Goal: Task Accomplishment & Management: Use online tool/utility

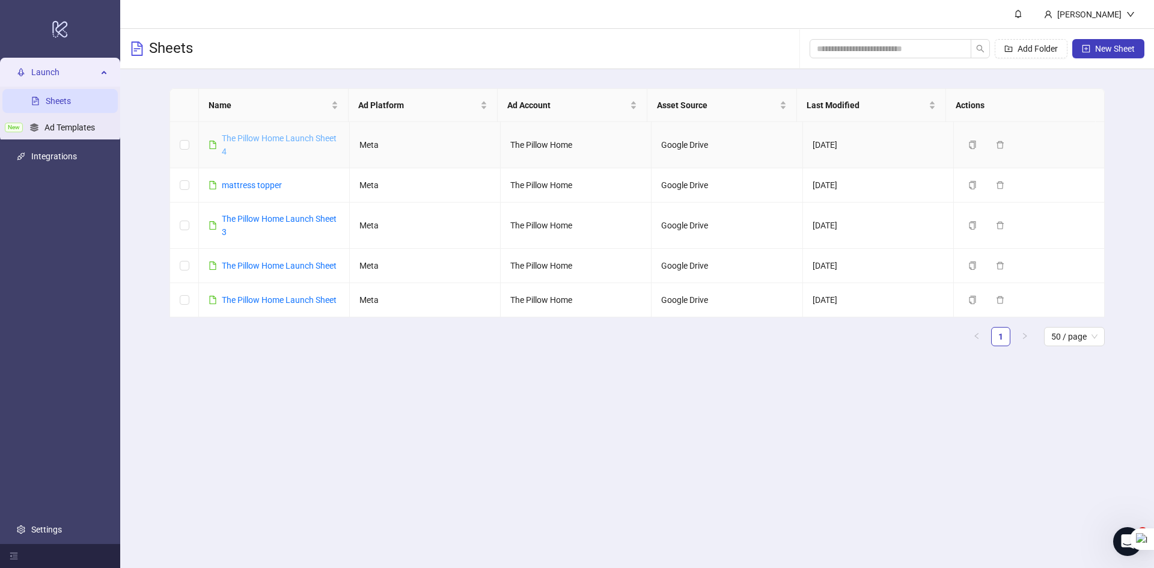
click at [253, 136] on link "The Pillow Home Launch Sheet 4" at bounding box center [279, 144] width 115 height 23
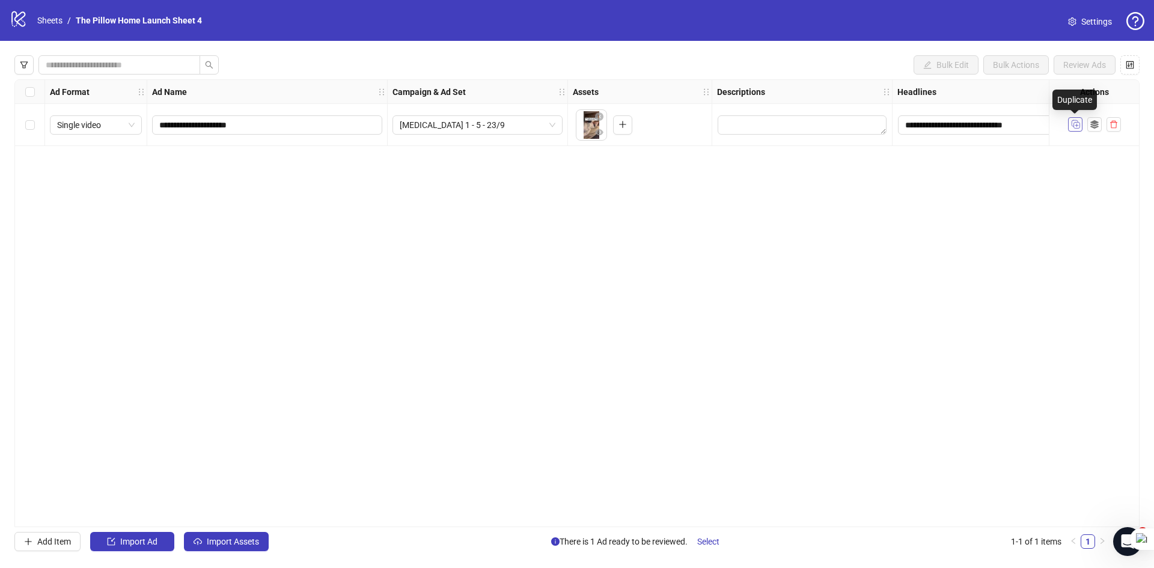
click at [1078, 128] on icon "Duplicate" at bounding box center [1076, 124] width 12 height 12
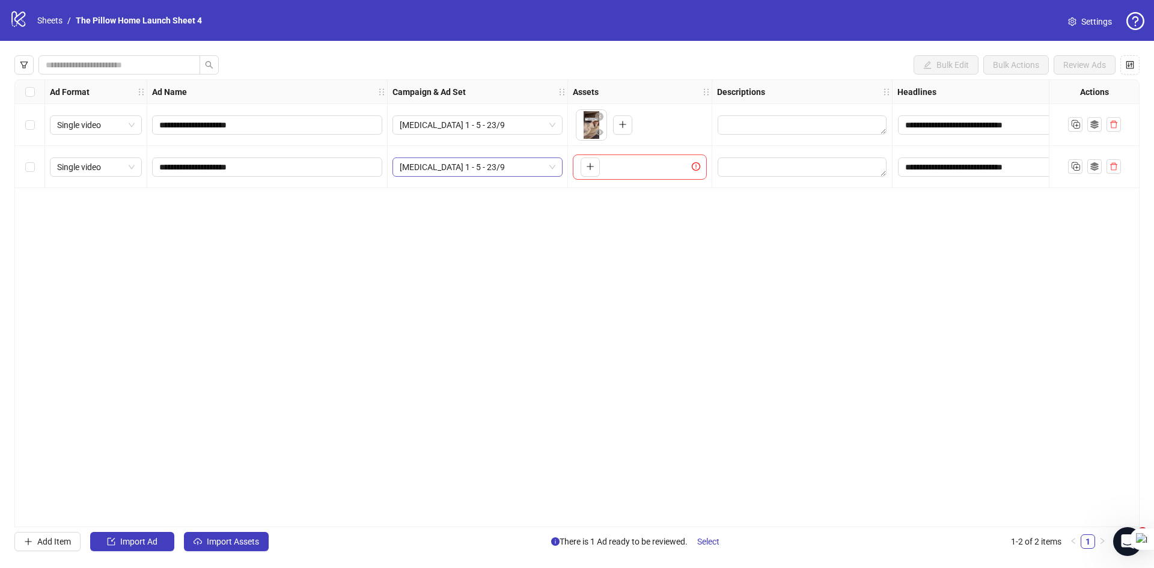
click at [507, 174] on span "[MEDICAL_DATA] 1 - 5 - 23/9" at bounding box center [478, 167] width 156 height 18
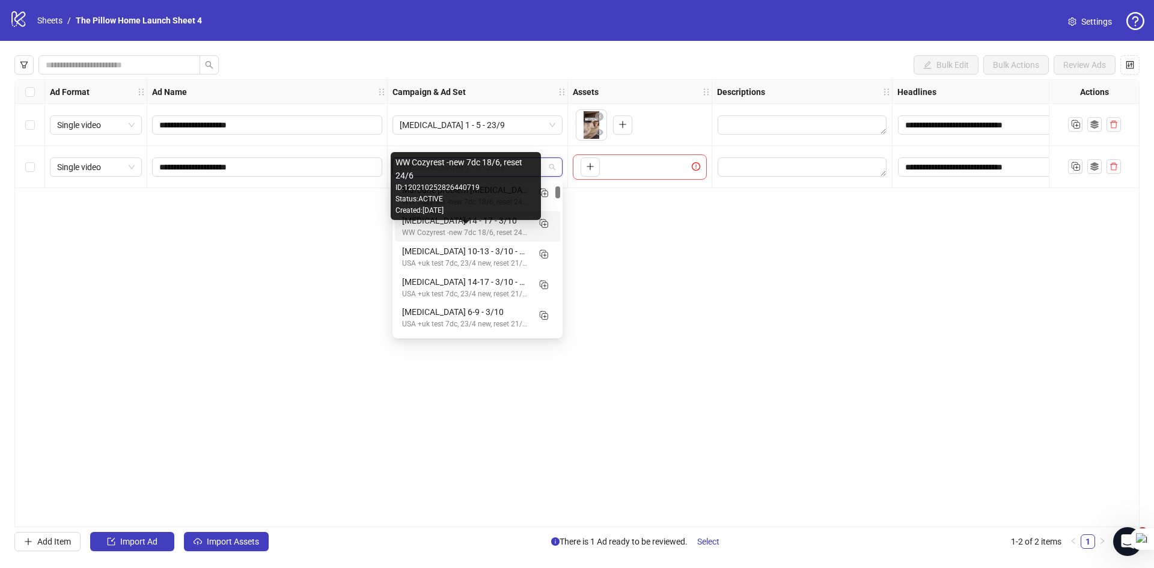
scroll to position [34, 0]
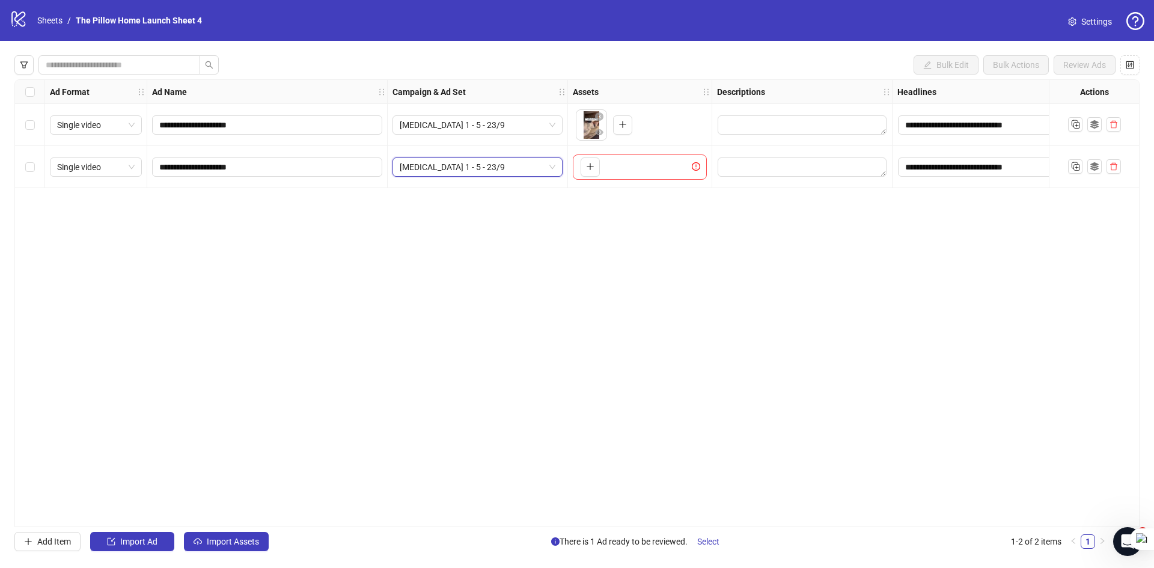
click at [513, 162] on span "[MEDICAL_DATA] 1 - 5 - 23/9" at bounding box center [478, 167] width 156 height 18
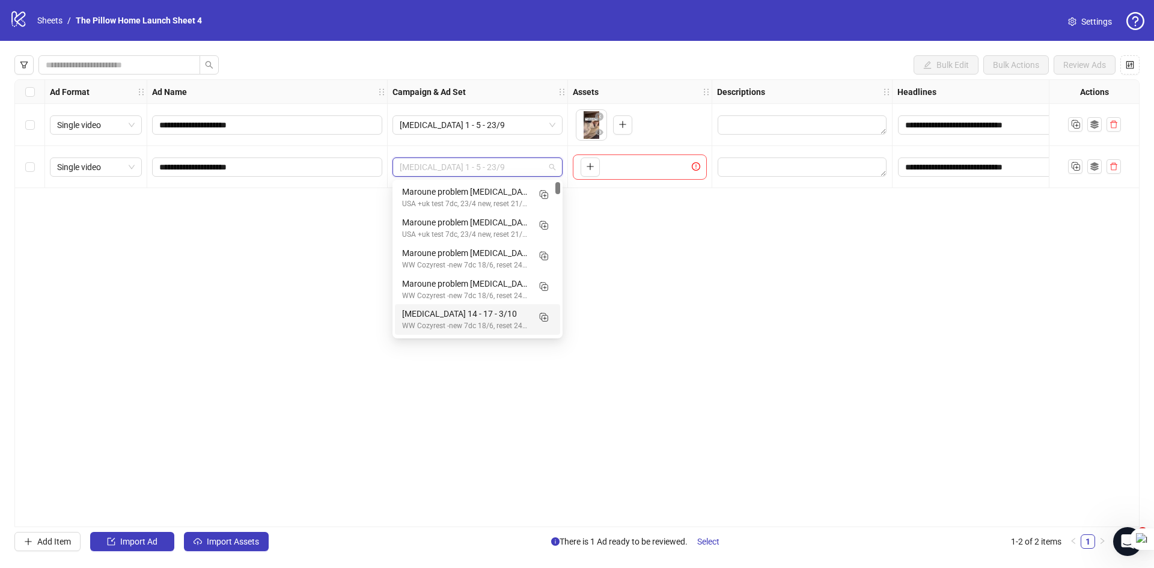
scroll to position [60, 0]
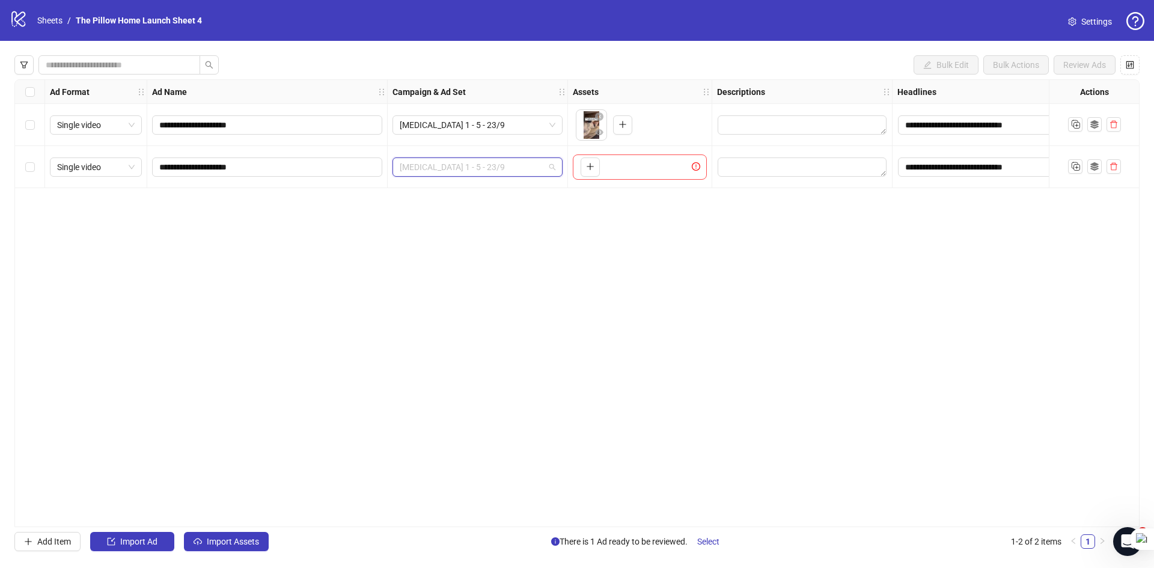
click at [523, 174] on span "[MEDICAL_DATA] 1 - 5 - 23/9" at bounding box center [478, 167] width 156 height 18
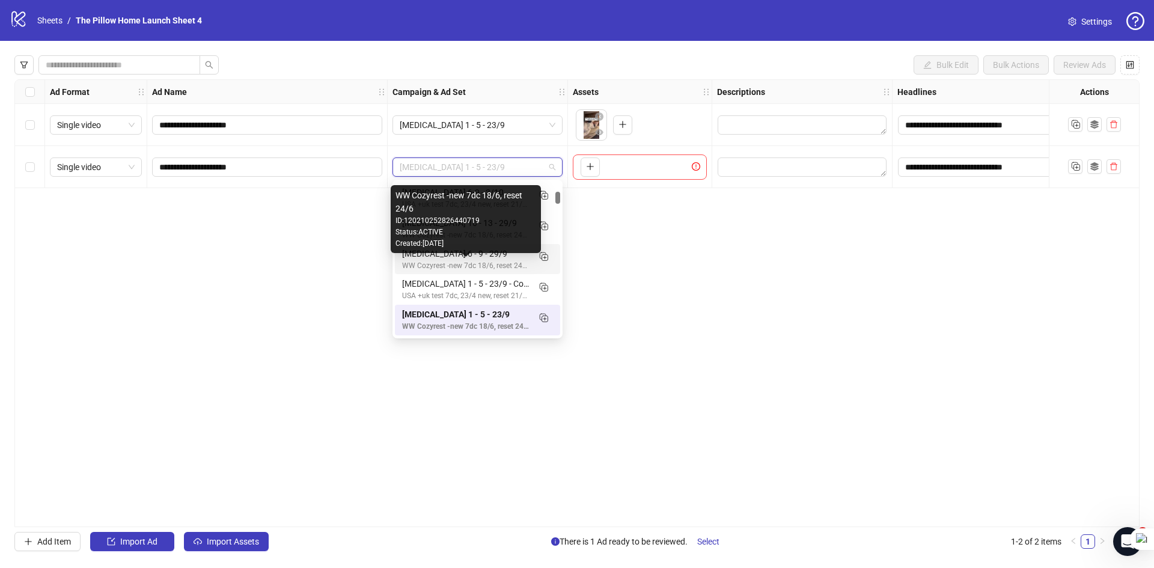
scroll to position [94, 0]
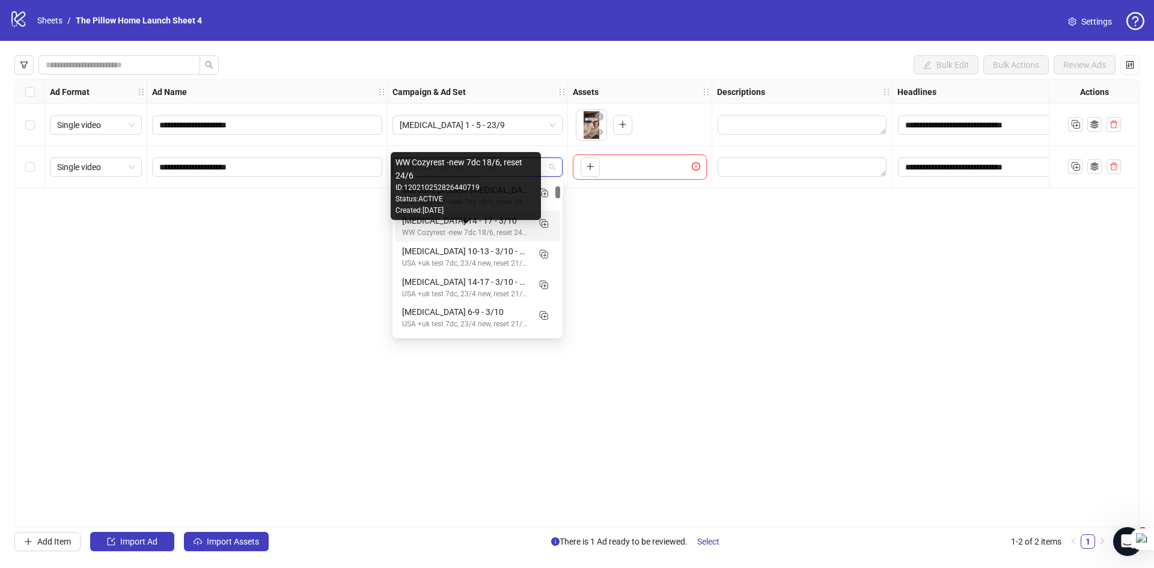
click at [430, 228] on div "WW Cozyrest -new 7dc 18/6, reset 24/6" at bounding box center [465, 232] width 127 height 11
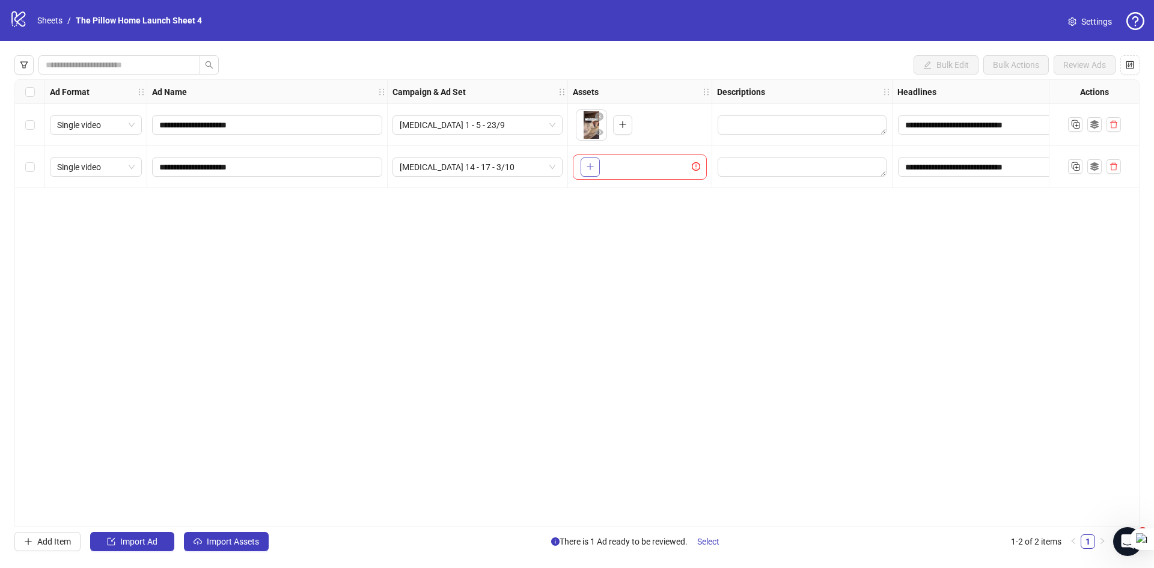
click at [598, 162] on button "button" at bounding box center [590, 167] width 19 height 19
click at [209, 170] on input "**********" at bounding box center [265, 167] width 213 height 13
type input "**********"
click at [221, 541] on span "Import Assets" at bounding box center [233, 542] width 52 height 10
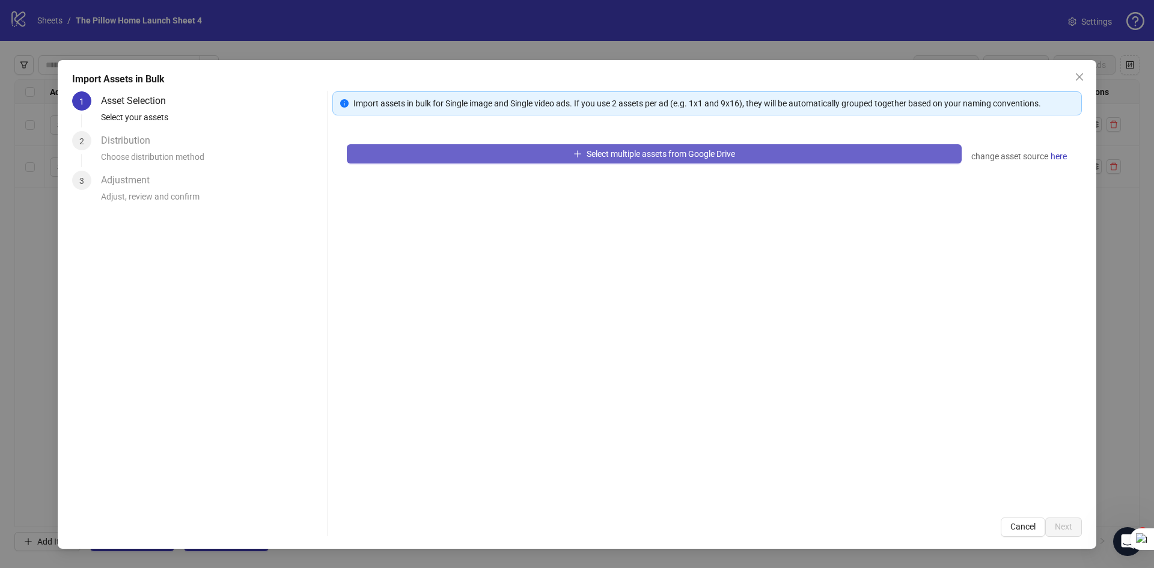
click at [447, 154] on button "Select multiple assets from Google Drive" at bounding box center [654, 153] width 615 height 19
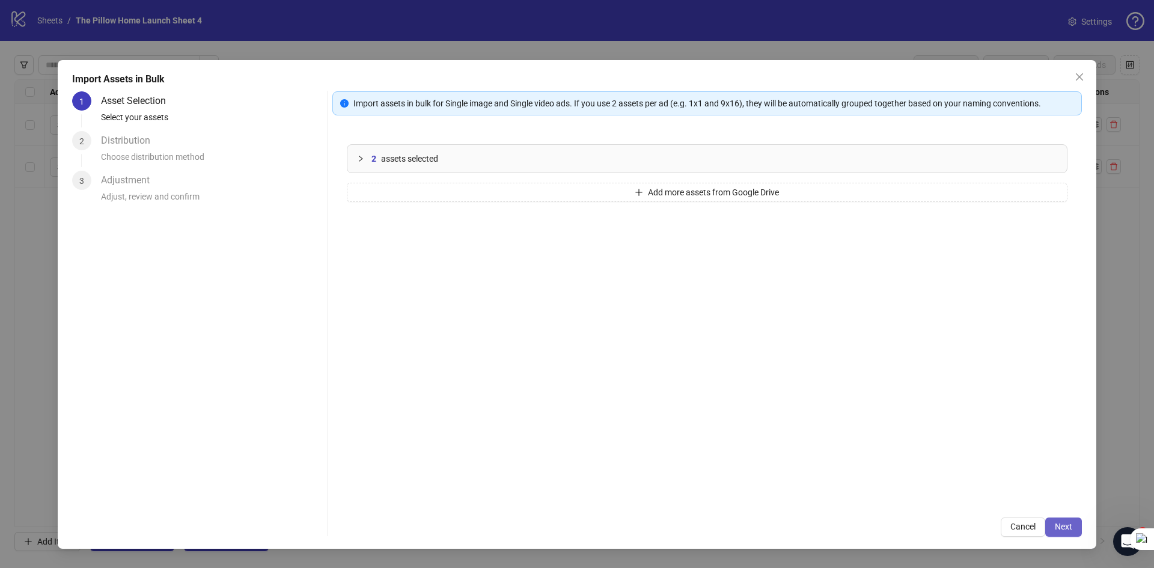
click at [1062, 527] on span "Next" at bounding box center [1063, 527] width 17 height 10
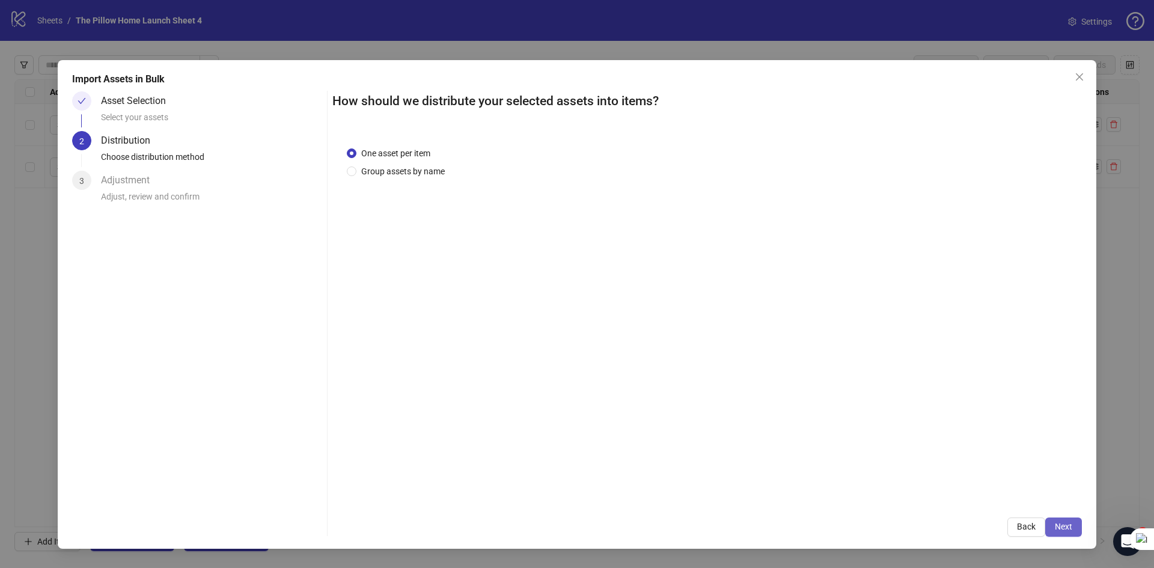
click at [1056, 529] on span "Next" at bounding box center [1063, 527] width 17 height 10
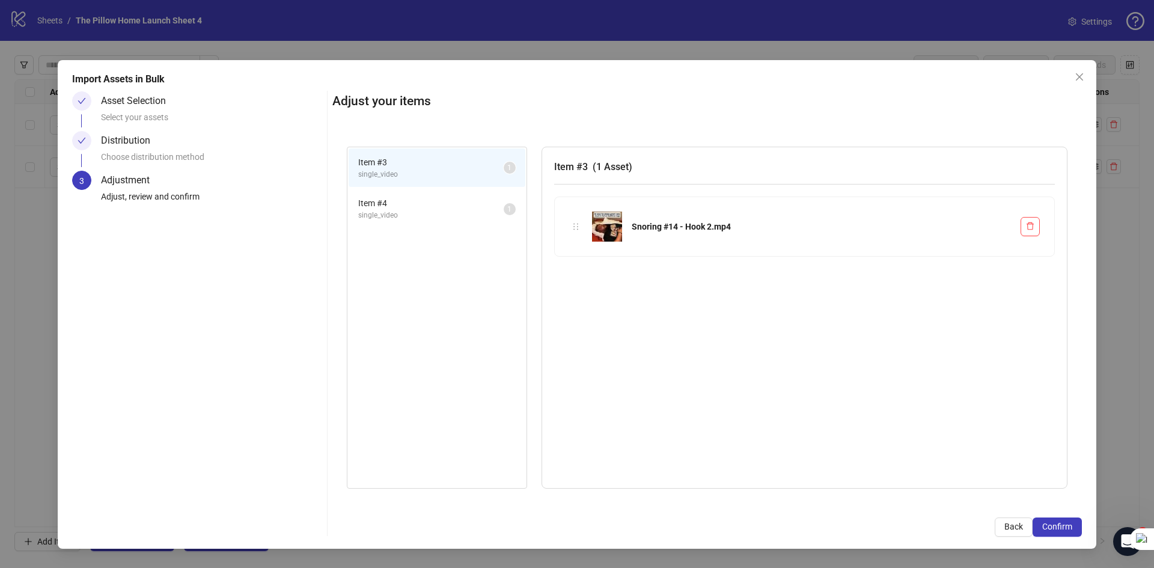
click at [1056, 529] on span "Confirm" at bounding box center [1058, 527] width 30 height 10
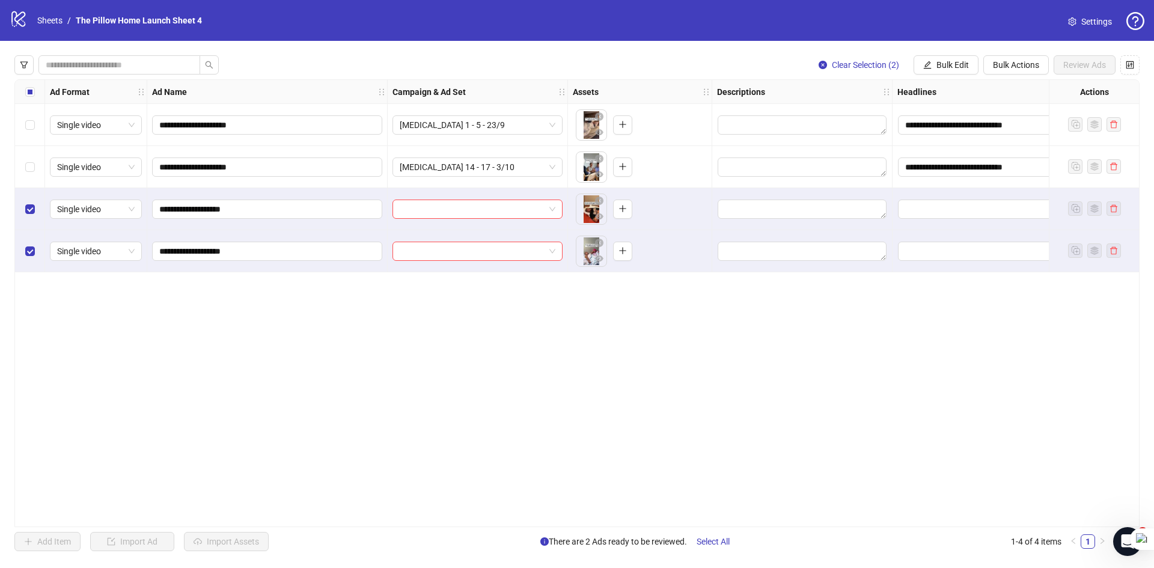
click at [35, 167] on div "Select row 2" at bounding box center [30, 167] width 30 height 42
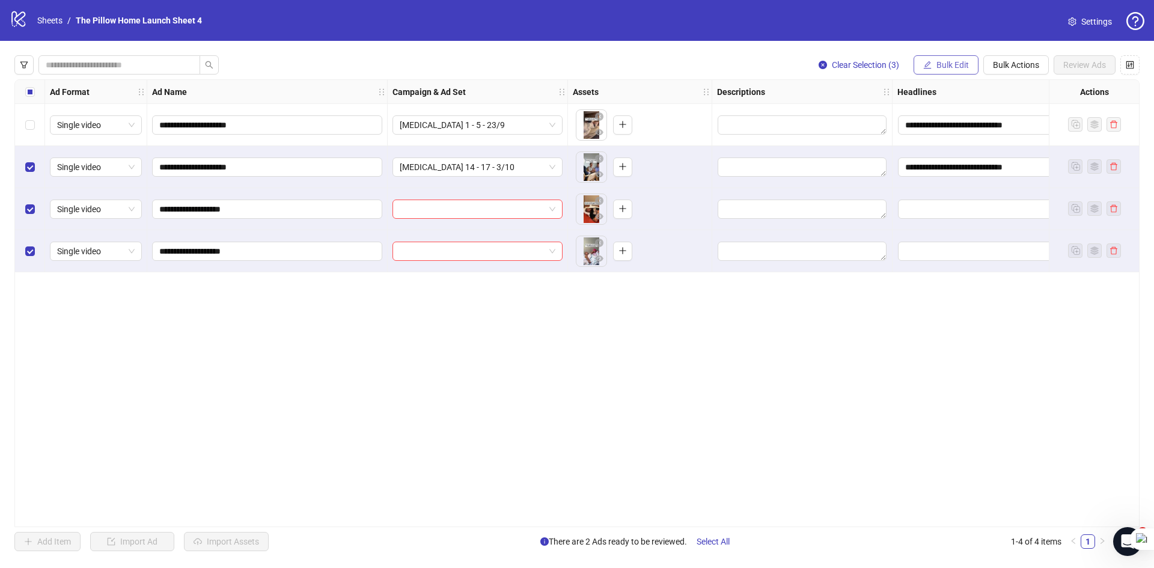
click at [934, 62] on button "Bulk Edit" at bounding box center [946, 64] width 65 height 19
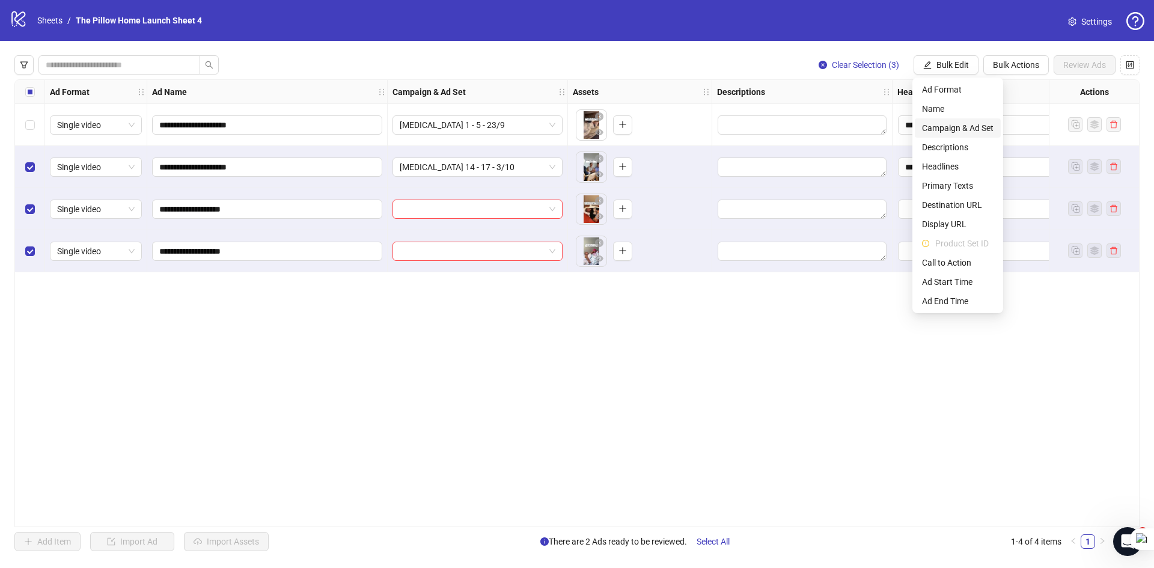
click at [938, 119] on li "Campaign & Ad Set" at bounding box center [958, 127] width 86 height 19
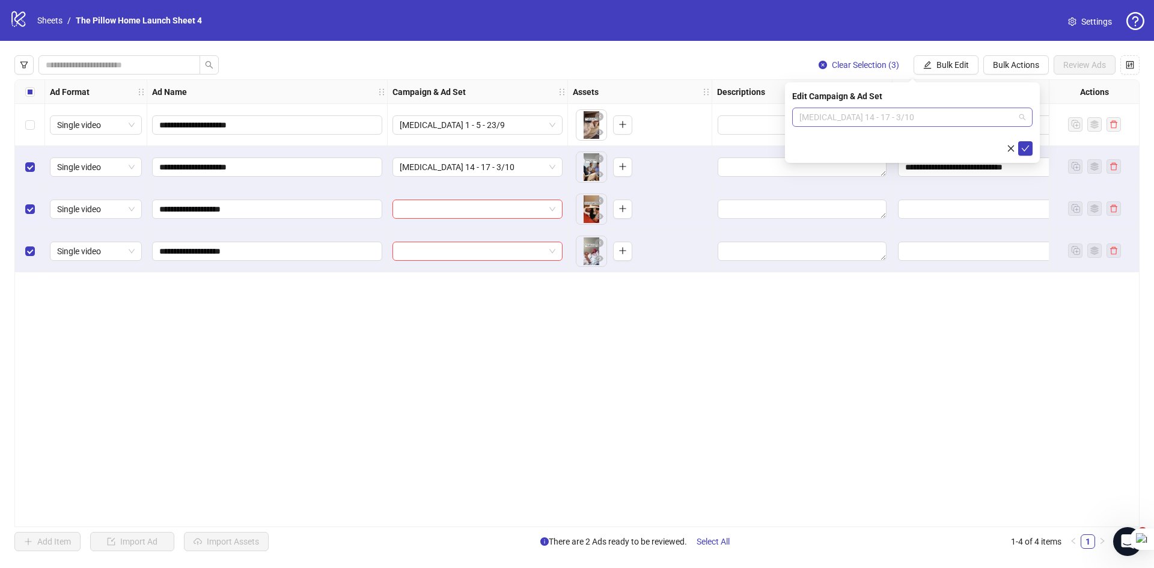
click at [920, 121] on span "[MEDICAL_DATA] 14 - 17 - 3/10" at bounding box center [913, 117] width 226 height 18
click at [1025, 149] on icon "check" at bounding box center [1025, 148] width 8 height 8
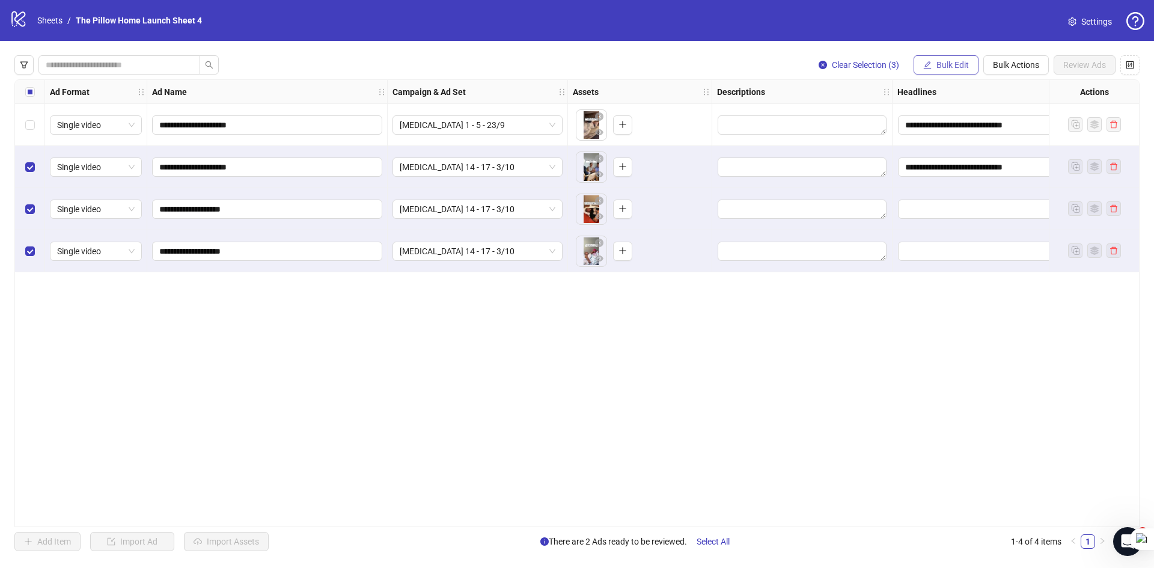
click at [962, 64] on span "Bulk Edit" at bounding box center [953, 65] width 32 height 10
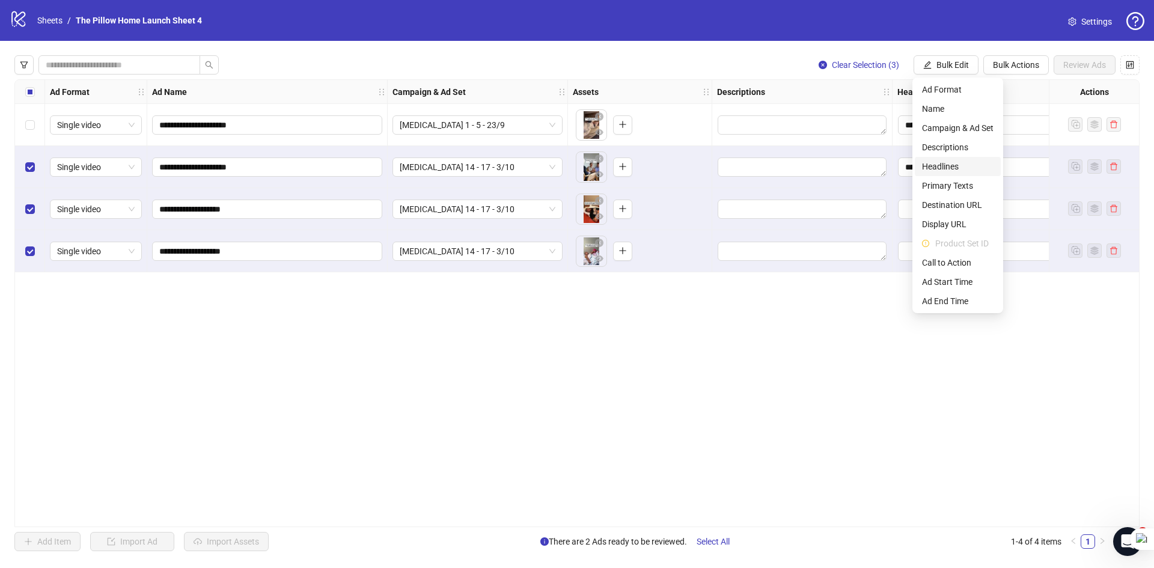
click at [935, 167] on span "Headlines" at bounding box center [958, 166] width 72 height 13
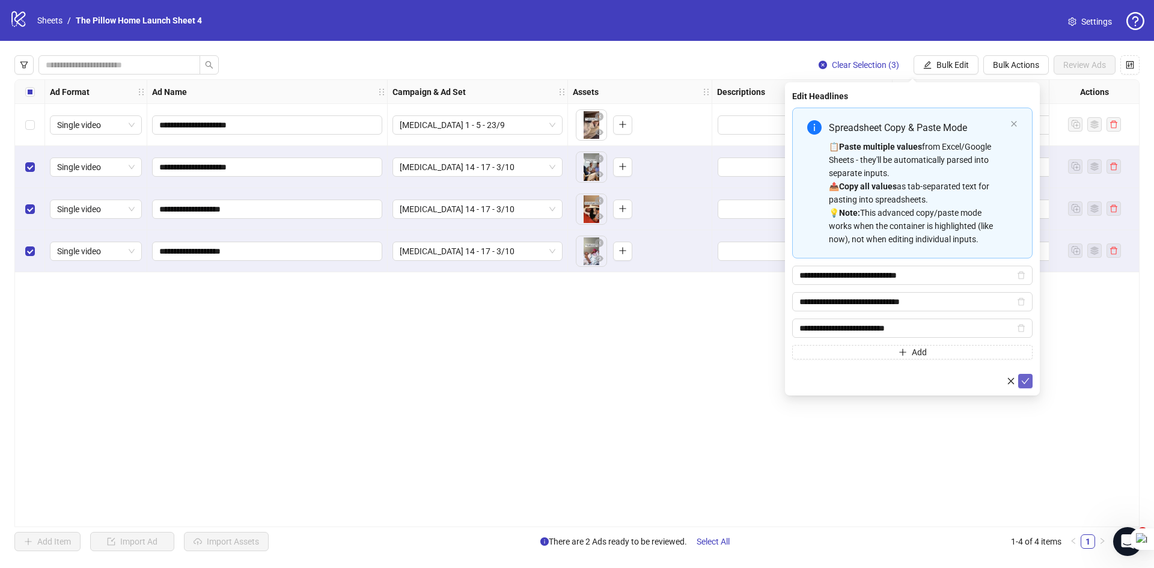
click at [1026, 381] on icon "check" at bounding box center [1026, 381] width 8 height 6
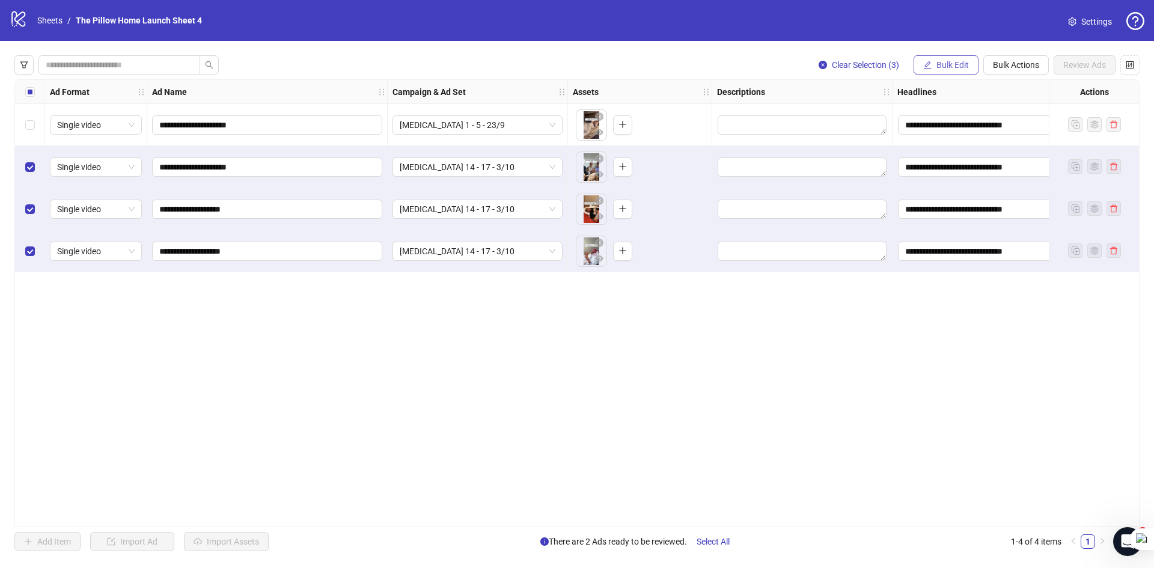
click at [939, 66] on span "Bulk Edit" at bounding box center [953, 65] width 32 height 10
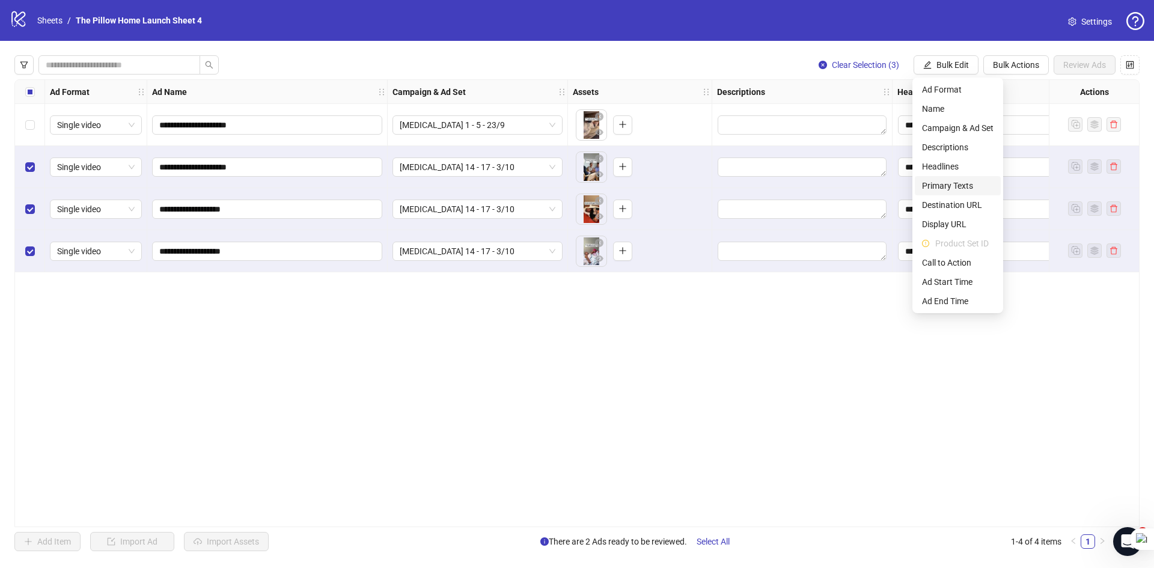
click at [934, 192] on span "Primary Texts" at bounding box center [958, 185] width 72 height 13
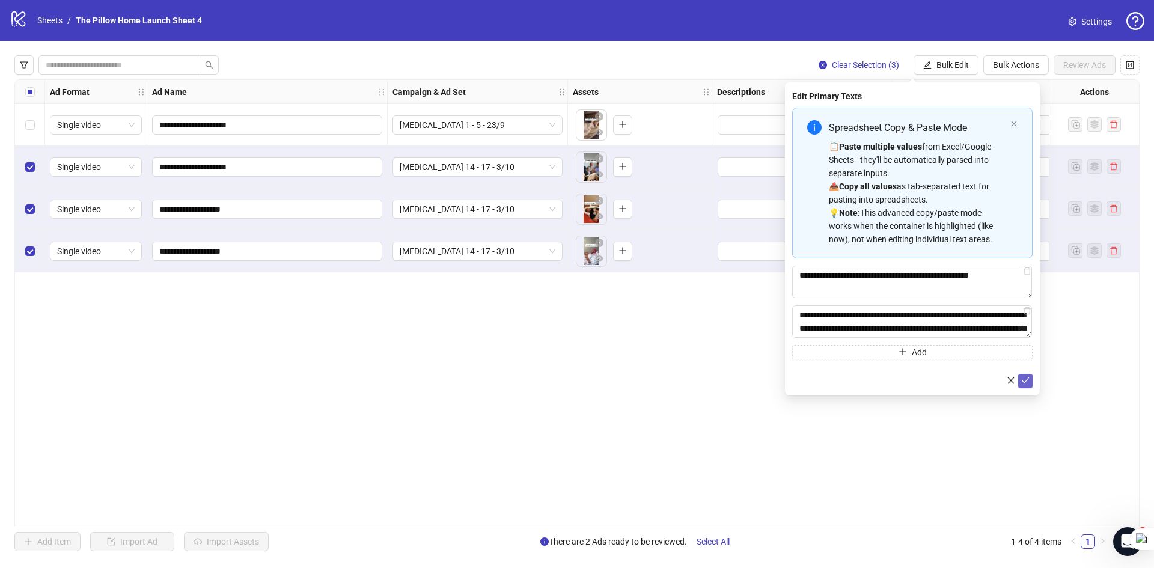
click at [1023, 385] on span "submit" at bounding box center [1025, 381] width 8 height 10
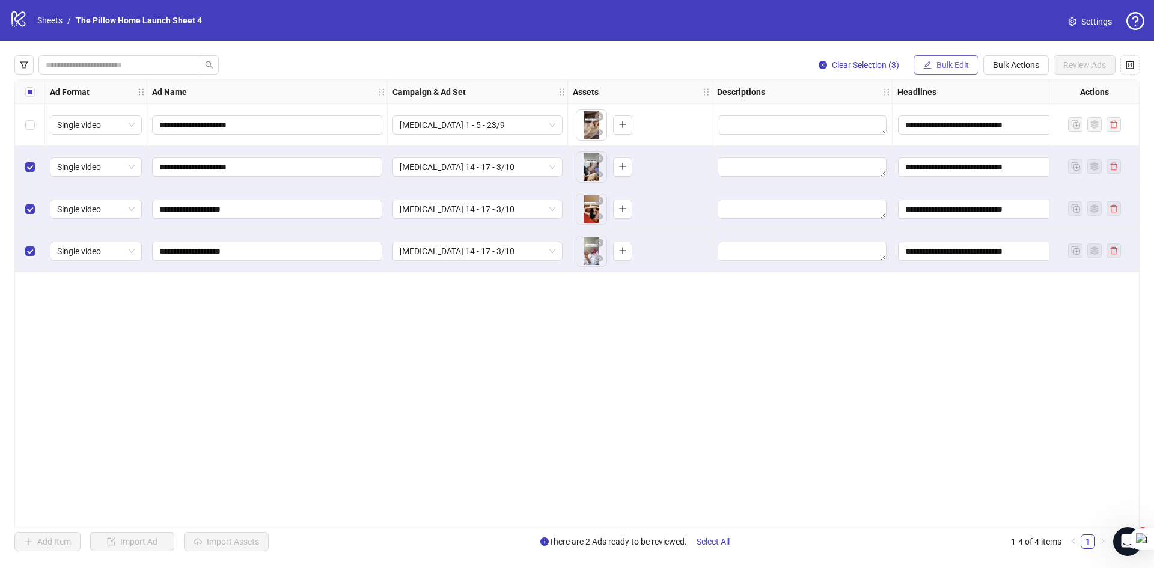
click at [952, 72] on button "Bulk Edit" at bounding box center [946, 64] width 65 height 19
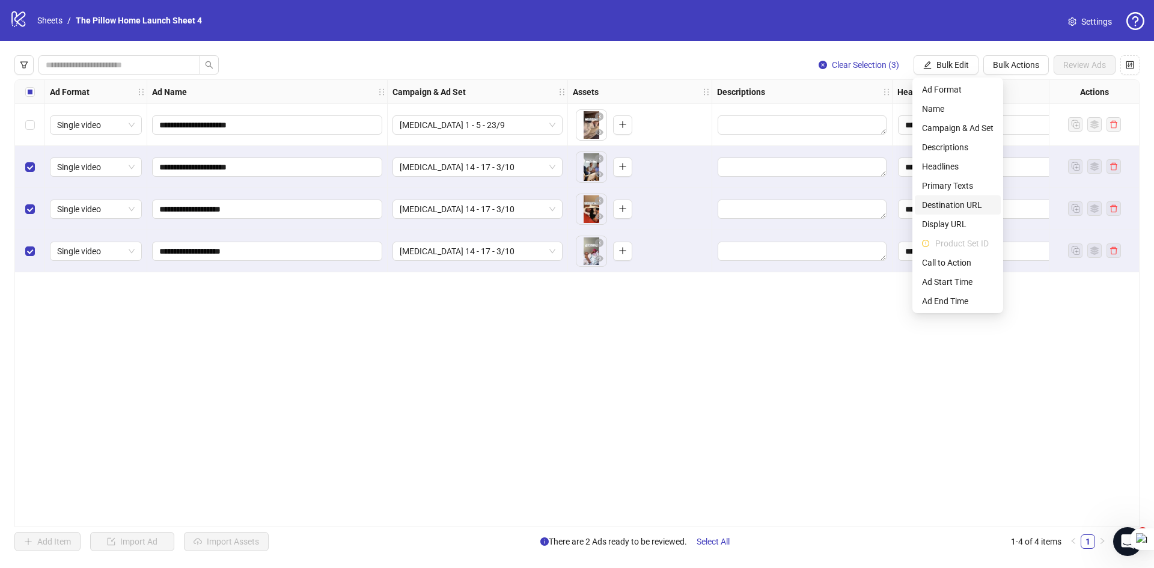
click at [942, 213] on li "Destination URL" at bounding box center [958, 204] width 86 height 19
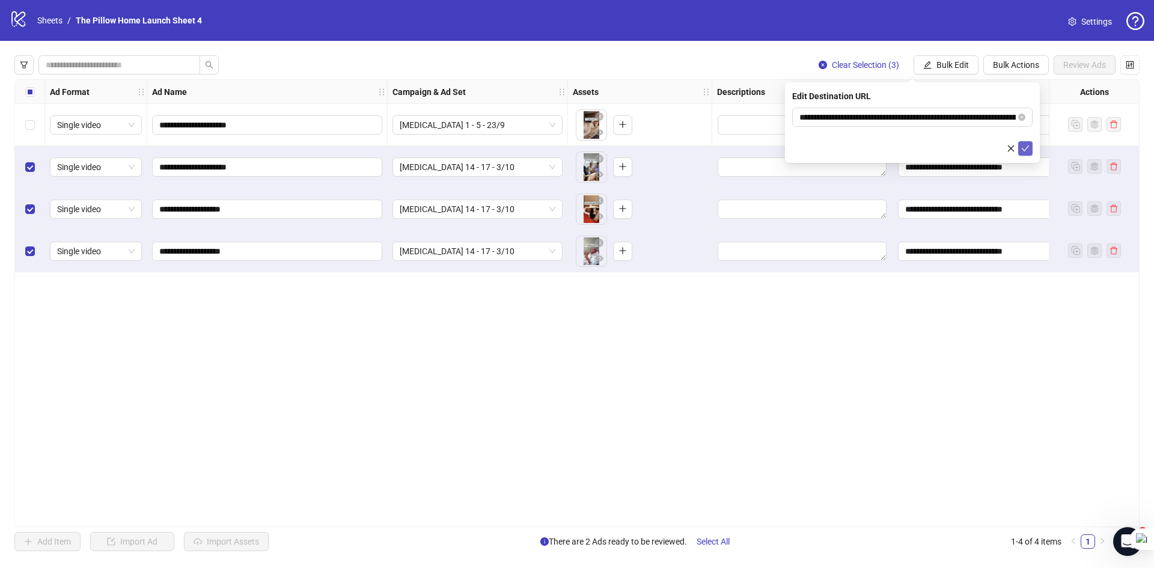
click at [1027, 146] on icon "check" at bounding box center [1025, 148] width 8 height 8
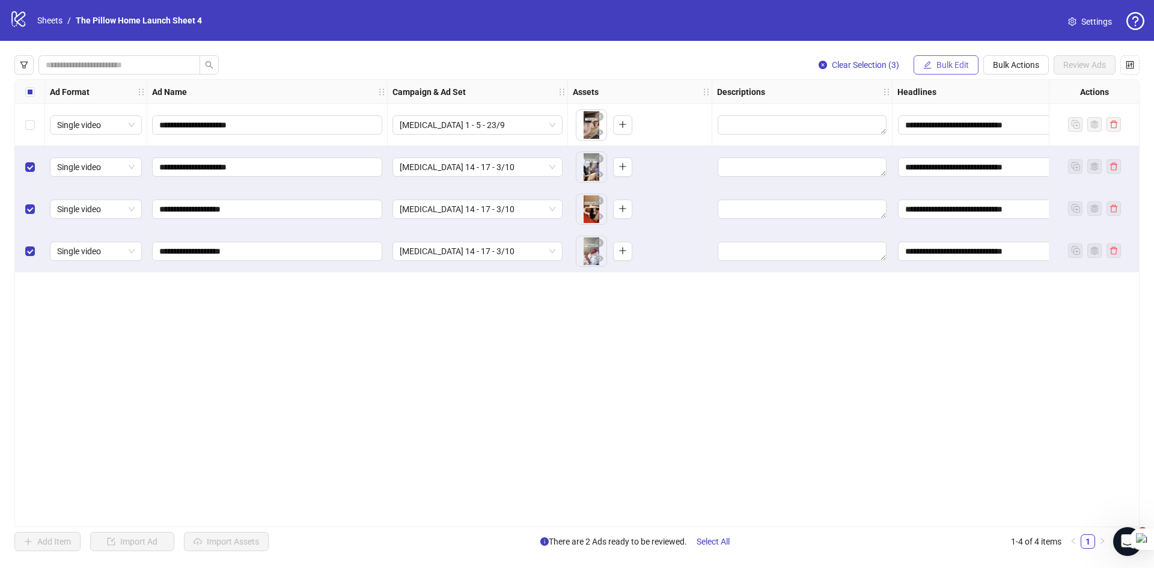
click at [955, 58] on button "Bulk Edit" at bounding box center [946, 64] width 65 height 19
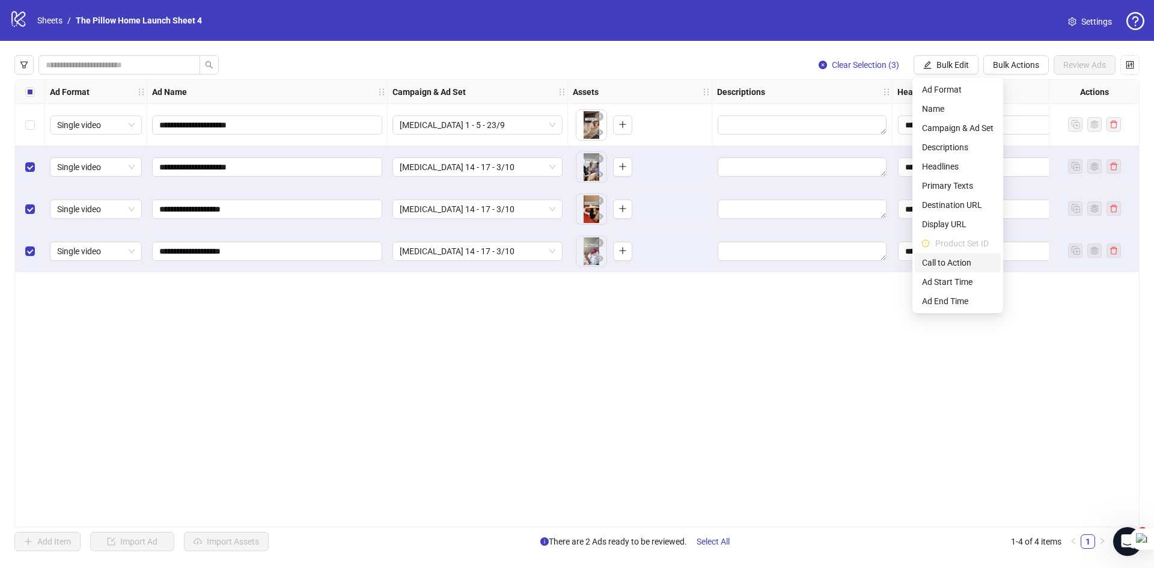
click at [942, 262] on span "Call to Action" at bounding box center [958, 262] width 72 height 13
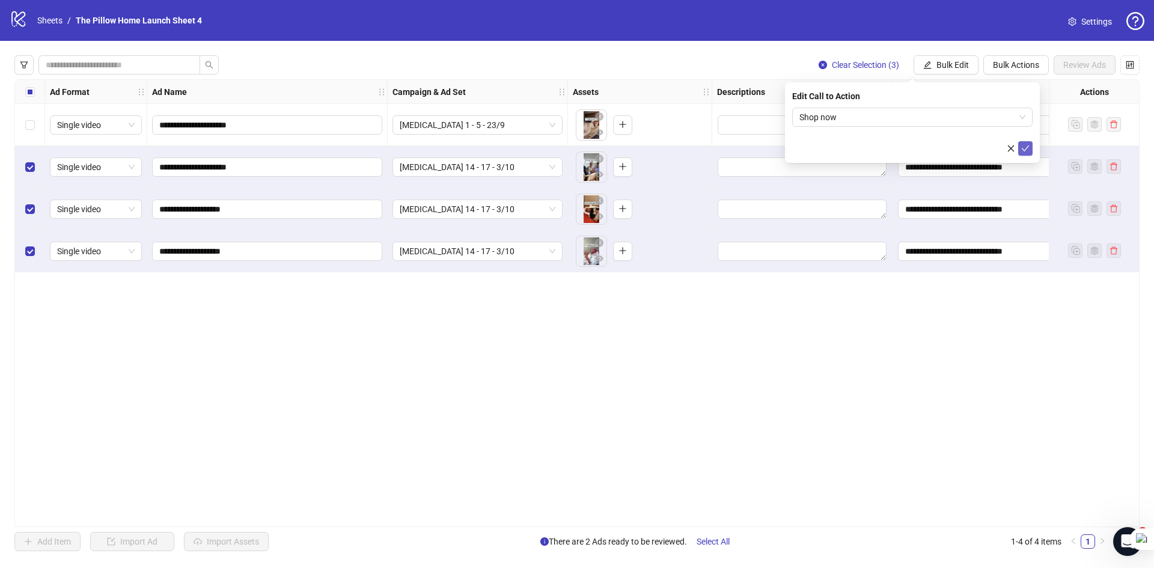
click at [1025, 155] on button "submit" at bounding box center [1025, 148] width 14 height 14
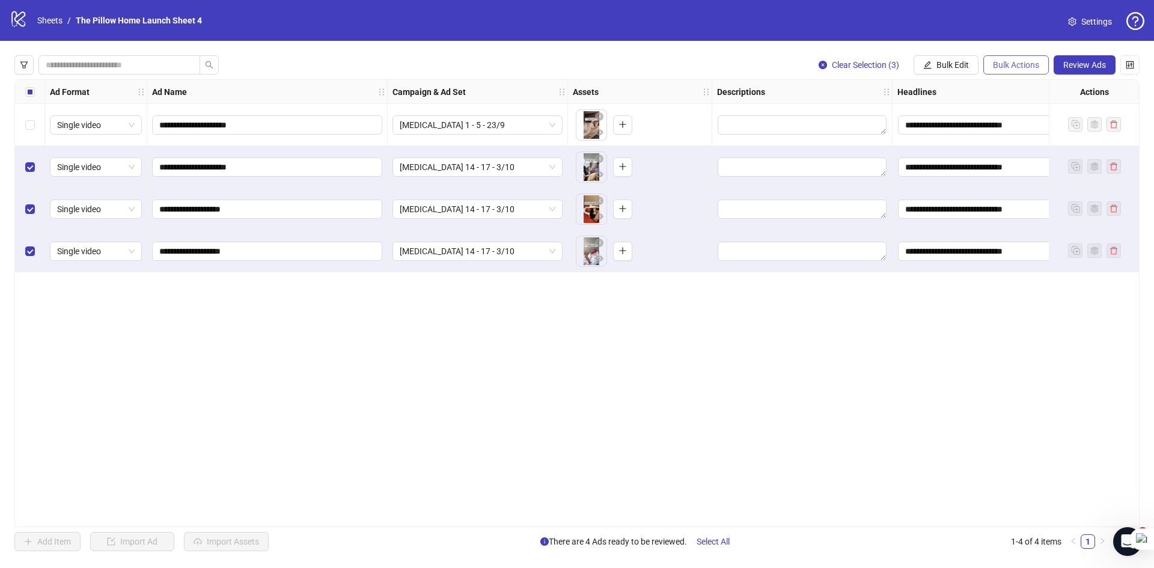
click at [1026, 60] on button "Bulk Actions" at bounding box center [1017, 64] width 66 height 19
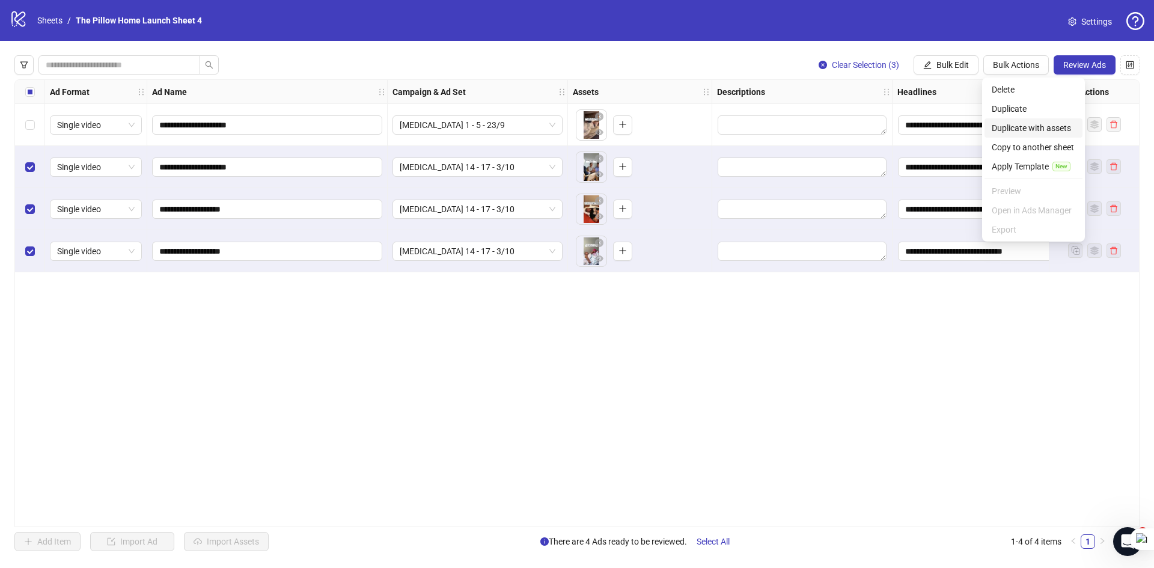
click at [1015, 125] on span "Duplicate with assets" at bounding box center [1034, 127] width 84 height 13
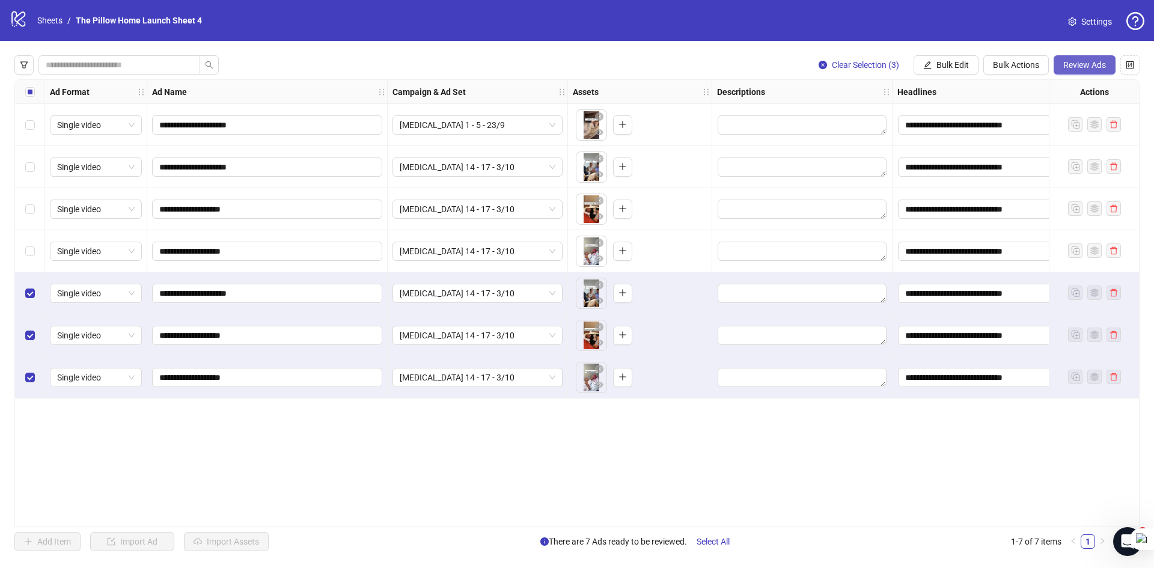
click at [1066, 61] on span "Review Ads" at bounding box center [1085, 65] width 43 height 10
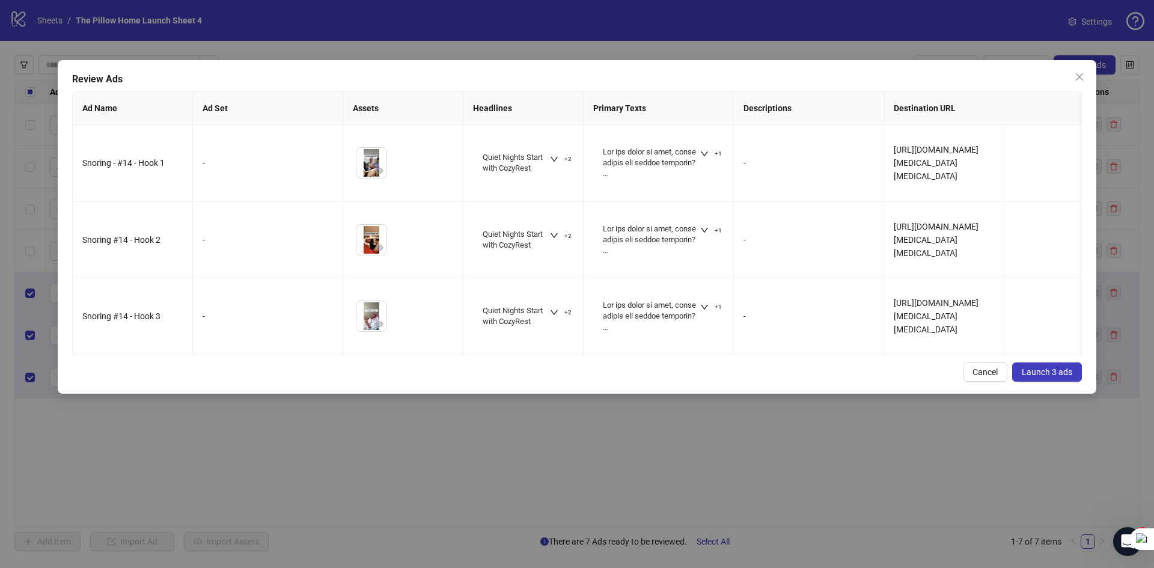
click at [1021, 382] on button "Launch 3 ads" at bounding box center [1047, 372] width 70 height 19
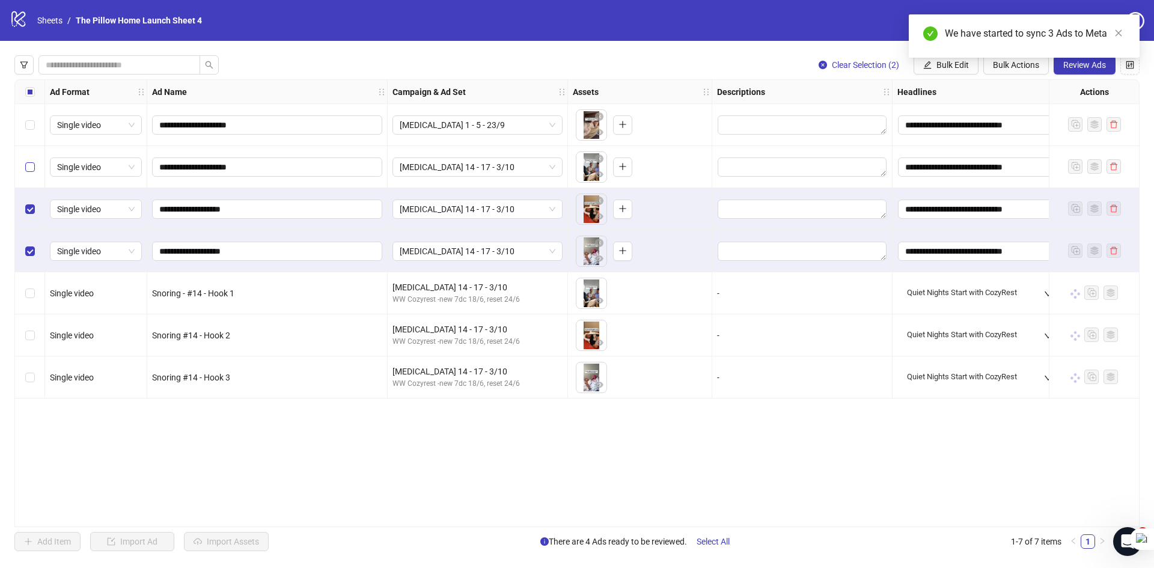
click at [31, 174] on label "Select row 2" at bounding box center [30, 167] width 10 height 13
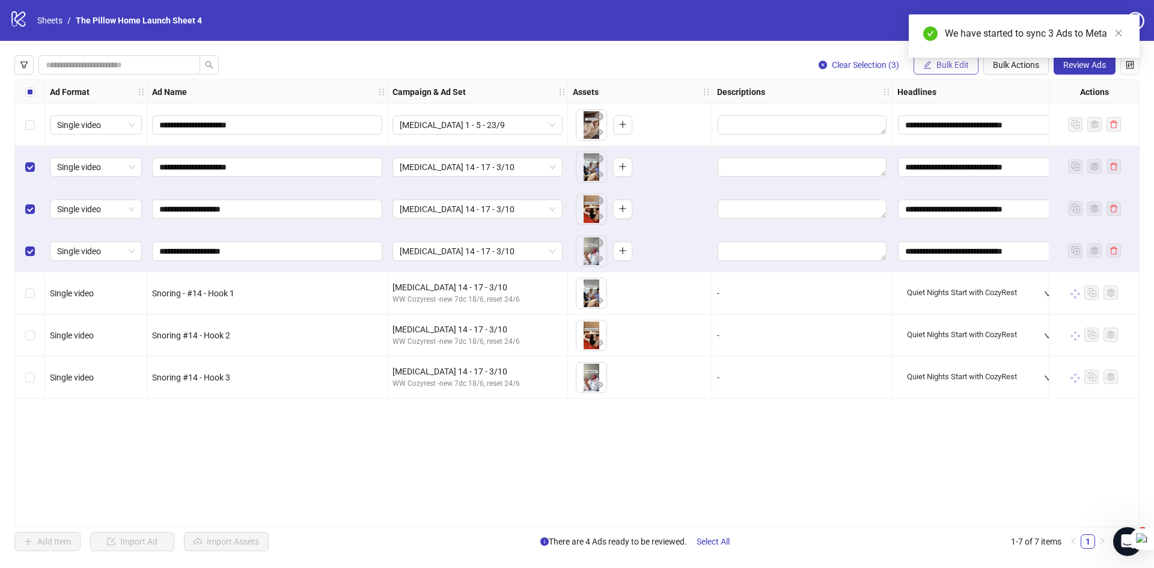
click at [937, 69] on span "Bulk Edit" at bounding box center [953, 65] width 32 height 10
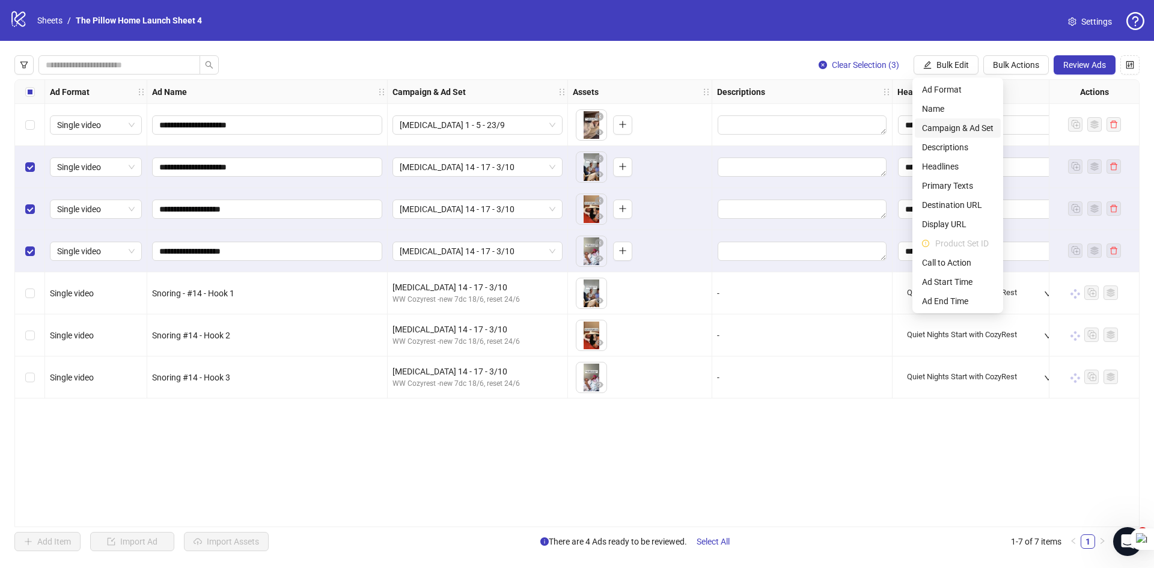
click at [931, 132] on span "Campaign & Ad Set" at bounding box center [958, 127] width 72 height 13
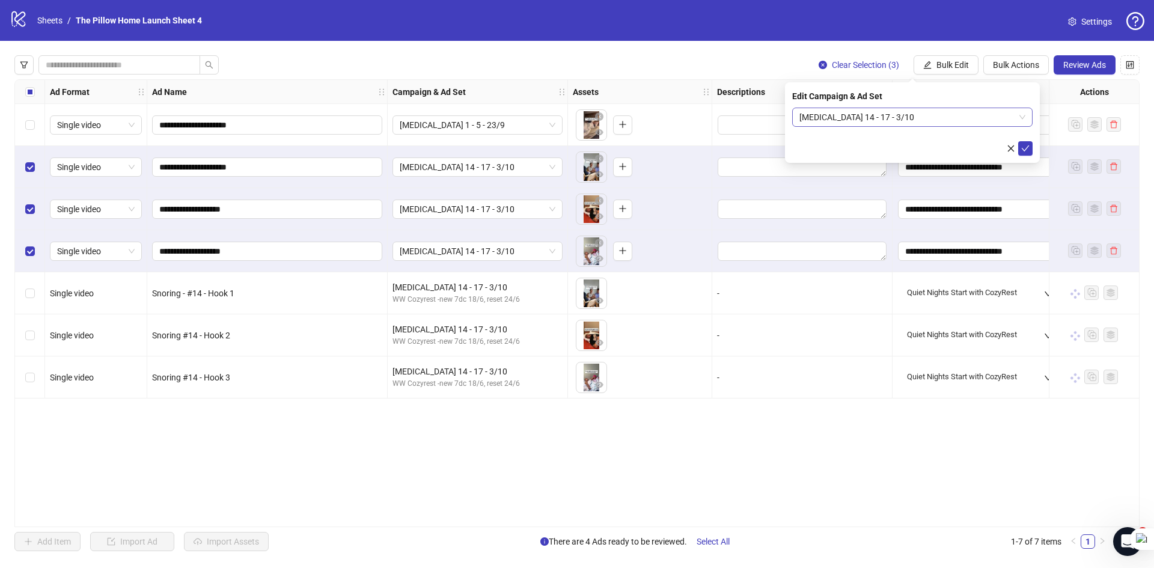
click at [836, 125] on span "[MEDICAL_DATA] 14 - 17 - 3/10" at bounding box center [913, 117] width 226 height 18
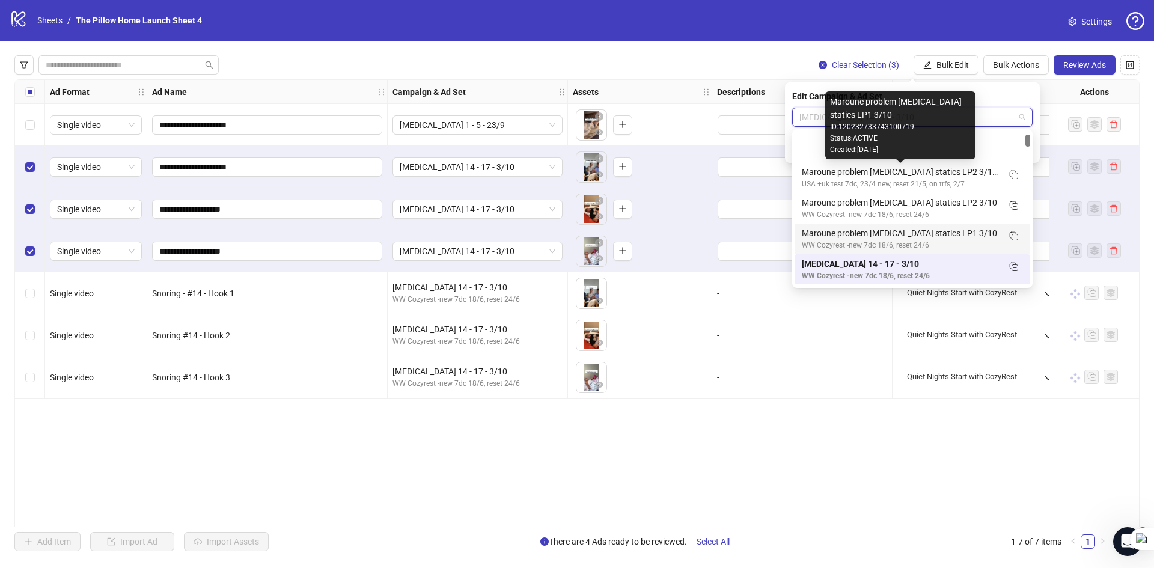
scroll to position [60, 0]
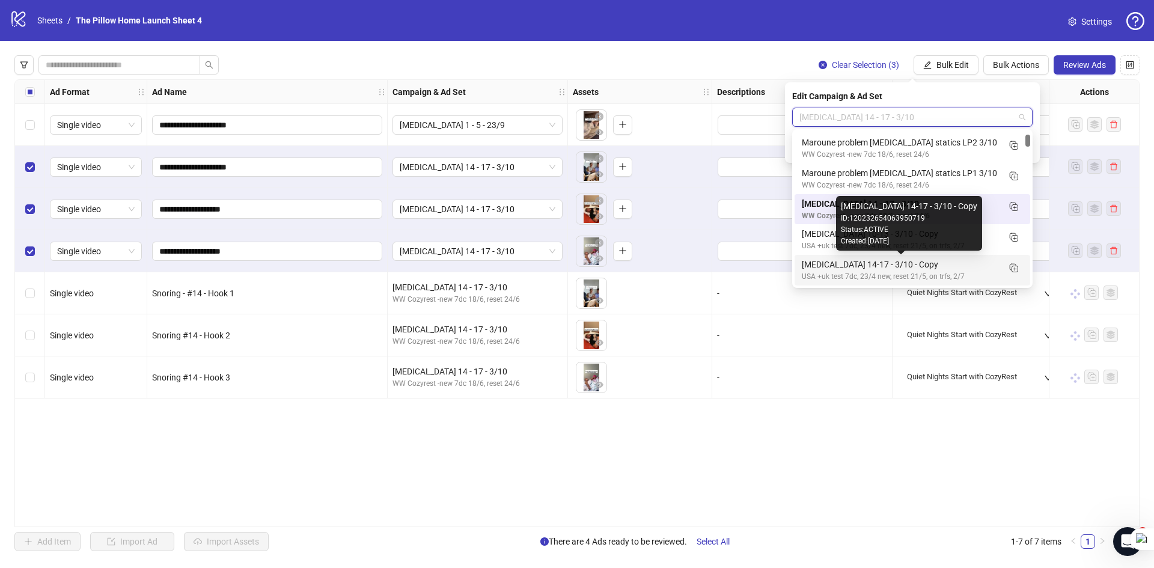
click at [869, 271] on div "[MEDICAL_DATA] 14-17 - 3/10 - Copy" at bounding box center [900, 264] width 197 height 13
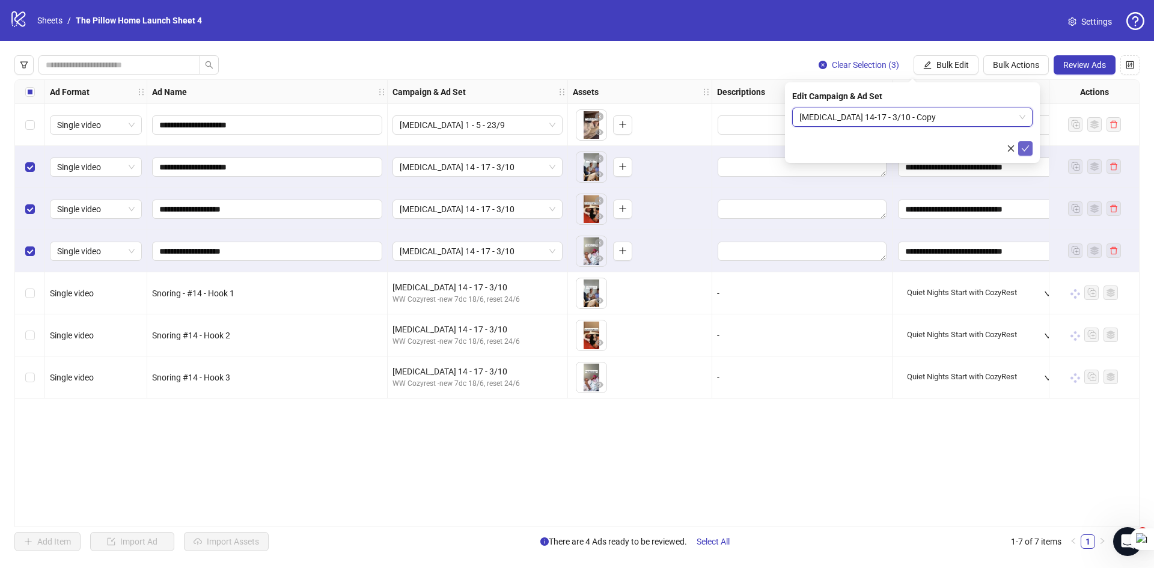
click at [1020, 149] on button "submit" at bounding box center [1025, 148] width 14 height 14
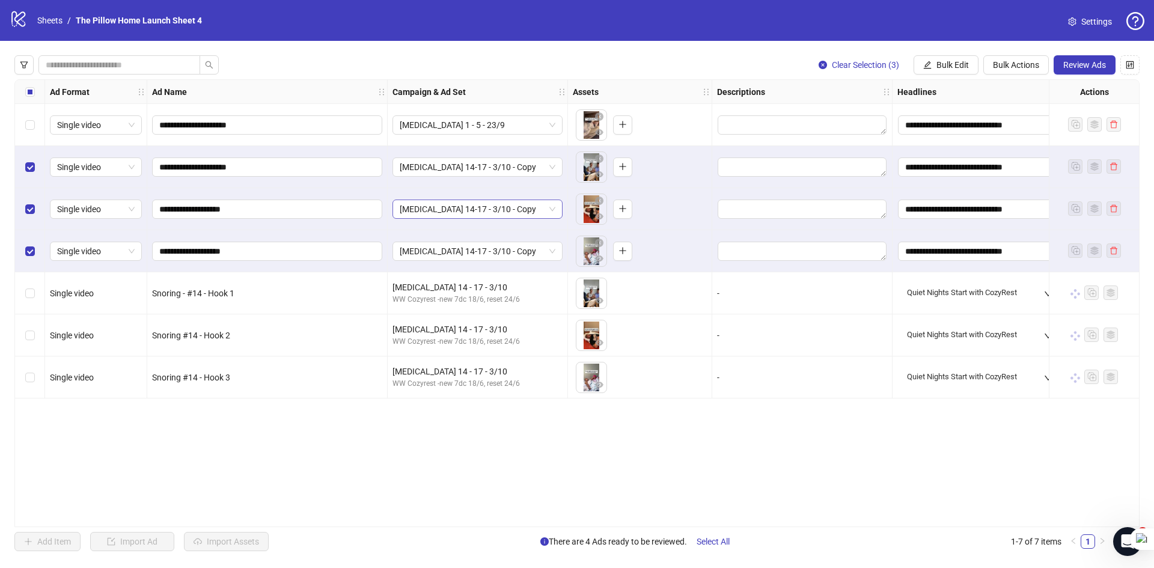
click at [441, 211] on span "[MEDICAL_DATA] 14-17 - 3/10 - Copy" at bounding box center [478, 209] width 156 height 18
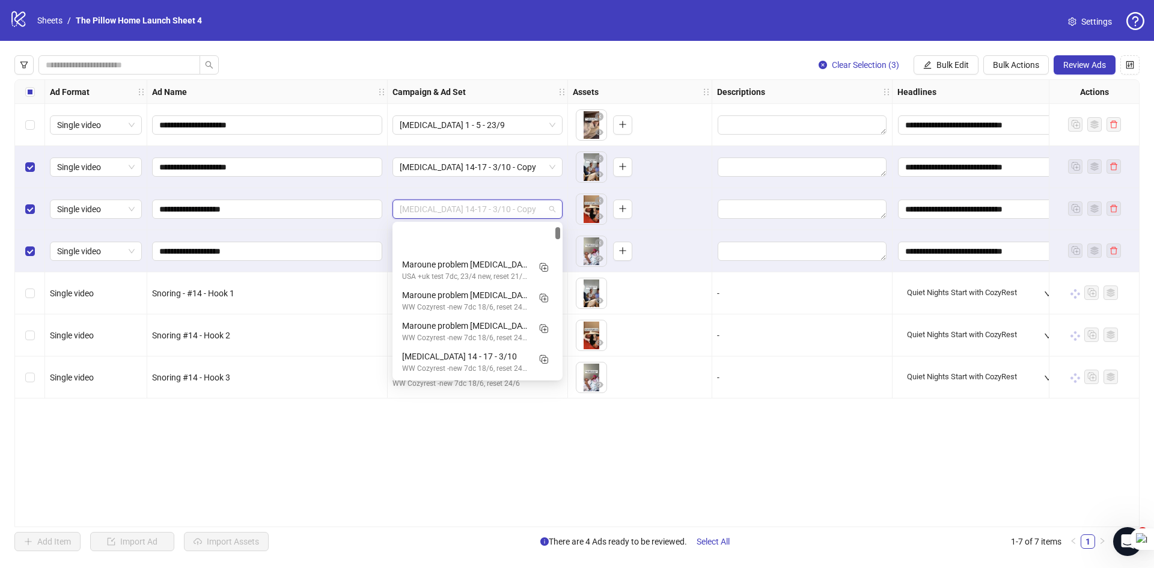
scroll to position [61, 0]
click at [441, 211] on span "[MEDICAL_DATA] 14-17 - 3/10 - Copy" at bounding box center [478, 209] width 156 height 18
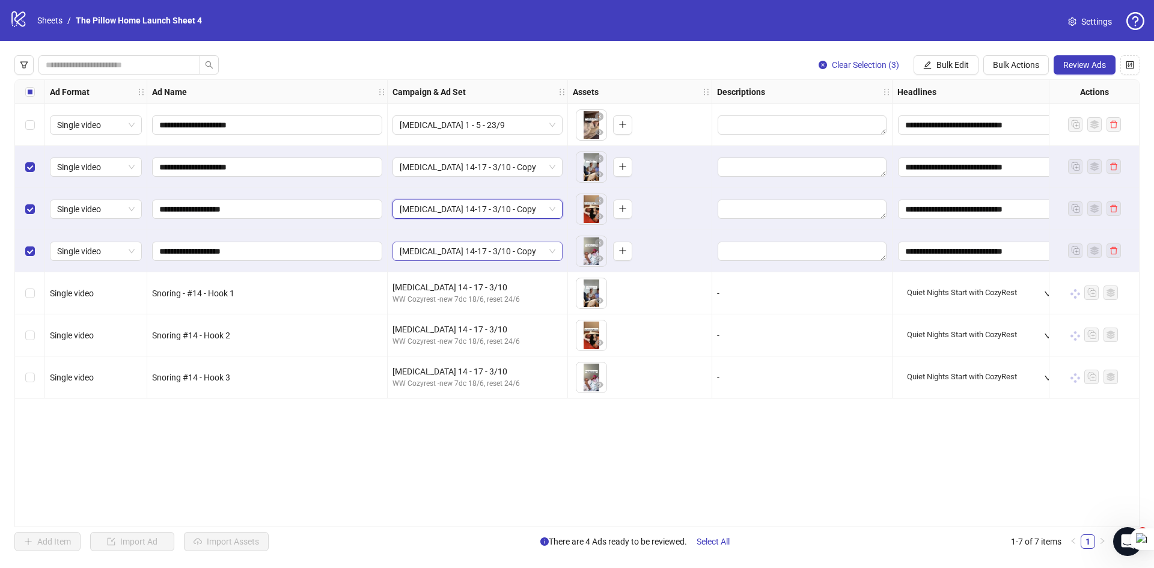
click at [449, 247] on span "[MEDICAL_DATA] 14-17 - 3/10 - Copy" at bounding box center [478, 251] width 156 height 18
click at [1073, 57] on button "Review Ads" at bounding box center [1085, 64] width 62 height 19
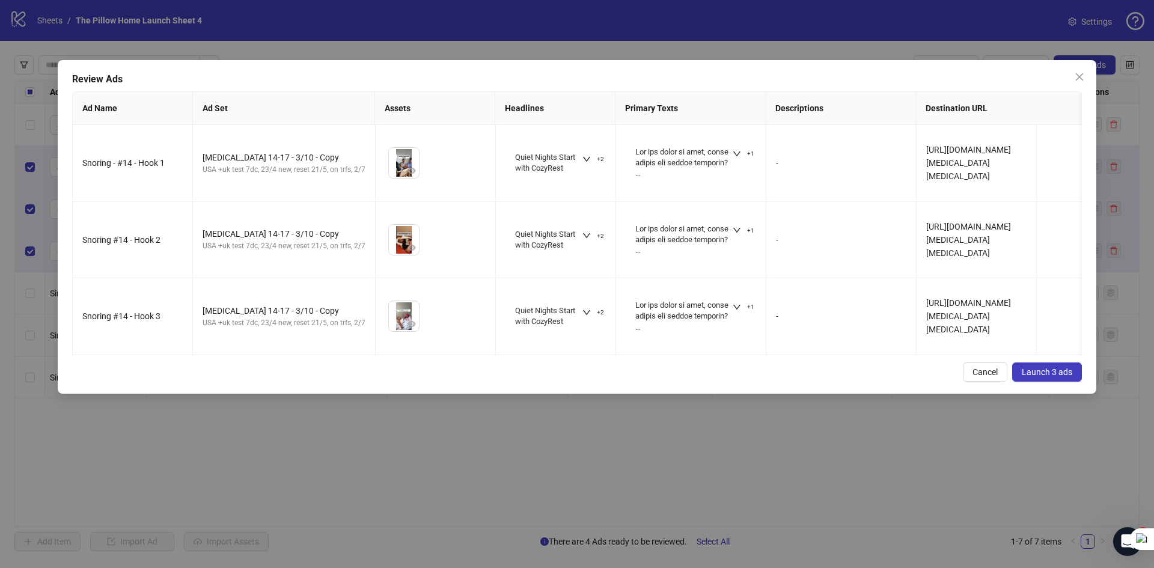
click at [1028, 377] on span "Launch 3 ads" at bounding box center [1047, 372] width 51 height 10
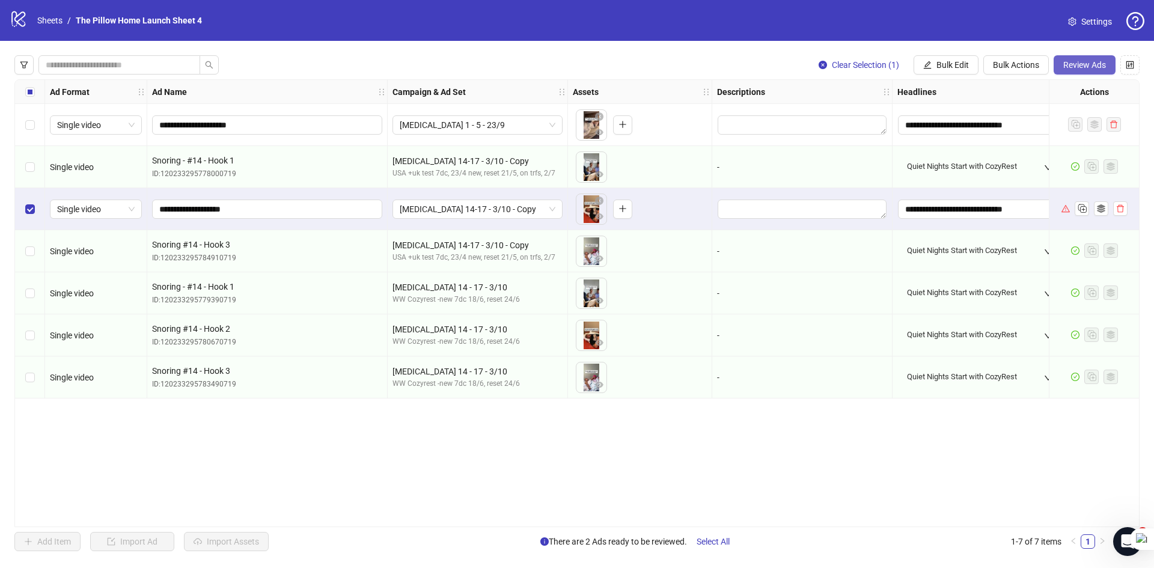
click at [1064, 65] on span "Review Ads" at bounding box center [1085, 65] width 43 height 10
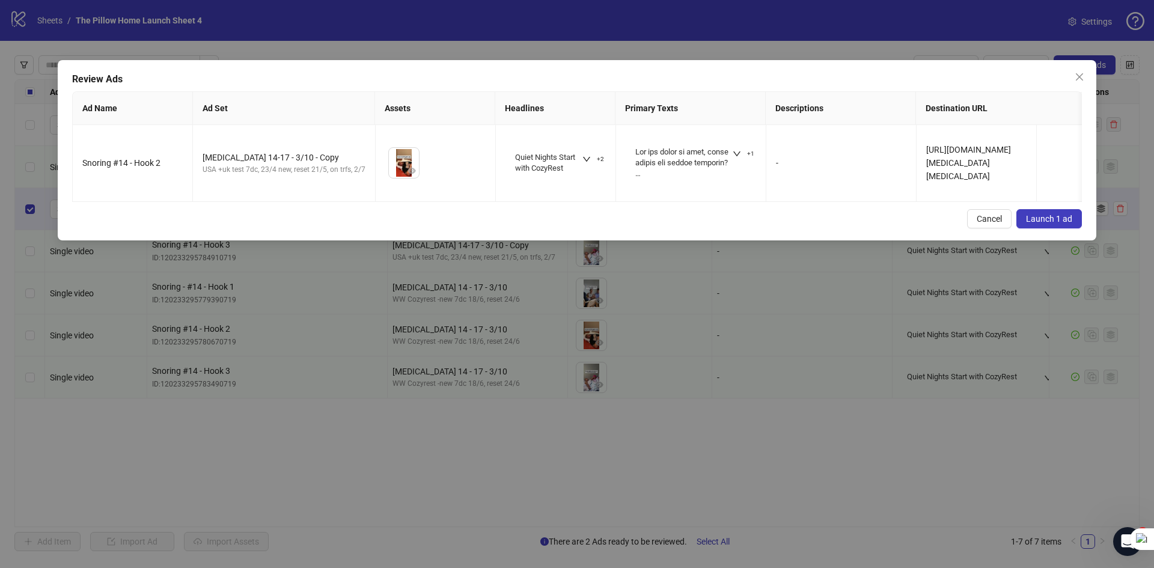
click at [1052, 221] on button "Launch 1 ad" at bounding box center [1050, 218] width 66 height 19
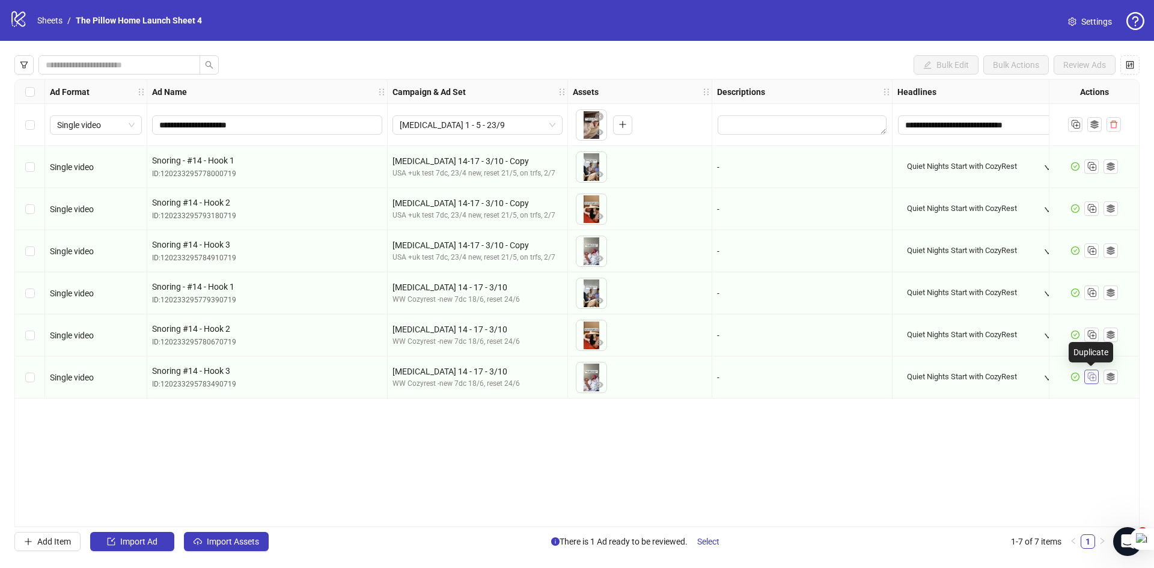
click at [1090, 373] on icon "Duplicate" at bounding box center [1092, 376] width 12 height 12
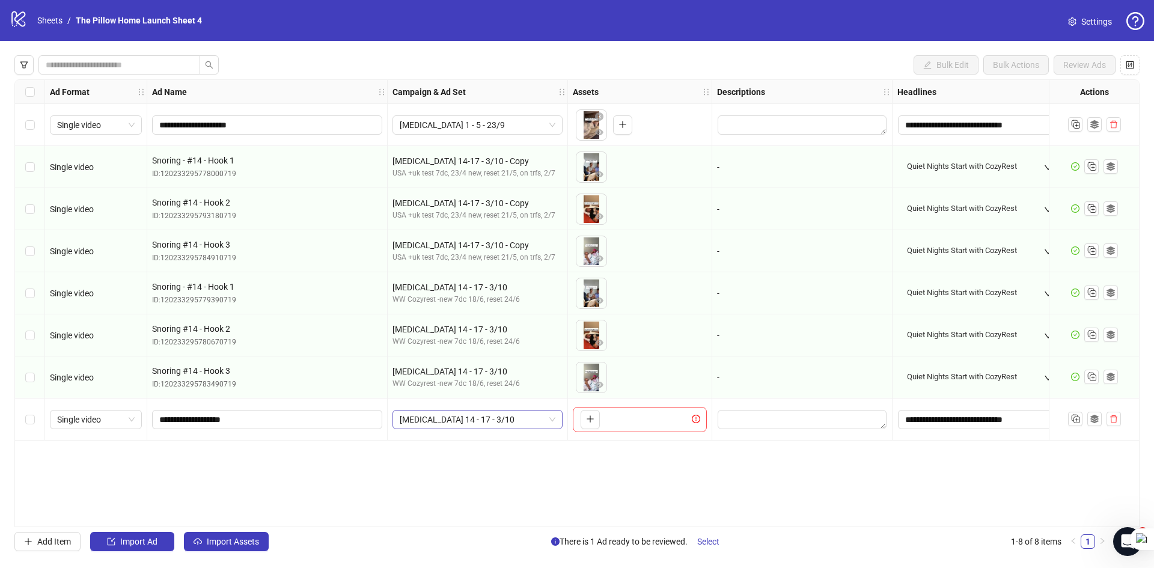
click at [515, 422] on span "[MEDICAL_DATA] 14 - 17 - 3/10" at bounding box center [478, 420] width 156 height 18
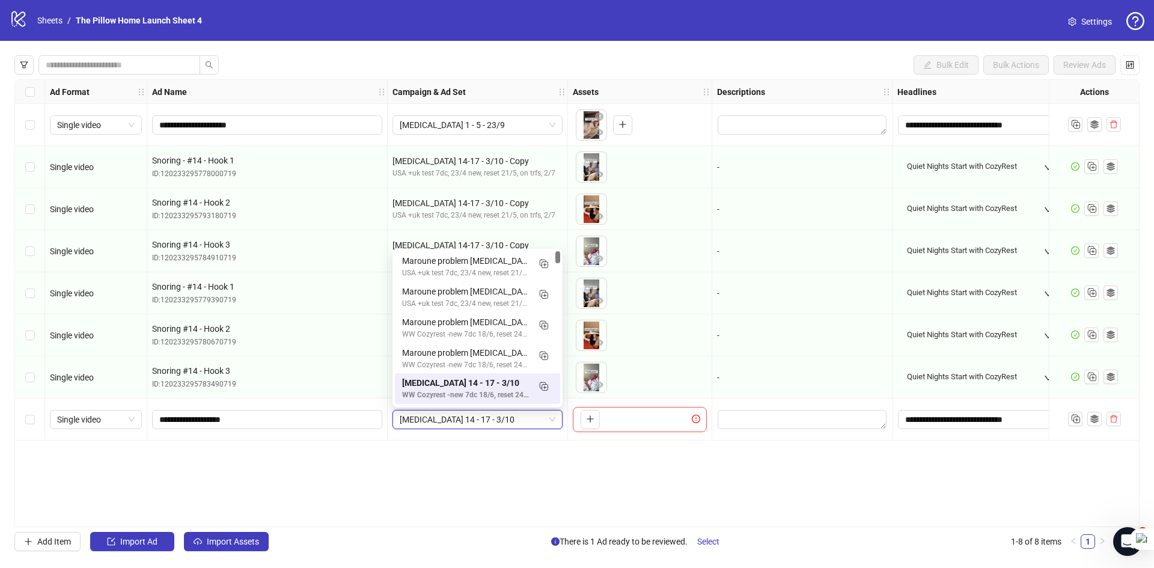
click at [515, 422] on span "[MEDICAL_DATA] 14 - 17 - 3/10" at bounding box center [478, 420] width 156 height 18
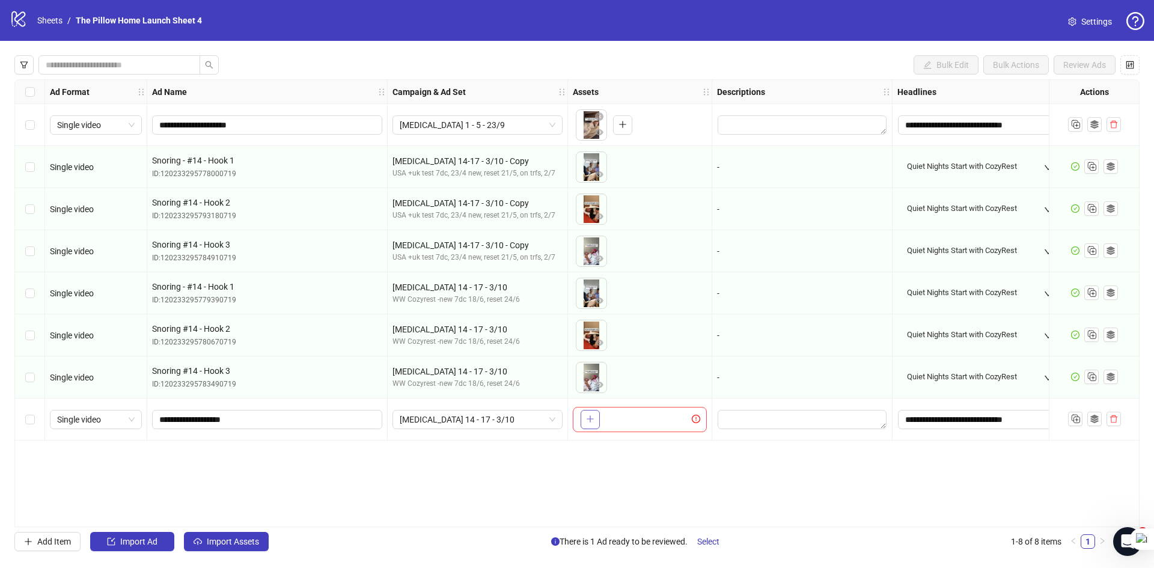
click at [583, 416] on button "button" at bounding box center [590, 419] width 19 height 19
click at [479, 421] on span "[MEDICAL_DATA] 14 - 17 - 3/10" at bounding box center [478, 420] width 156 height 18
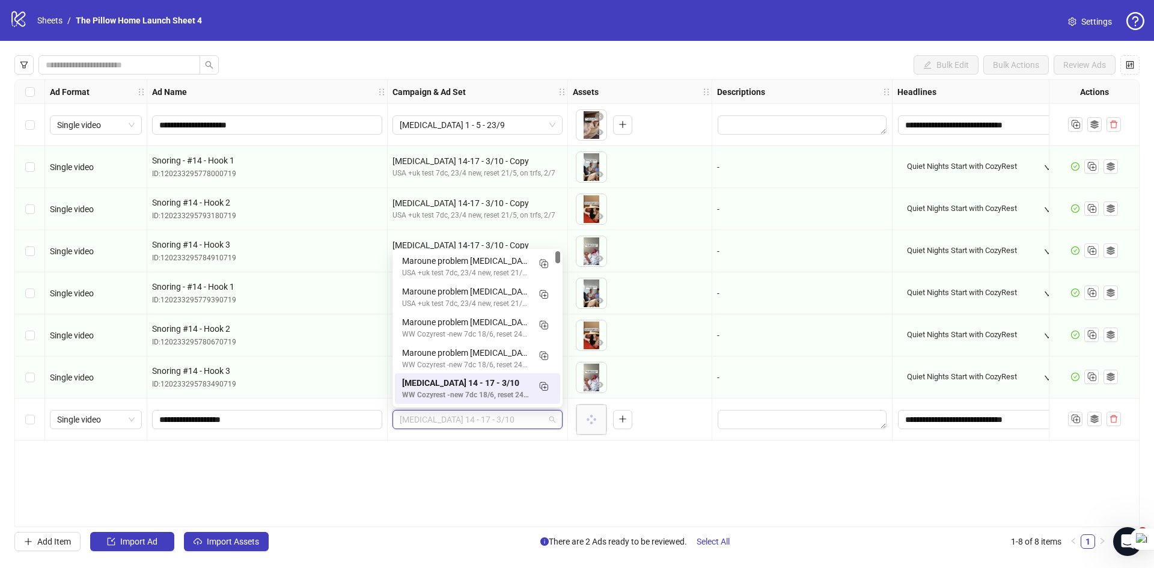
click at [479, 421] on span "[MEDICAL_DATA] 14 - 17 - 3/10" at bounding box center [478, 420] width 156 height 18
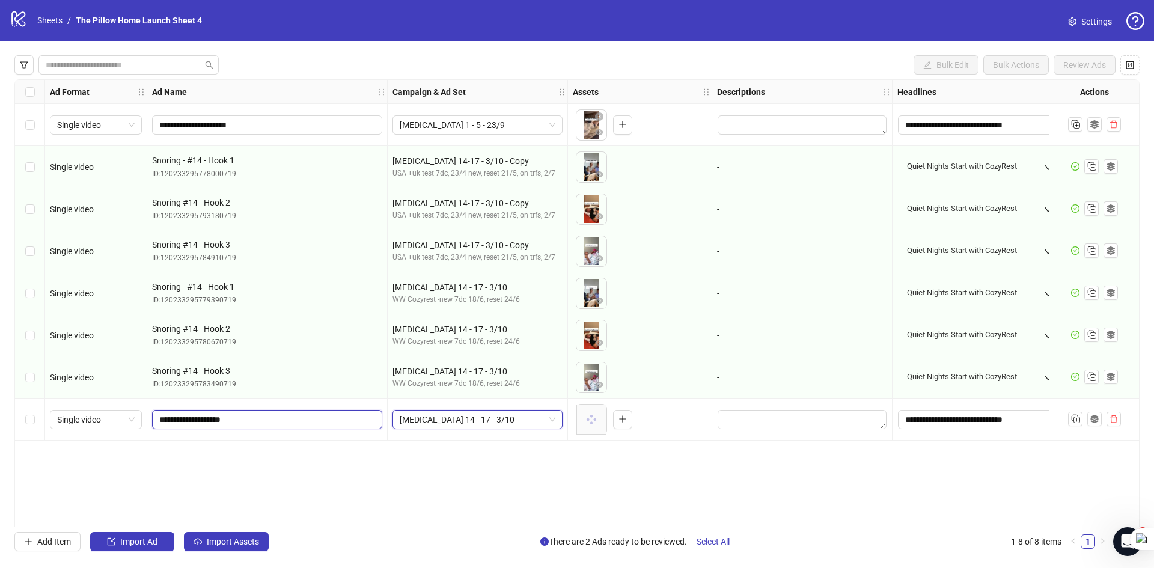
click at [203, 421] on input "**********" at bounding box center [265, 419] width 213 height 13
click at [296, 422] on input "**********" at bounding box center [265, 419] width 213 height 13
type input "**********"
click at [239, 543] on span "Import Assets" at bounding box center [233, 542] width 52 height 10
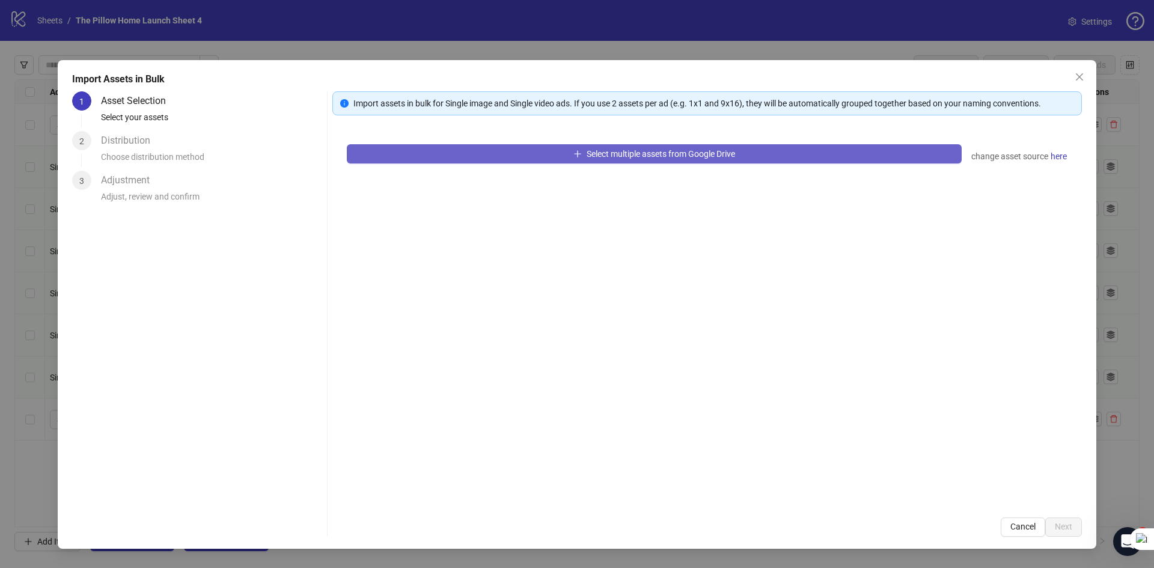
click at [393, 158] on button "Select multiple assets from Google Drive" at bounding box center [654, 153] width 615 height 19
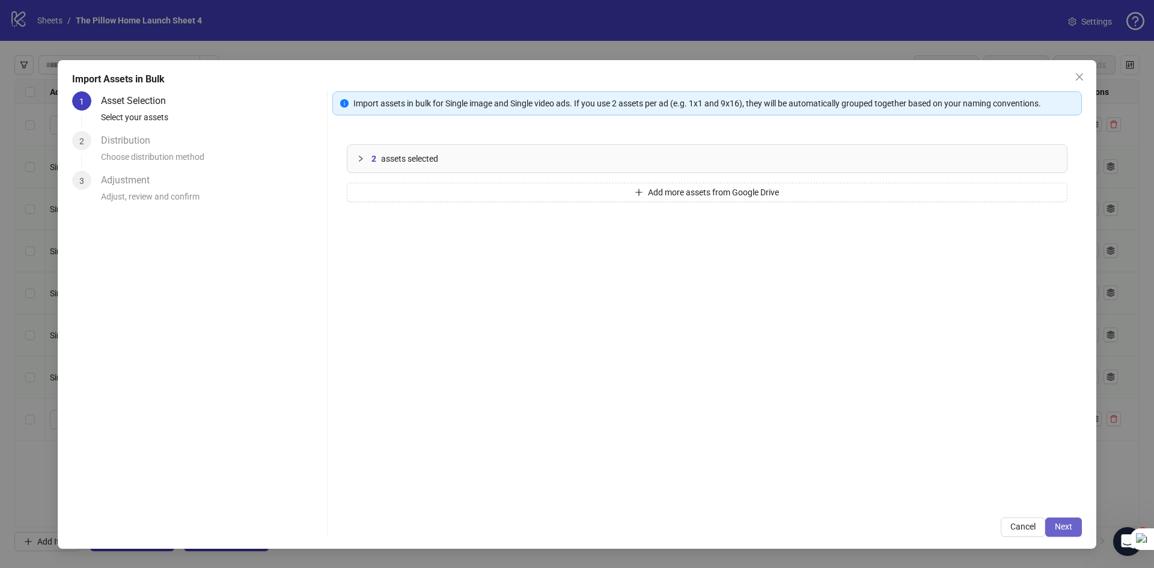
click at [1060, 527] on span "Next" at bounding box center [1063, 527] width 17 height 10
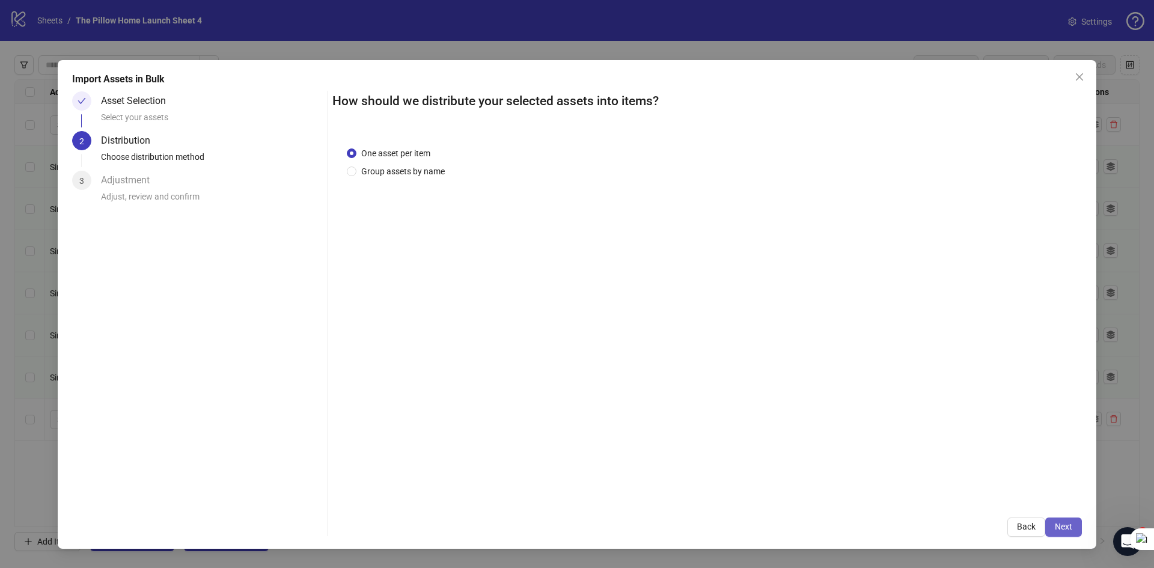
click at [1064, 519] on button "Next" at bounding box center [1064, 527] width 37 height 19
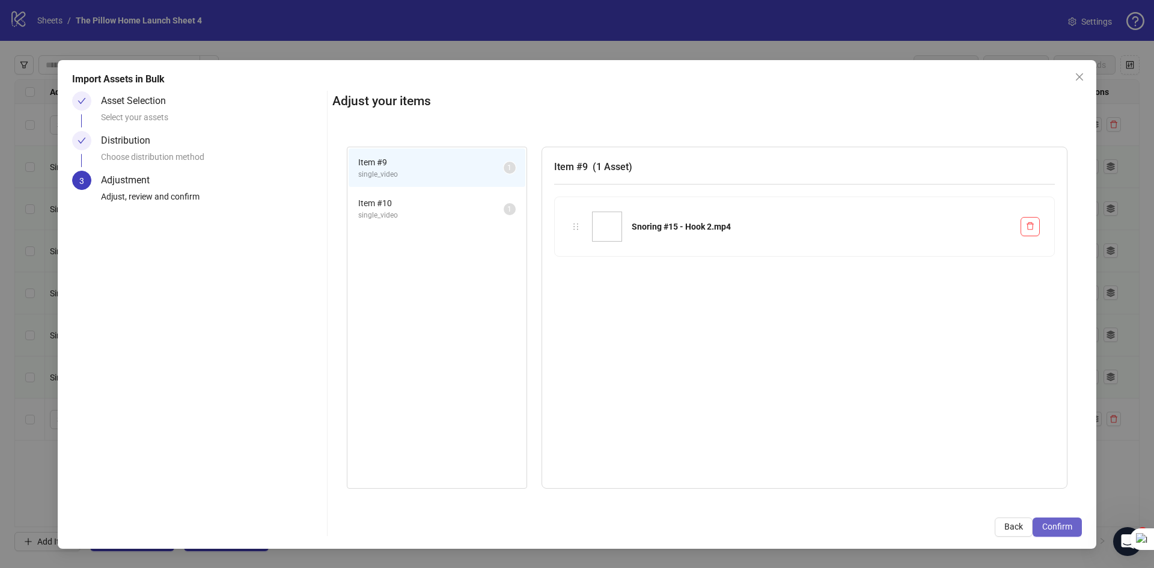
click at [1062, 519] on button "Confirm" at bounding box center [1057, 527] width 49 height 19
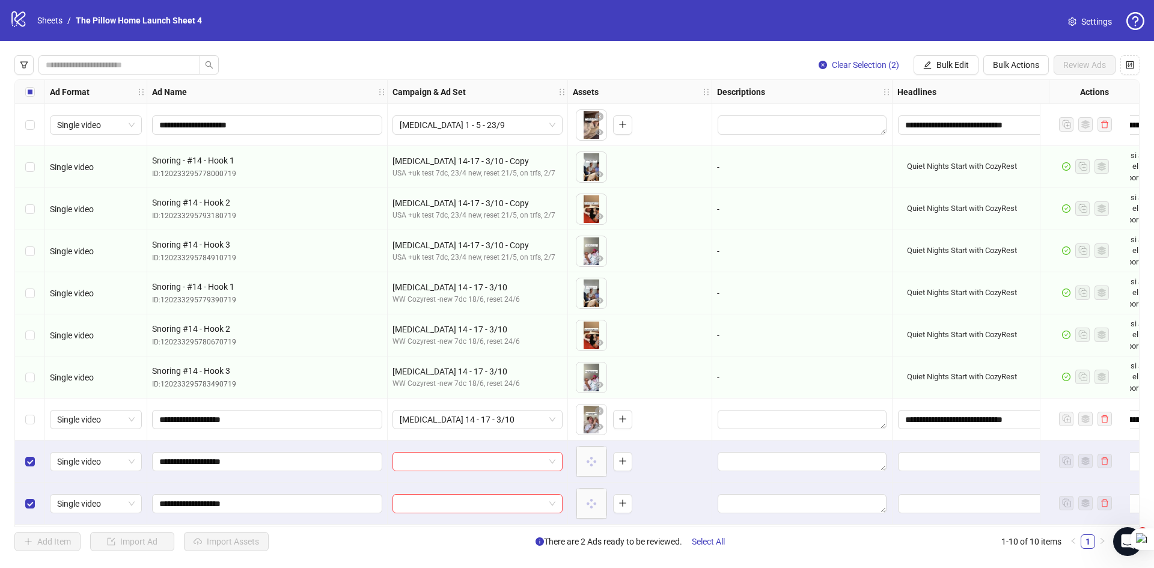
scroll to position [3, 0]
click at [25, 413] on label "Select row 8" at bounding box center [30, 419] width 10 height 13
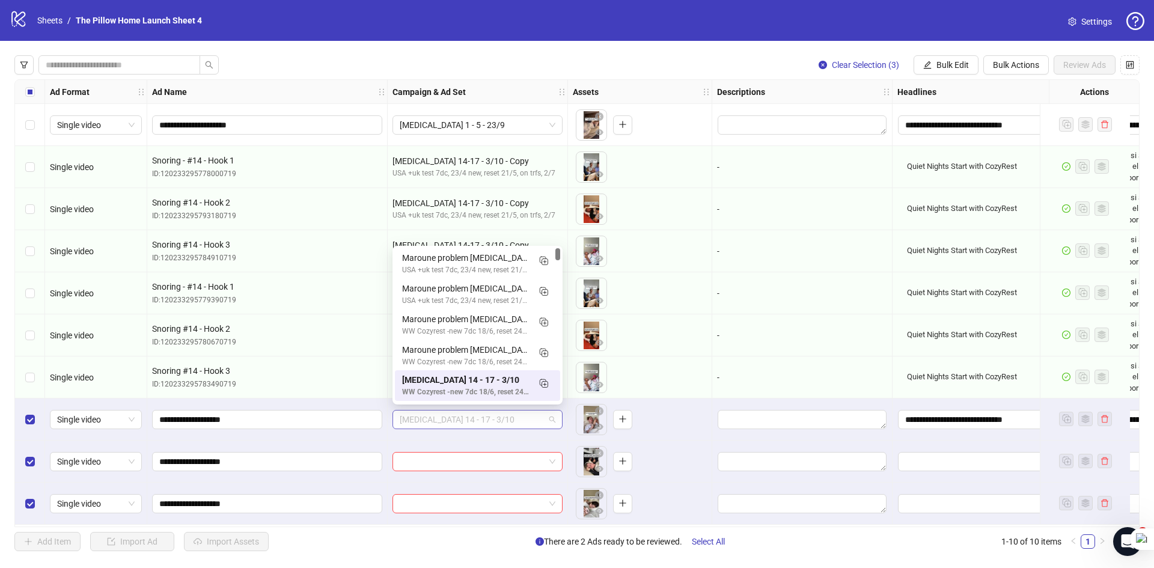
click at [521, 412] on span "[MEDICAL_DATA] 14 - 17 - 3/10" at bounding box center [478, 420] width 156 height 18
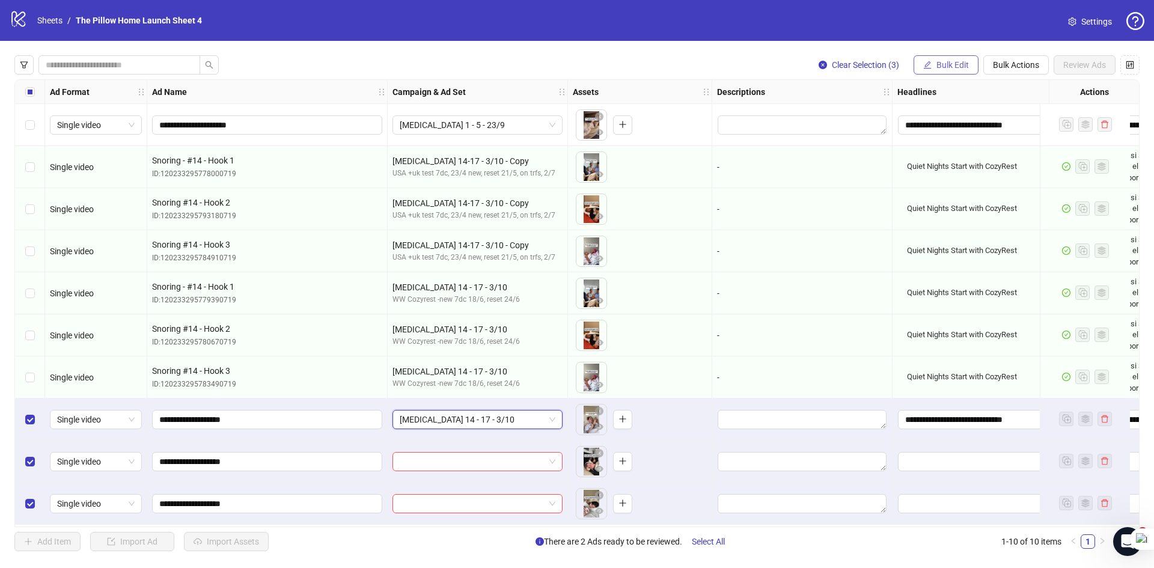
click at [957, 67] on span "Bulk Edit" at bounding box center [953, 65] width 32 height 10
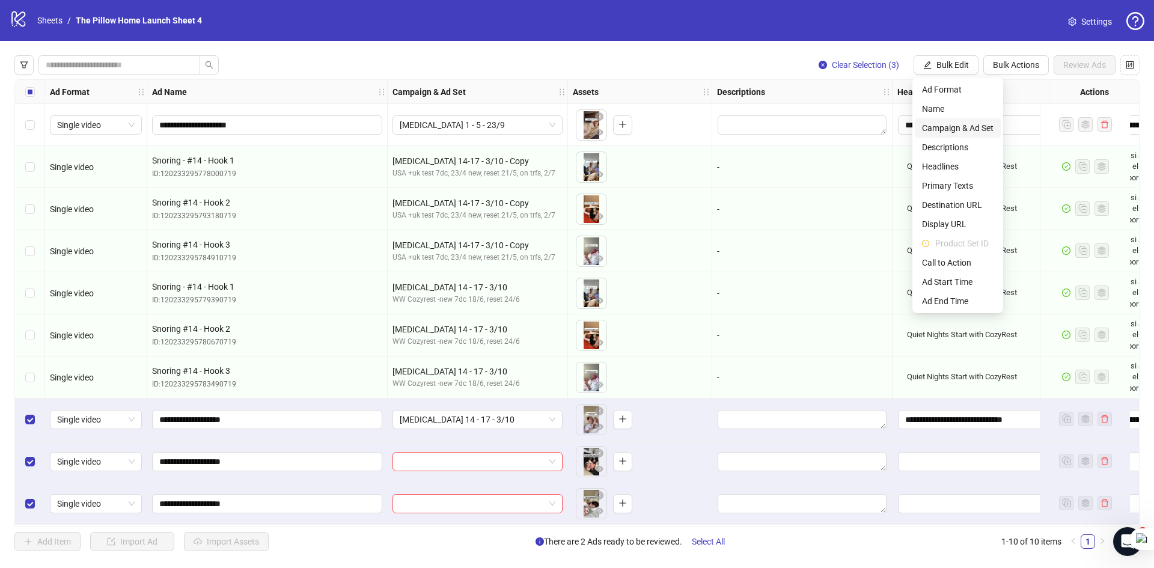
click at [960, 129] on span "Campaign & Ad Set" at bounding box center [958, 127] width 72 height 13
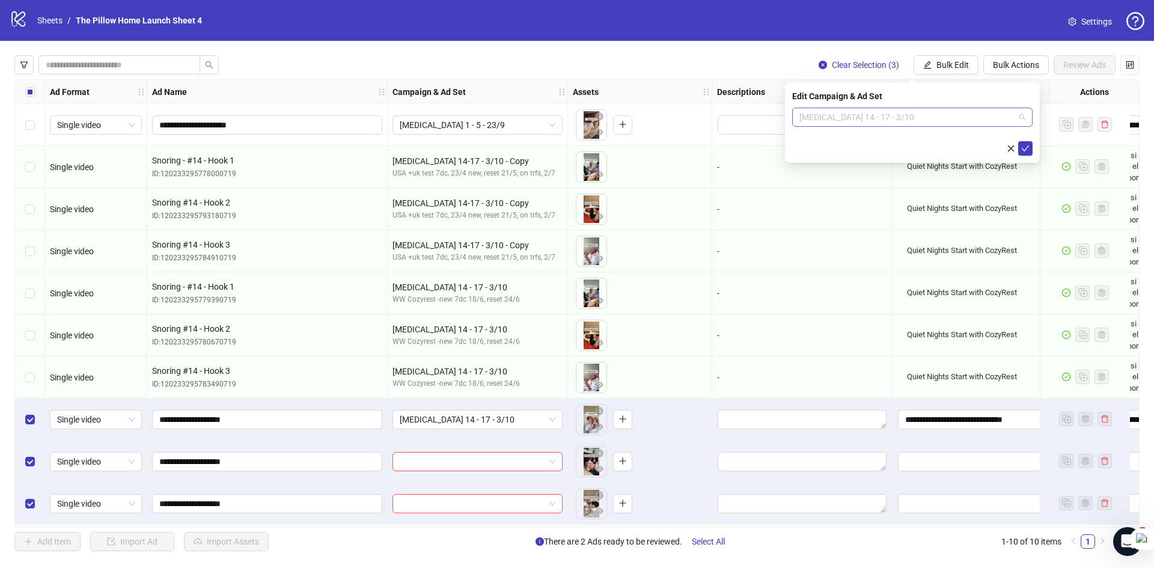
click at [922, 120] on span "[MEDICAL_DATA] 14 - 17 - 3/10" at bounding box center [913, 117] width 226 height 18
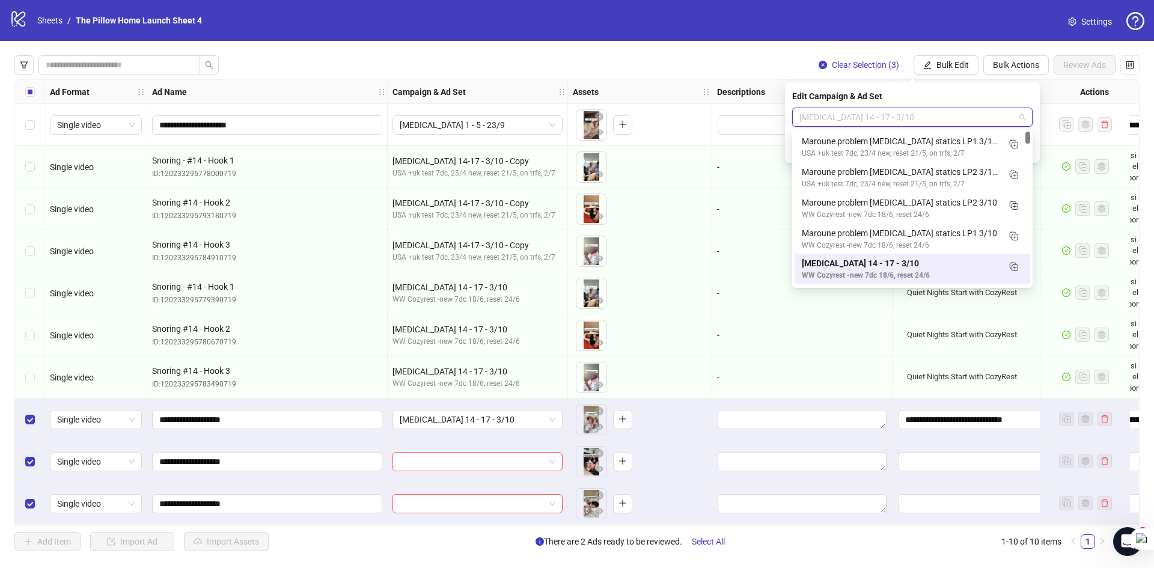
click at [922, 120] on span "[MEDICAL_DATA] 14 - 17 - 3/10" at bounding box center [913, 117] width 226 height 18
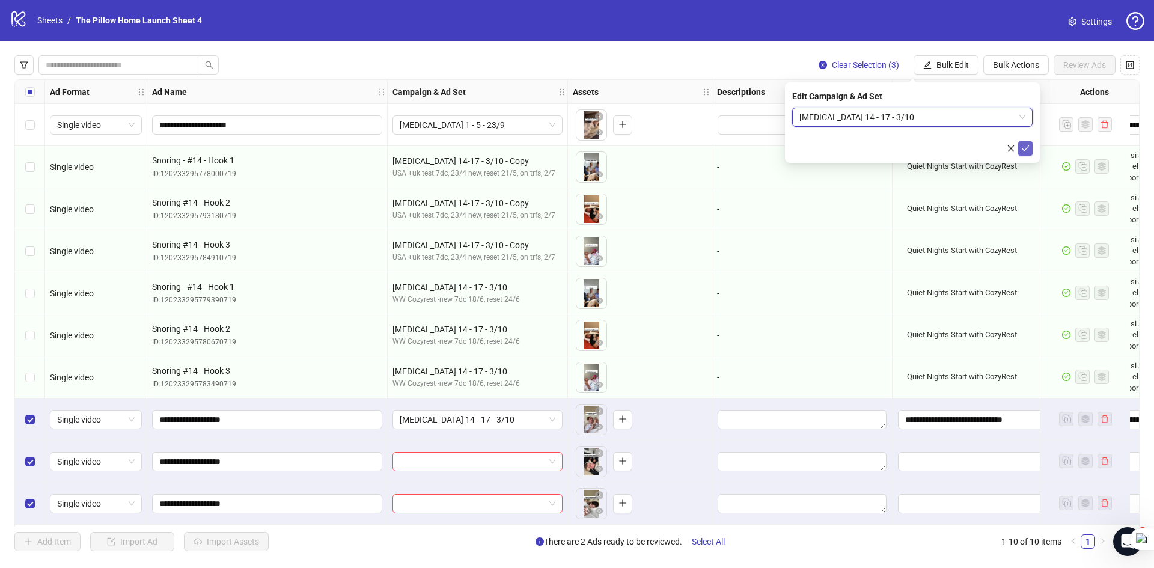
click at [1021, 145] on button "submit" at bounding box center [1025, 148] width 14 height 14
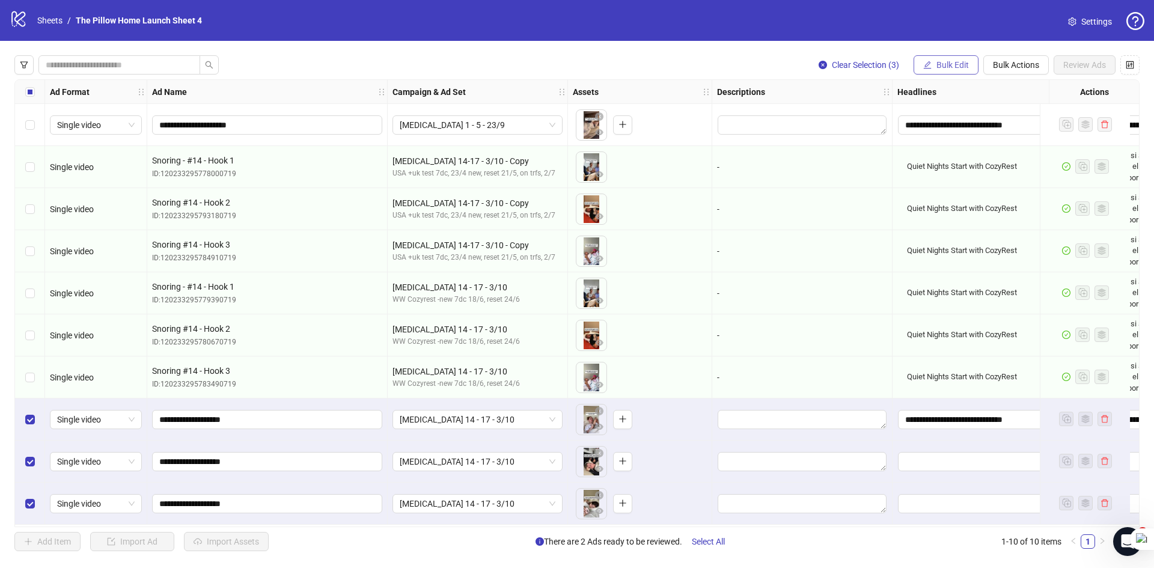
click at [951, 59] on button "Bulk Edit" at bounding box center [946, 64] width 65 height 19
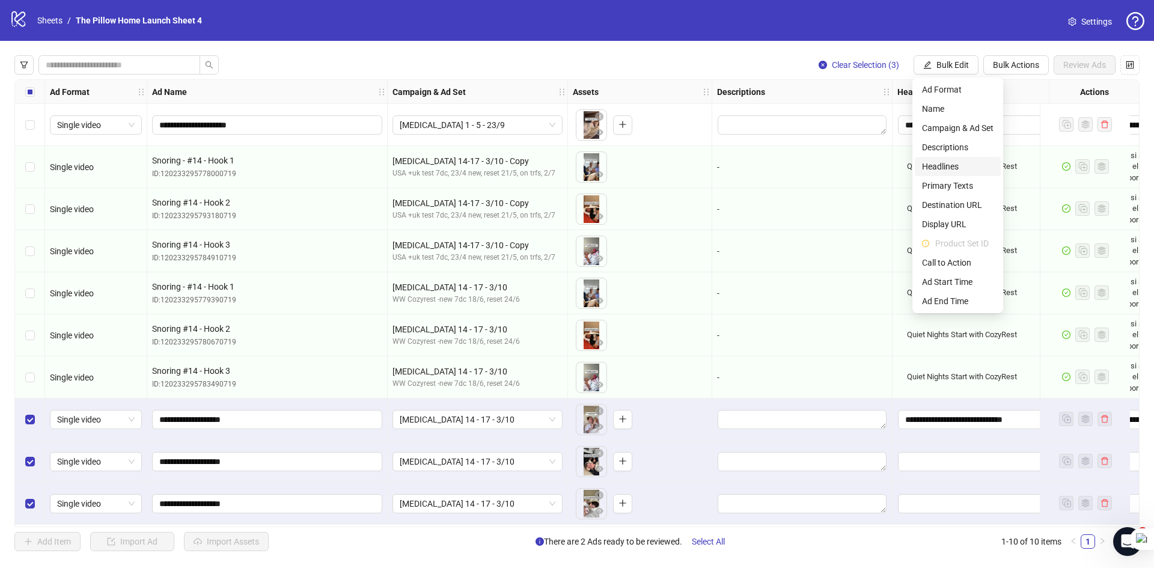
click at [937, 162] on span "Headlines" at bounding box center [958, 166] width 72 height 13
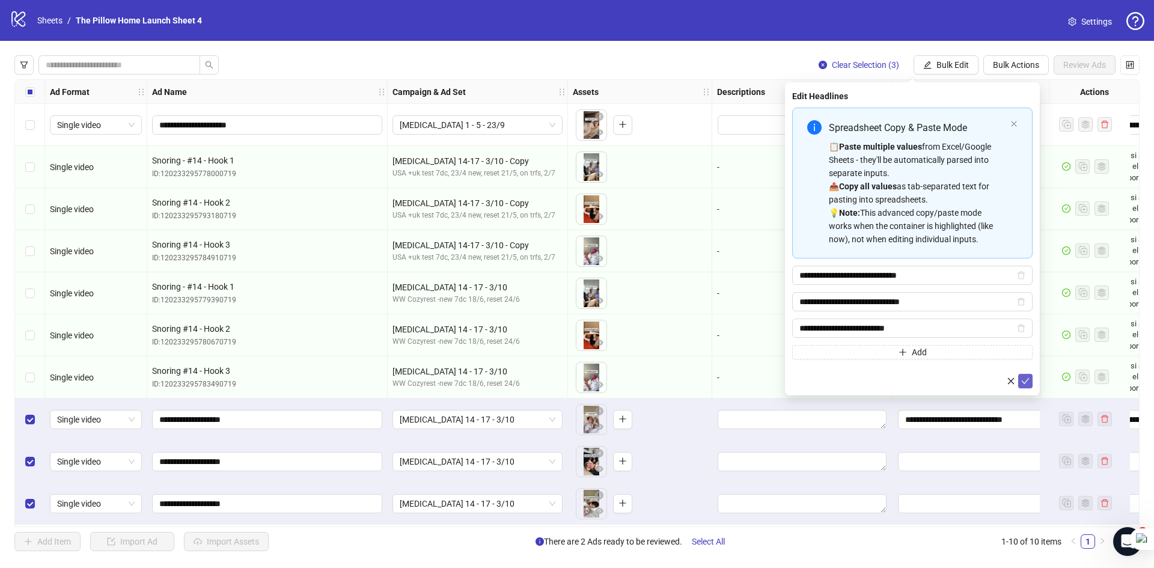
click at [1023, 384] on icon "check" at bounding box center [1025, 381] width 8 height 8
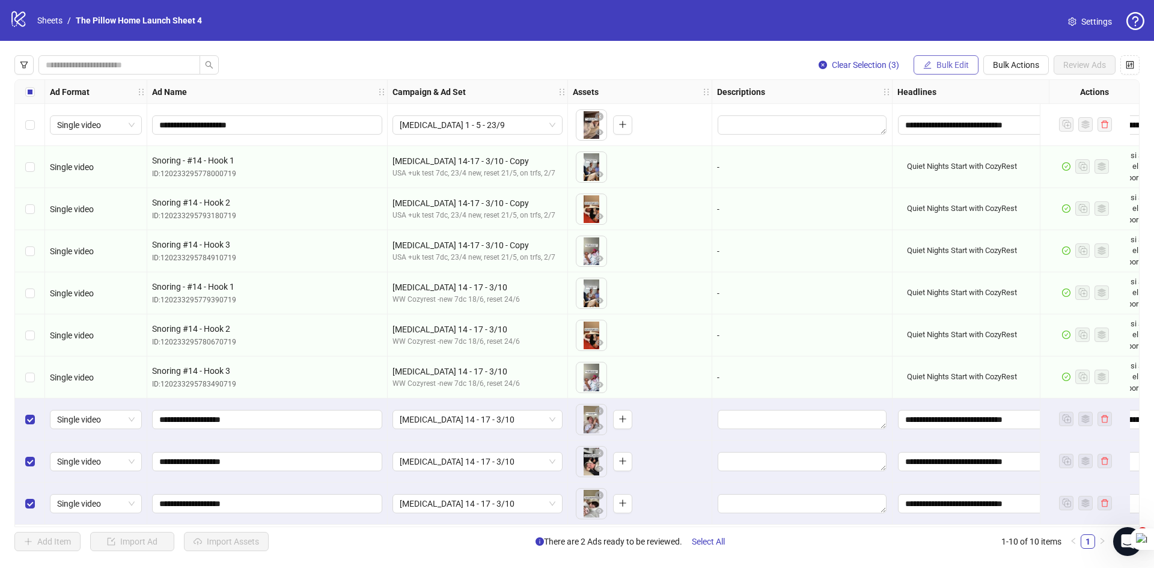
click at [928, 66] on icon "edit" at bounding box center [927, 65] width 8 height 8
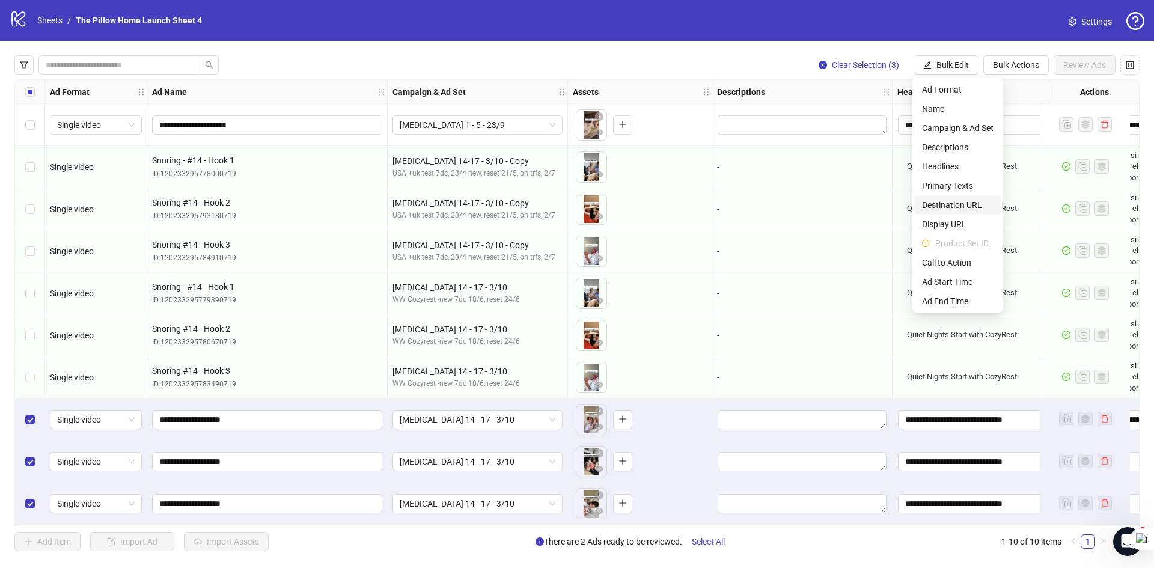
click at [964, 204] on span "Destination URL" at bounding box center [958, 204] width 72 height 13
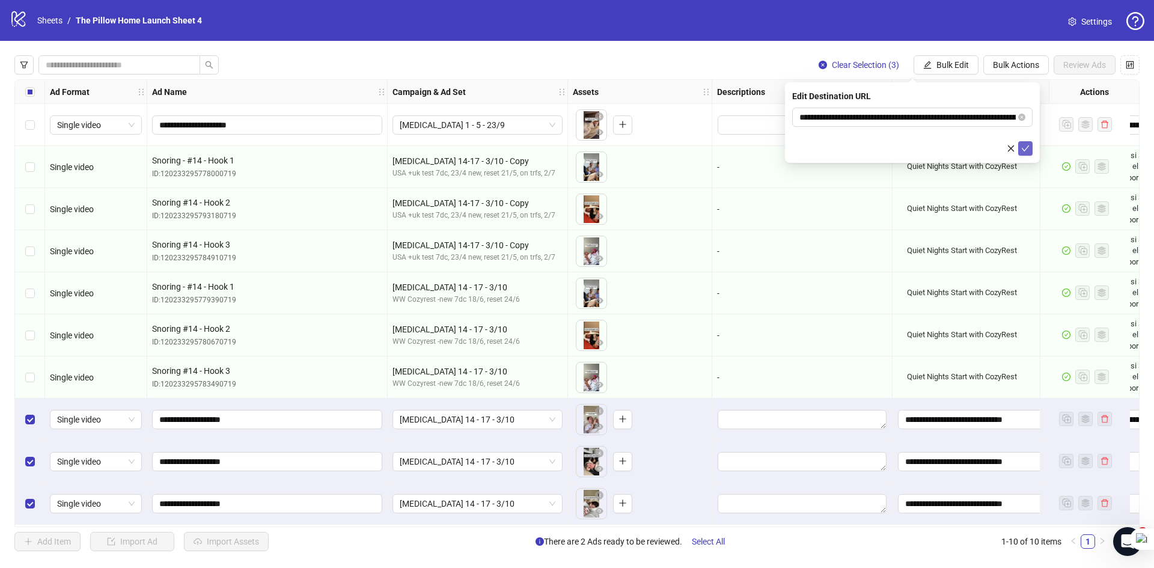
click at [1026, 150] on icon "check" at bounding box center [1026, 148] width 8 height 6
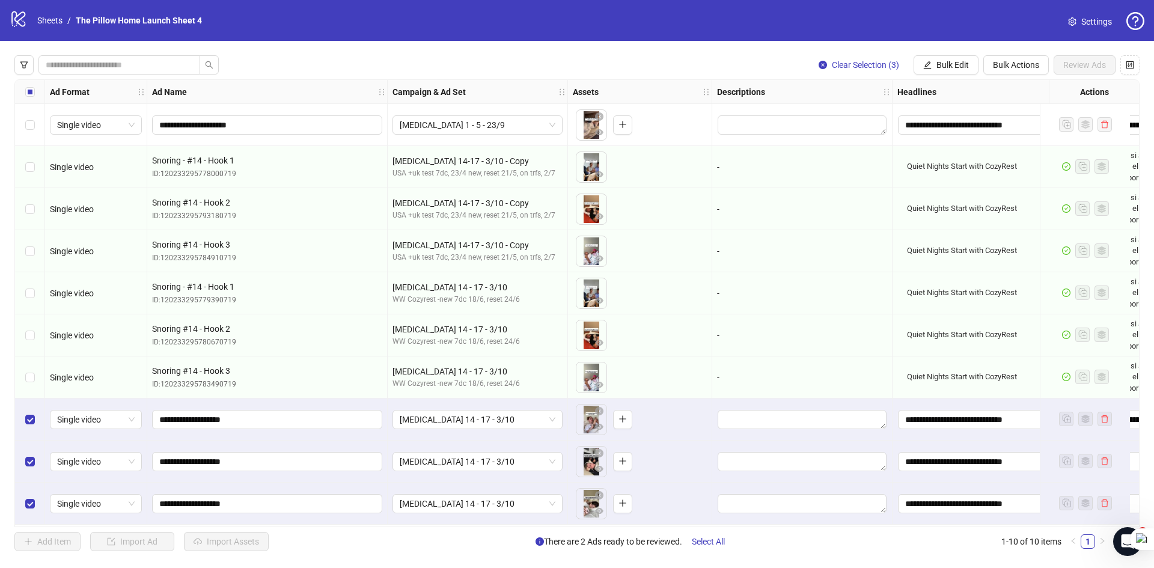
click at [951, 55] on div "**********" at bounding box center [577, 303] width 1154 height 525
drag, startPoint x: 583, startPoint y: 528, endPoint x: 684, endPoint y: 524, distance: 101.1
click at [684, 524] on div "**********" at bounding box center [577, 303] width 1154 height 525
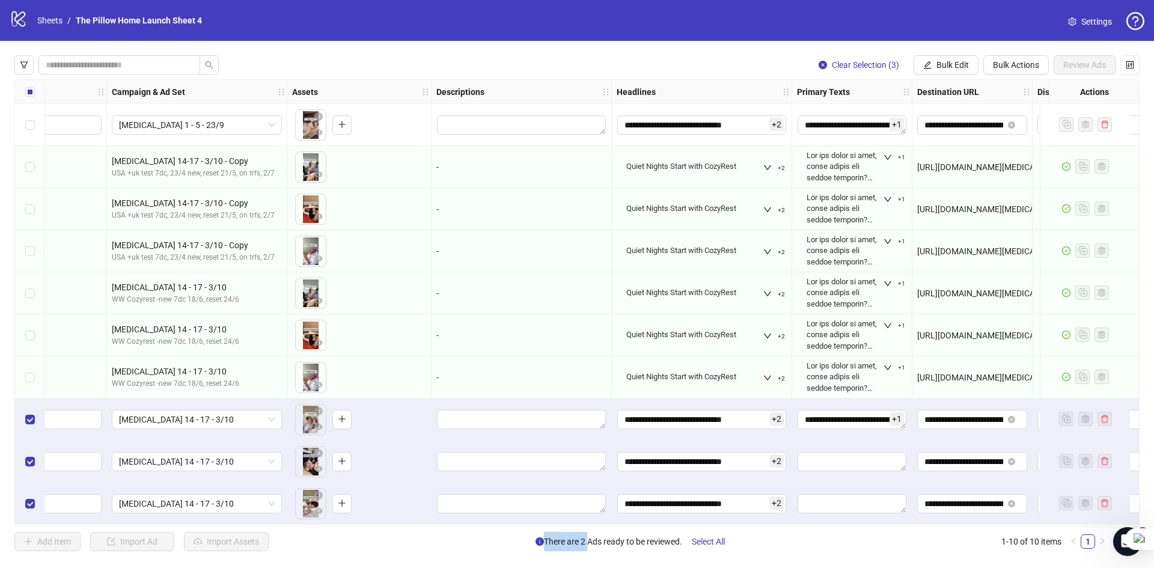
scroll to position [3, 285]
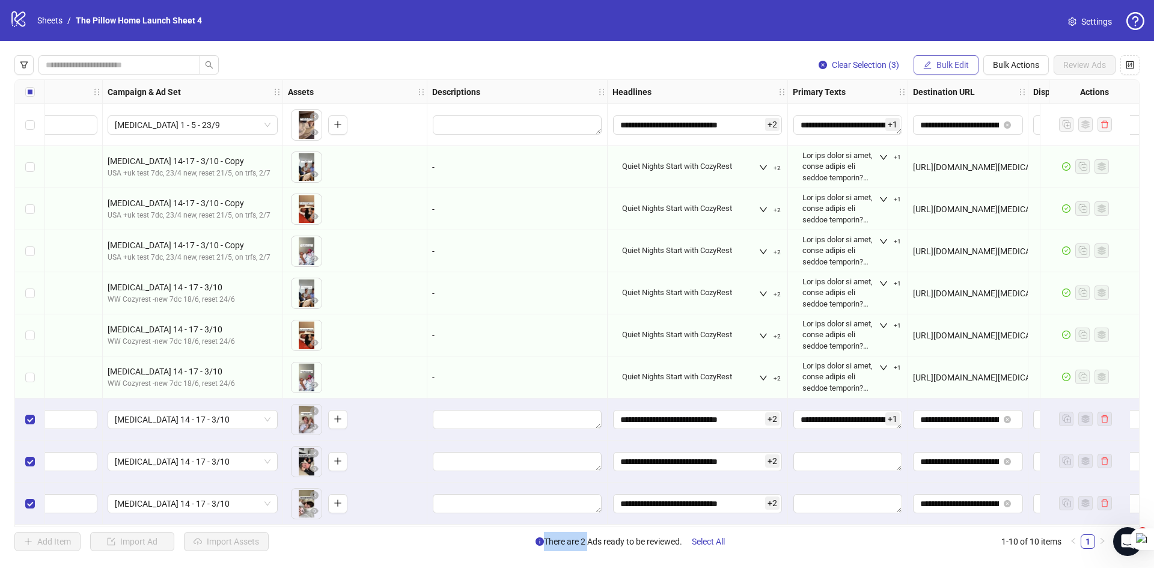
click at [961, 64] on span "Bulk Edit" at bounding box center [953, 65] width 32 height 10
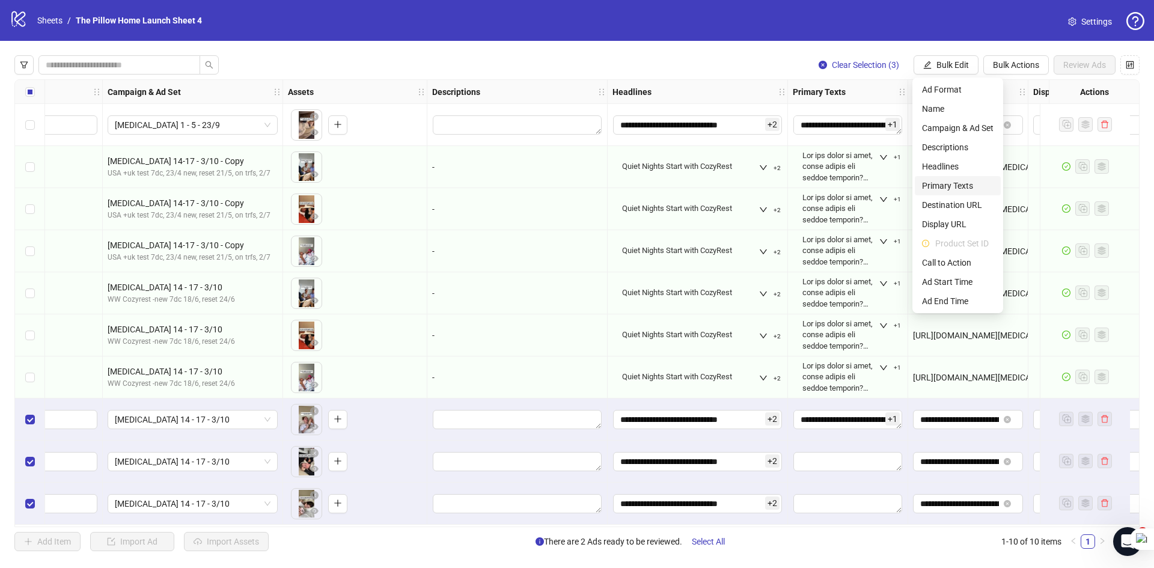
click at [946, 177] on li "Primary Texts" at bounding box center [958, 185] width 86 height 19
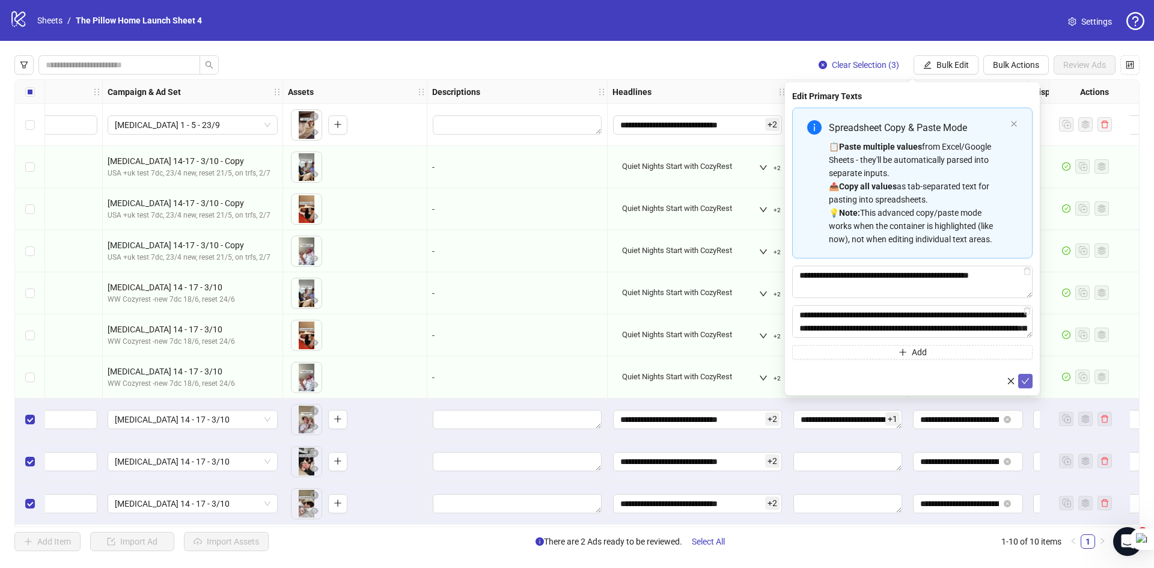
click at [1026, 379] on icon "check" at bounding box center [1025, 381] width 8 height 8
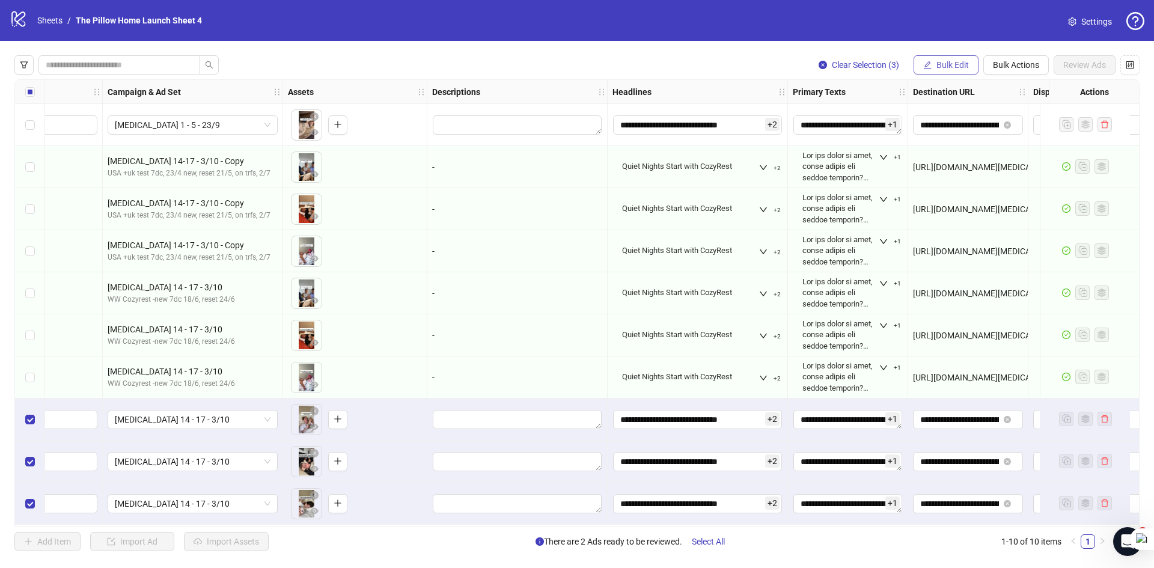
click at [923, 61] on icon "edit" at bounding box center [927, 65] width 8 height 8
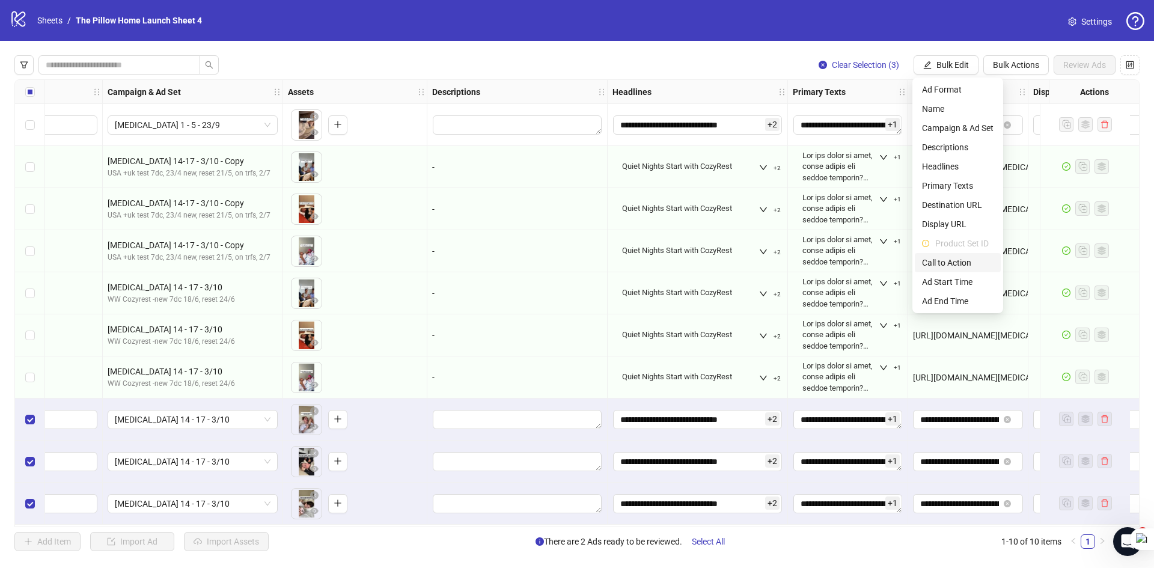
click at [949, 260] on span "Call to Action" at bounding box center [958, 262] width 72 height 13
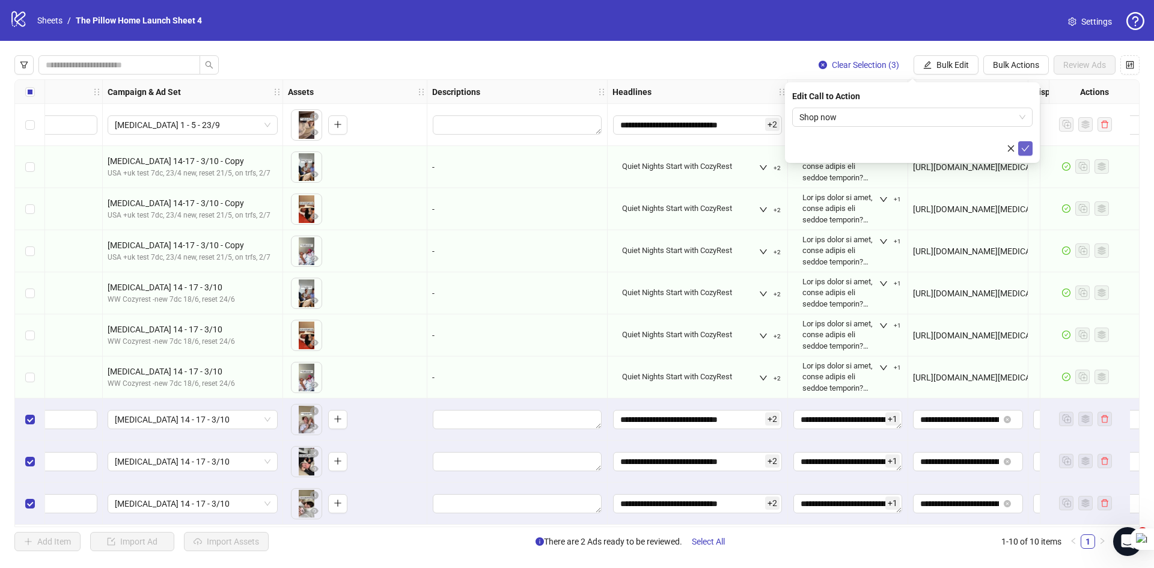
click at [1029, 147] on icon "check" at bounding box center [1025, 148] width 8 height 8
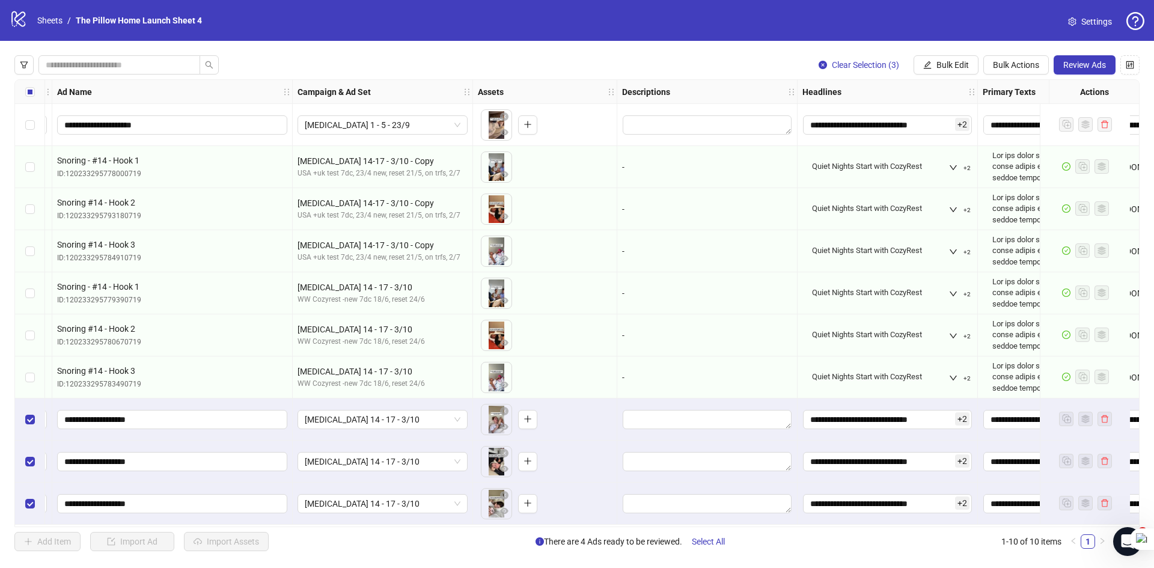
scroll to position [3, 0]
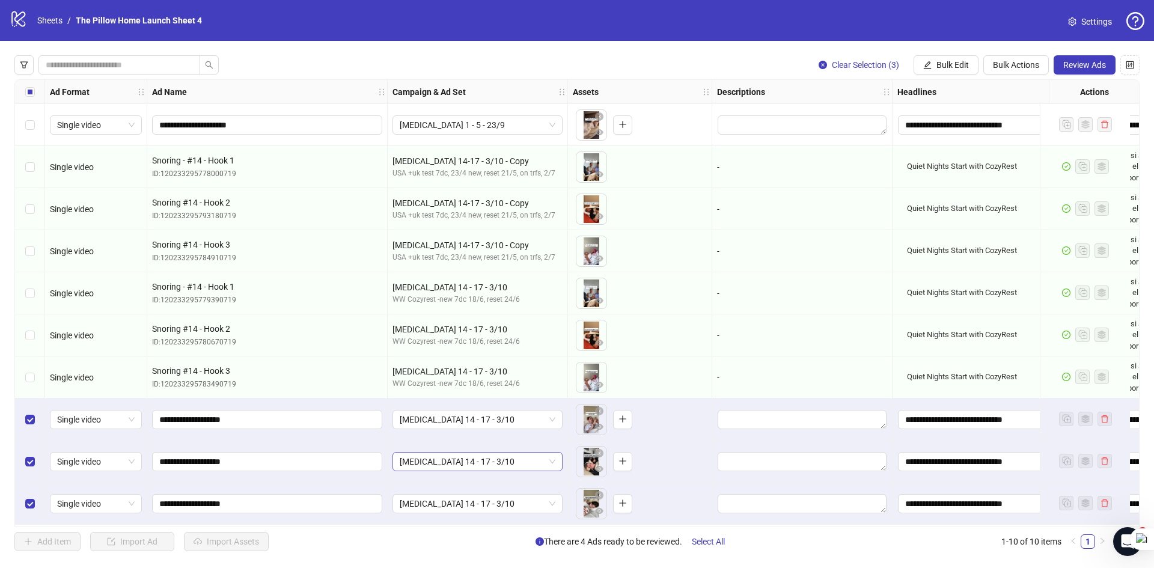
click at [462, 453] on span "[MEDICAL_DATA] 14 - 17 - 3/10" at bounding box center [478, 462] width 156 height 18
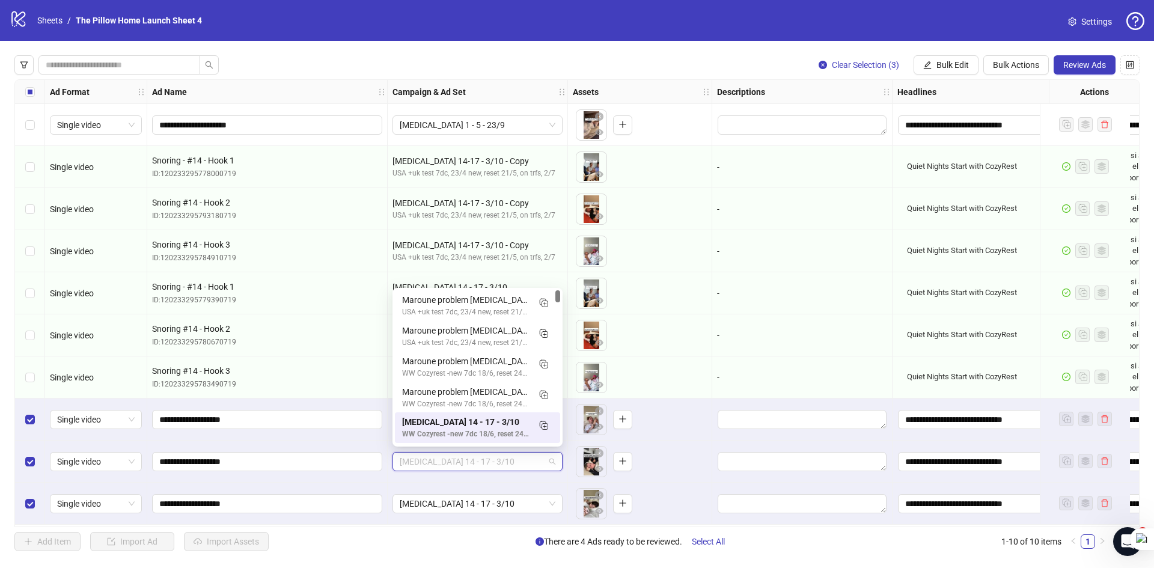
click at [458, 460] on span "[MEDICAL_DATA] 14 - 17 - 3/10" at bounding box center [478, 462] width 156 height 18
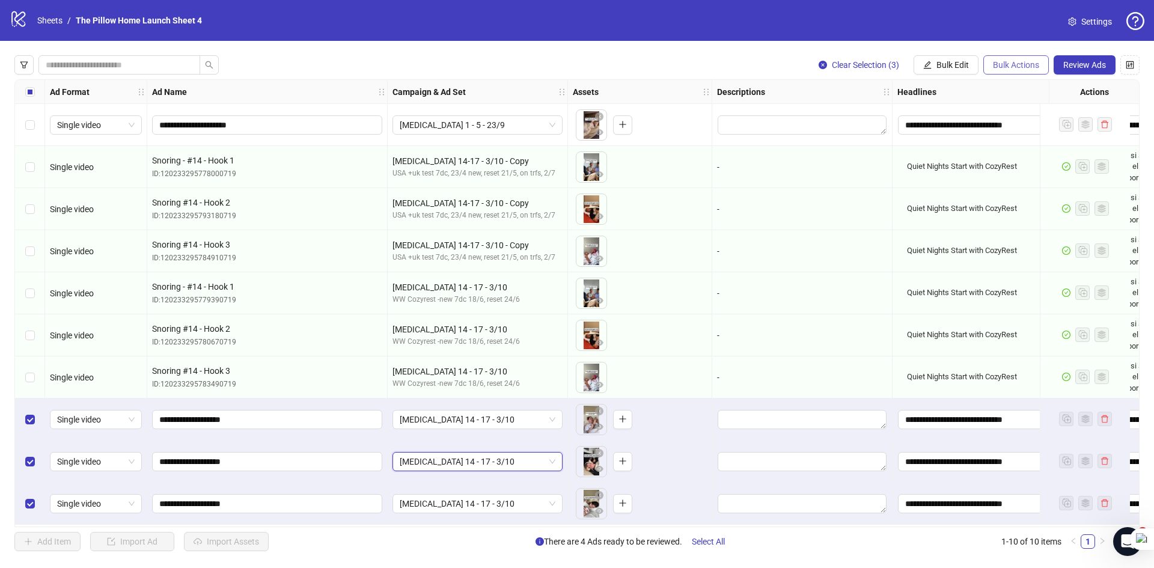
click at [1032, 69] on span "Bulk Actions" at bounding box center [1016, 65] width 46 height 10
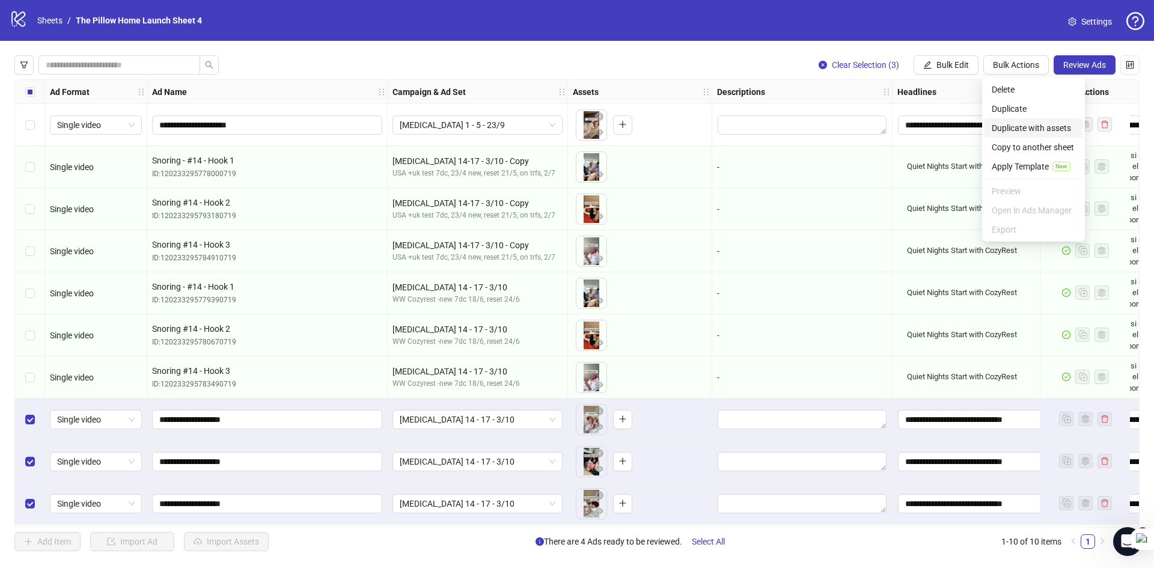
click at [1007, 129] on span "Duplicate with assets" at bounding box center [1034, 127] width 84 height 13
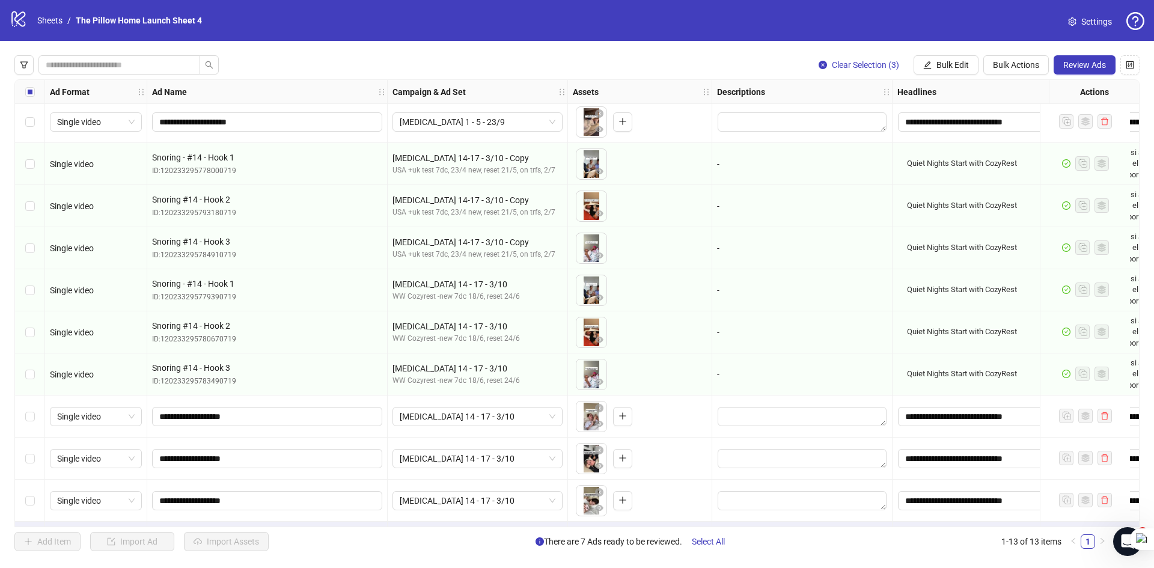
scroll to position [129, 0]
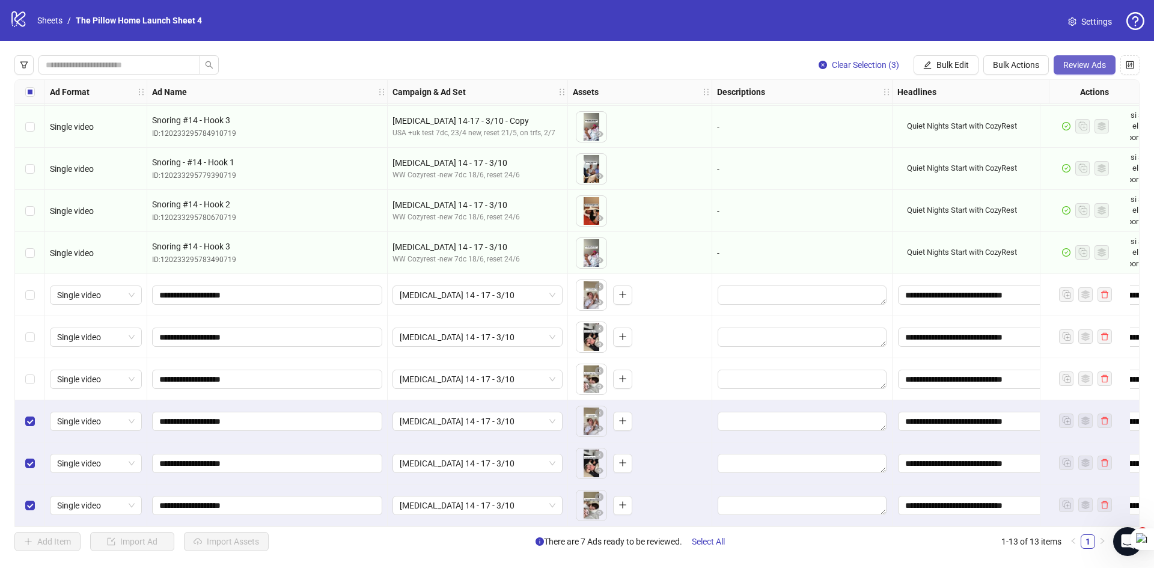
click at [1074, 66] on span "Review Ads" at bounding box center [1085, 65] width 43 height 10
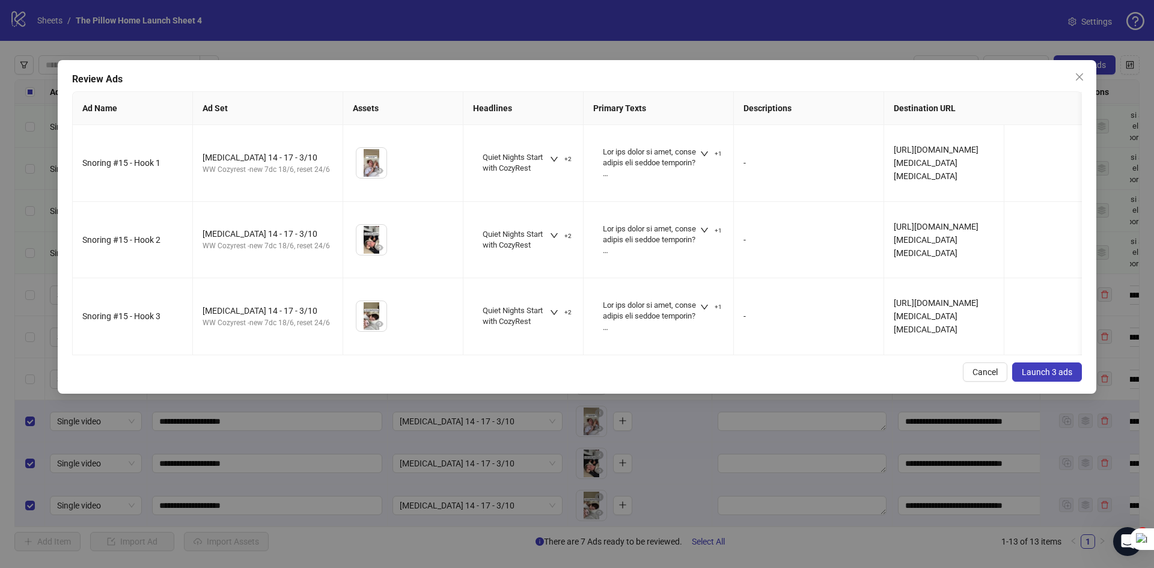
click at [1040, 377] on span "Launch 3 ads" at bounding box center [1047, 372] width 51 height 10
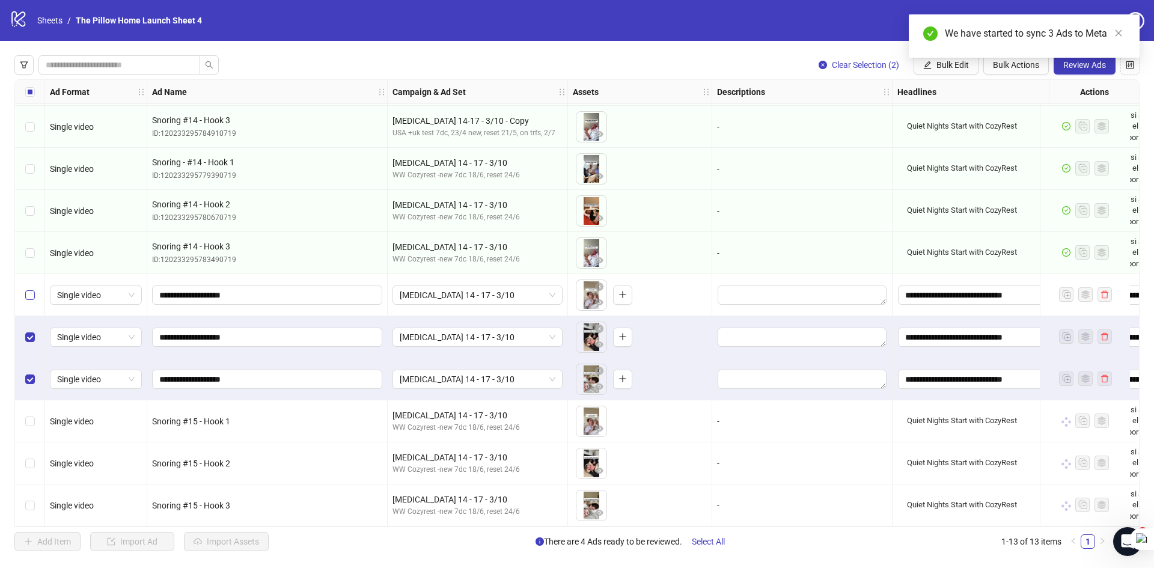
click at [28, 297] on label "Select row 8" at bounding box center [30, 295] width 10 height 13
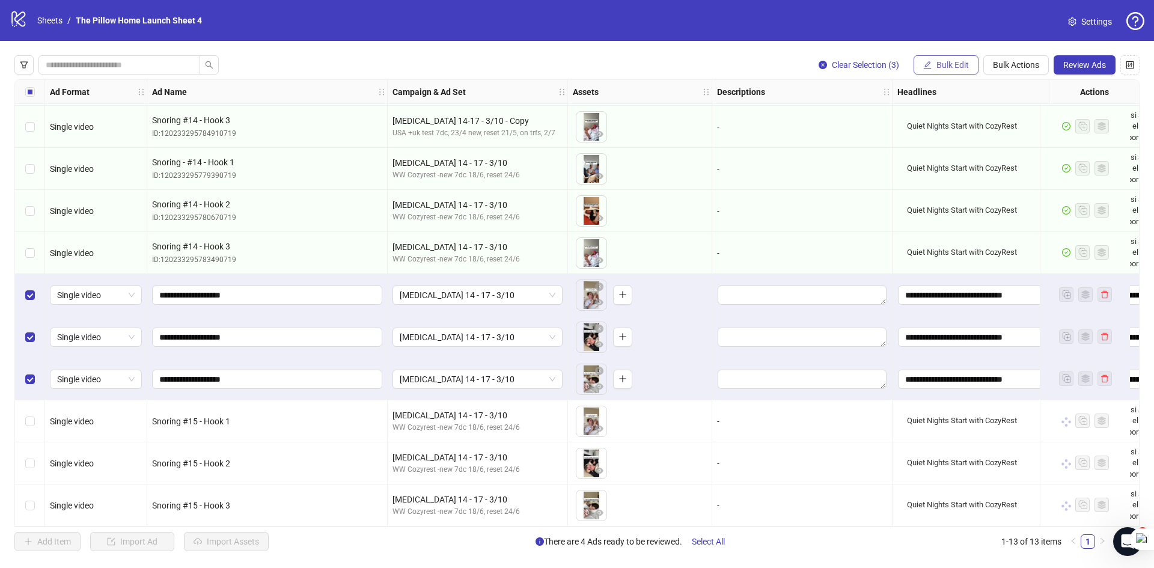
click at [964, 67] on span "Bulk Edit" at bounding box center [953, 65] width 32 height 10
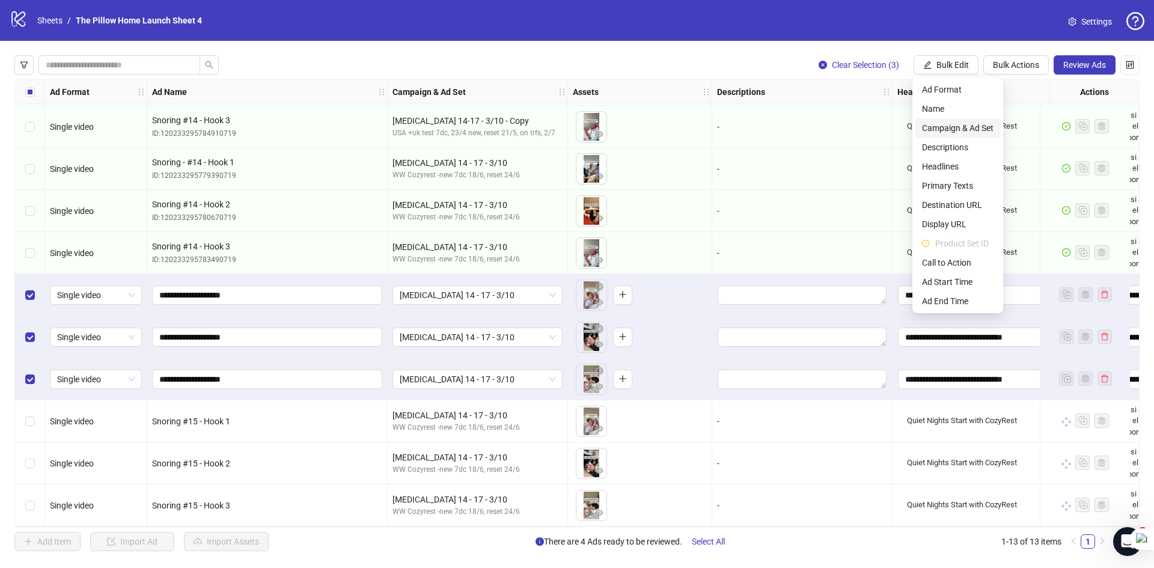
click at [942, 127] on span "Campaign & Ad Set" at bounding box center [958, 127] width 72 height 13
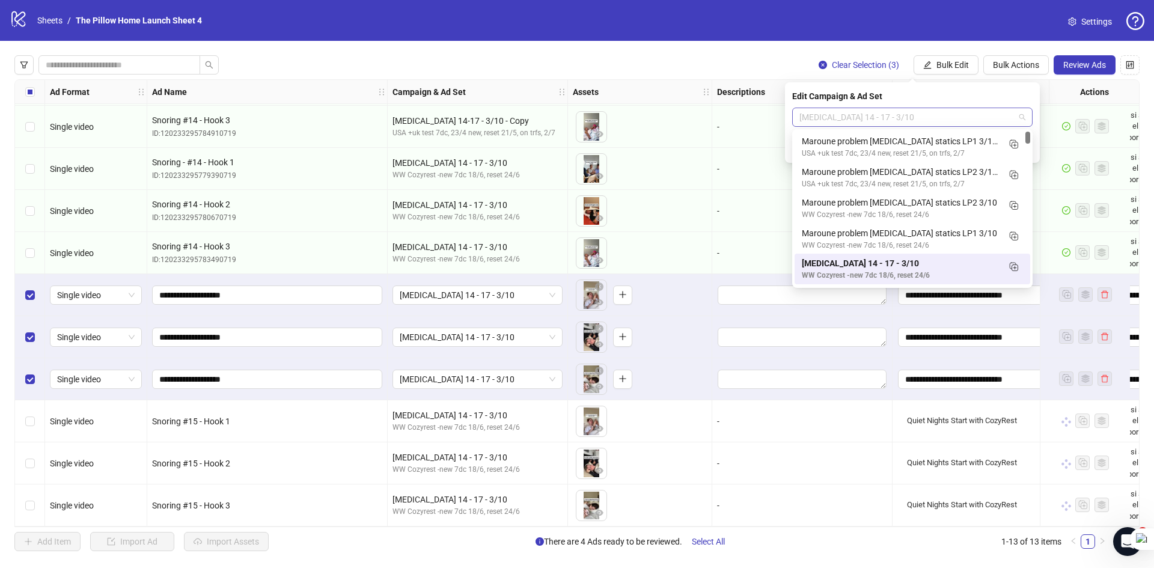
click at [871, 118] on span "[MEDICAL_DATA] 14 - 17 - 3/10" at bounding box center [913, 117] width 226 height 18
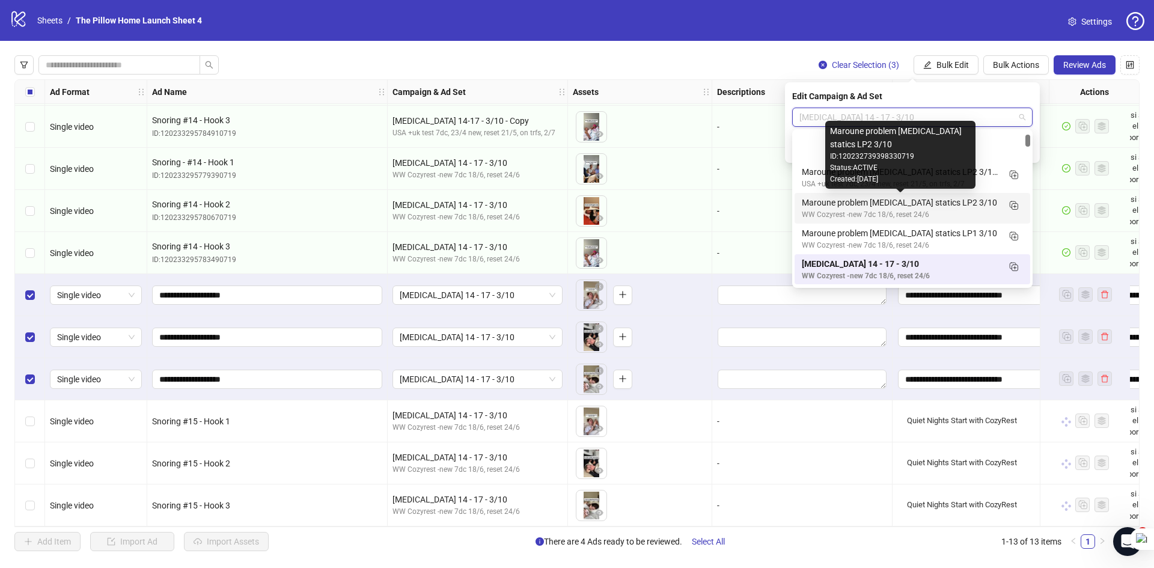
scroll to position [60, 0]
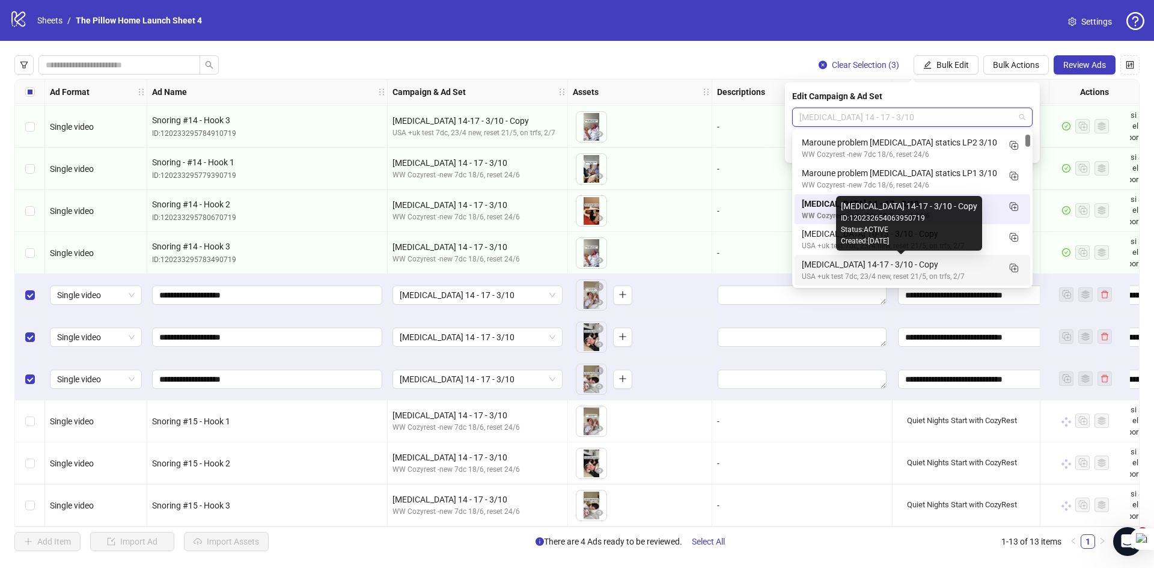
click at [931, 265] on div "[MEDICAL_DATA] 14-17 - 3/10 - Copy" at bounding box center [900, 264] width 197 height 13
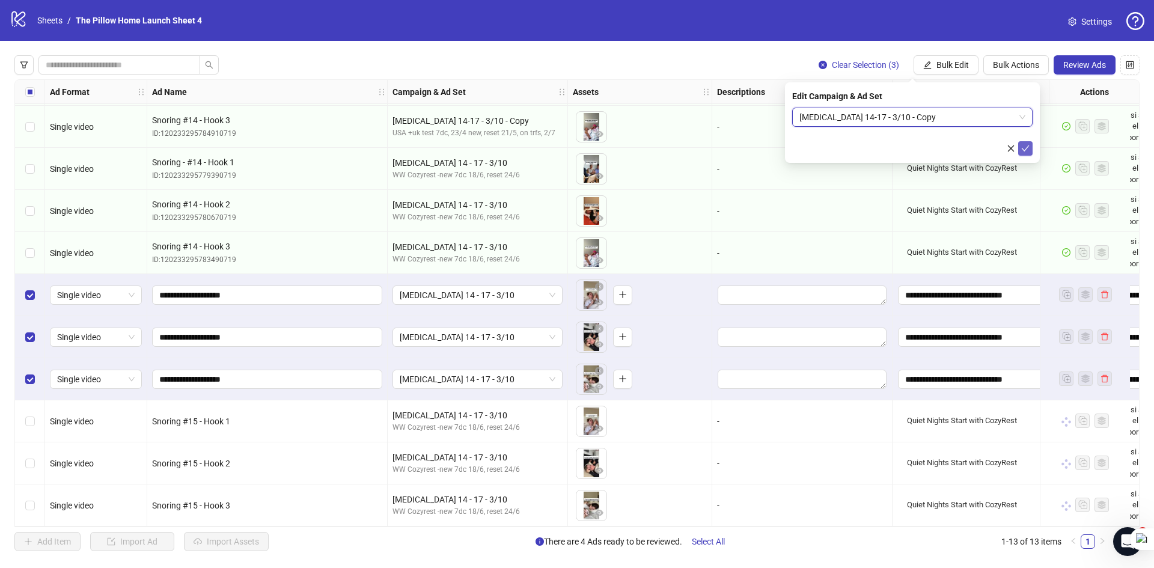
click at [1029, 152] on icon "check" at bounding box center [1025, 148] width 8 height 8
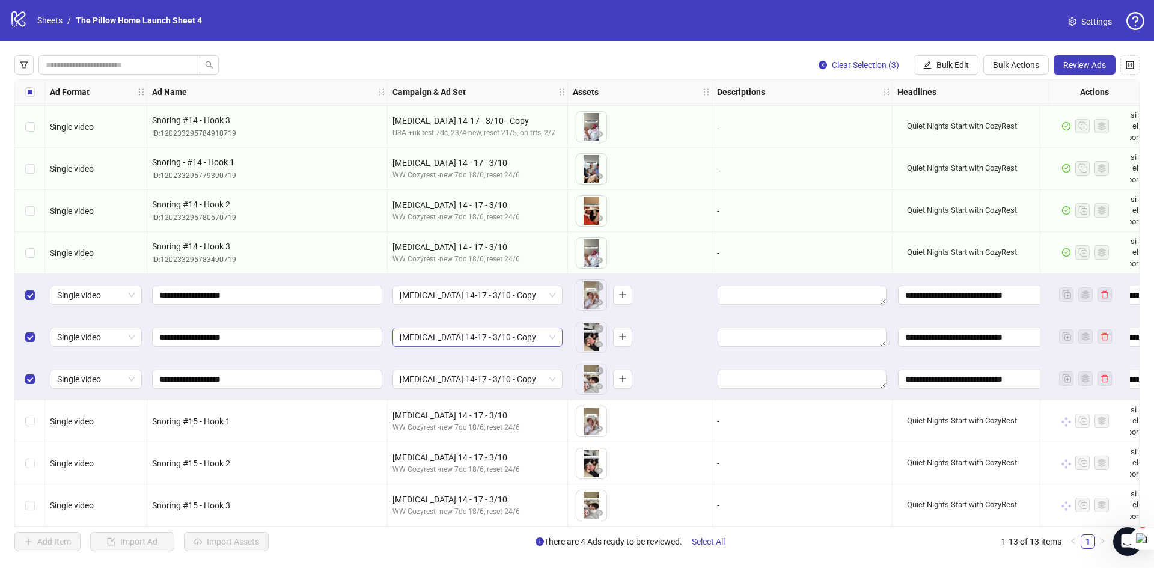
click at [521, 332] on span "[MEDICAL_DATA] 14-17 - 3/10 - Copy" at bounding box center [478, 337] width 156 height 18
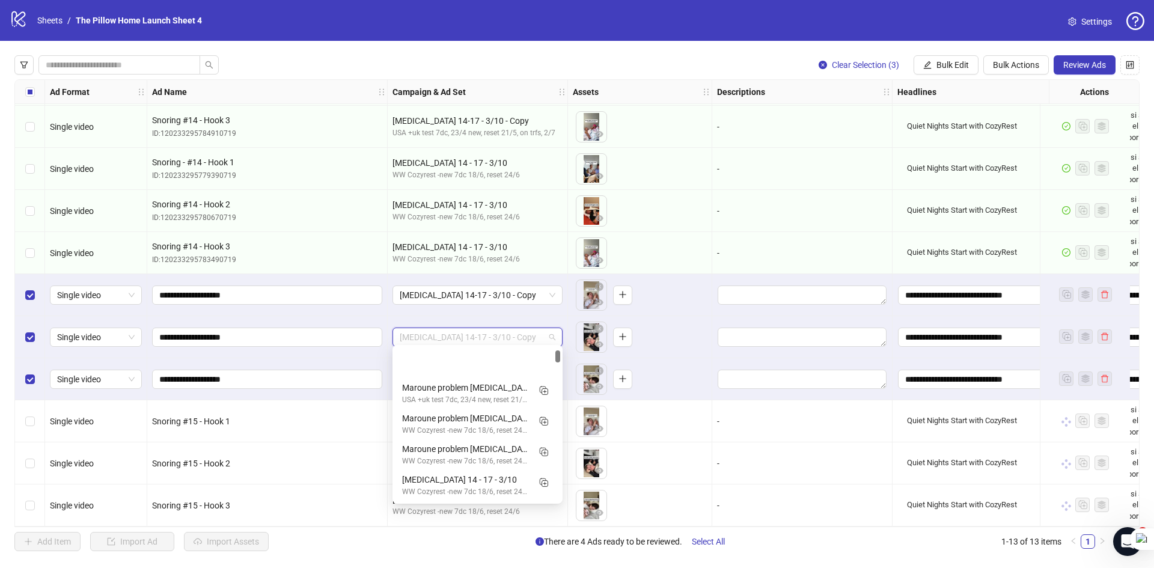
scroll to position [61, 0]
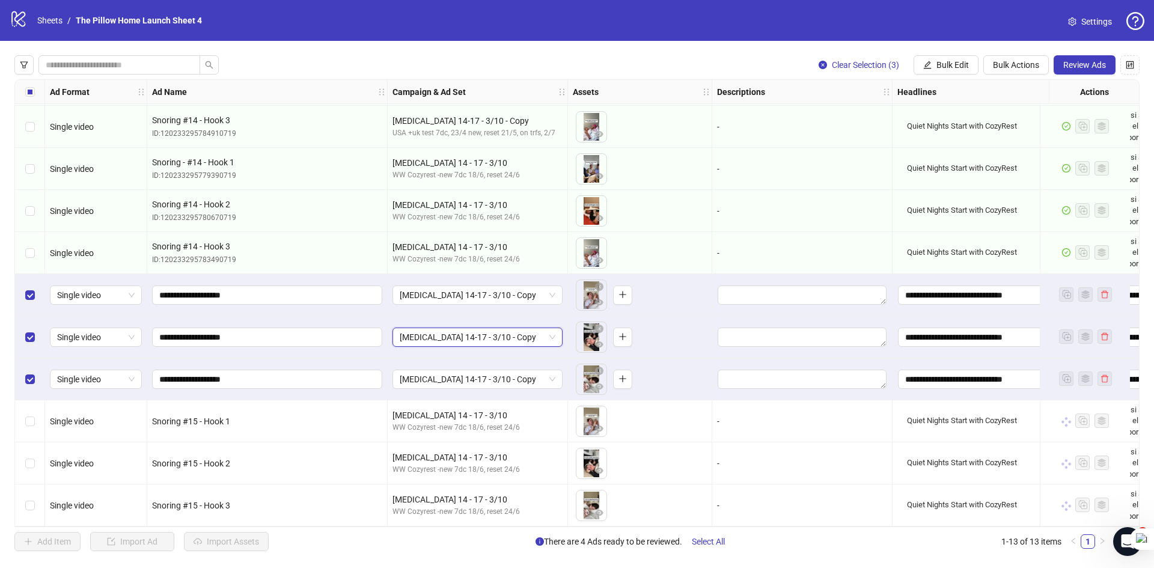
click at [521, 332] on span "[MEDICAL_DATA] 14-17 - 3/10 - Copy" at bounding box center [478, 337] width 156 height 18
click at [511, 378] on span "[MEDICAL_DATA] 14-17 - 3/10 - Copy" at bounding box center [478, 379] width 156 height 18
click at [460, 295] on span "[MEDICAL_DATA] 14-17 - 3/10 - Copy" at bounding box center [478, 295] width 156 height 18
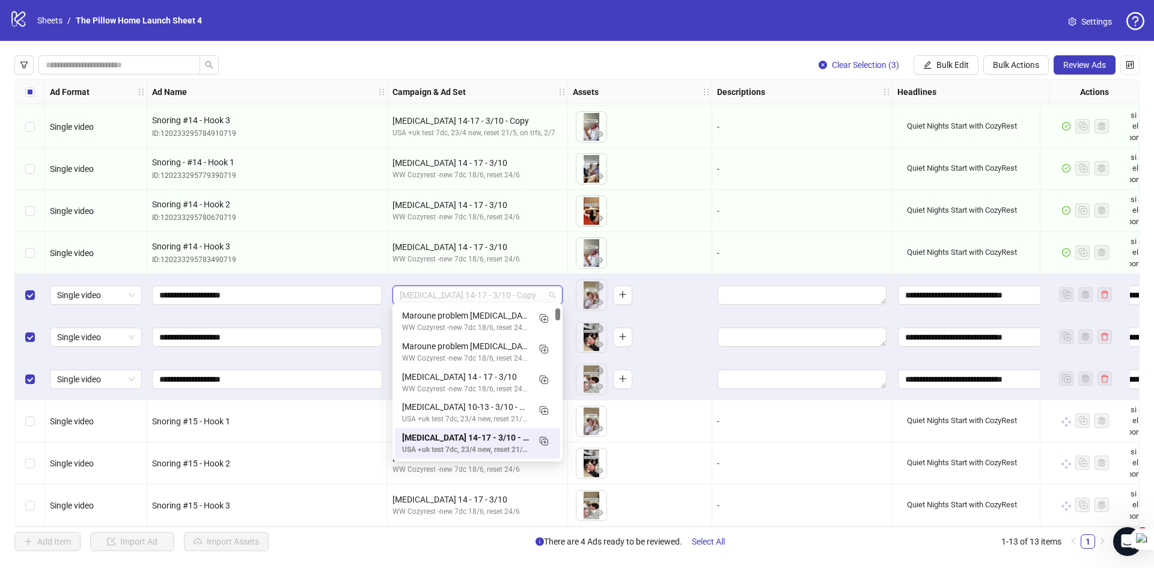
click at [460, 295] on span "[MEDICAL_DATA] 14-17 - 3/10 - Copy" at bounding box center [478, 295] width 156 height 18
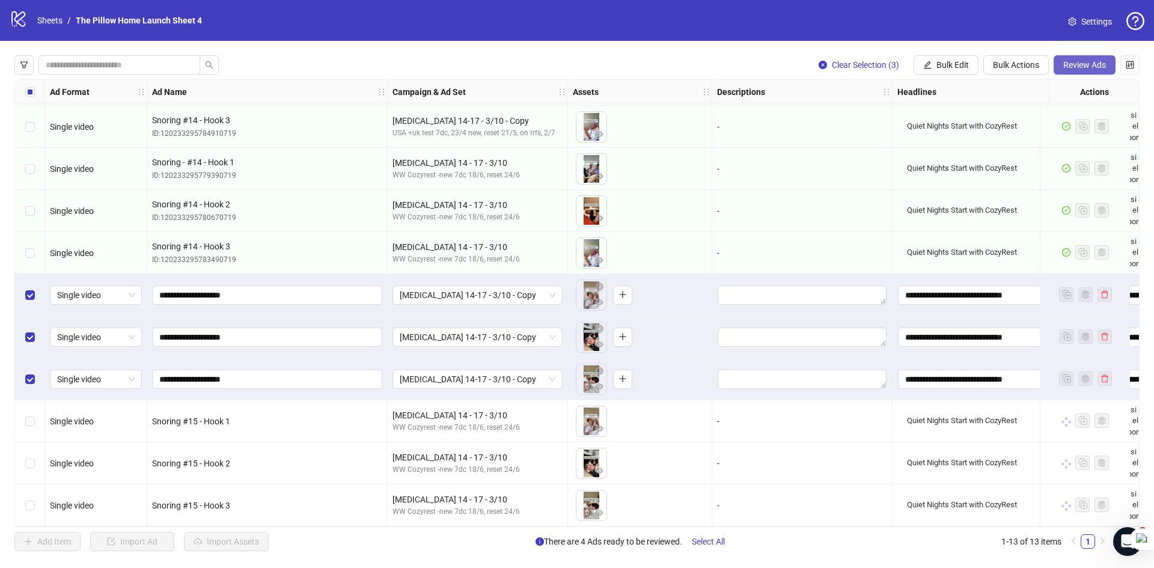
click at [1060, 64] on button "Review Ads" at bounding box center [1085, 64] width 62 height 19
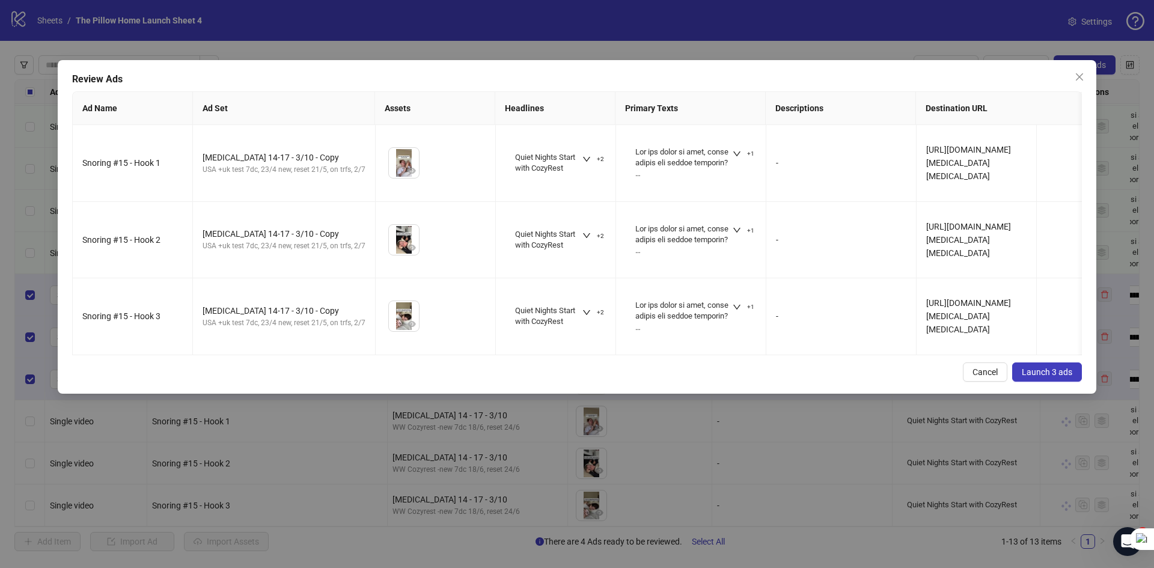
click at [1039, 377] on span "Launch 3 ads" at bounding box center [1047, 372] width 51 height 10
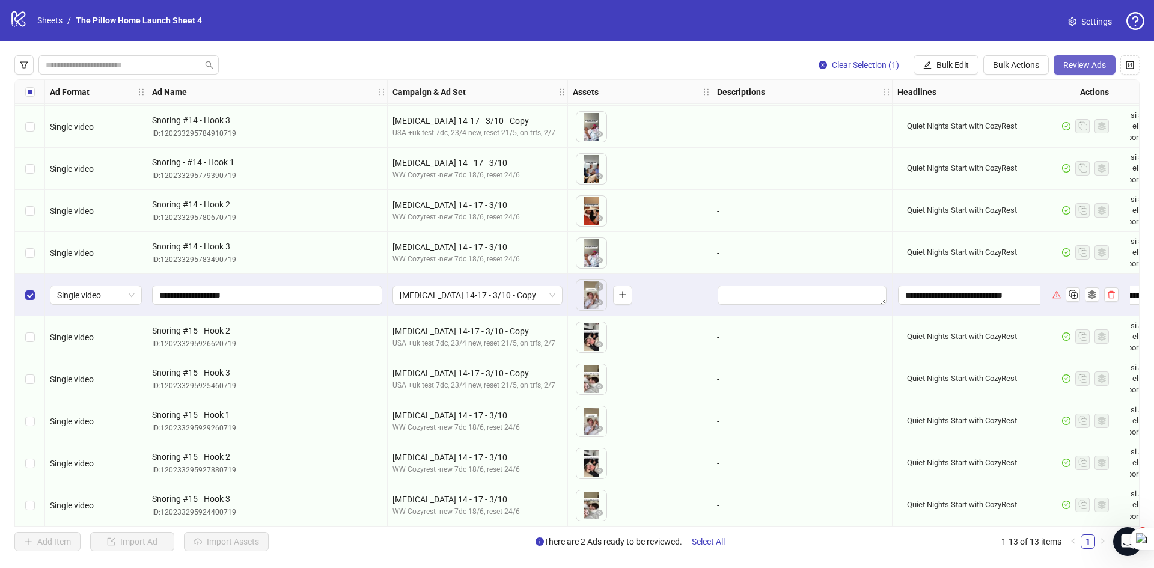
click at [1071, 67] on span "Review Ads" at bounding box center [1085, 65] width 43 height 10
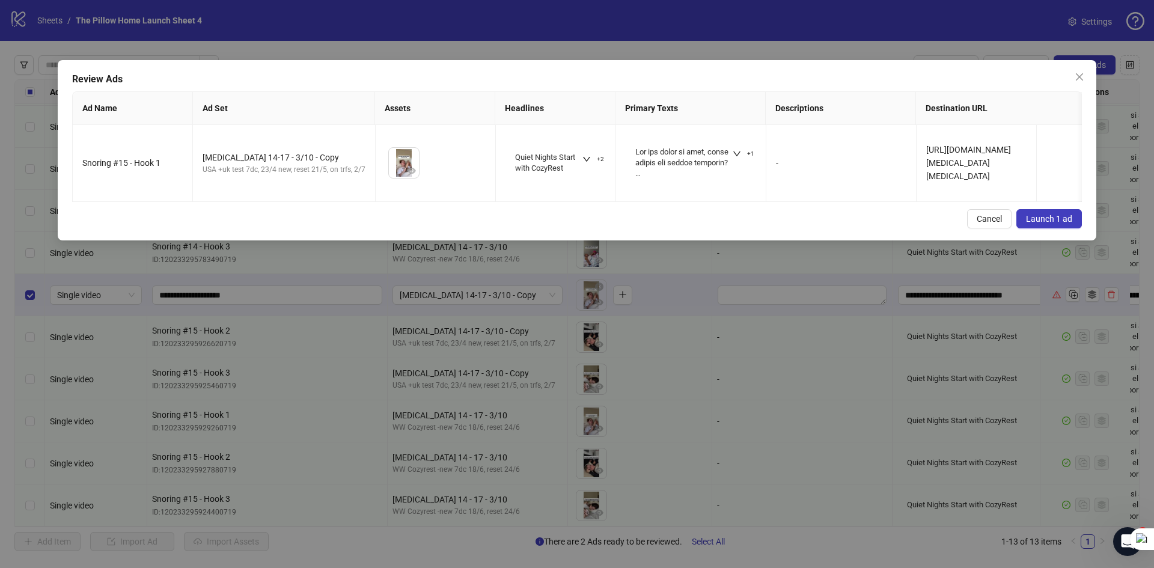
click at [1030, 224] on span "Launch 1 ad" at bounding box center [1049, 219] width 46 height 10
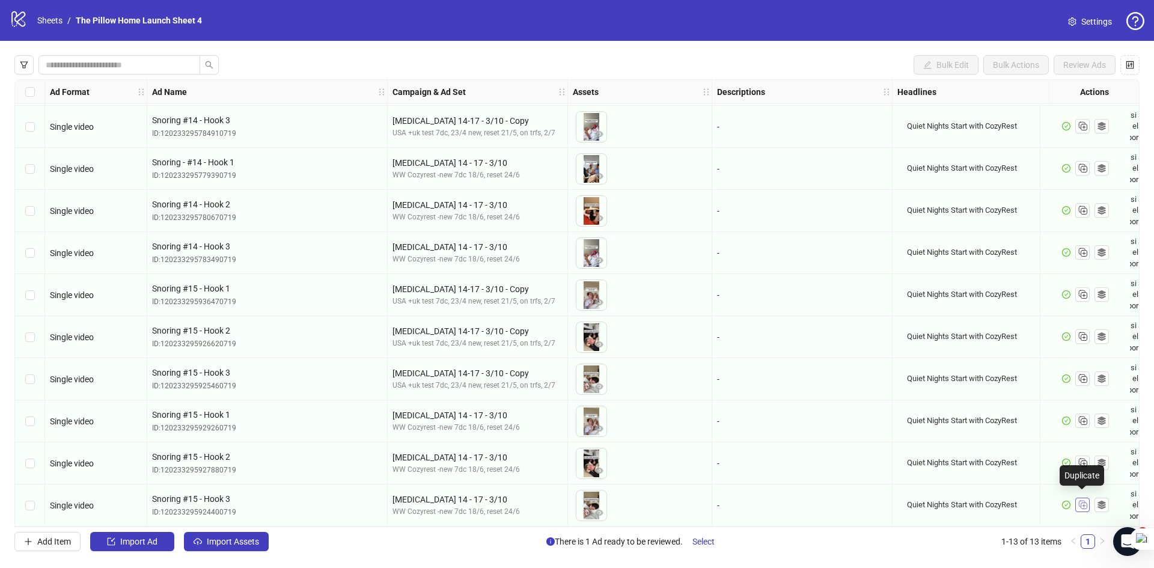
click at [1079, 498] on icon "Duplicate" at bounding box center [1083, 504] width 12 height 12
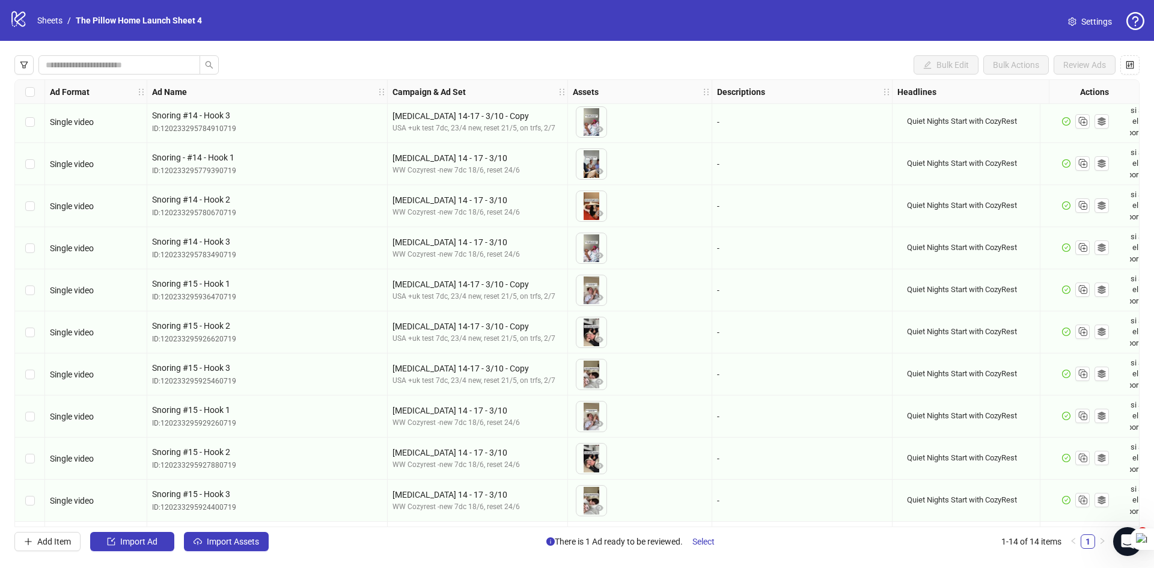
scroll to position [171, 0]
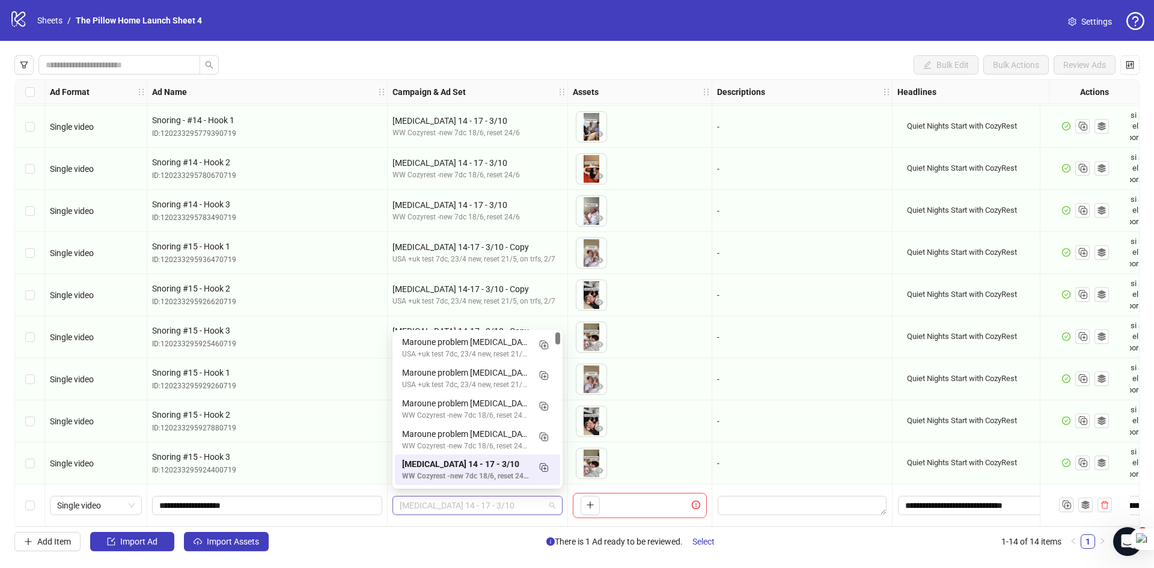
click at [484, 506] on span "[MEDICAL_DATA] 14 - 17 - 3/10" at bounding box center [478, 506] width 156 height 18
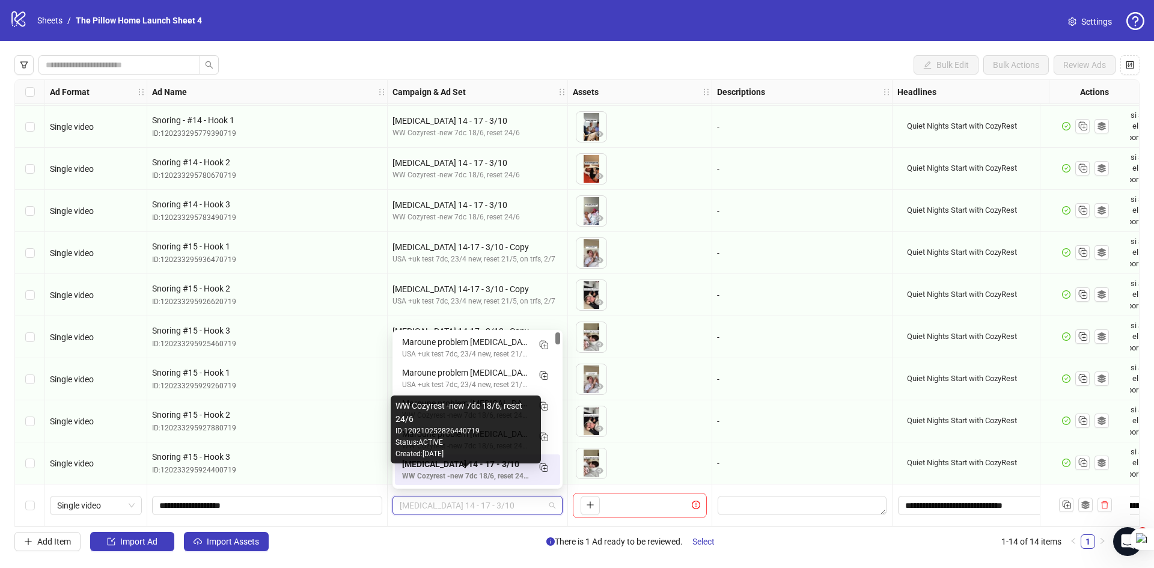
click at [472, 474] on div "WW Cozyrest -new 7dc 18/6, reset 24/6" at bounding box center [465, 476] width 127 height 11
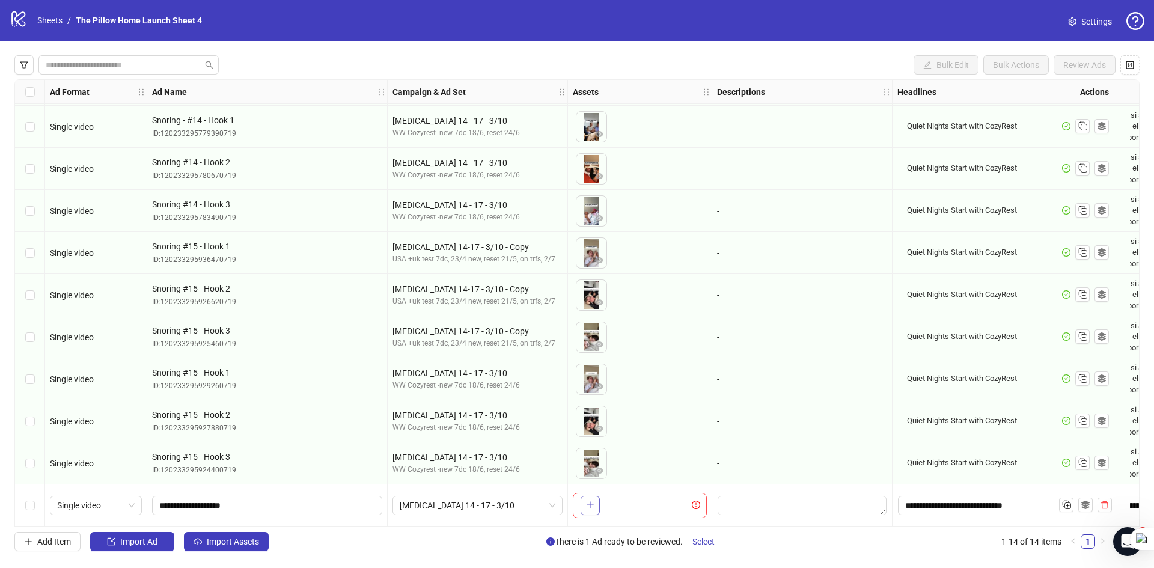
click at [590, 501] on icon "plus" at bounding box center [590, 505] width 8 height 8
click at [205, 503] on input "**********" at bounding box center [265, 505] width 213 height 13
click at [258, 499] on input "**********" at bounding box center [265, 505] width 213 height 13
type input "**********"
click at [256, 546] on span "Import Assets" at bounding box center [233, 542] width 52 height 10
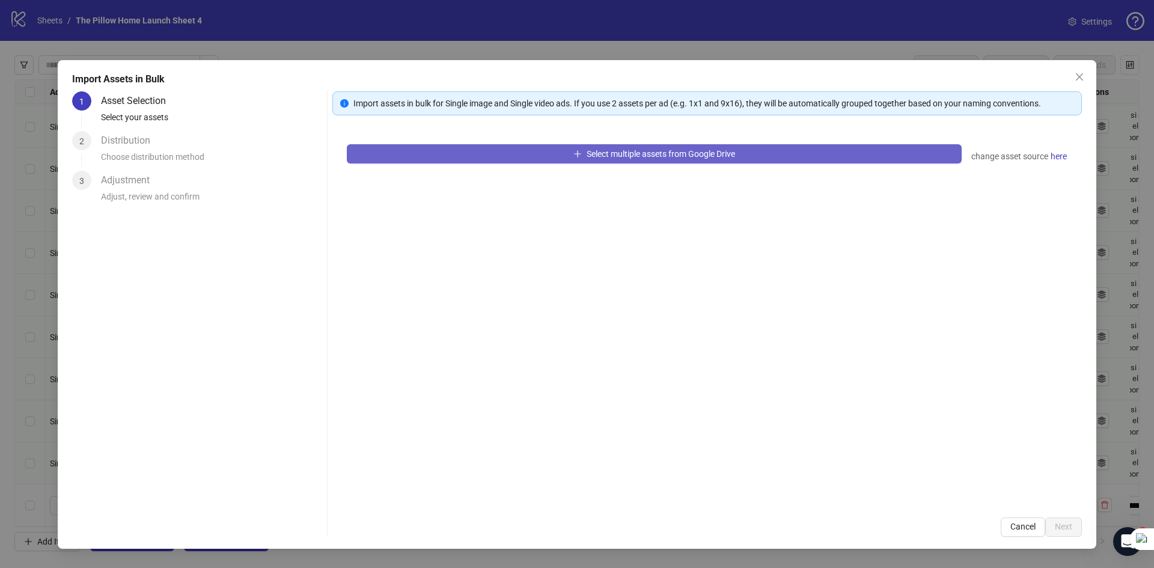
click at [471, 151] on button "Select multiple assets from Google Drive" at bounding box center [654, 153] width 615 height 19
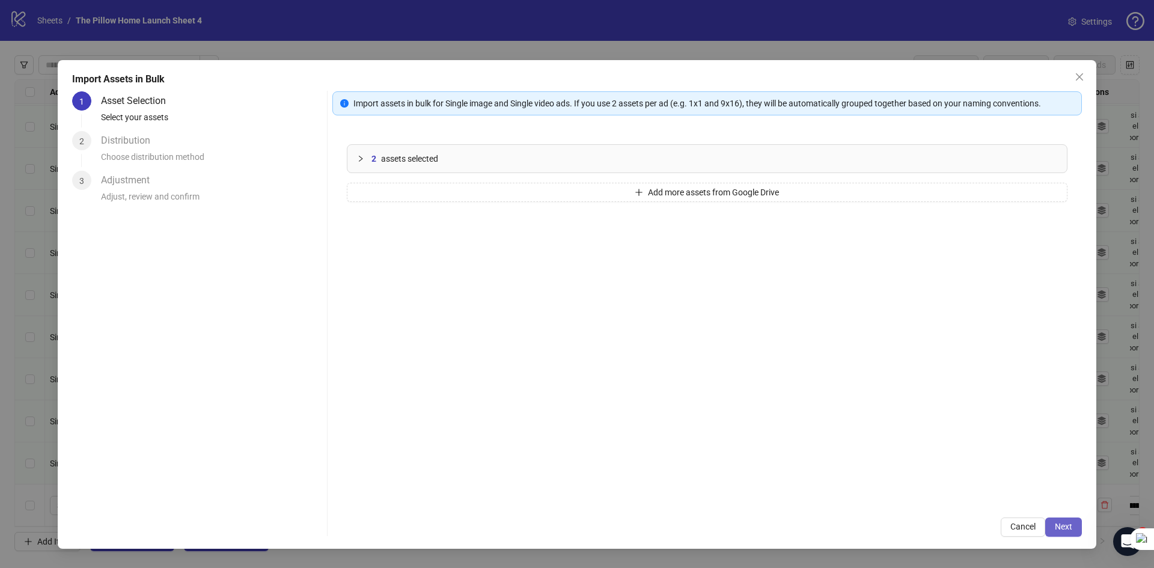
click at [1061, 522] on span "Next" at bounding box center [1063, 527] width 17 height 10
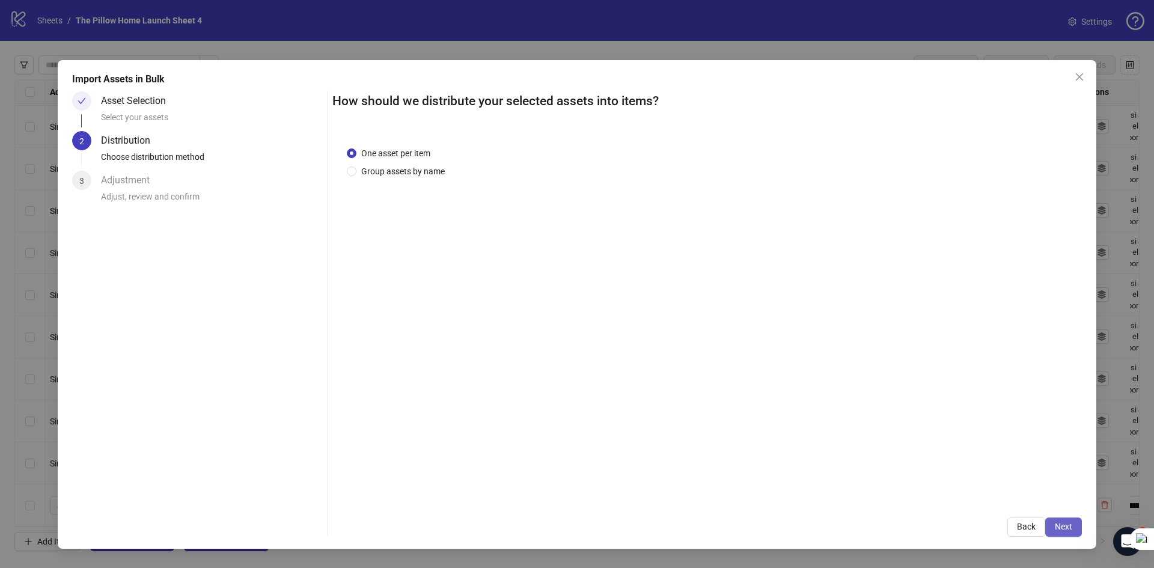
click at [1059, 519] on button "Next" at bounding box center [1064, 527] width 37 height 19
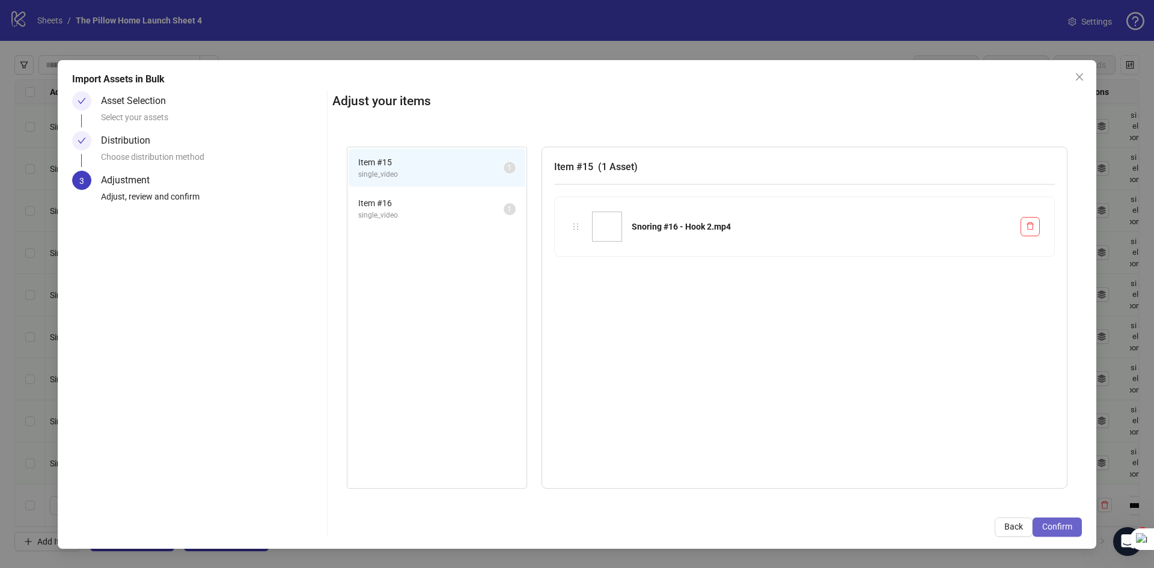
click at [1062, 522] on span "Confirm" at bounding box center [1058, 527] width 30 height 10
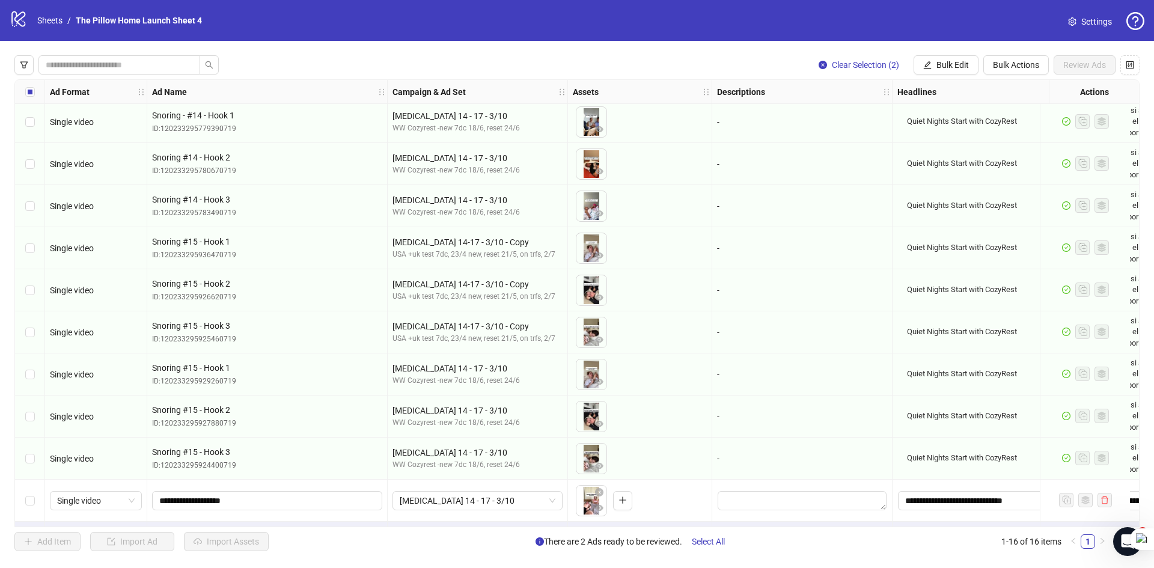
scroll to position [256, 0]
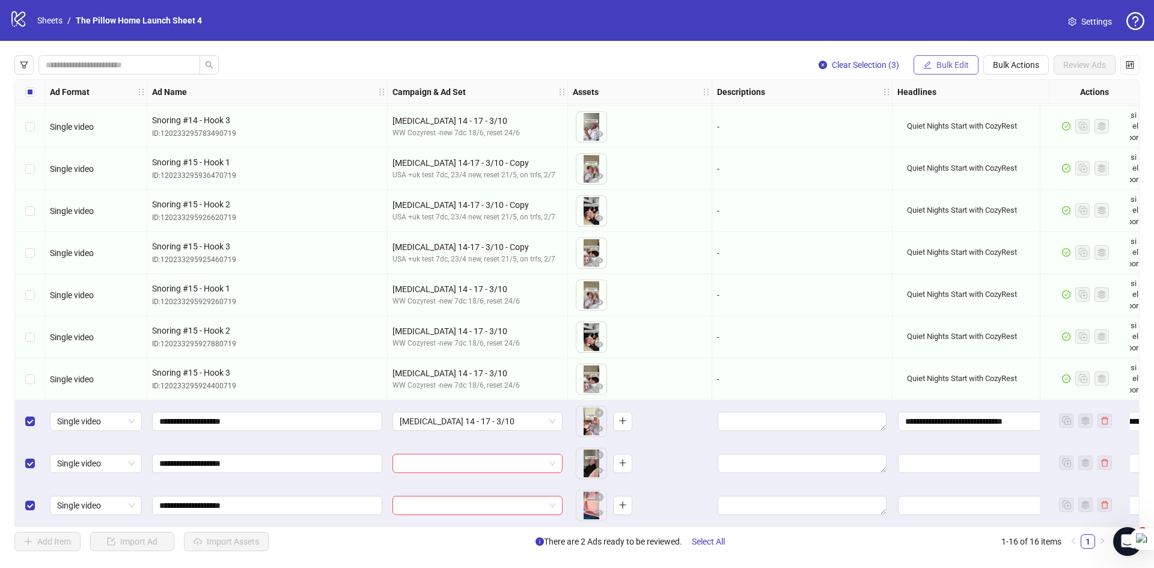
click at [954, 66] on span "Bulk Edit" at bounding box center [953, 65] width 32 height 10
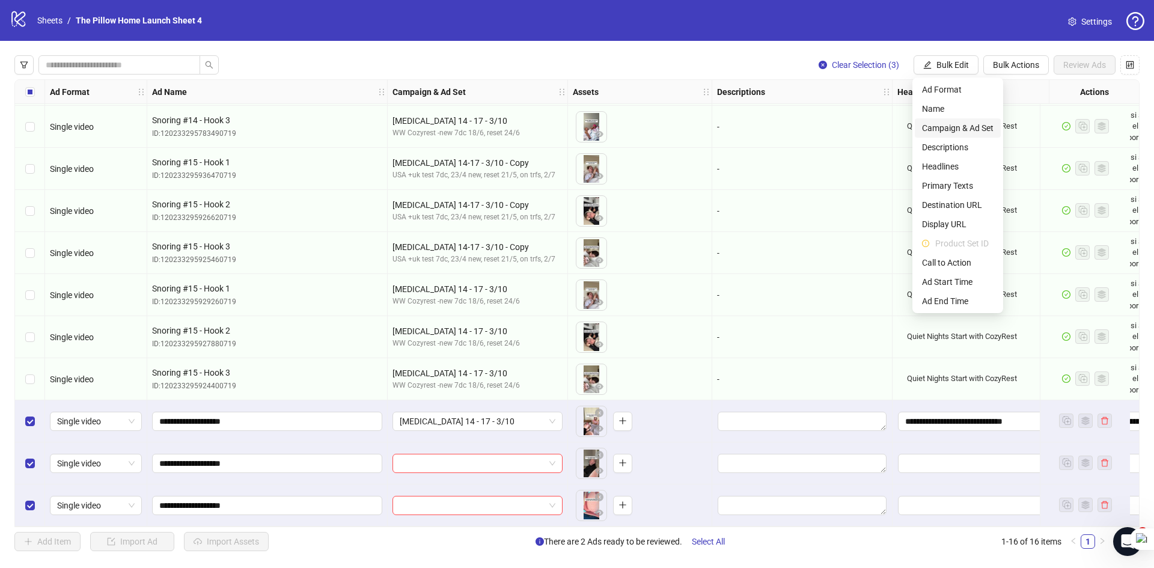
click at [953, 131] on span "Campaign & Ad Set" at bounding box center [958, 127] width 72 height 13
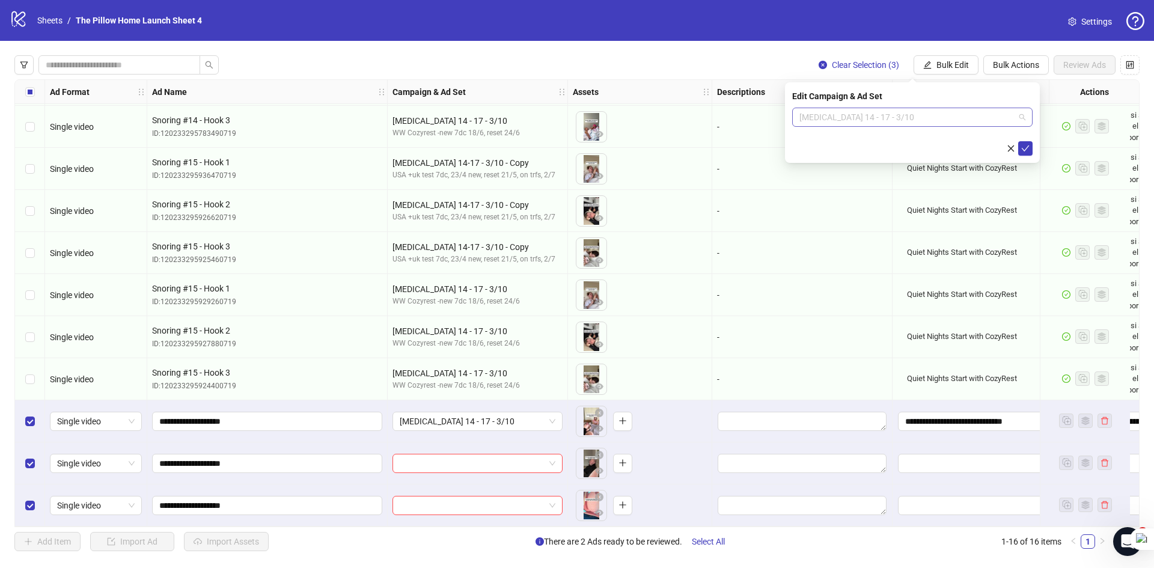
click at [962, 120] on span "[MEDICAL_DATA] 14 - 17 - 3/10" at bounding box center [913, 117] width 226 height 18
click at [1023, 145] on icon "check" at bounding box center [1025, 148] width 8 height 8
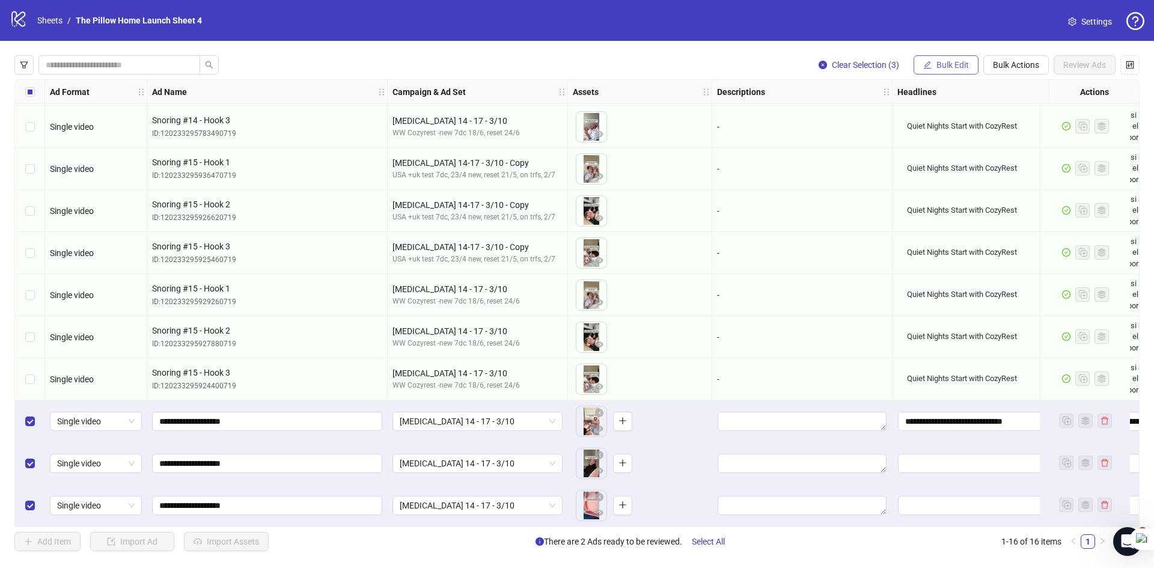
click at [942, 65] on span "Bulk Edit" at bounding box center [953, 65] width 32 height 10
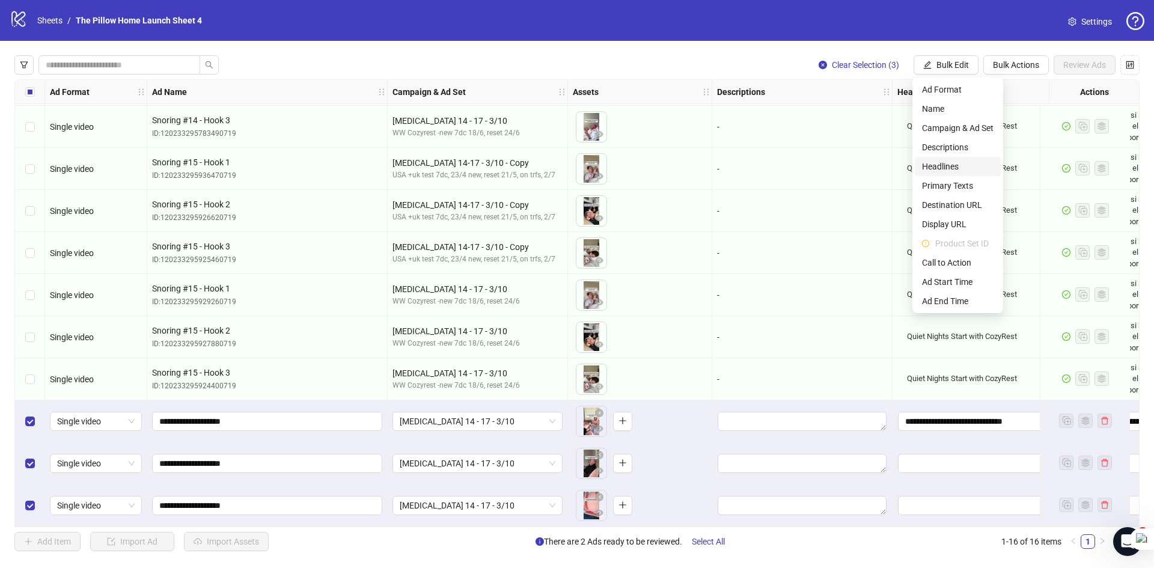
click at [947, 164] on span "Headlines" at bounding box center [958, 166] width 72 height 13
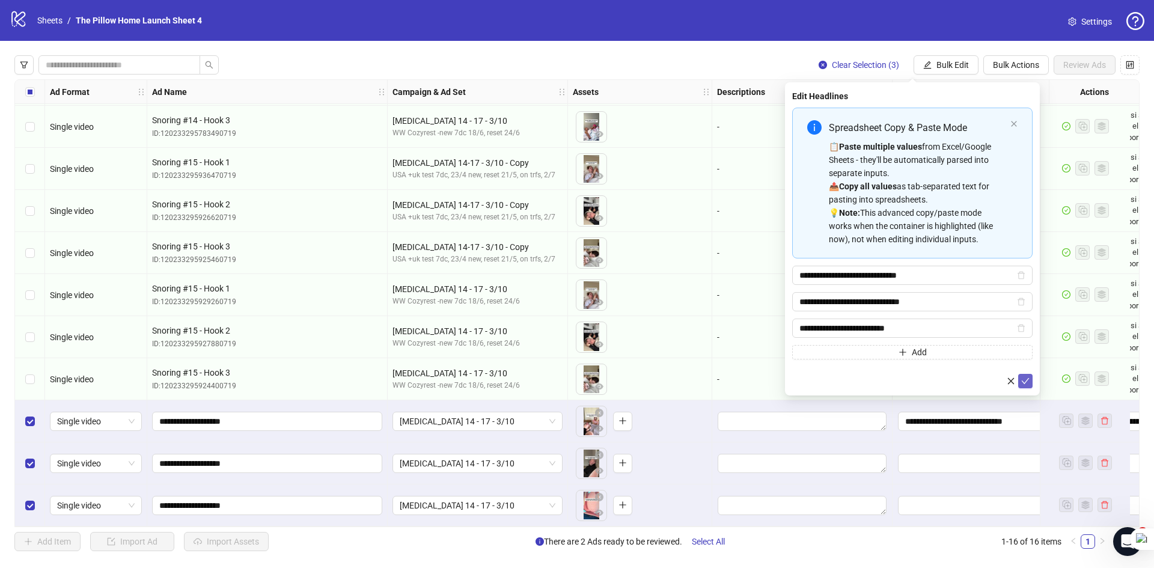
click at [1027, 383] on icon "check" at bounding box center [1025, 381] width 8 height 8
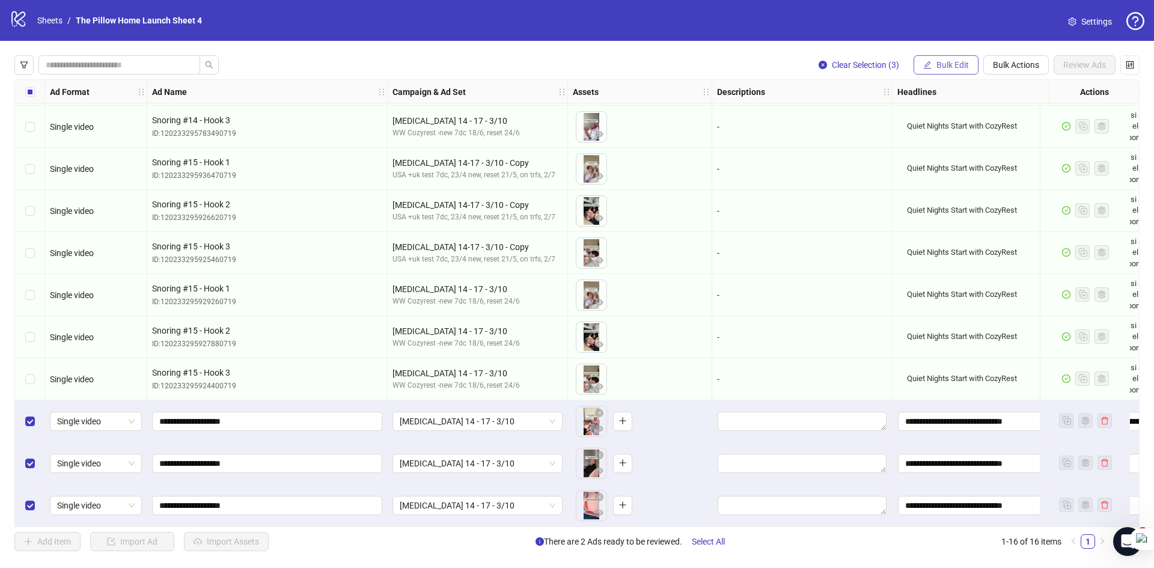
click at [961, 61] on span "Bulk Edit" at bounding box center [953, 65] width 32 height 10
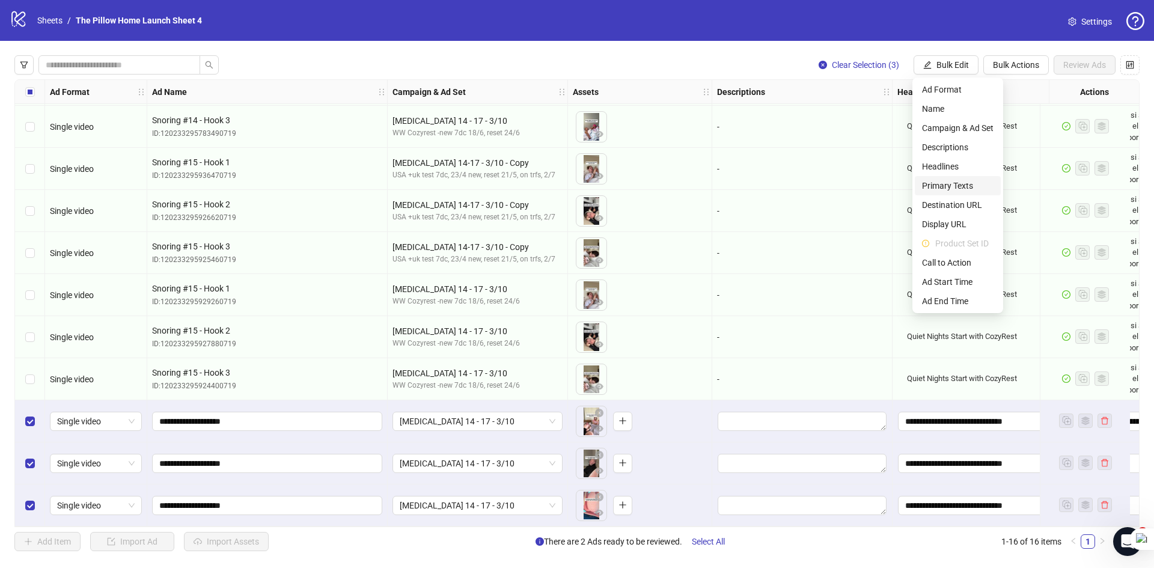
click at [942, 188] on span "Primary Texts" at bounding box center [958, 185] width 72 height 13
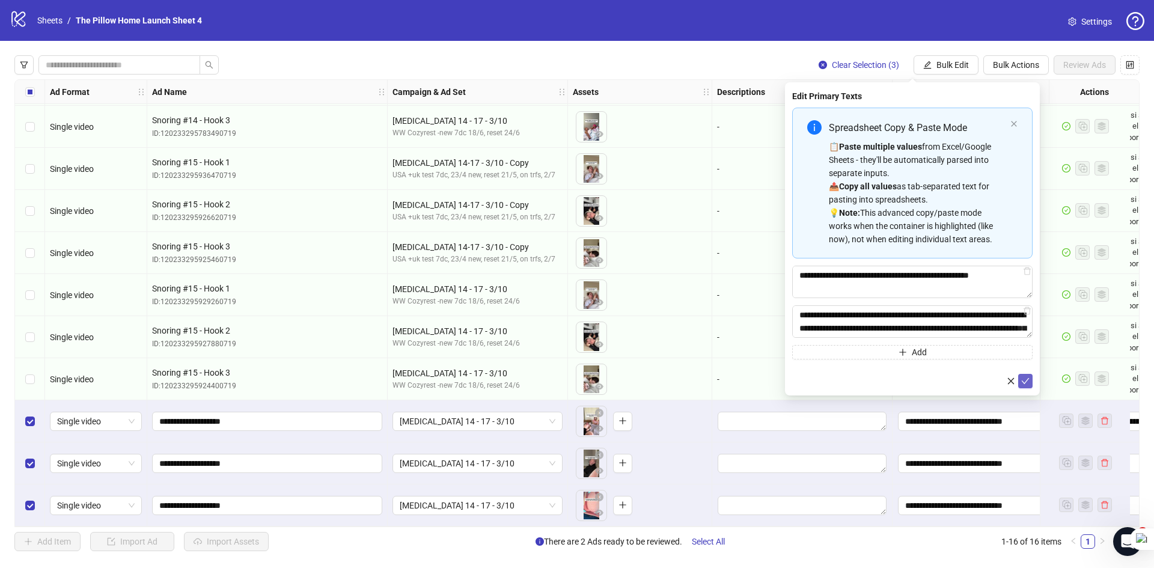
click at [1021, 377] on icon "check" at bounding box center [1025, 381] width 8 height 8
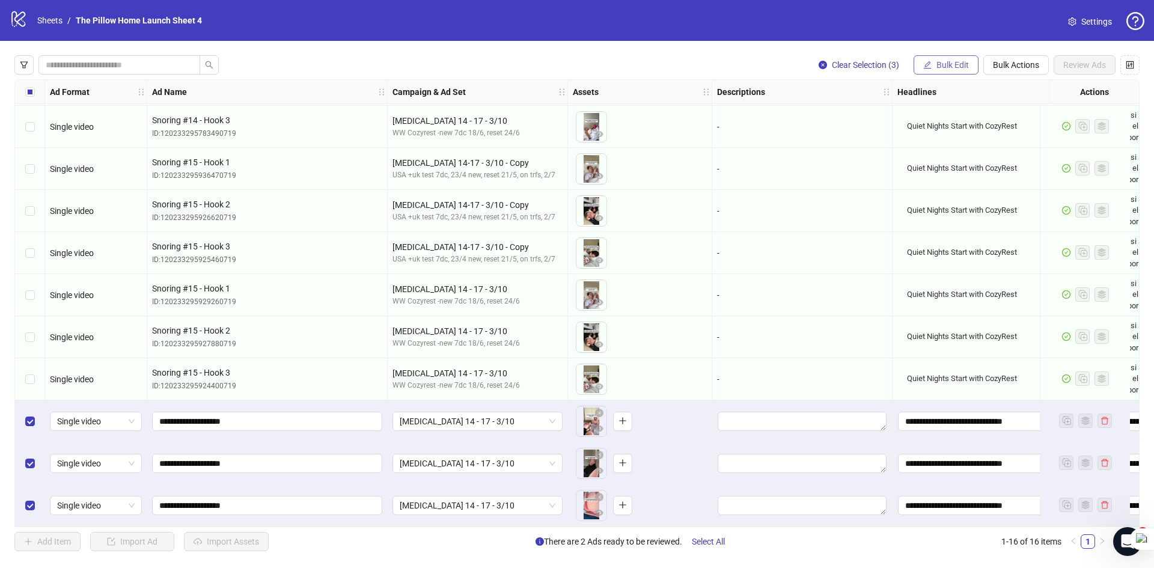
click at [960, 69] on span "Bulk Edit" at bounding box center [953, 65] width 32 height 10
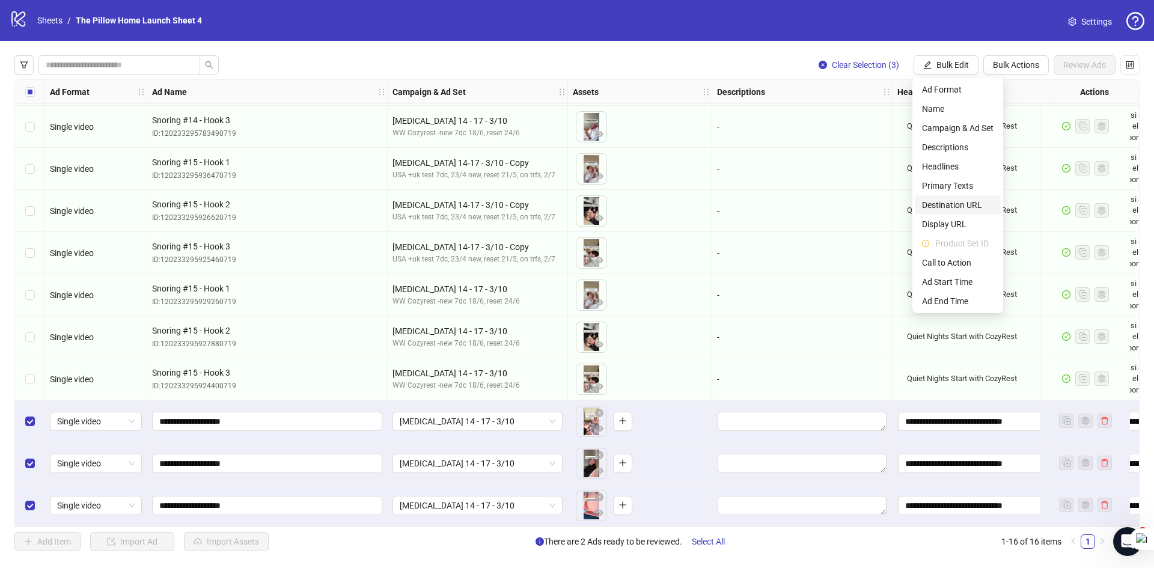
click at [953, 209] on span "Destination URL" at bounding box center [958, 204] width 72 height 13
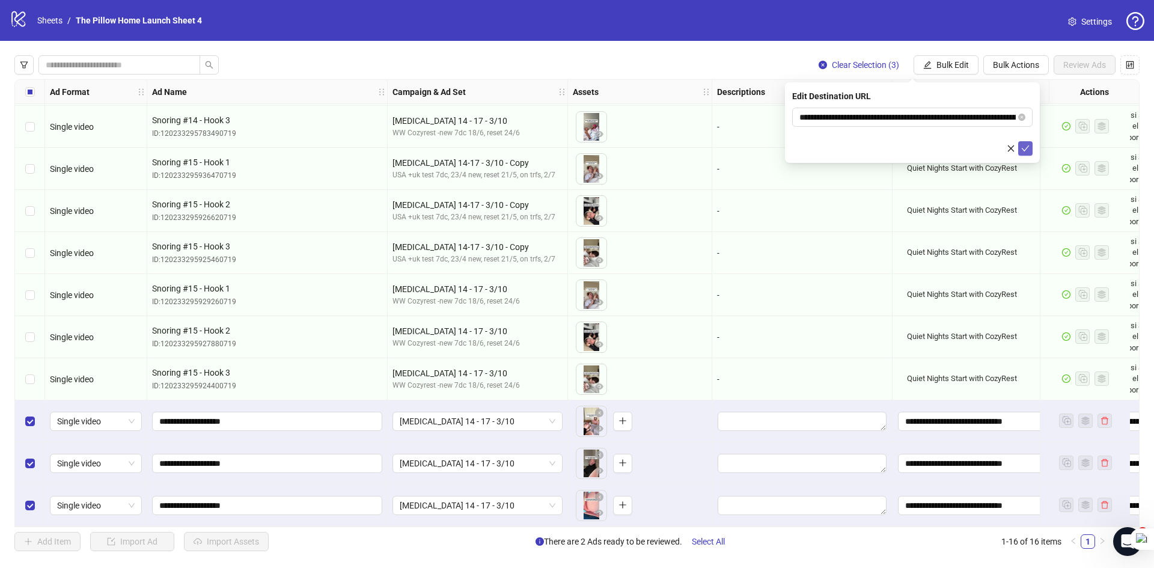
click at [1024, 150] on icon "check" at bounding box center [1026, 148] width 8 height 6
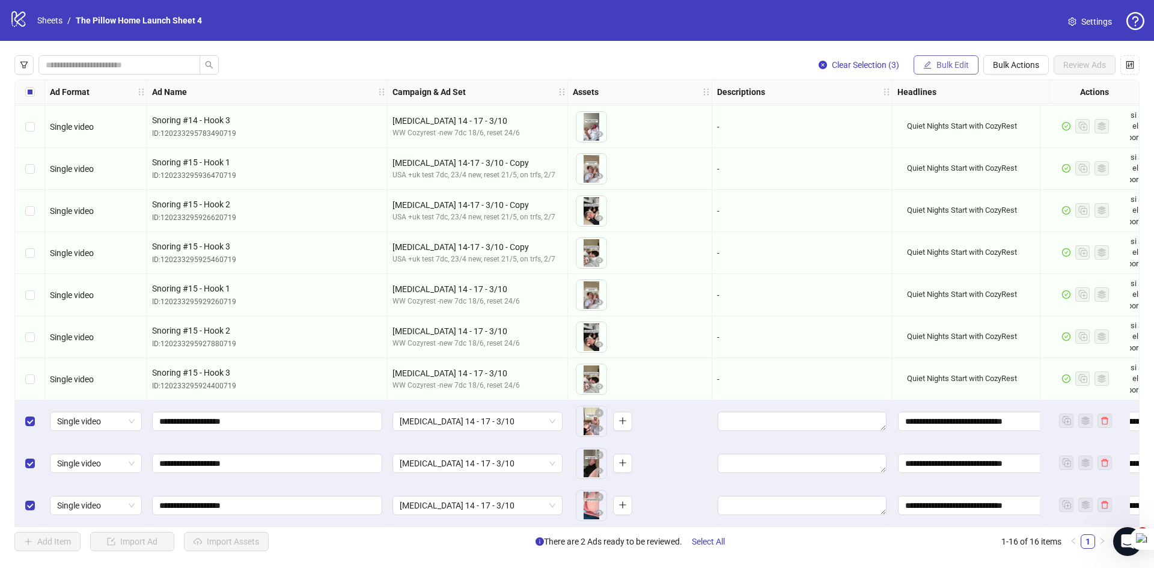
click at [945, 59] on button "Bulk Edit" at bounding box center [946, 64] width 65 height 19
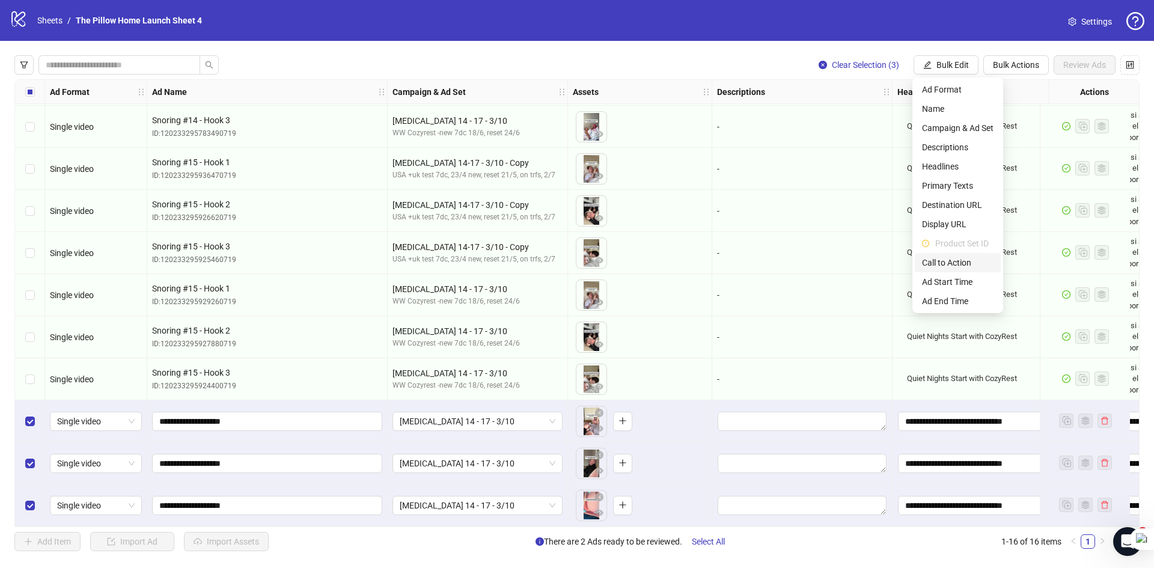
click at [957, 263] on span "Call to Action" at bounding box center [958, 262] width 72 height 13
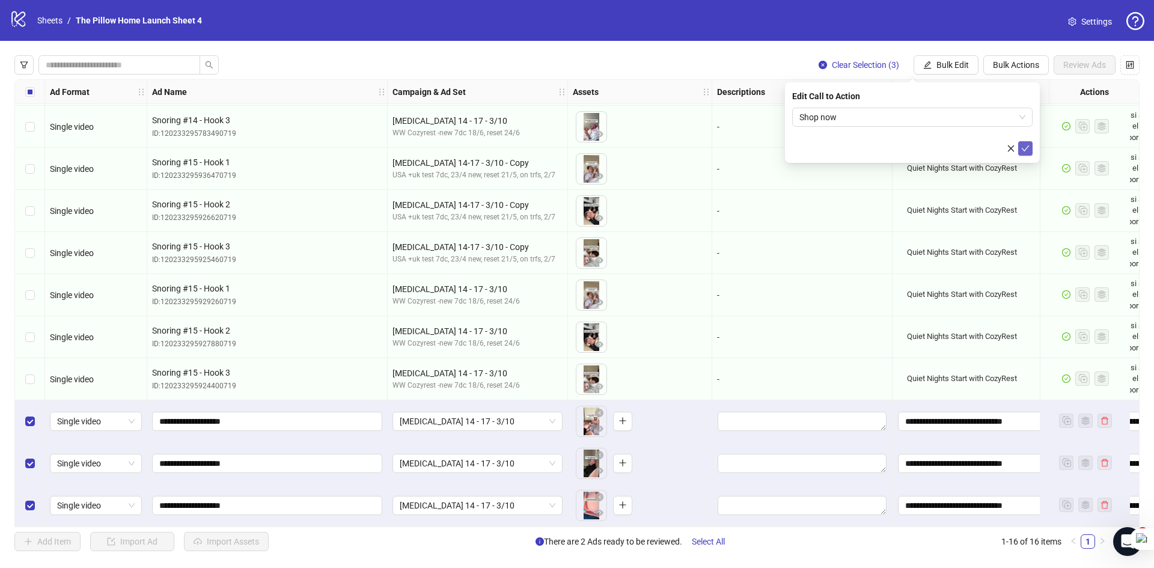
click at [1022, 145] on icon "check" at bounding box center [1025, 148] width 8 height 8
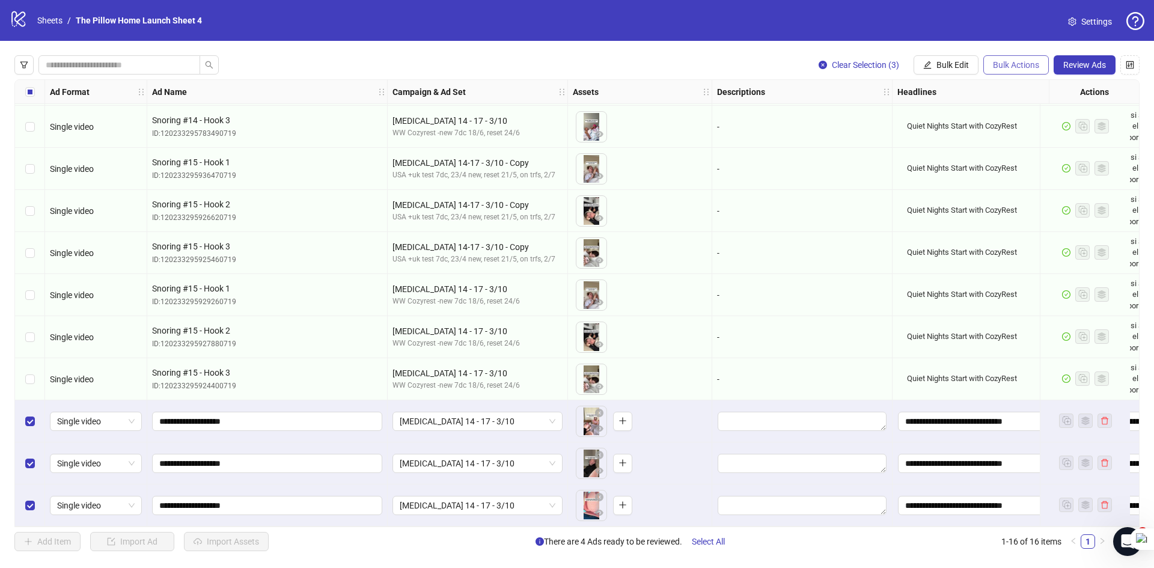
click at [1029, 67] on span "Bulk Actions" at bounding box center [1016, 65] width 46 height 10
click at [1008, 124] on span "Duplicate with assets" at bounding box center [1034, 127] width 84 height 13
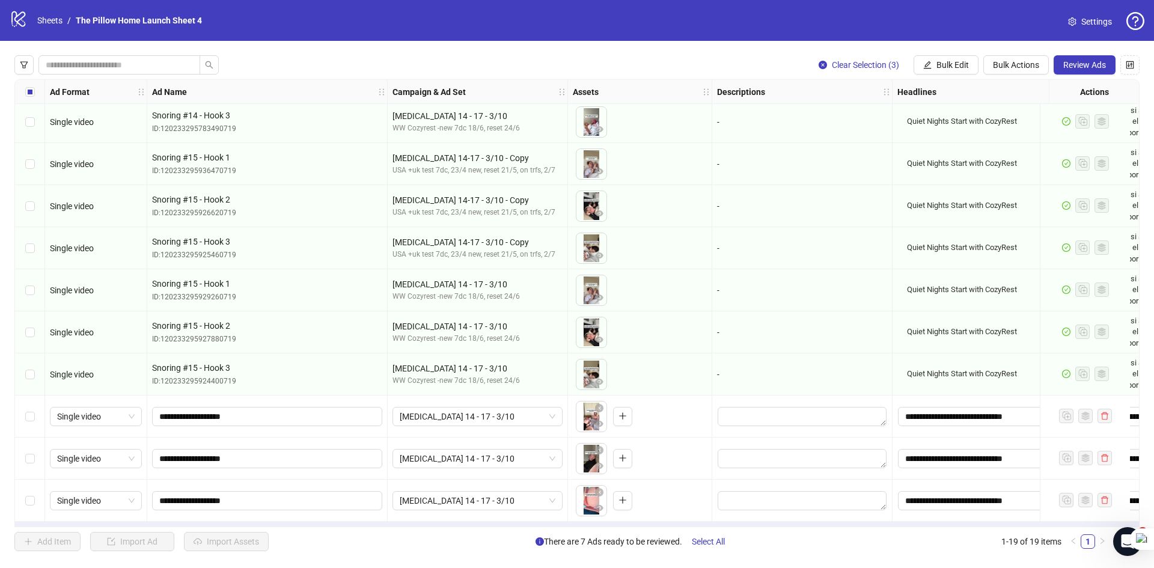
scroll to position [382, 0]
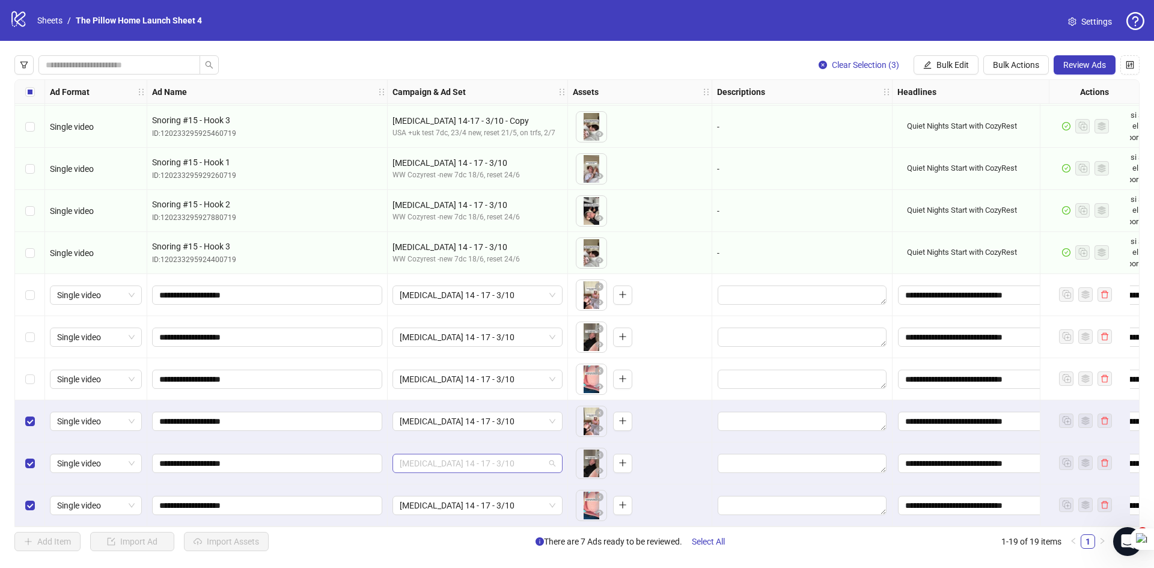
click at [529, 455] on span "[MEDICAL_DATA] 14 - 17 - 3/10" at bounding box center [478, 464] width 156 height 18
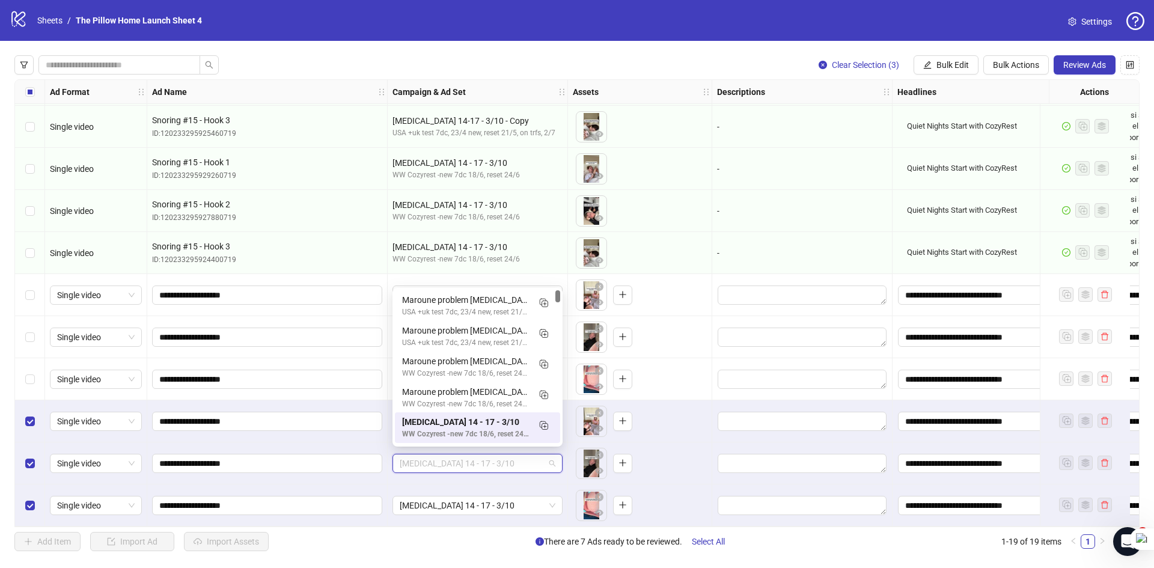
click at [529, 455] on span "[MEDICAL_DATA] 14 - 17 - 3/10" at bounding box center [478, 464] width 156 height 18
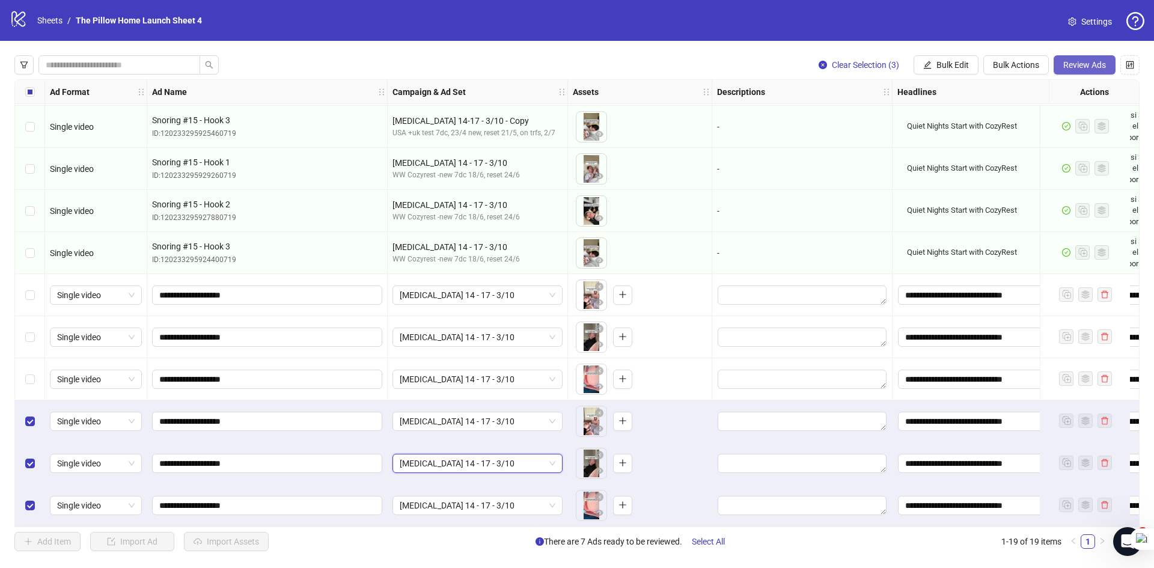
click at [1089, 69] on span "Review Ads" at bounding box center [1085, 65] width 43 height 10
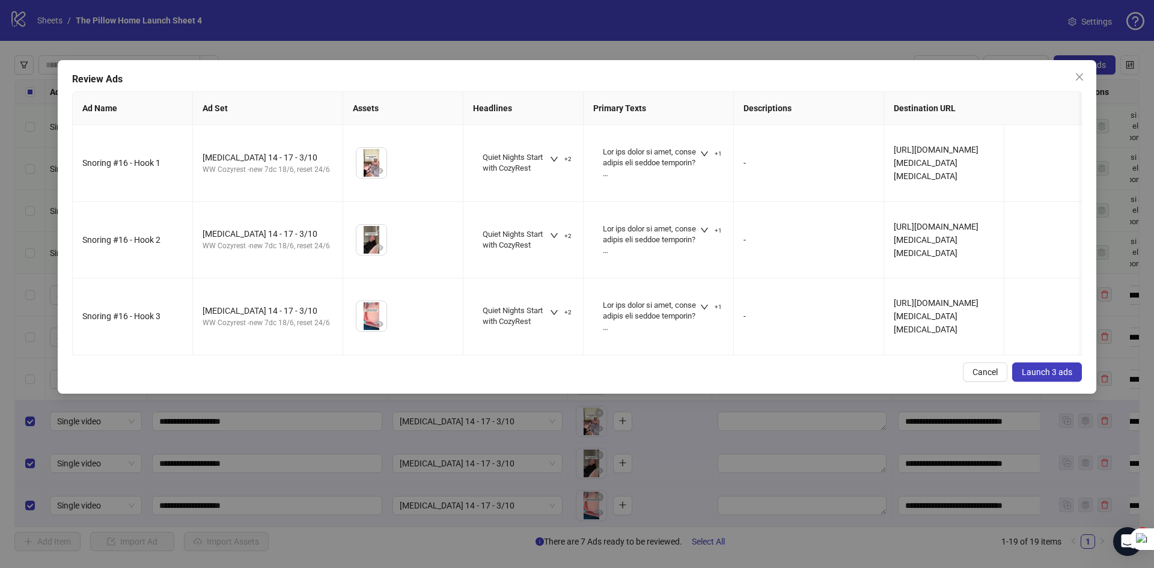
click at [1029, 377] on span "Launch 3 ads" at bounding box center [1047, 372] width 51 height 10
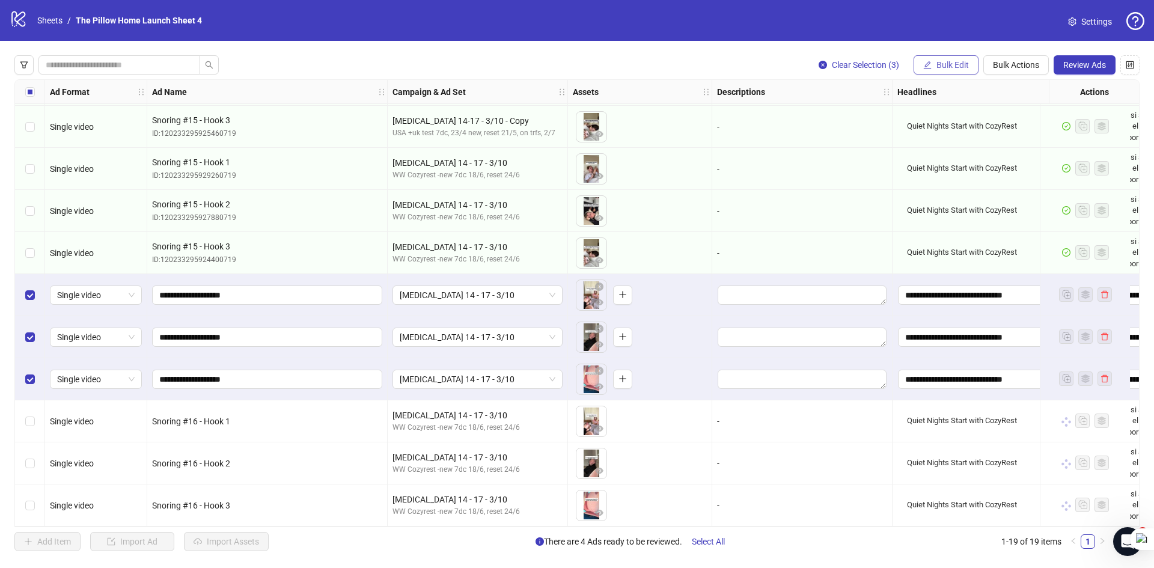
click at [949, 67] on span "Bulk Edit" at bounding box center [953, 65] width 32 height 10
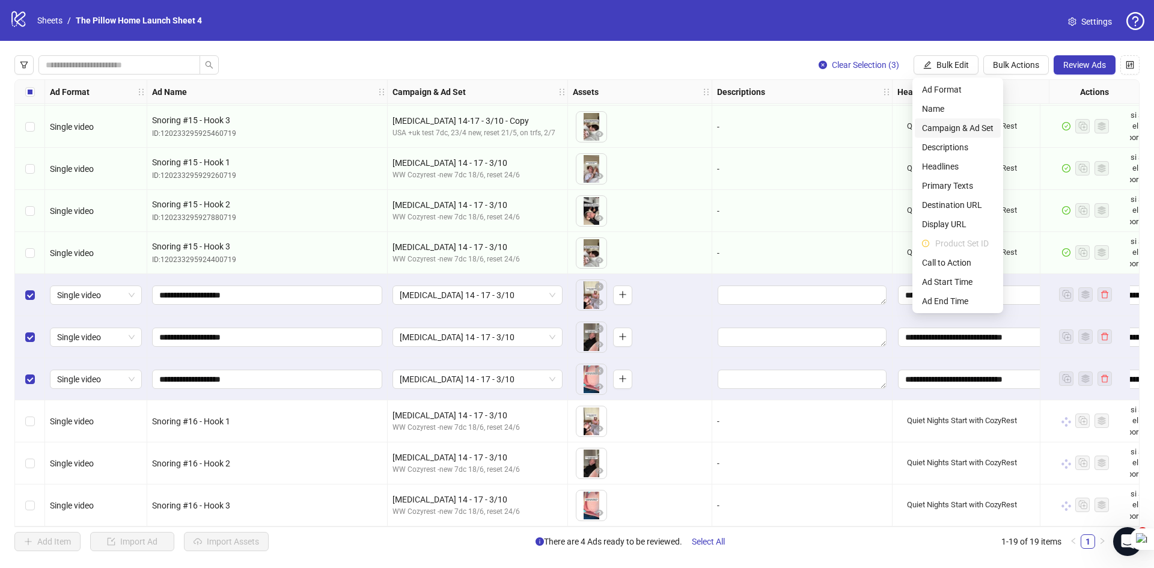
click at [940, 132] on span "Campaign & Ad Set" at bounding box center [958, 127] width 72 height 13
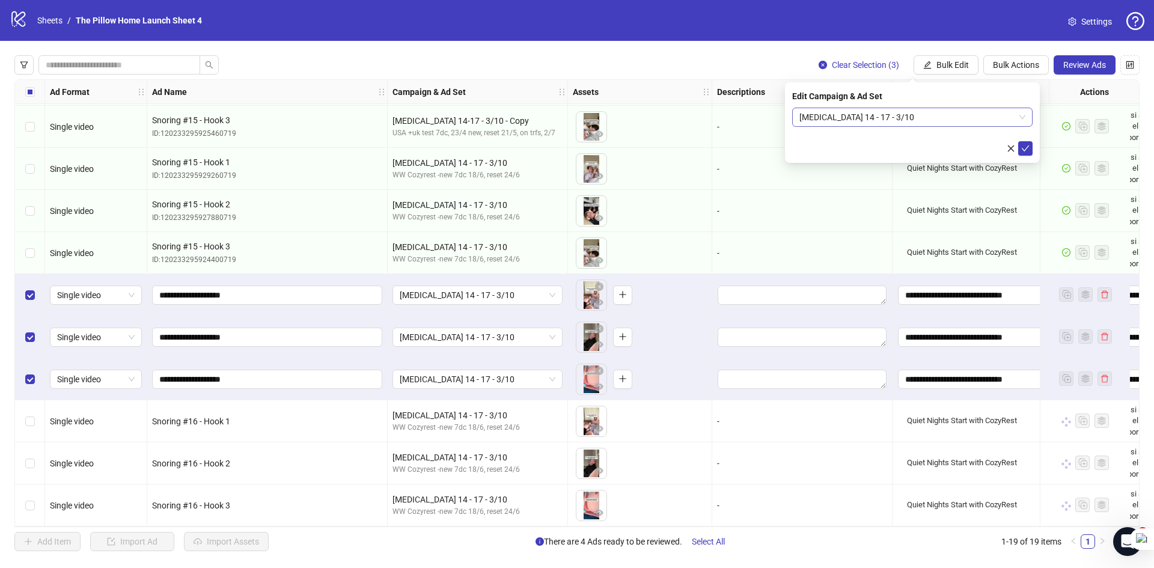
click at [854, 122] on span "[MEDICAL_DATA] 14 - 17 - 3/10" at bounding box center [913, 117] width 226 height 18
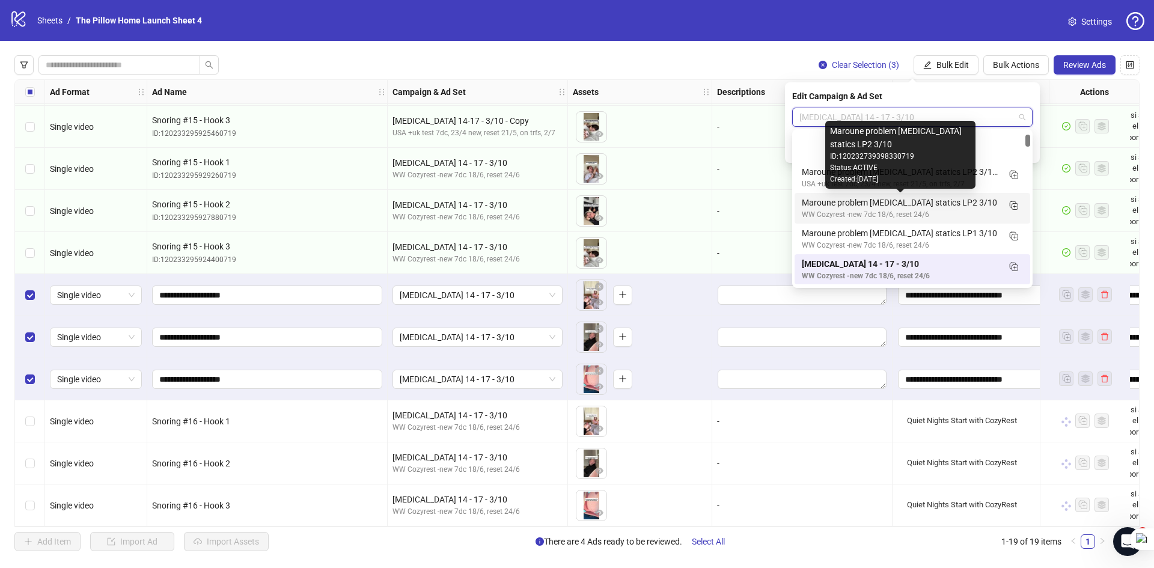
scroll to position [60, 0]
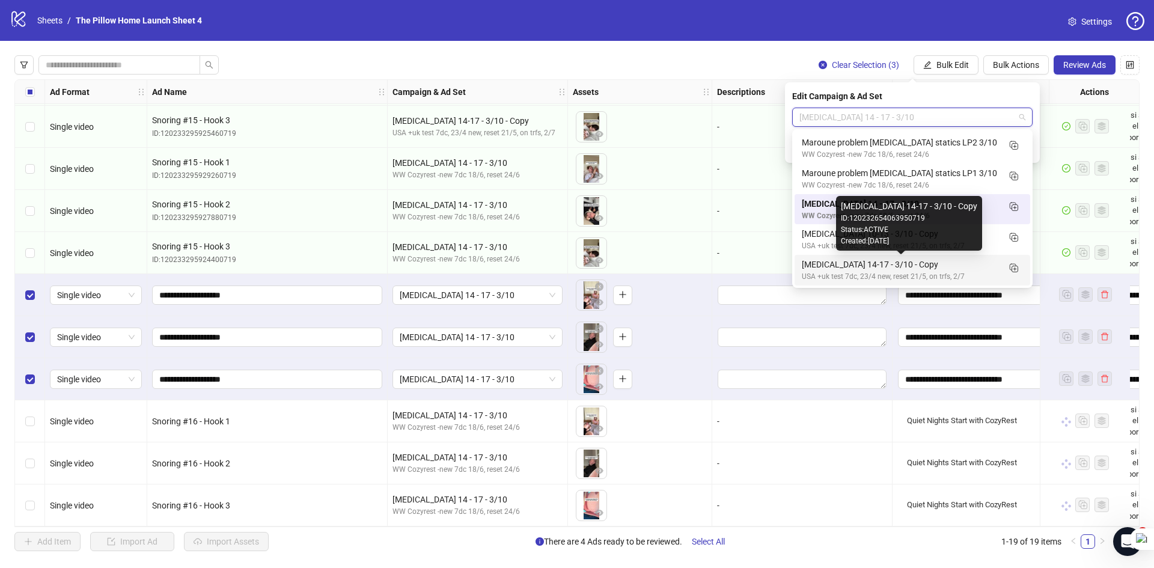
click at [927, 265] on div "[MEDICAL_DATA] 14-17 - 3/10 - Copy" at bounding box center [900, 264] width 197 height 13
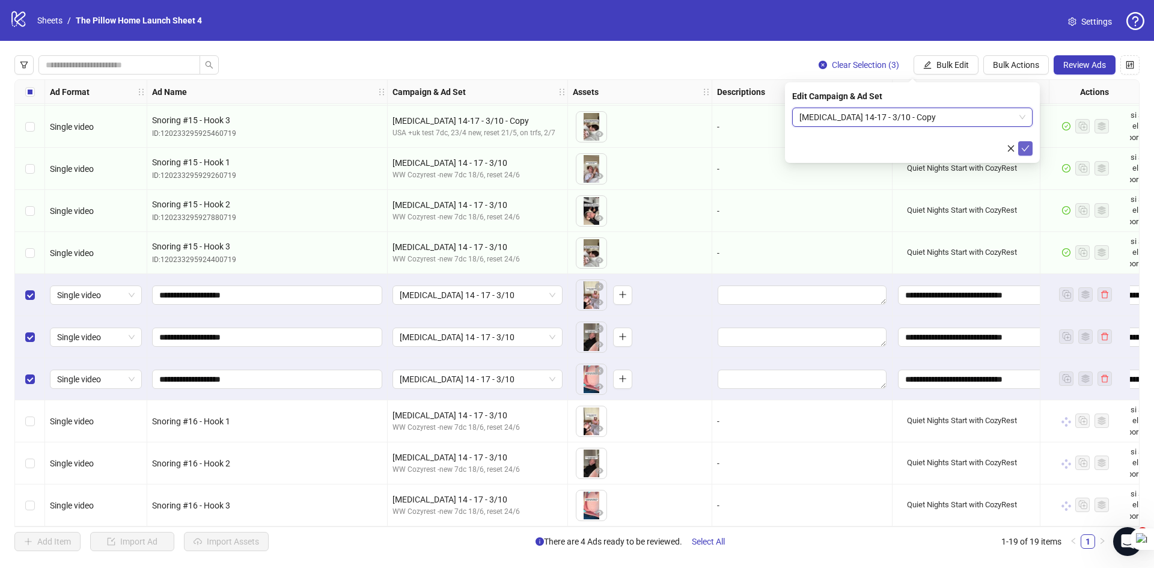
click at [1024, 149] on icon "check" at bounding box center [1025, 148] width 8 height 8
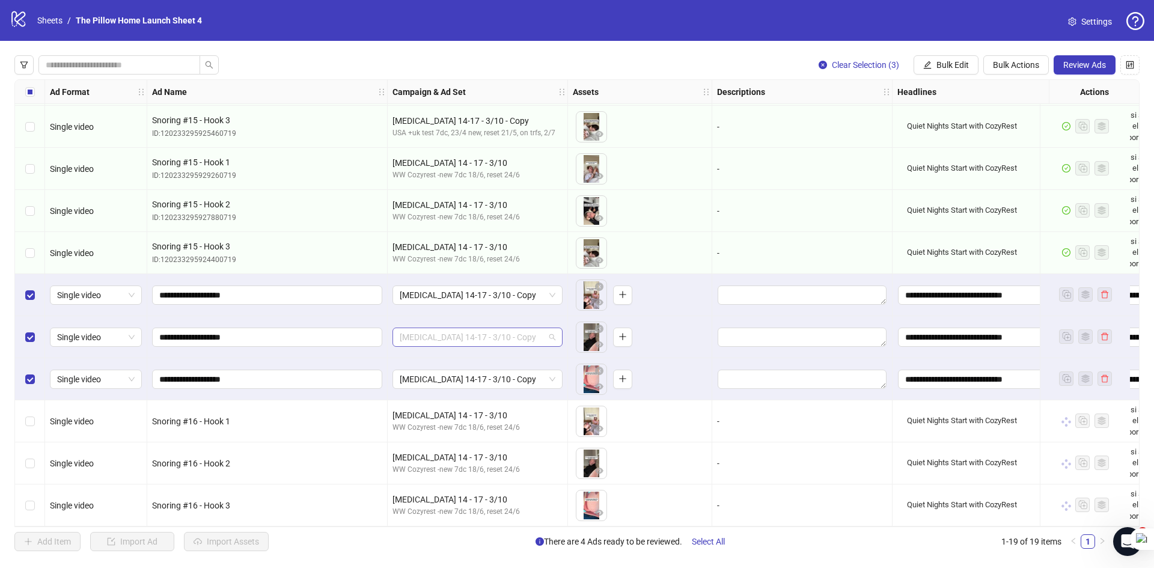
click at [523, 329] on span "[MEDICAL_DATA] 14-17 - 3/10 - Copy" at bounding box center [478, 337] width 156 height 18
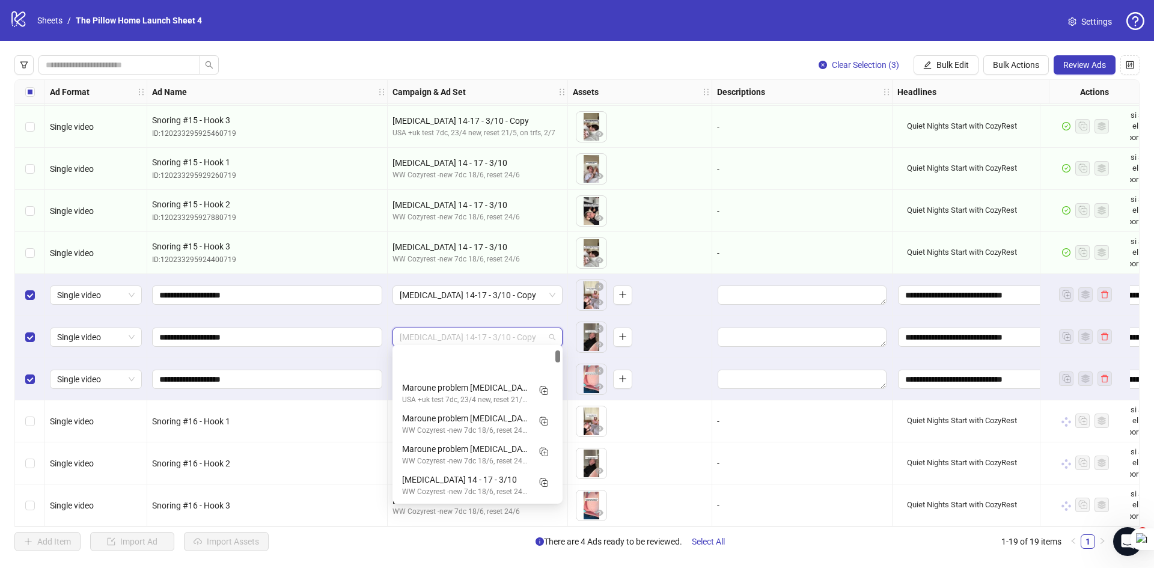
scroll to position [61, 0]
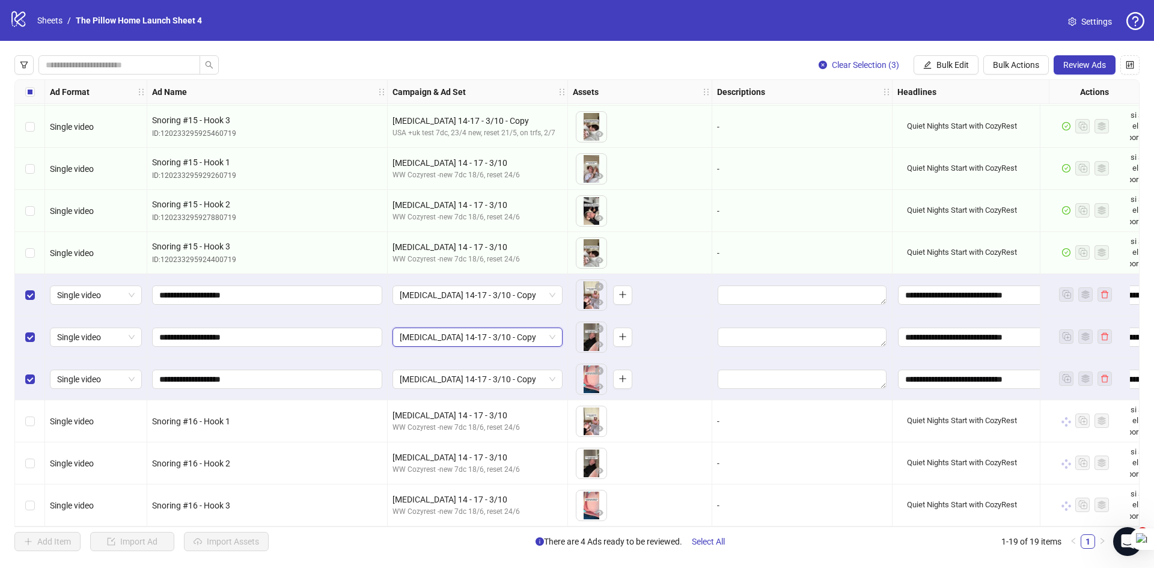
click at [523, 329] on span "[MEDICAL_DATA] 14-17 - 3/10 - Copy" at bounding box center [478, 337] width 156 height 18
click at [487, 298] on span "[MEDICAL_DATA] 14-17 - 3/10 - Copy" at bounding box center [478, 295] width 156 height 18
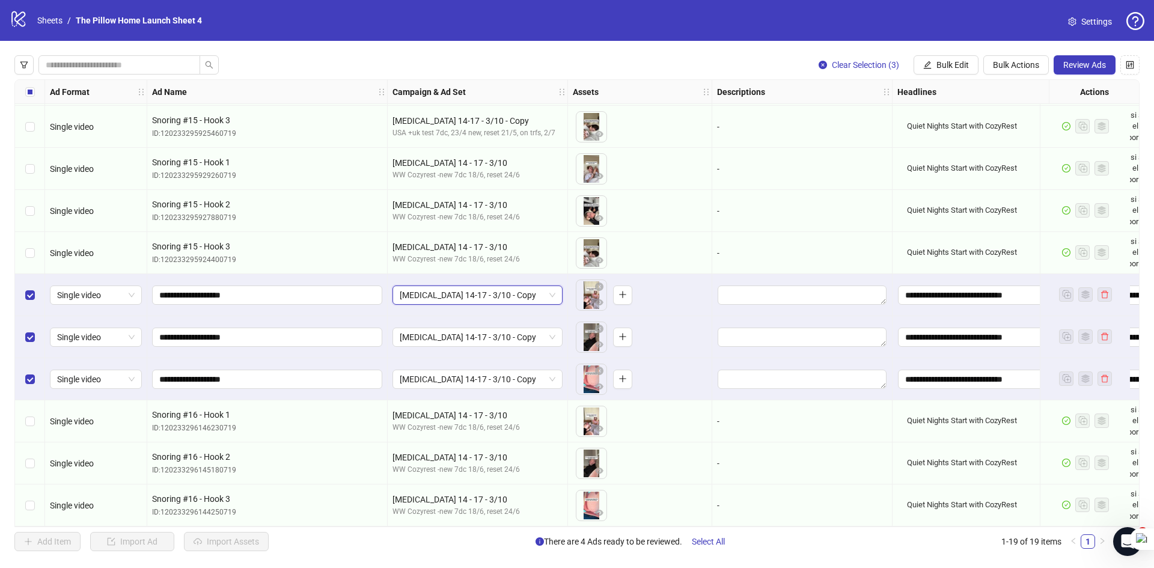
click at [487, 298] on span "[MEDICAL_DATA] 14-17 - 3/10 - Copy" at bounding box center [478, 295] width 156 height 18
click at [452, 370] on span "[MEDICAL_DATA] 14-17 - 3/10 - Copy" at bounding box center [478, 379] width 156 height 18
click at [1062, 69] on button "Review Ads" at bounding box center [1085, 64] width 62 height 19
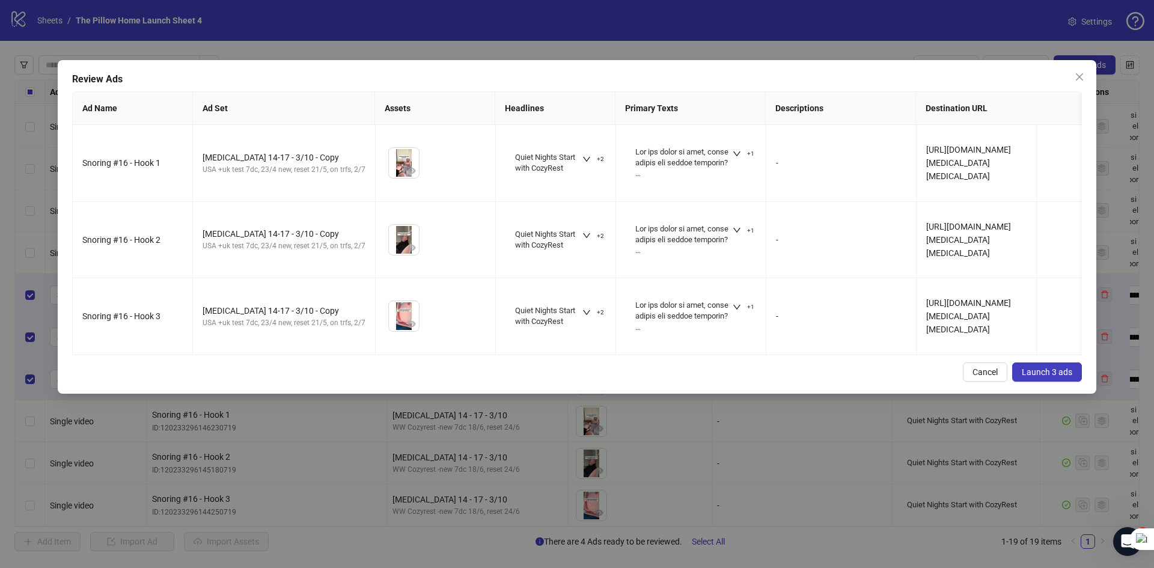
click at [1038, 377] on span "Launch 3 ads" at bounding box center [1047, 372] width 51 height 10
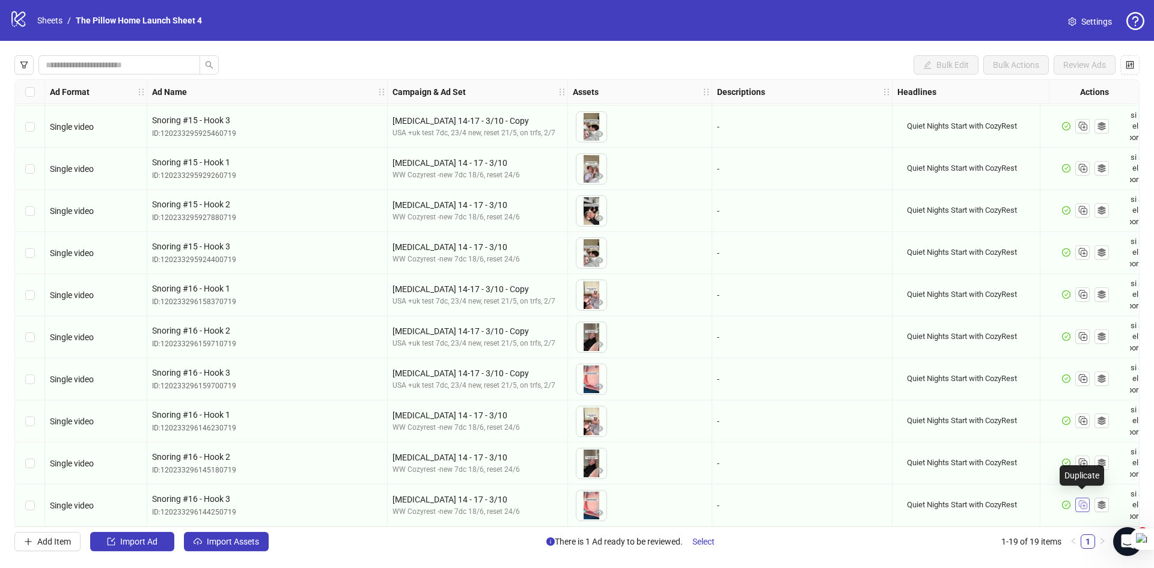
click at [1087, 498] on icon "Duplicate" at bounding box center [1083, 504] width 12 height 12
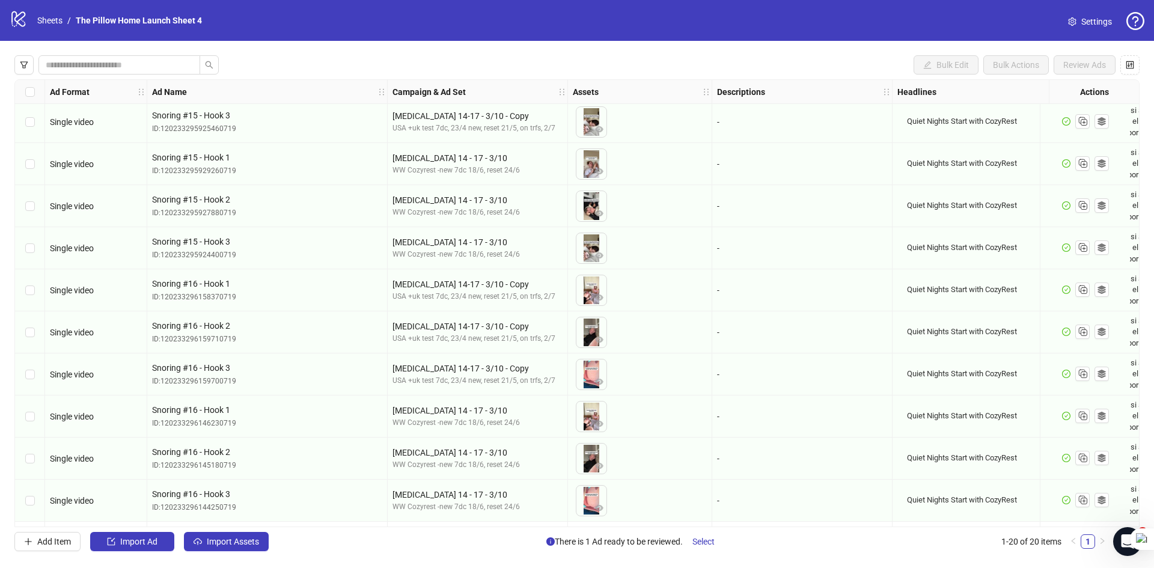
scroll to position [424, 0]
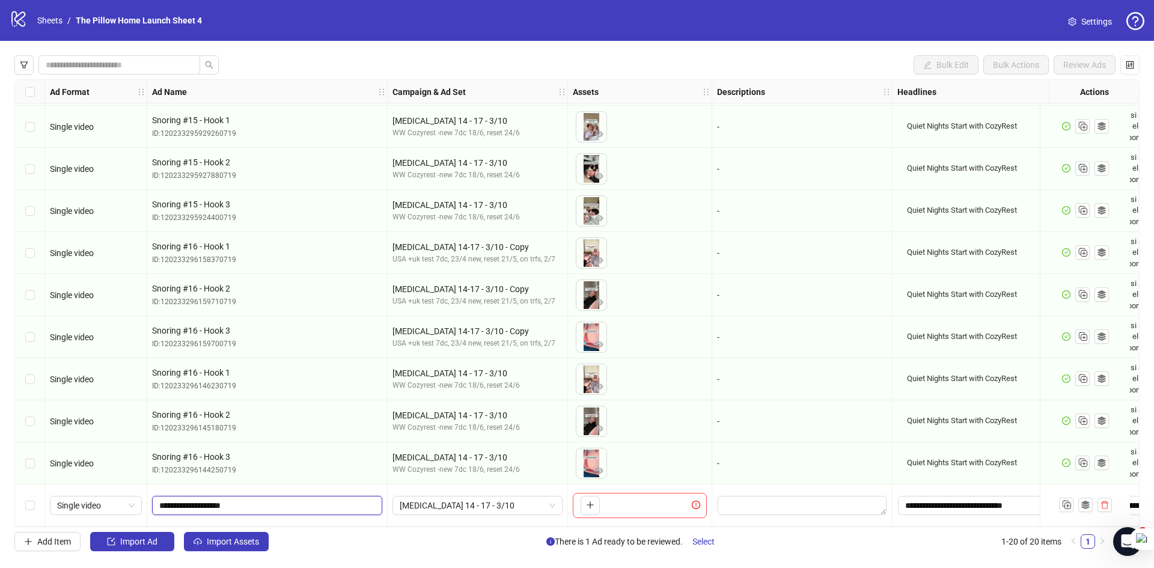
click at [205, 501] on input "**********" at bounding box center [265, 505] width 213 height 13
click at [259, 499] on input "**********" at bounding box center [265, 505] width 213 height 13
type input "**********"
click at [592, 506] on button "button" at bounding box center [590, 505] width 19 height 19
click at [253, 539] on span "Import Assets" at bounding box center [233, 542] width 52 height 10
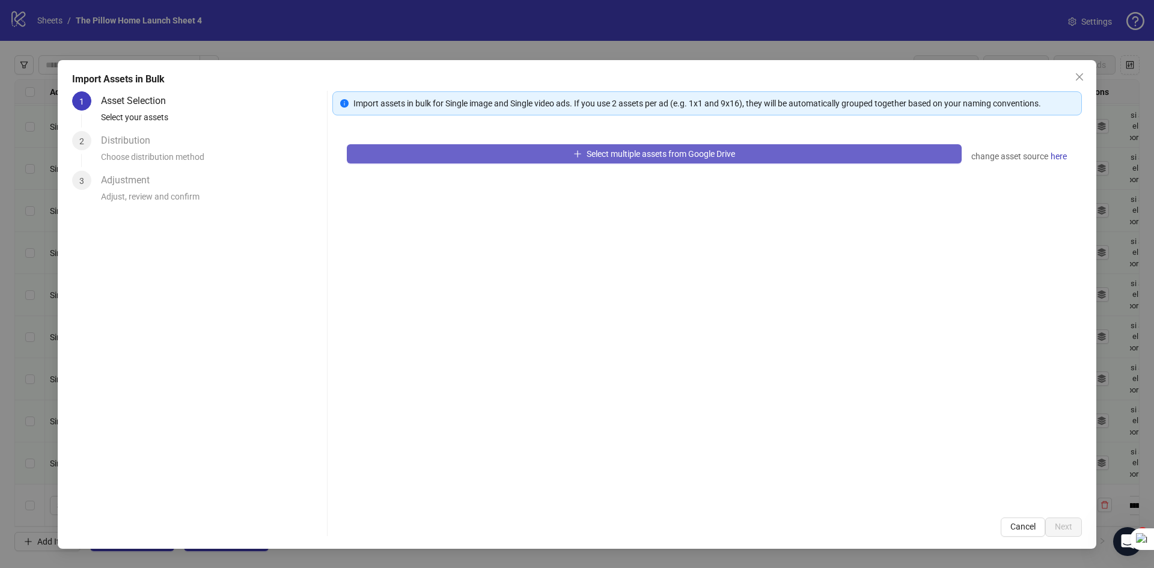
click at [426, 147] on button "Select multiple assets from Google Drive" at bounding box center [654, 153] width 615 height 19
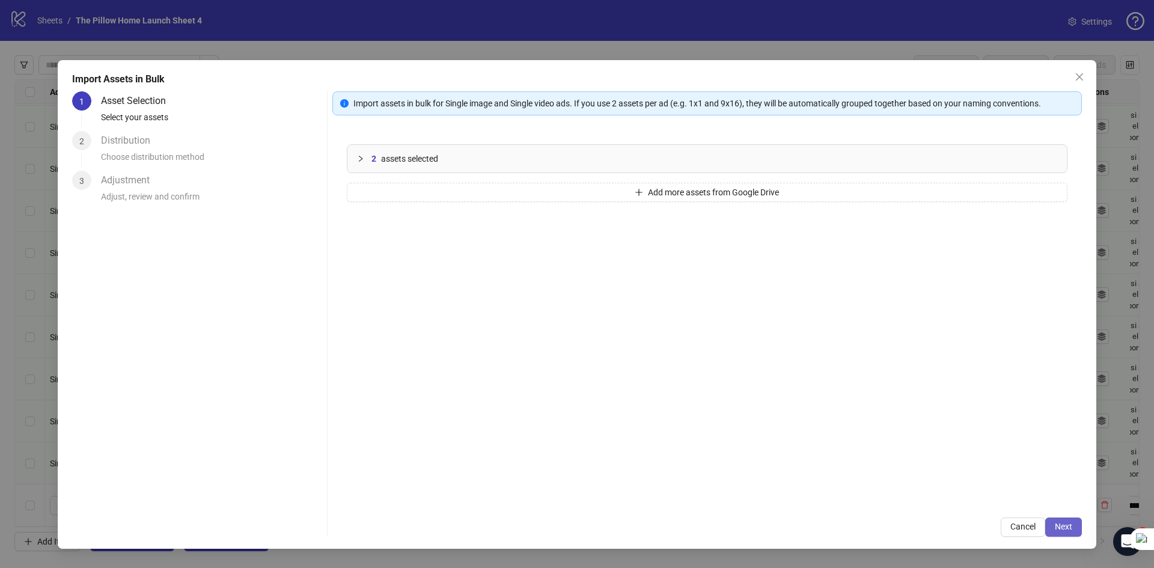
click at [1070, 525] on span "Next" at bounding box center [1063, 527] width 17 height 10
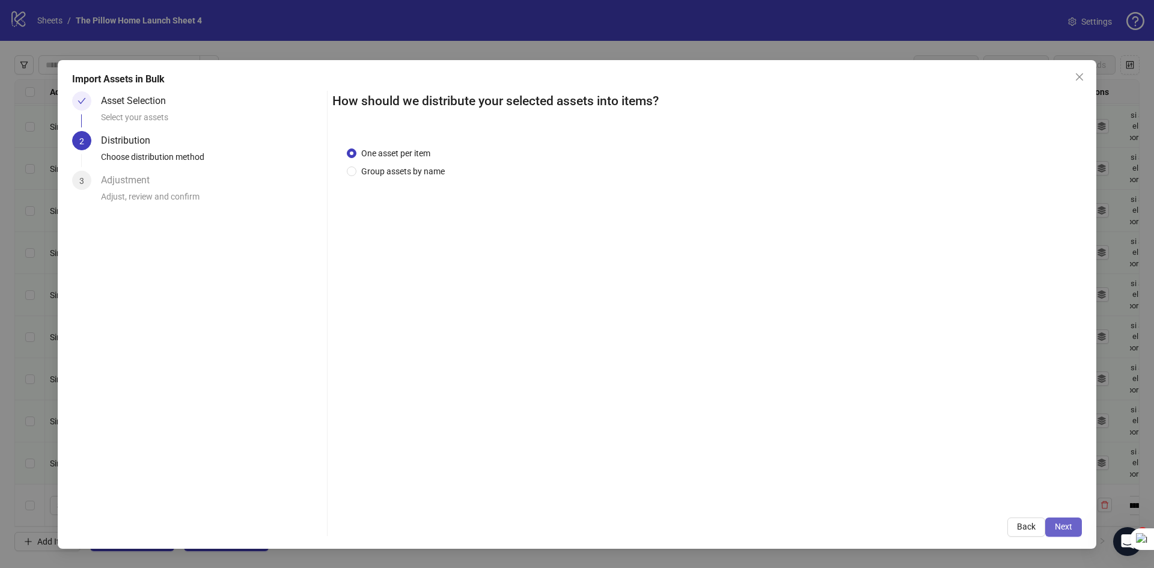
click at [1067, 524] on span "Next" at bounding box center [1063, 527] width 17 height 10
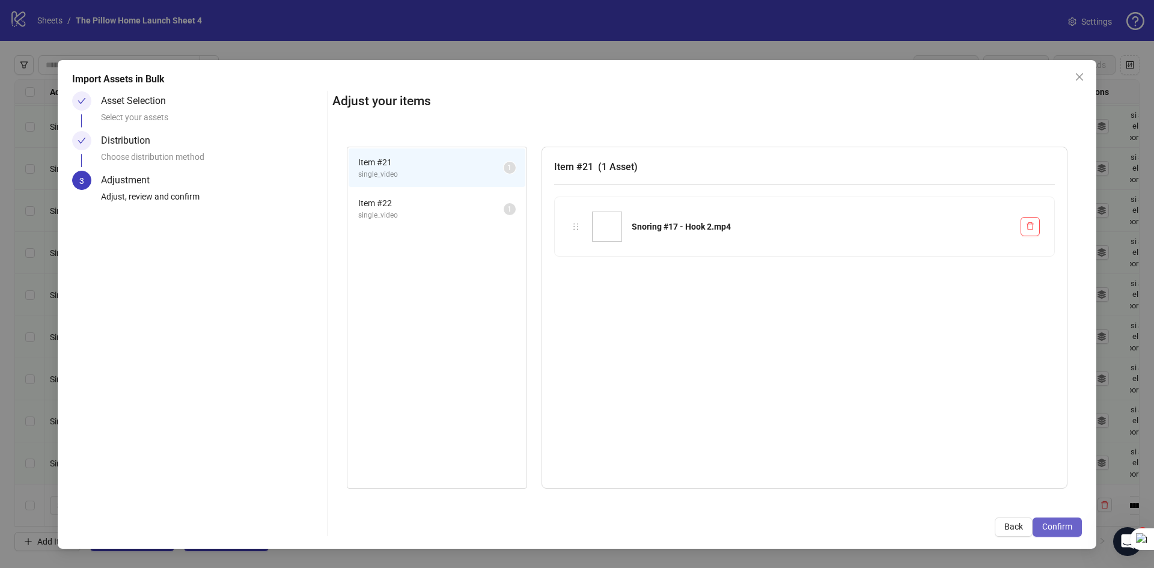
click at [1046, 530] on span "Confirm" at bounding box center [1058, 527] width 30 height 10
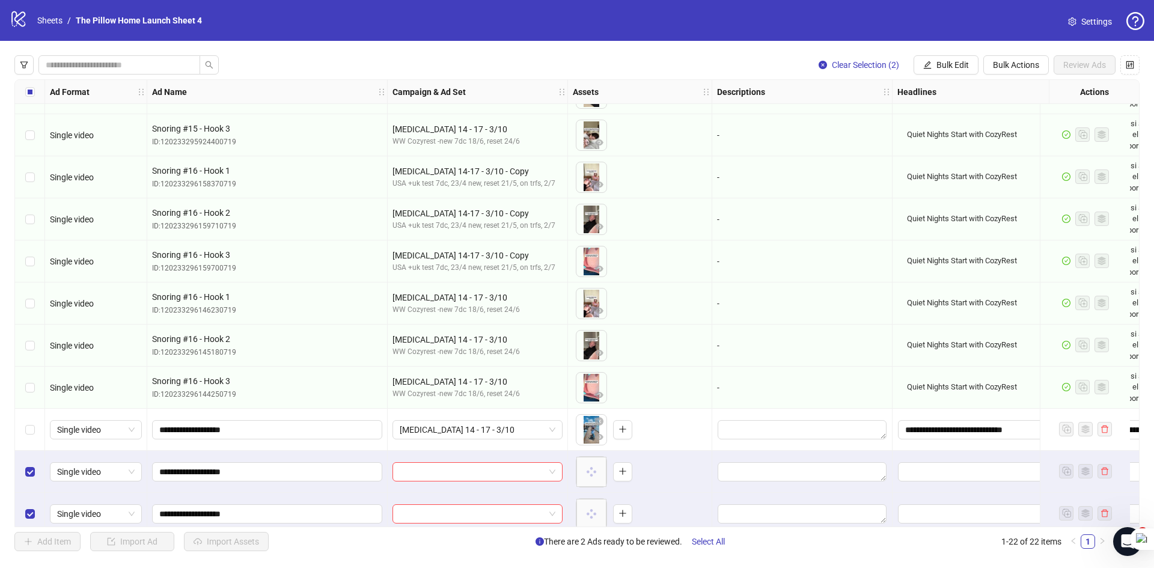
scroll to position [508, 0]
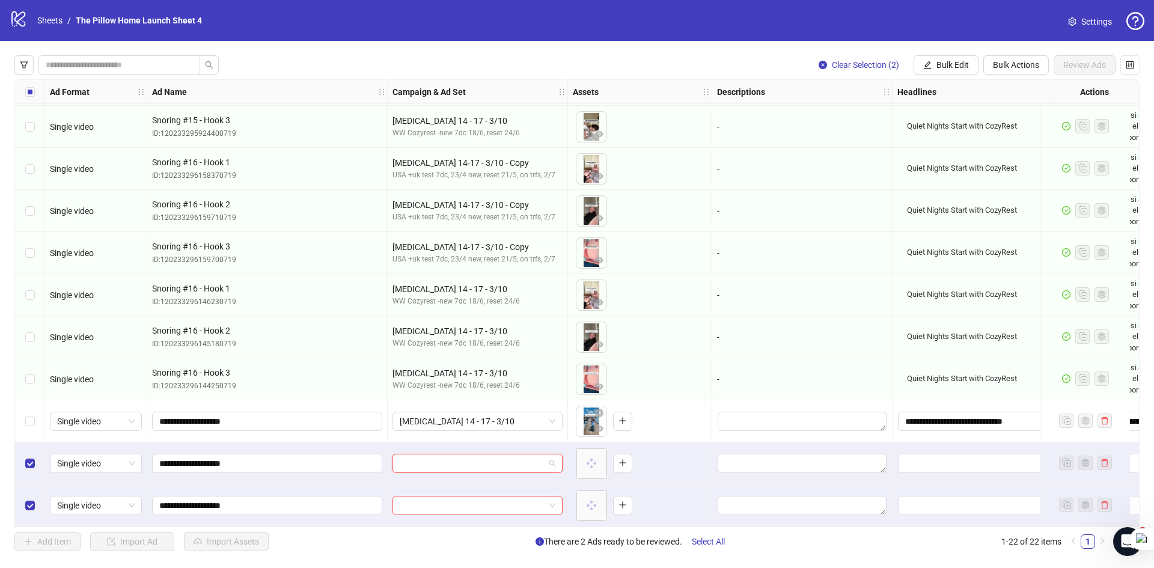
click at [467, 455] on input "search" at bounding box center [472, 464] width 145 height 18
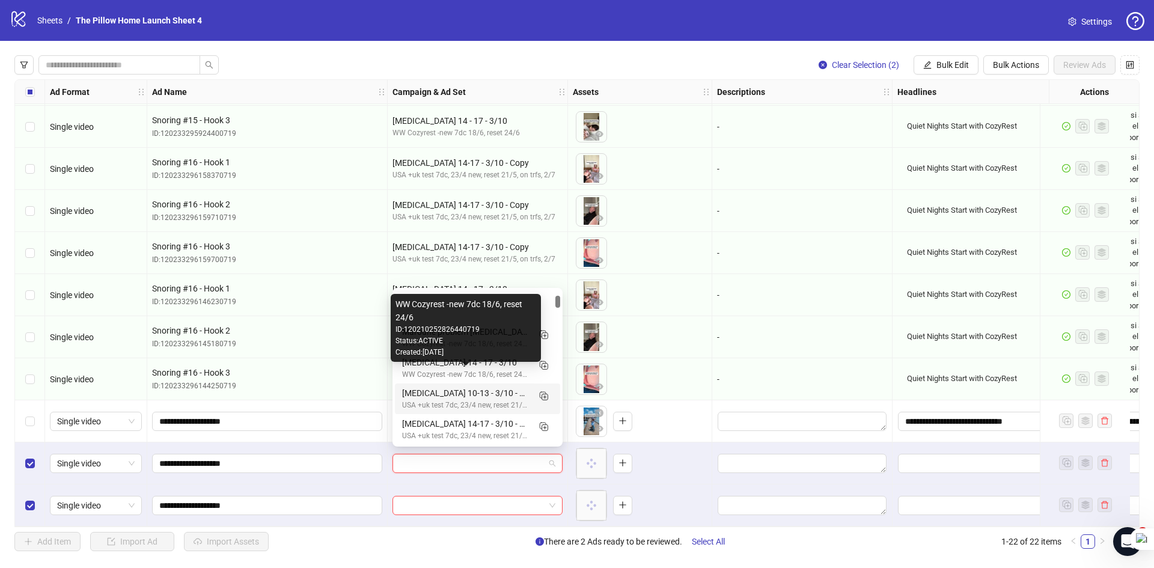
scroll to position [120, 0]
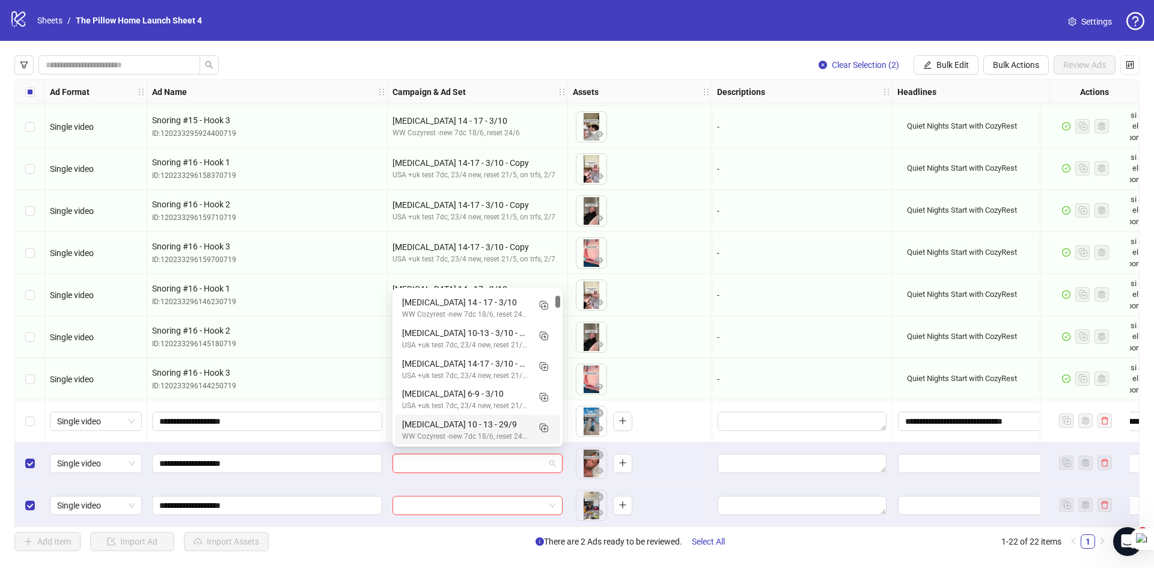
click at [432, 462] on input "search" at bounding box center [472, 464] width 145 height 18
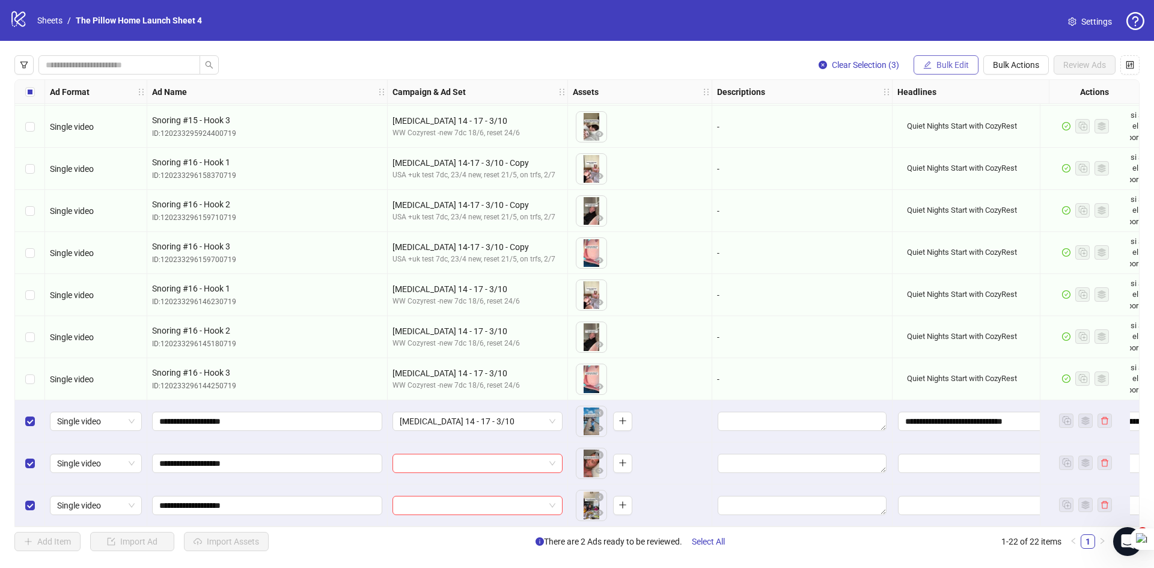
click at [964, 66] on span "Bulk Edit" at bounding box center [953, 65] width 32 height 10
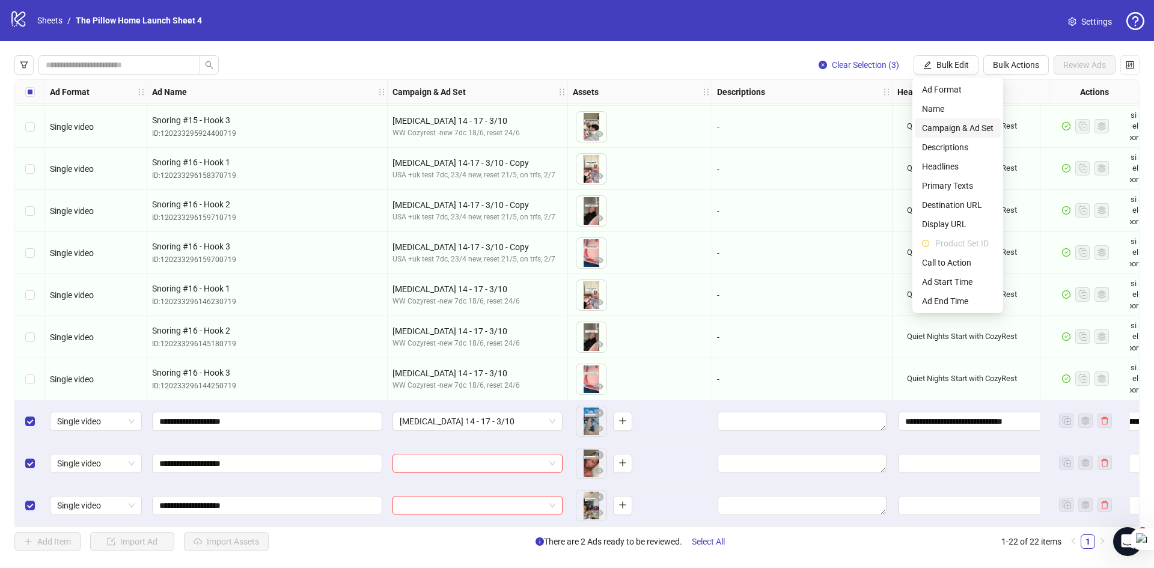
click at [958, 131] on span "Campaign & Ad Set" at bounding box center [958, 127] width 72 height 13
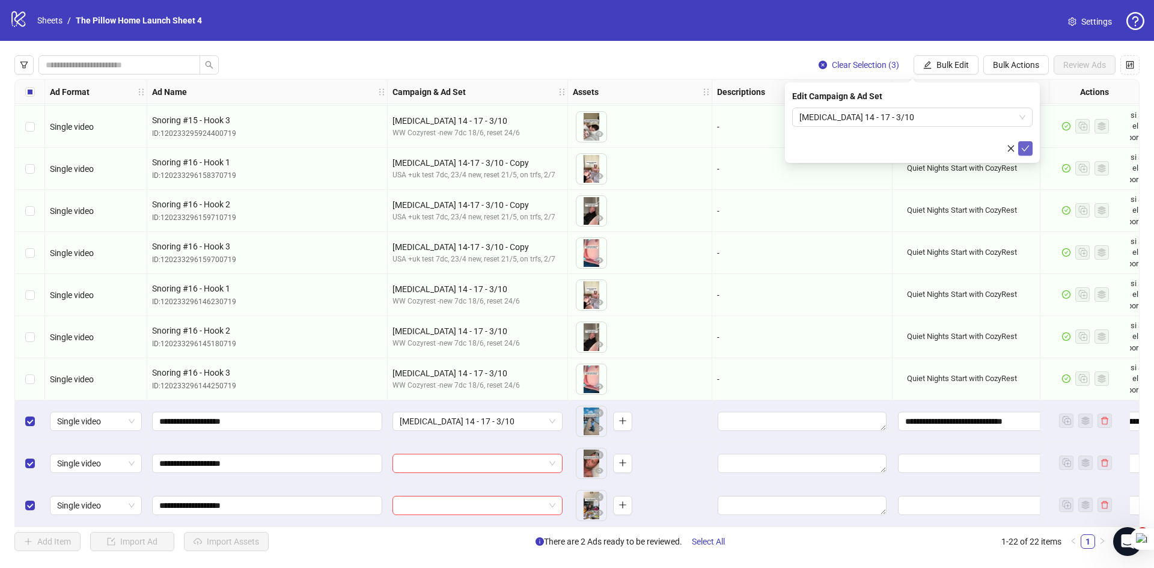
click at [1019, 145] on button "submit" at bounding box center [1025, 148] width 14 height 14
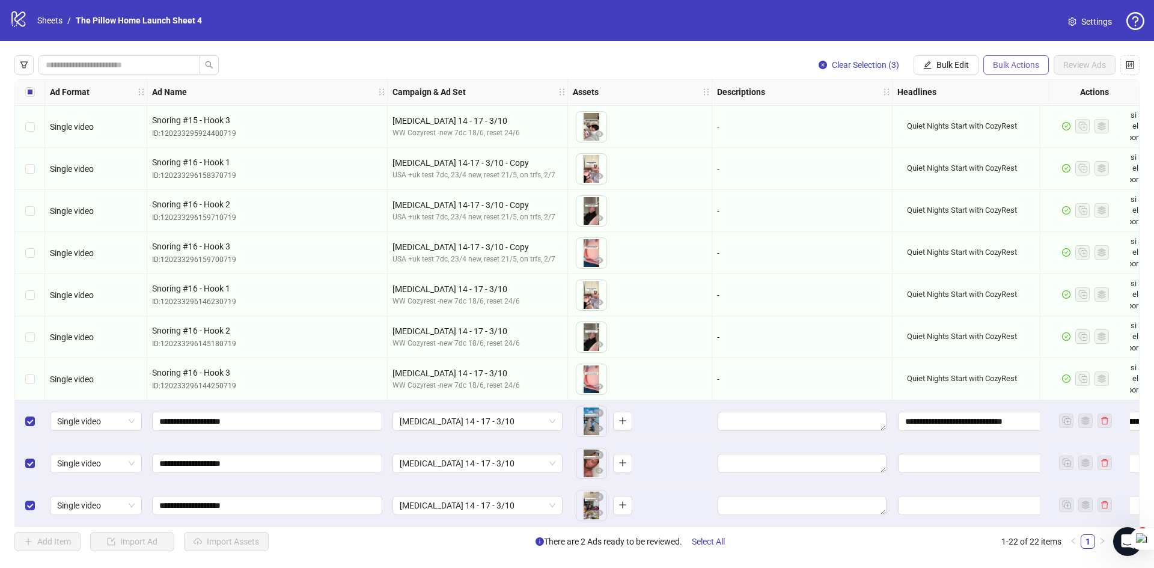
click at [1005, 68] on span "Bulk Actions" at bounding box center [1016, 65] width 46 height 10
click at [967, 66] on span "Bulk Edit" at bounding box center [953, 65] width 32 height 10
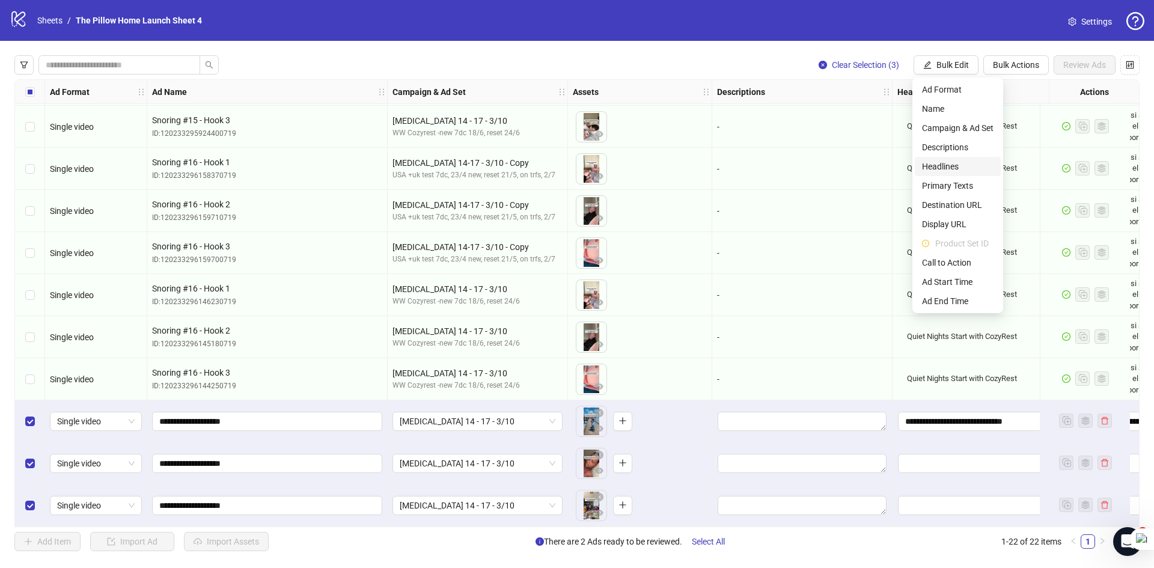
click at [937, 162] on span "Headlines" at bounding box center [958, 166] width 72 height 13
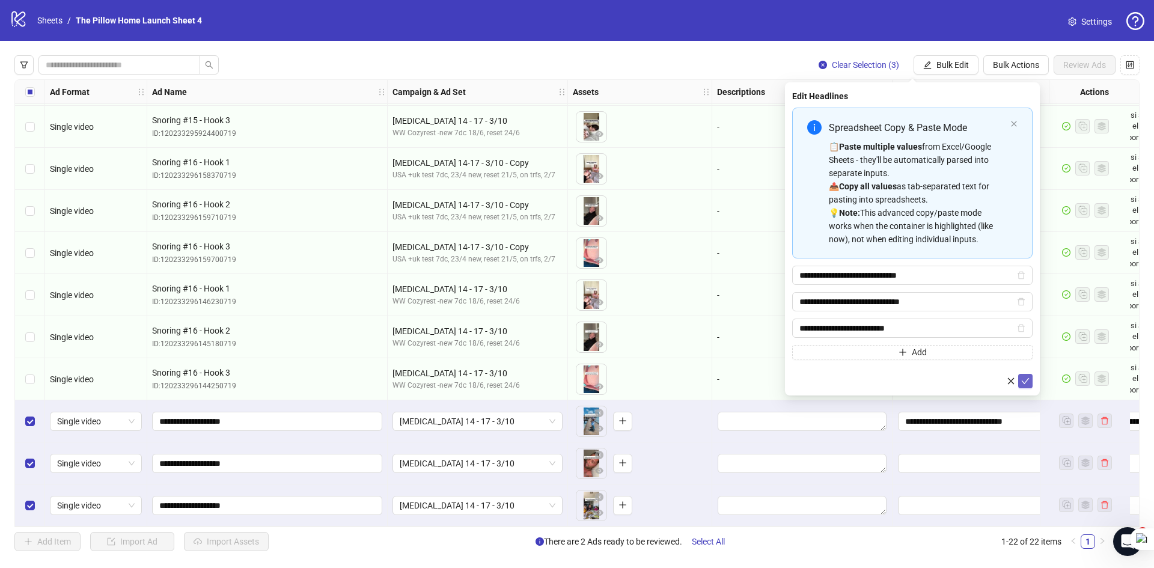
click at [1026, 374] on button "submit" at bounding box center [1025, 381] width 14 height 14
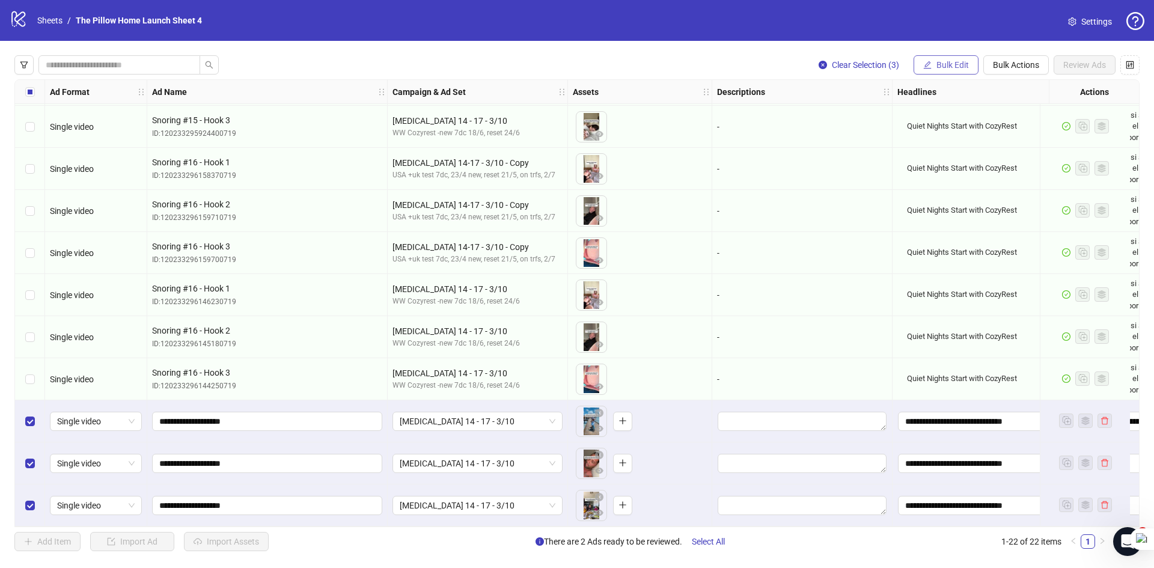
click at [948, 66] on span "Bulk Edit" at bounding box center [953, 65] width 32 height 10
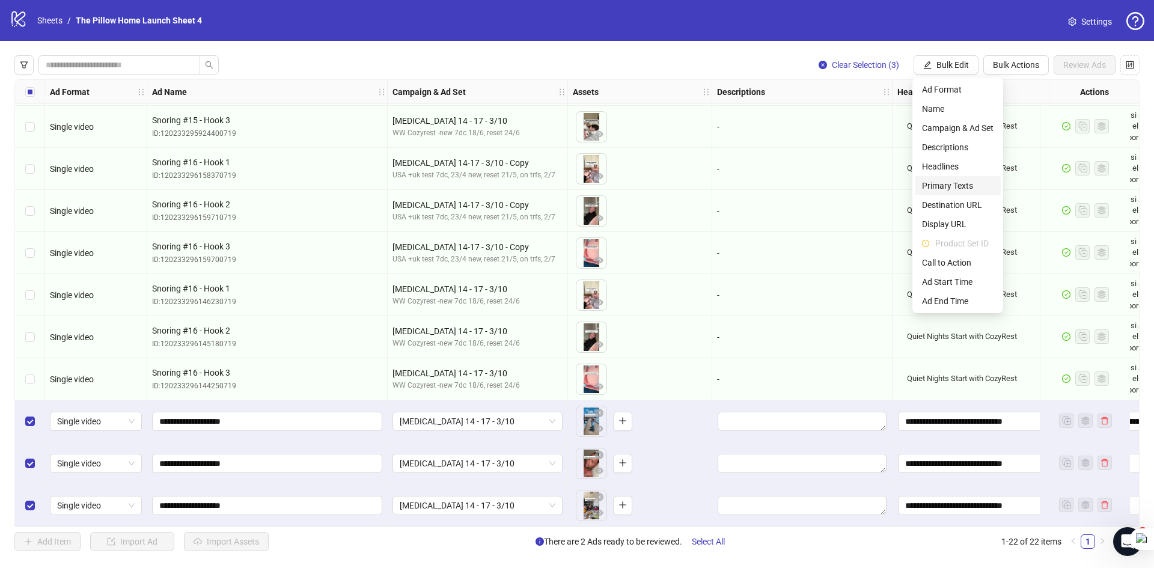
click at [952, 188] on span "Primary Texts" at bounding box center [958, 185] width 72 height 13
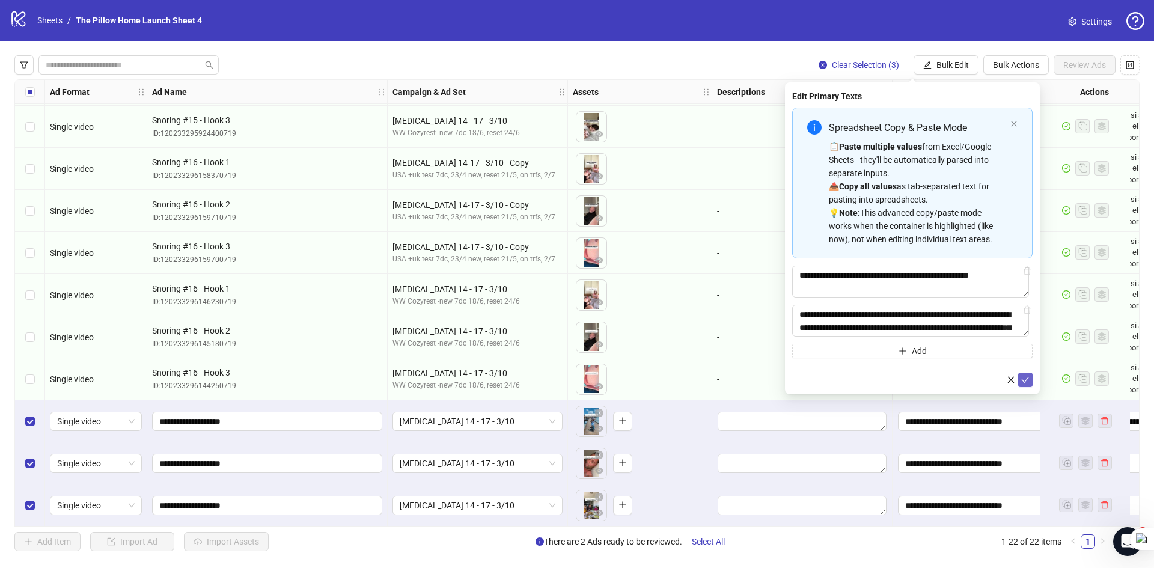
click at [1020, 383] on button "submit" at bounding box center [1025, 380] width 14 height 14
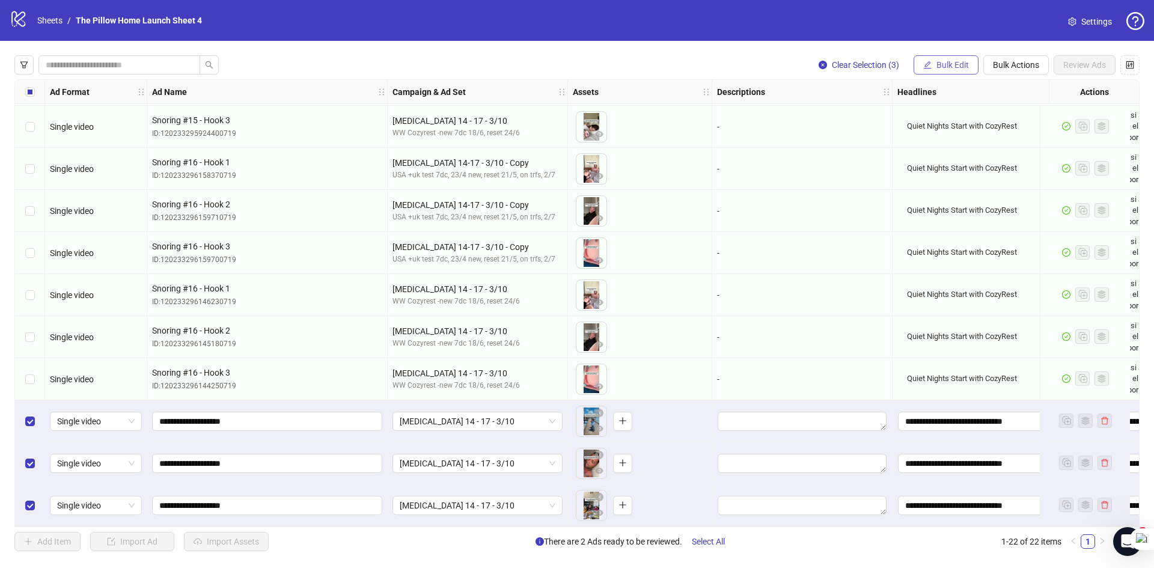
click at [967, 72] on button "Bulk Edit" at bounding box center [946, 64] width 65 height 19
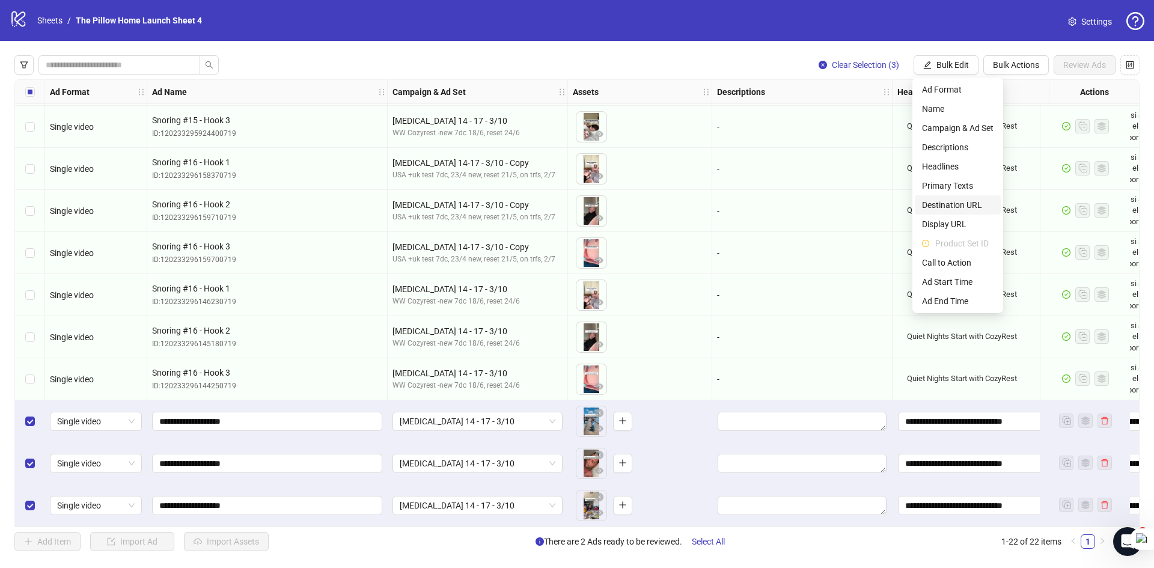
click at [946, 204] on span "Destination URL" at bounding box center [958, 204] width 72 height 13
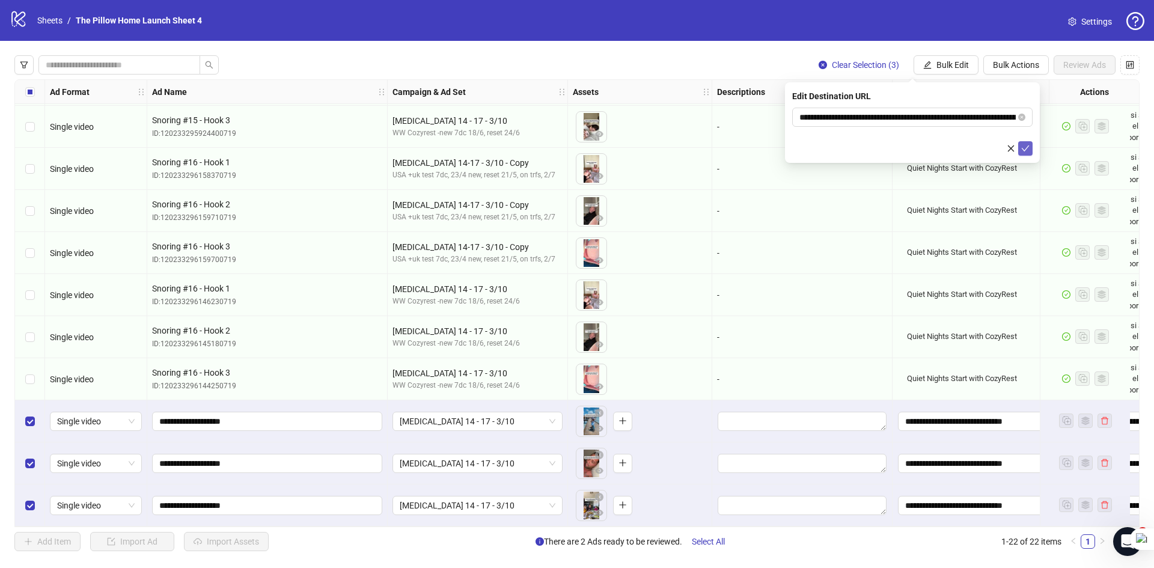
click at [1032, 152] on button "submit" at bounding box center [1025, 148] width 14 height 14
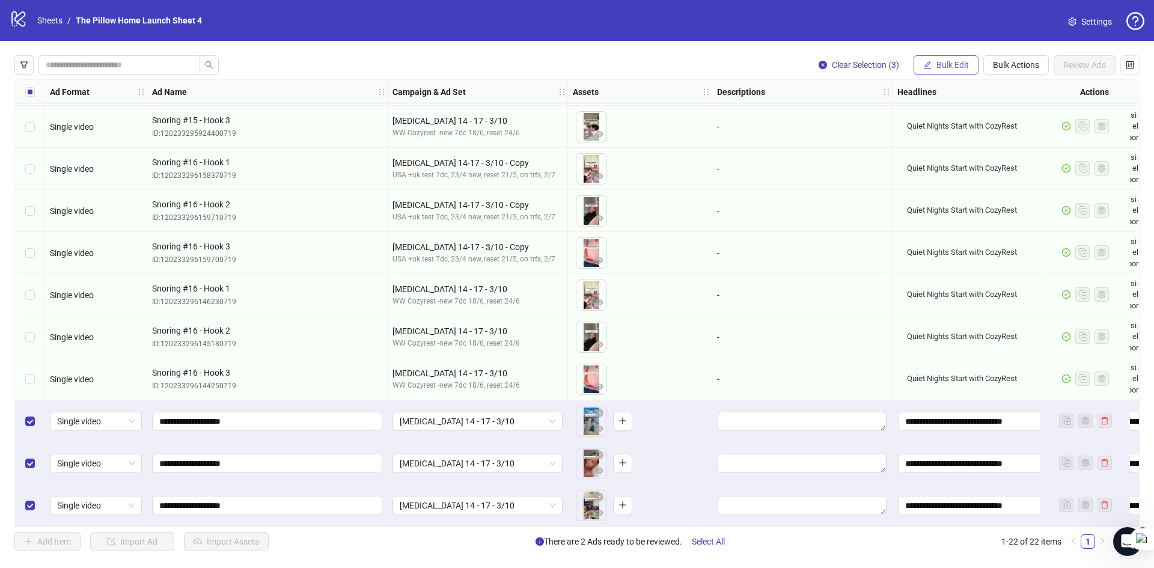
click at [947, 67] on span "Bulk Edit" at bounding box center [953, 65] width 32 height 10
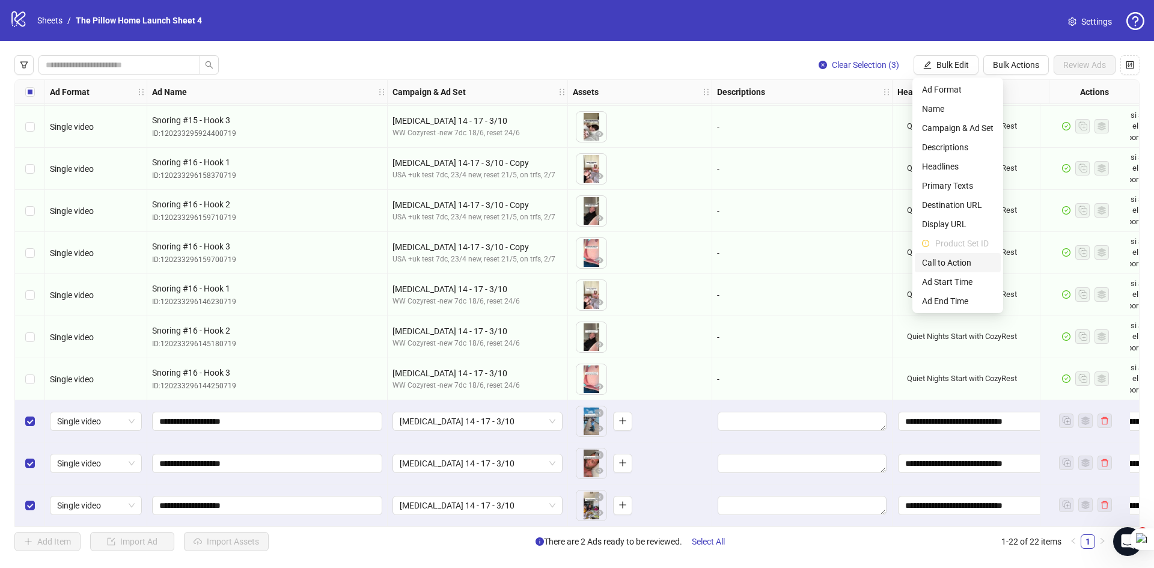
click at [943, 258] on span "Call to Action" at bounding box center [958, 262] width 72 height 13
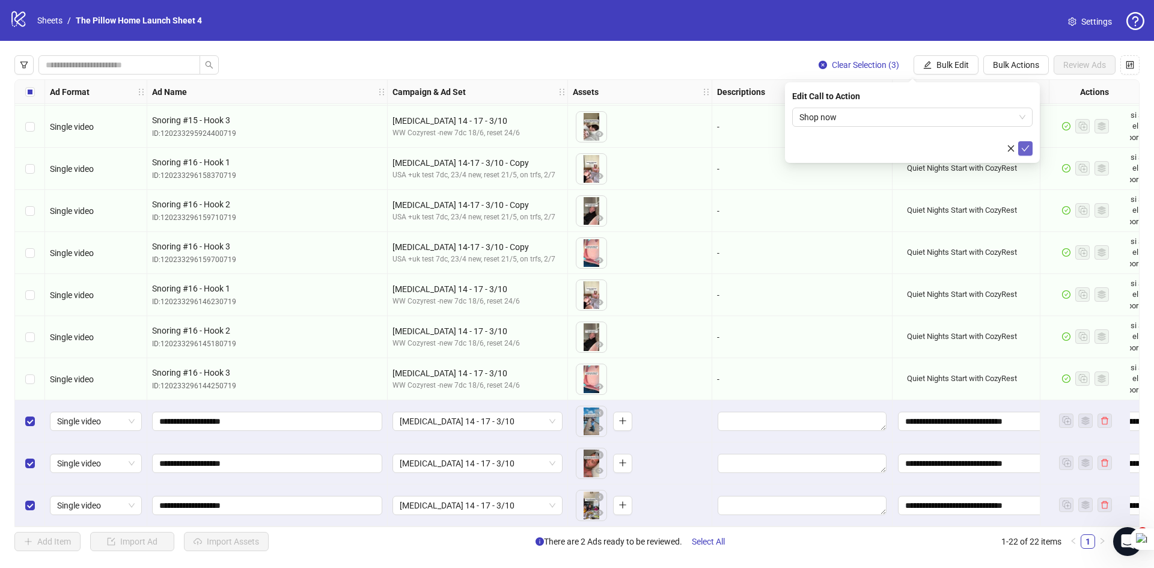
click at [1024, 144] on icon "check" at bounding box center [1025, 148] width 8 height 8
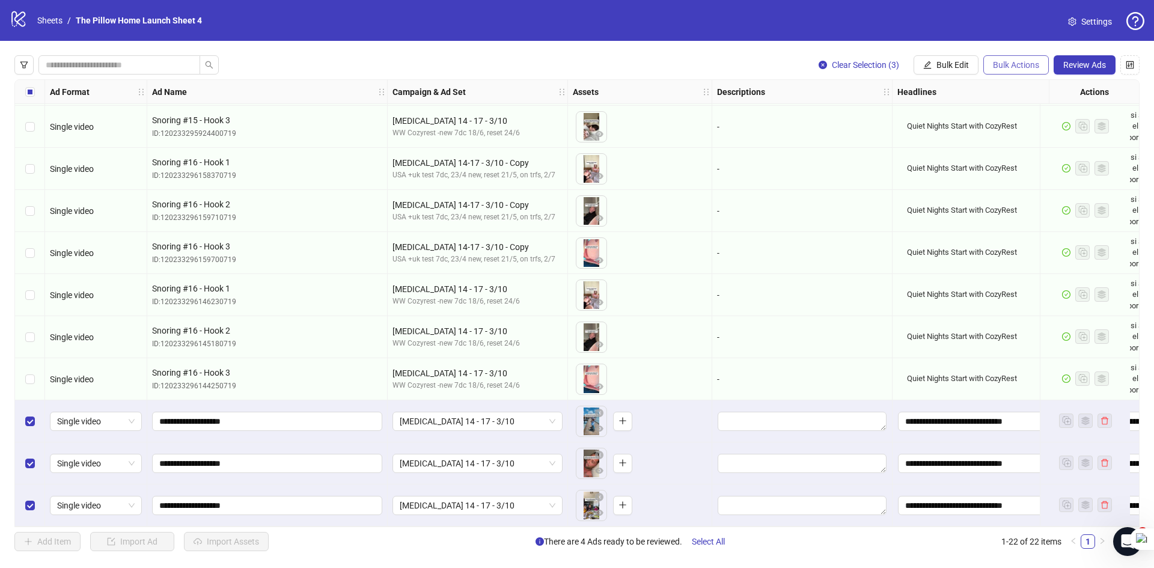
click at [1031, 64] on span "Bulk Actions" at bounding box center [1016, 65] width 46 height 10
click at [1023, 130] on span "Duplicate with assets" at bounding box center [1034, 127] width 84 height 13
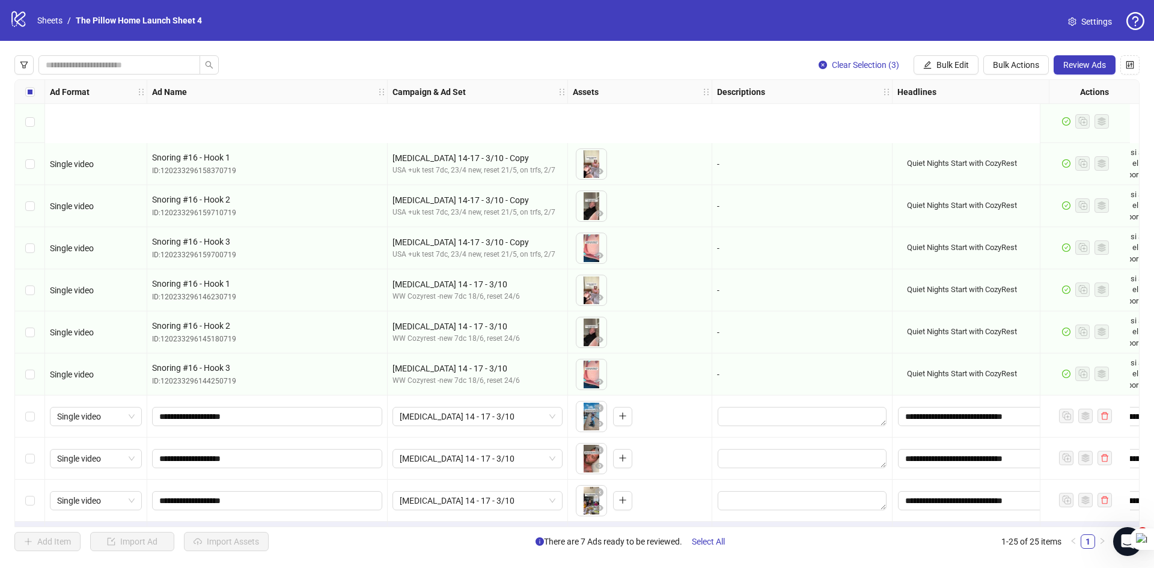
scroll to position [634, 0]
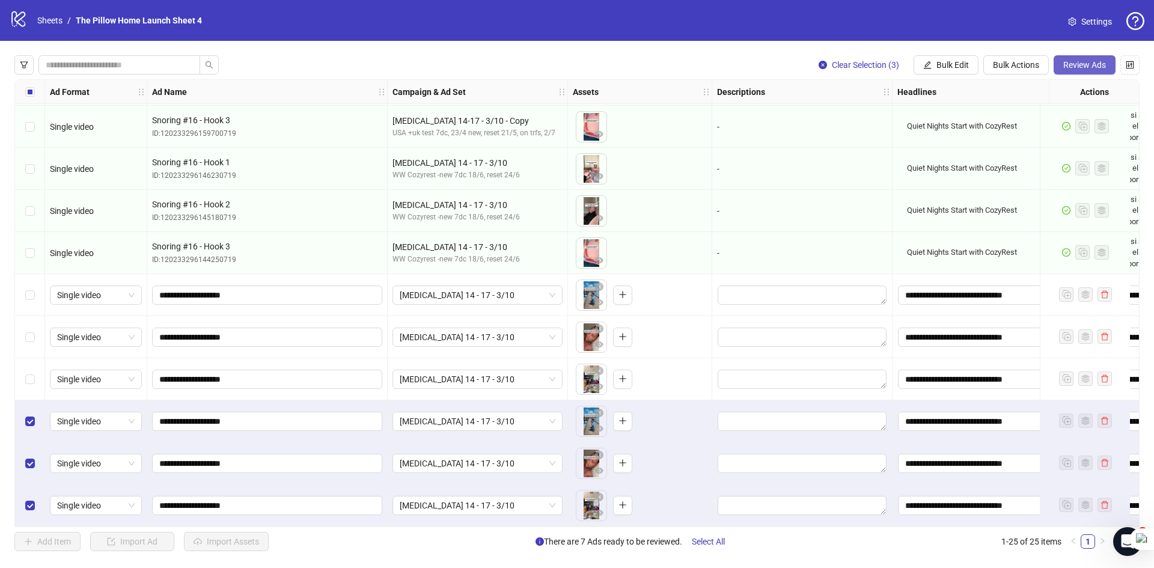
click at [1086, 66] on span "Review Ads" at bounding box center [1085, 65] width 43 height 10
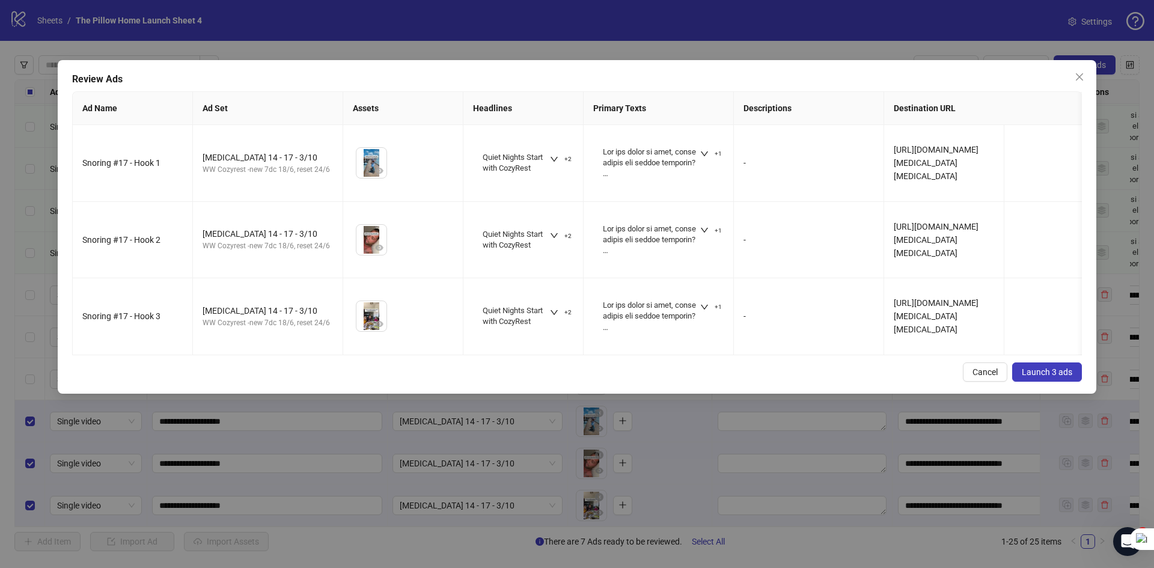
click at [1033, 375] on button "Launch 3 ads" at bounding box center [1047, 372] width 70 height 19
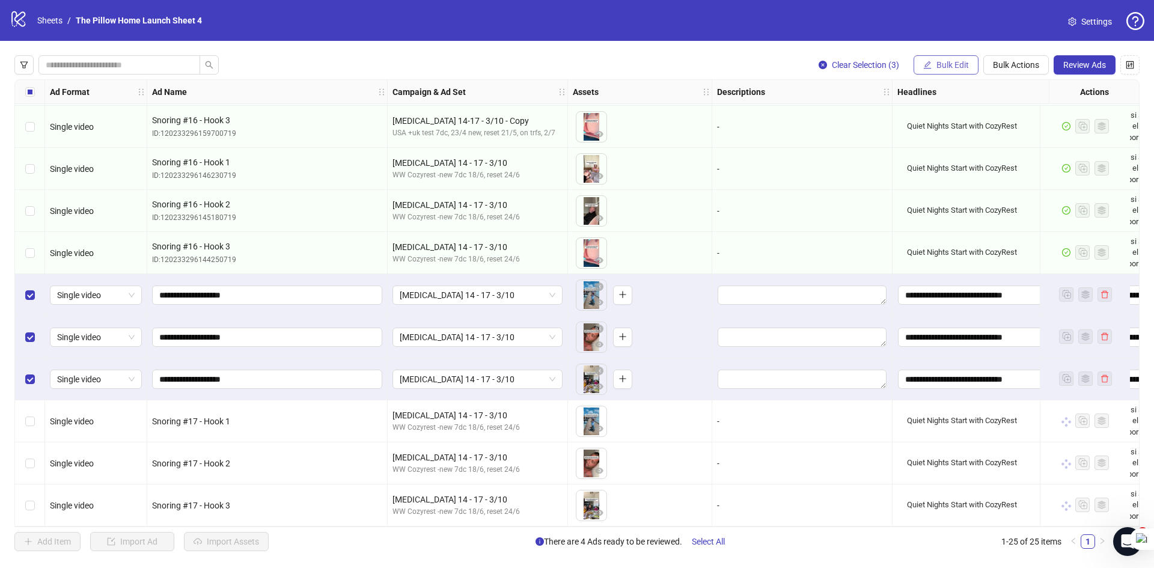
click at [961, 69] on span "Bulk Edit" at bounding box center [953, 65] width 32 height 10
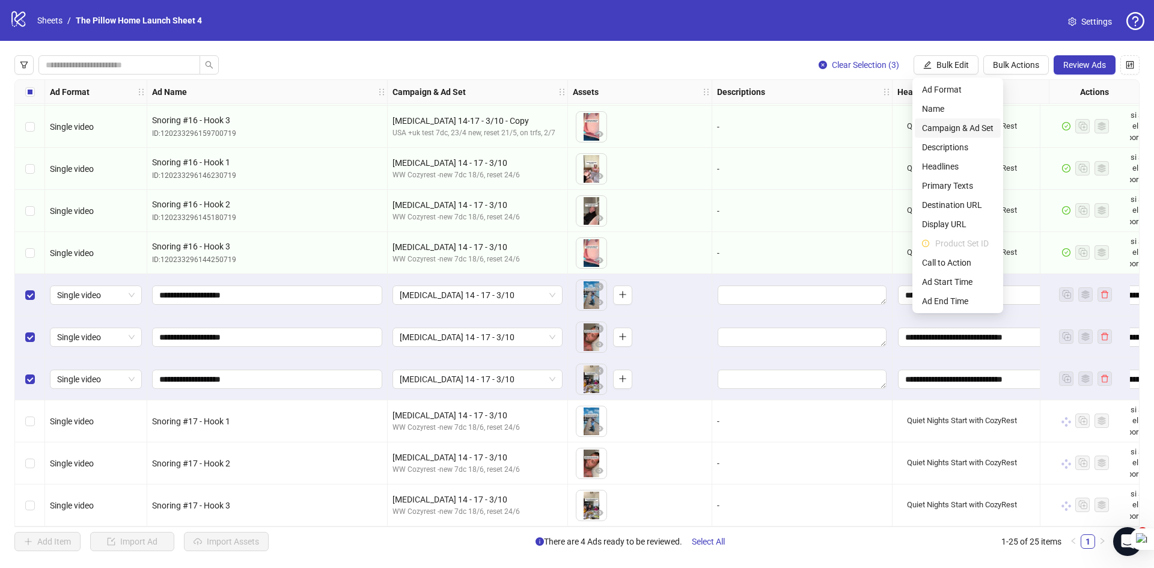
click at [947, 127] on span "Campaign & Ad Set" at bounding box center [958, 127] width 72 height 13
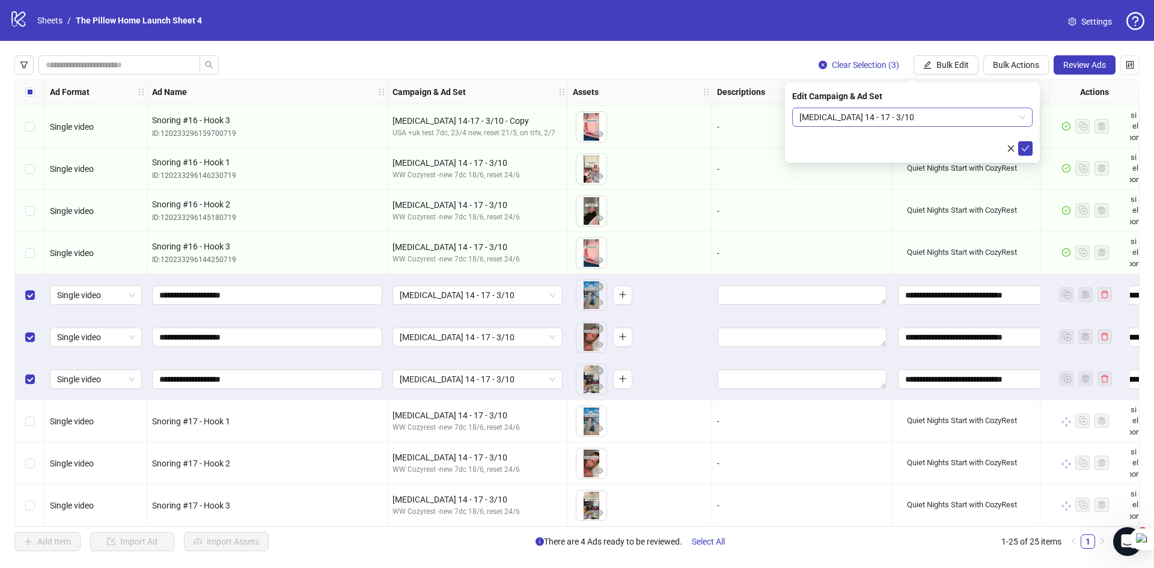
click at [902, 124] on span "[MEDICAL_DATA] 14 - 17 - 3/10" at bounding box center [913, 117] width 226 height 18
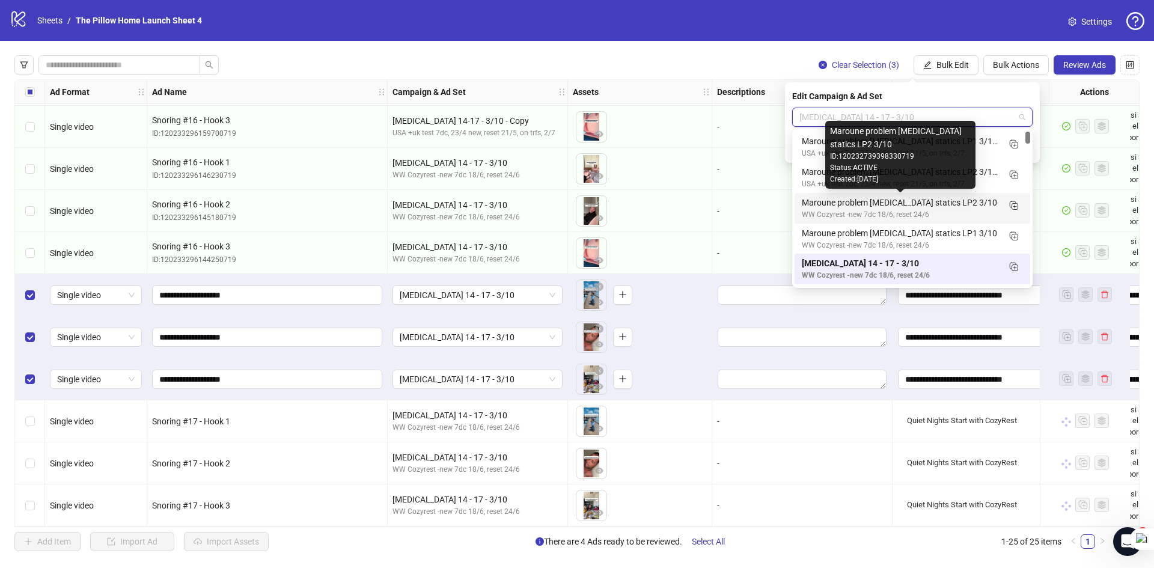
scroll to position [60, 0]
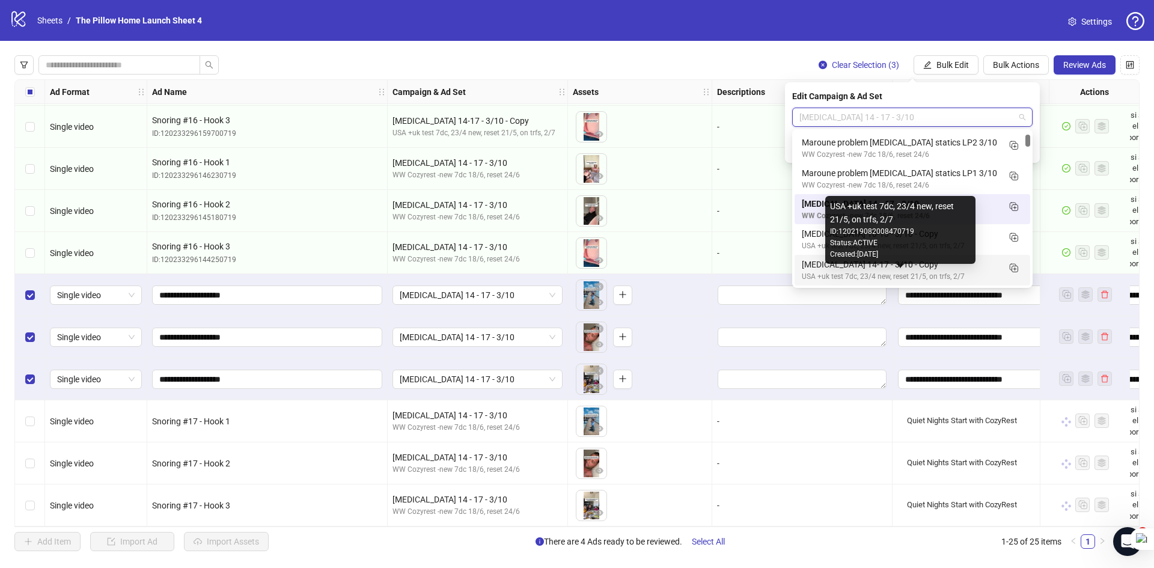
click at [957, 274] on div "USA +uk test 7dc, 23/4 new, reset 21/5, on trfs, 2/7" at bounding box center [900, 276] width 197 height 11
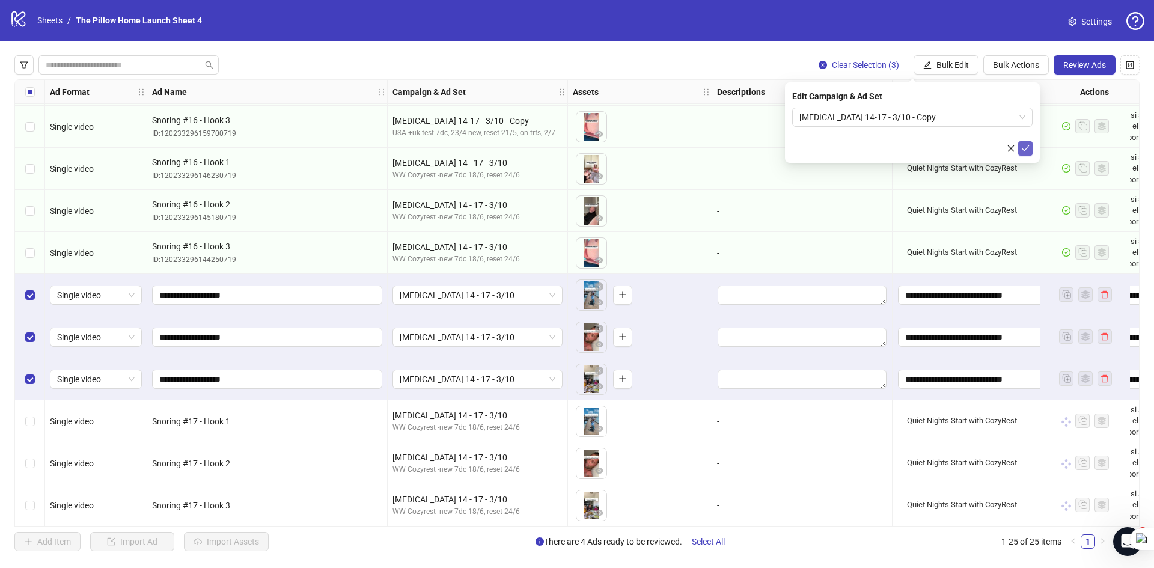
click at [1024, 149] on icon "check" at bounding box center [1025, 148] width 8 height 8
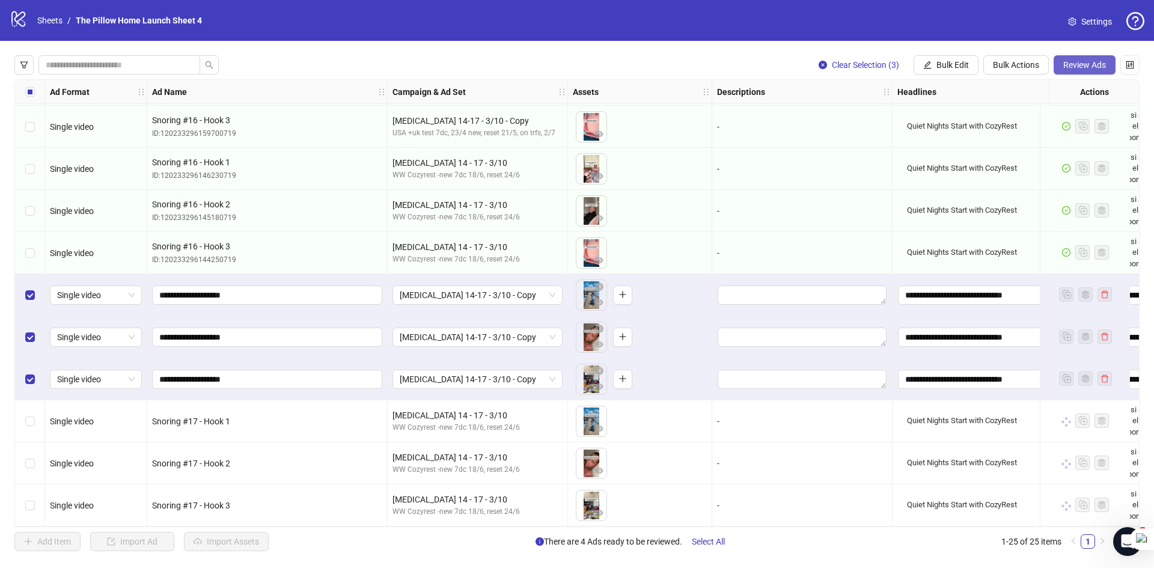
click at [1074, 69] on span "Review Ads" at bounding box center [1085, 65] width 43 height 10
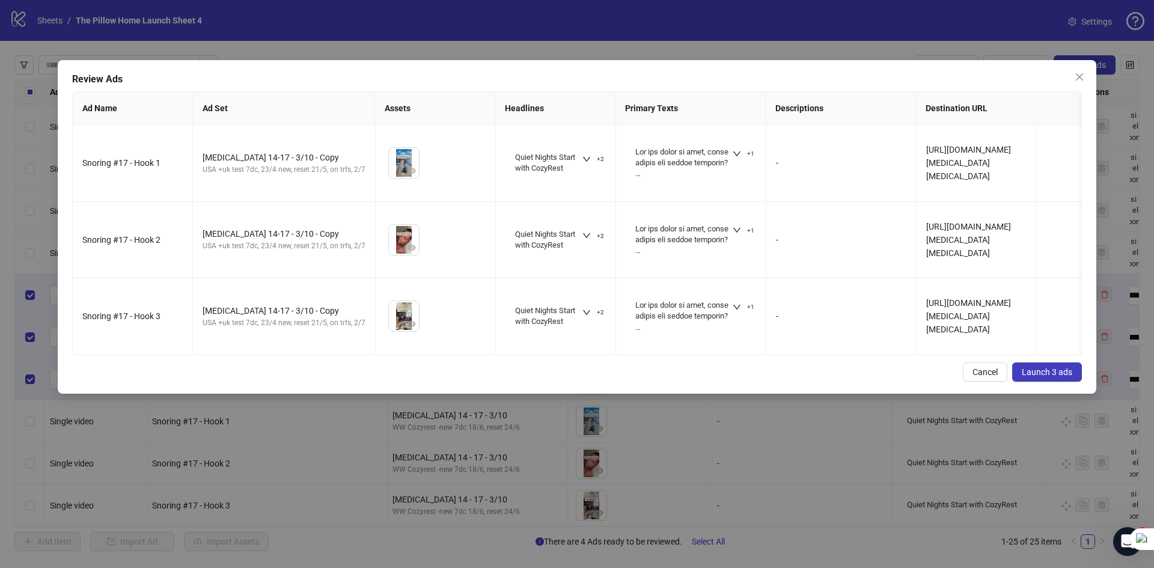
click at [1063, 377] on span "Launch 3 ads" at bounding box center [1047, 372] width 51 height 10
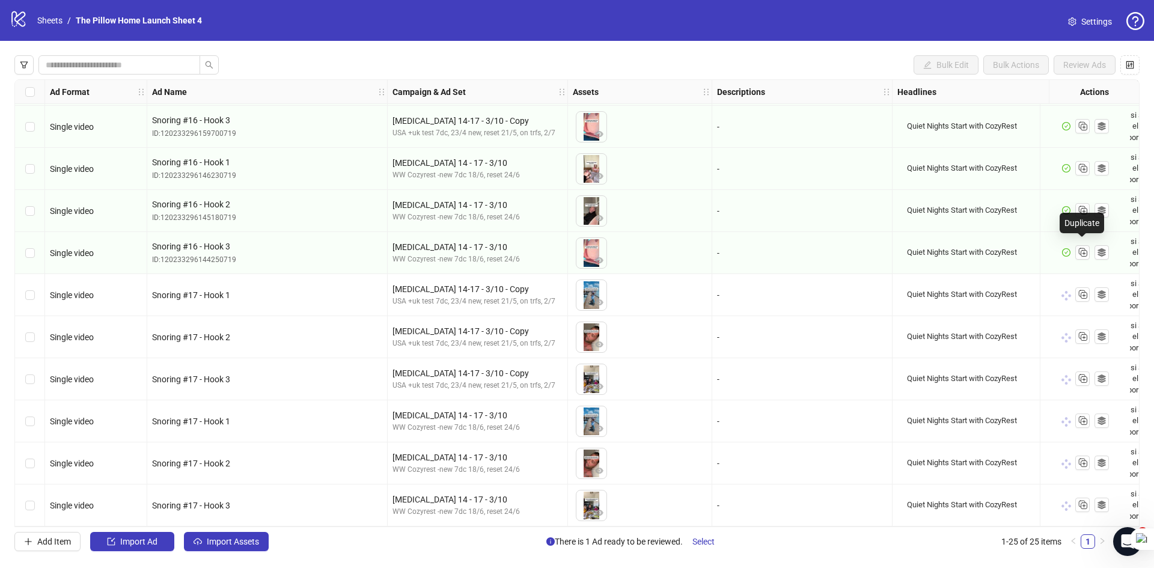
click at [1085, 256] on div at bounding box center [1083, 253] width 14 height 16
click at [1082, 249] on icon "Duplicate" at bounding box center [1083, 252] width 12 height 12
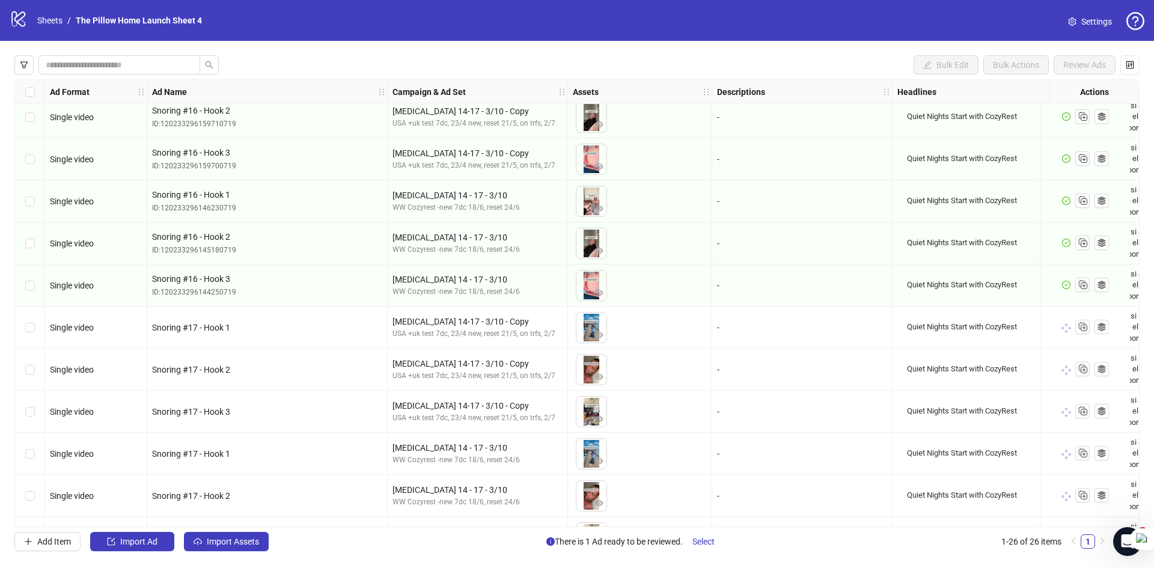
scroll to position [676, 0]
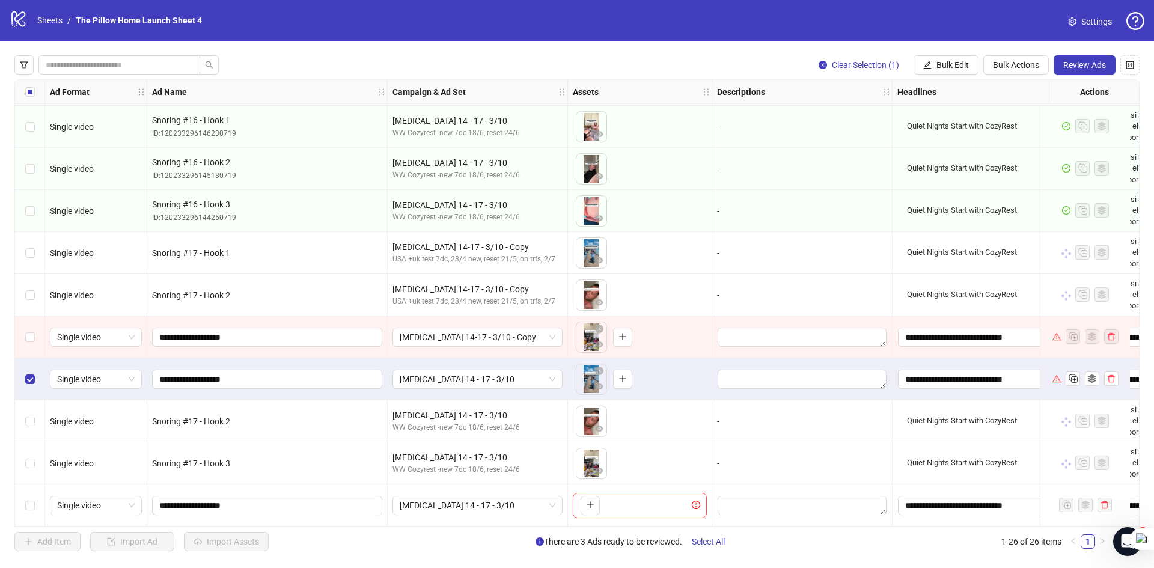
click at [26, 340] on div "Select row 22" at bounding box center [30, 337] width 30 height 42
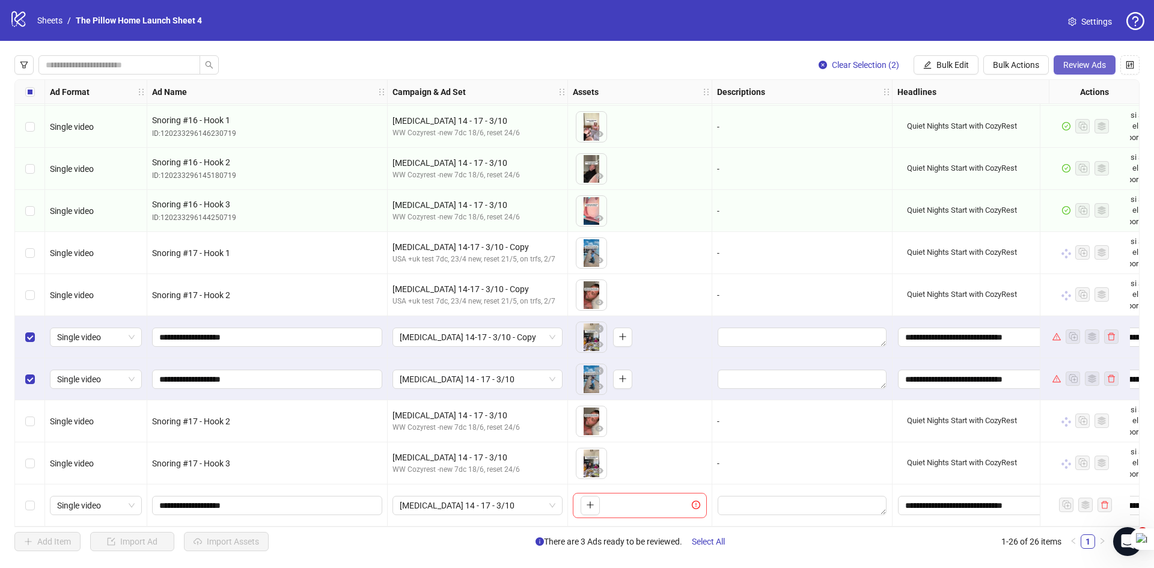
click at [1068, 57] on button "Review Ads" at bounding box center [1085, 64] width 62 height 19
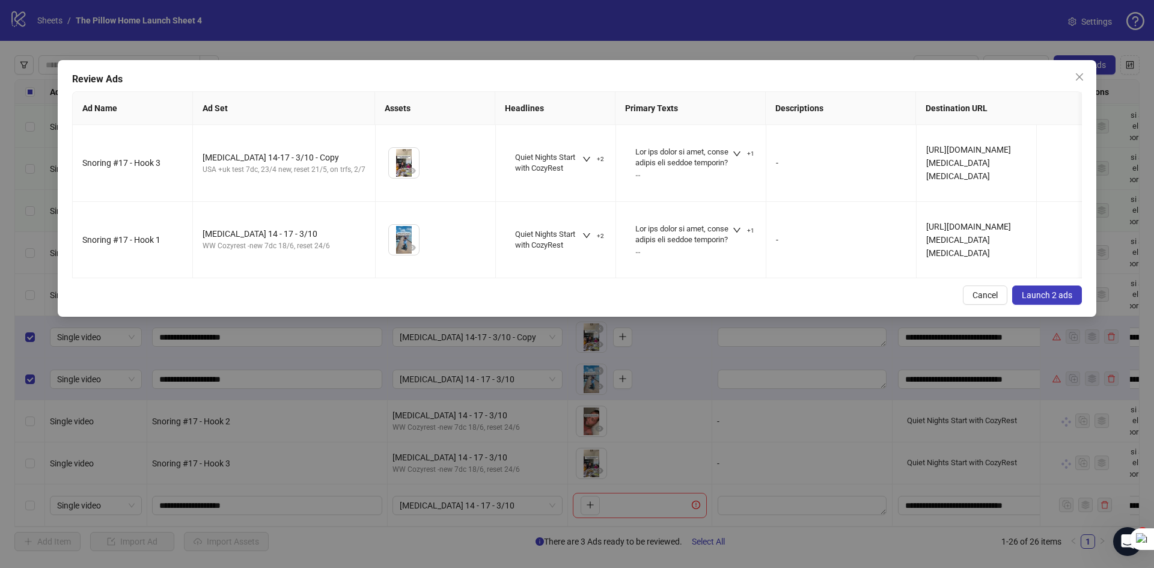
click at [1035, 297] on button "Launch 2 ads" at bounding box center [1047, 295] width 70 height 19
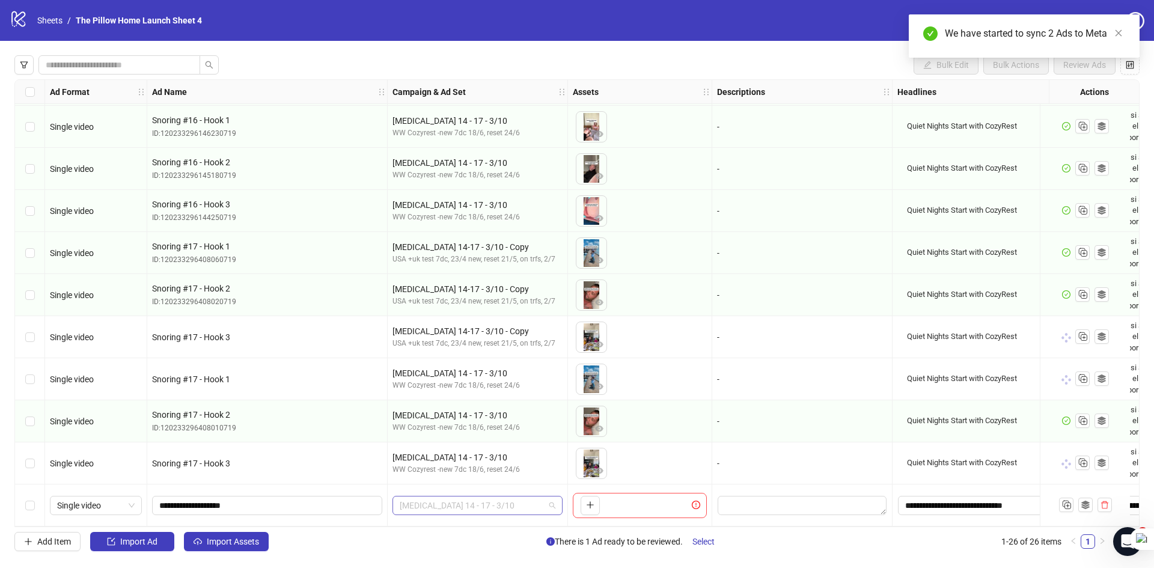
click at [456, 497] on span "[MEDICAL_DATA] 14 - 17 - 3/10" at bounding box center [478, 506] width 156 height 18
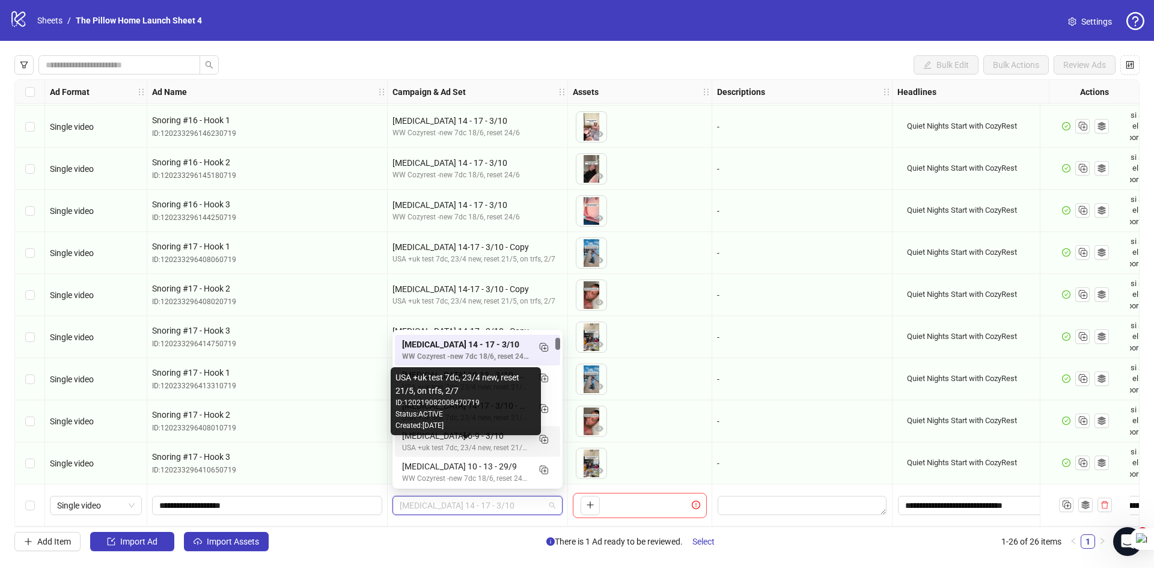
scroll to position [180, 0]
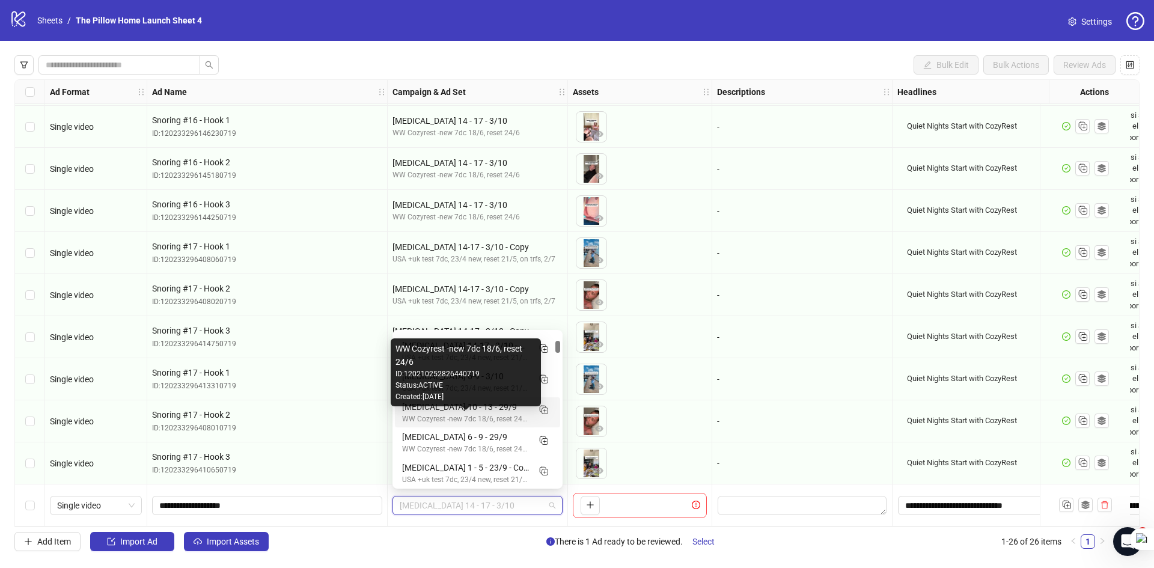
click at [414, 418] on div "WW Cozyrest -new 7dc 18/6, reset 24/6" at bounding box center [465, 419] width 127 height 11
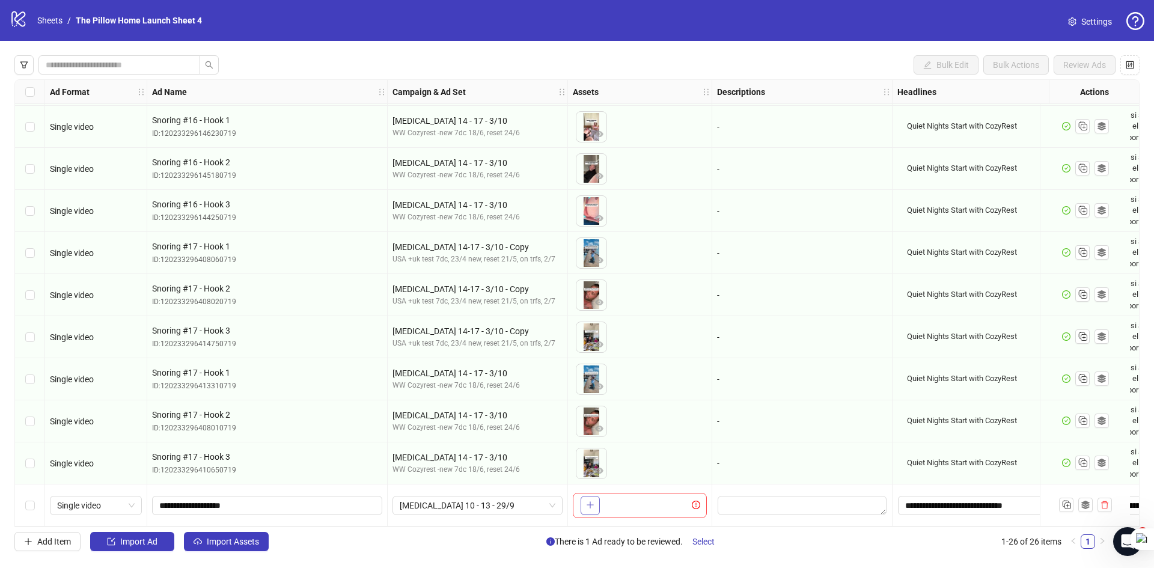
click at [588, 501] on icon "plus" at bounding box center [590, 505] width 8 height 8
click at [303, 501] on input "**********" at bounding box center [265, 505] width 213 height 13
click at [202, 504] on input "**********" at bounding box center [265, 505] width 213 height 13
click at [276, 505] on input "**********" at bounding box center [265, 505] width 213 height 13
type input "**********"
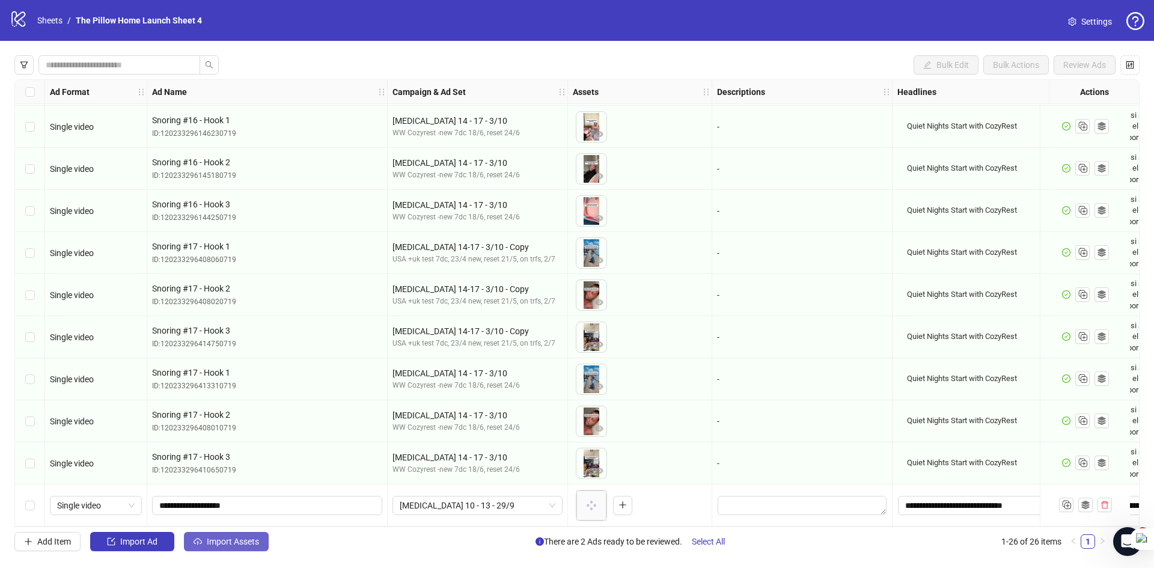
click at [242, 539] on span "Import Assets" at bounding box center [233, 542] width 52 height 10
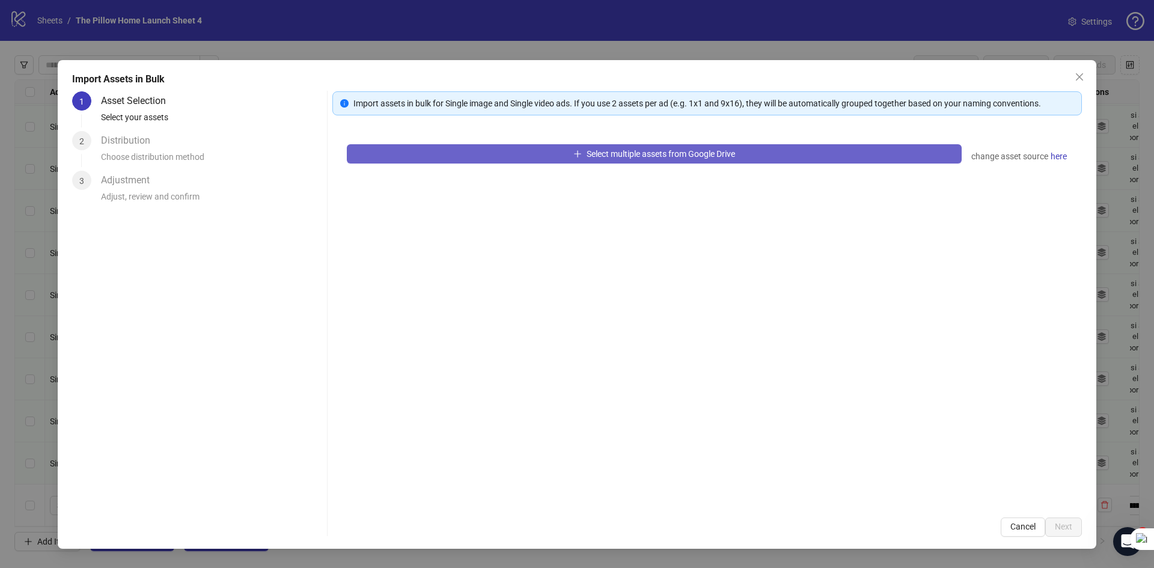
click at [603, 152] on span "Select multiple assets from Google Drive" at bounding box center [661, 154] width 149 height 10
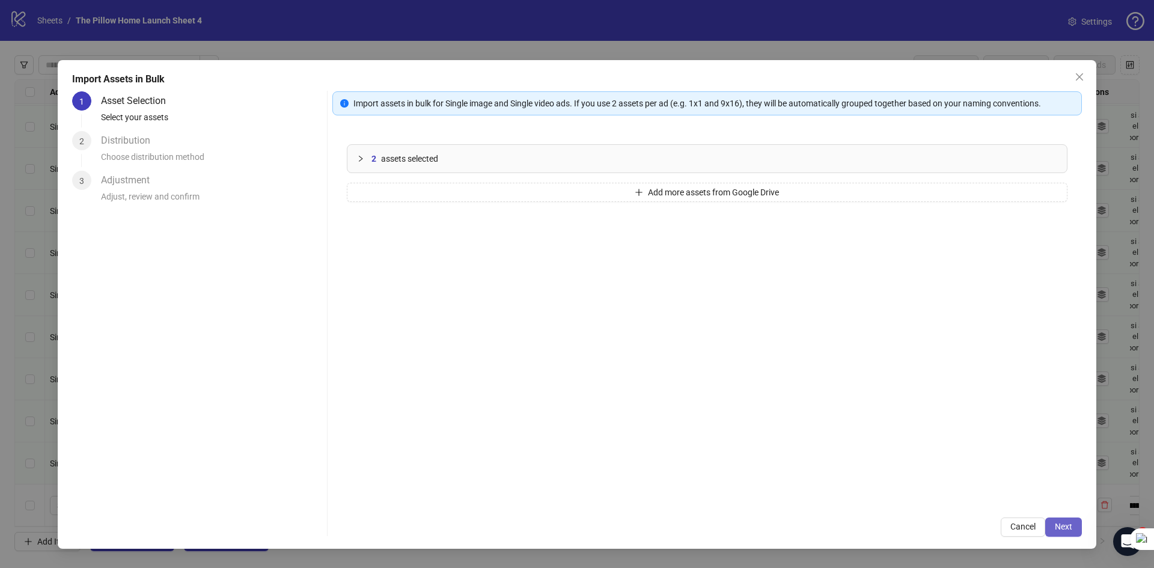
click at [1059, 522] on span "Next" at bounding box center [1063, 527] width 17 height 10
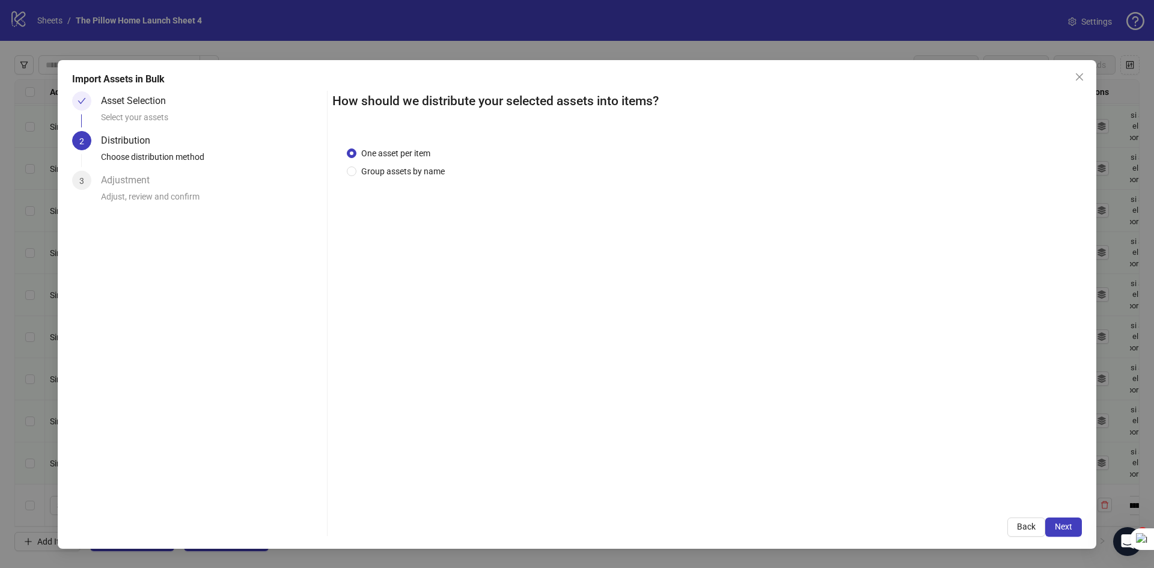
click at [1059, 522] on span "Next" at bounding box center [1063, 527] width 17 height 10
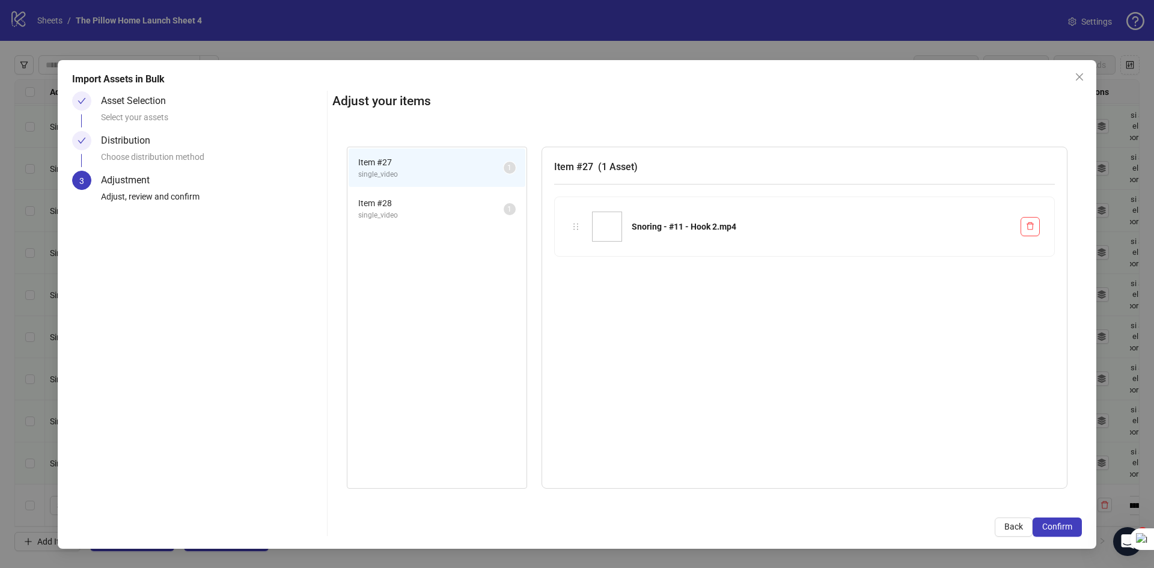
click at [1059, 522] on span "Confirm" at bounding box center [1058, 527] width 30 height 10
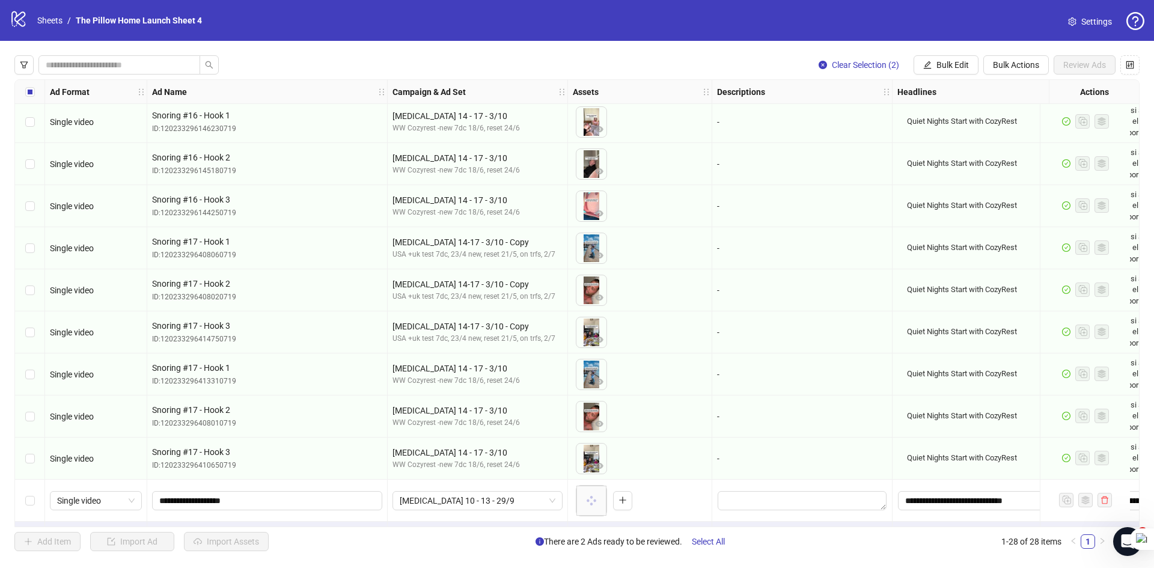
scroll to position [761, 0]
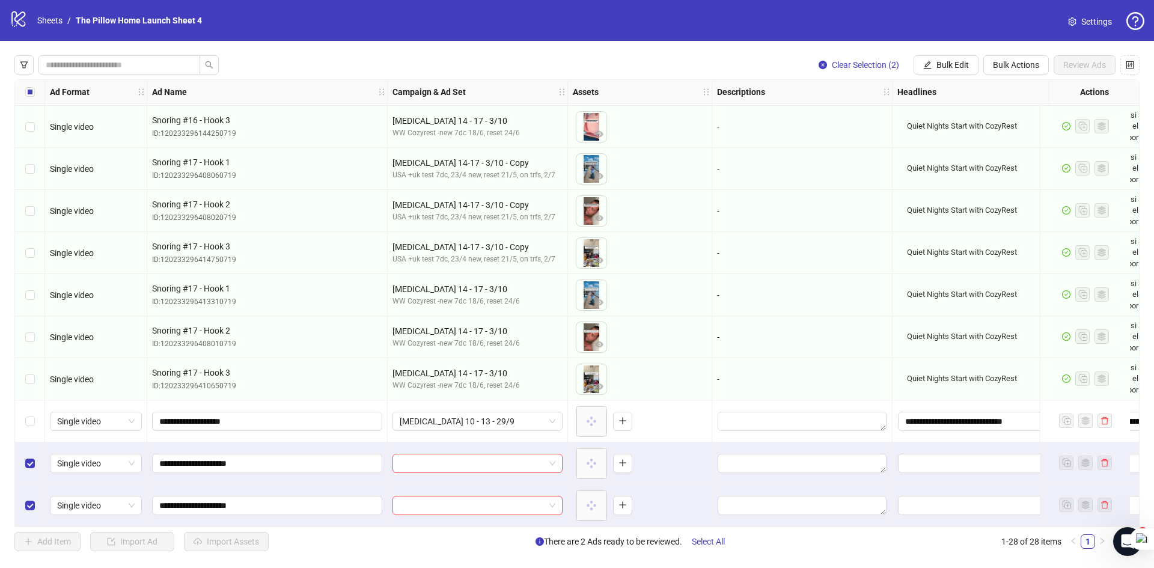
click at [26, 424] on div "Select row 26" at bounding box center [30, 421] width 30 height 42
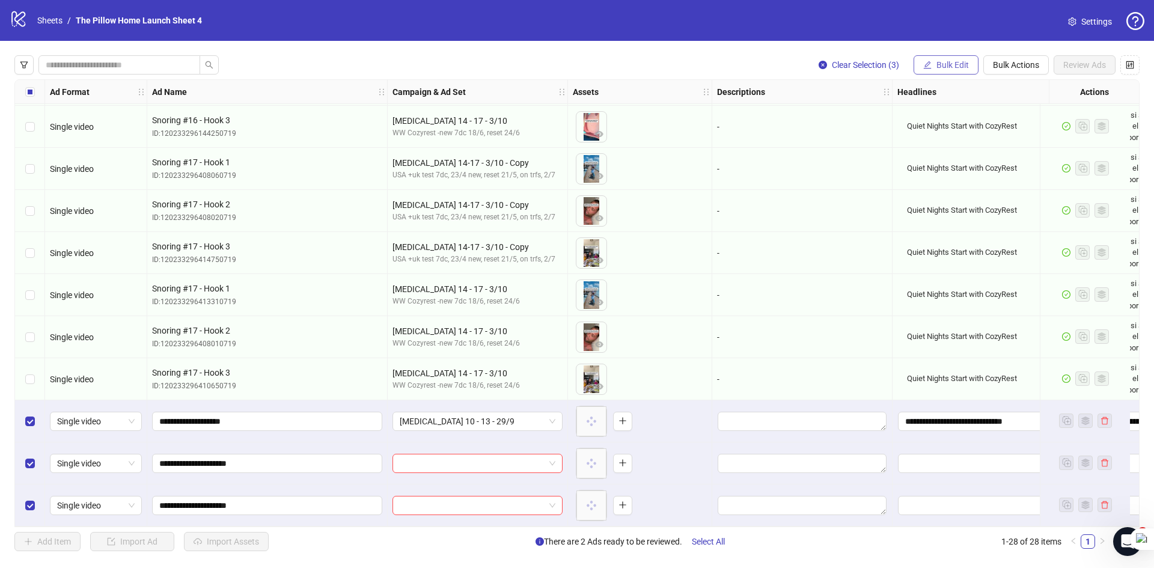
click at [941, 71] on button "Bulk Edit" at bounding box center [946, 64] width 65 height 19
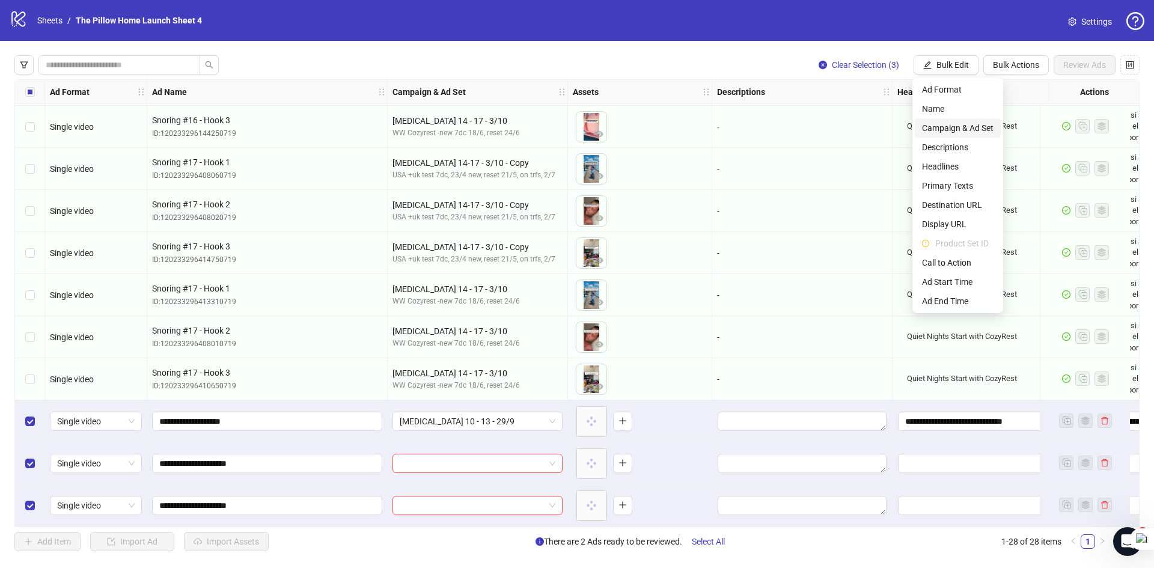
click at [946, 126] on span "Campaign & Ad Set" at bounding box center [958, 127] width 72 height 13
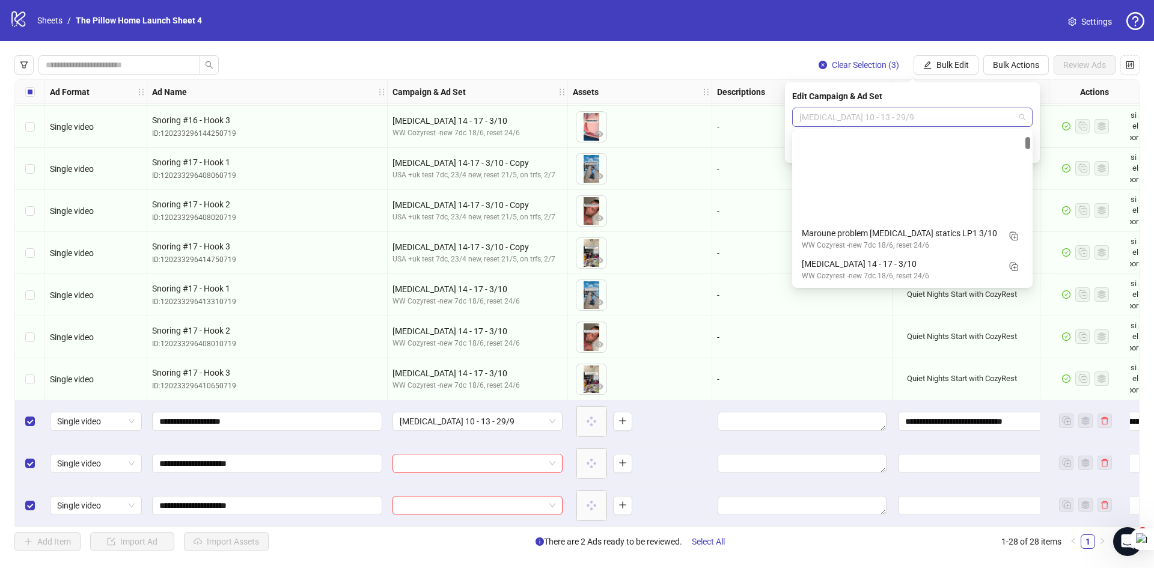
click at [903, 116] on span "[MEDICAL_DATA] 10 - 13 - 29/9" at bounding box center [913, 117] width 226 height 18
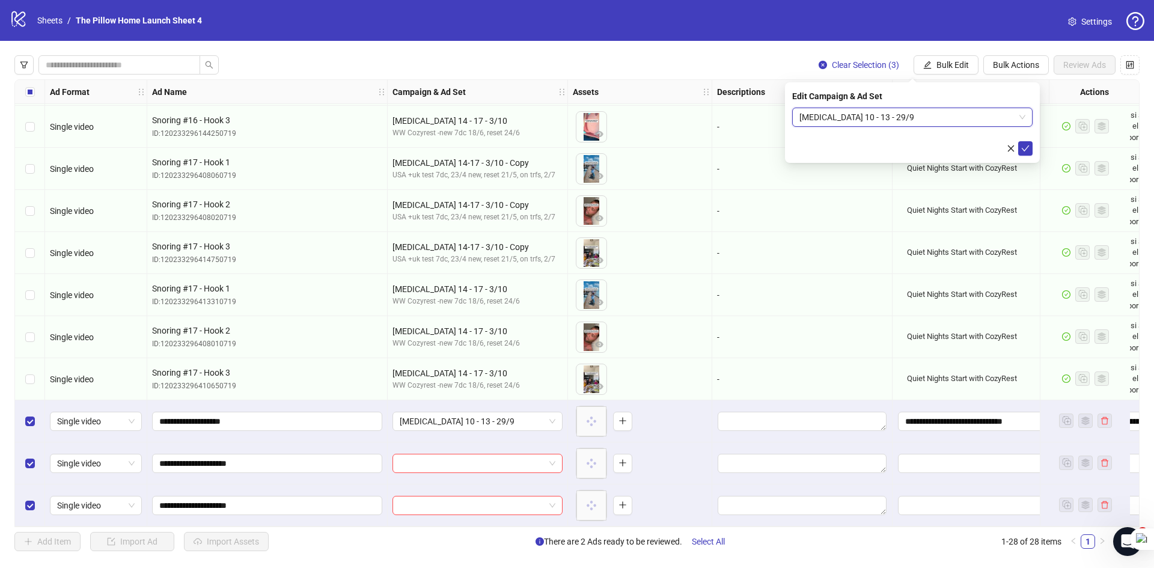
click at [903, 116] on span "[MEDICAL_DATA] 10 - 13 - 29/9" at bounding box center [913, 117] width 226 height 18
click at [1029, 152] on icon "check" at bounding box center [1025, 148] width 8 height 8
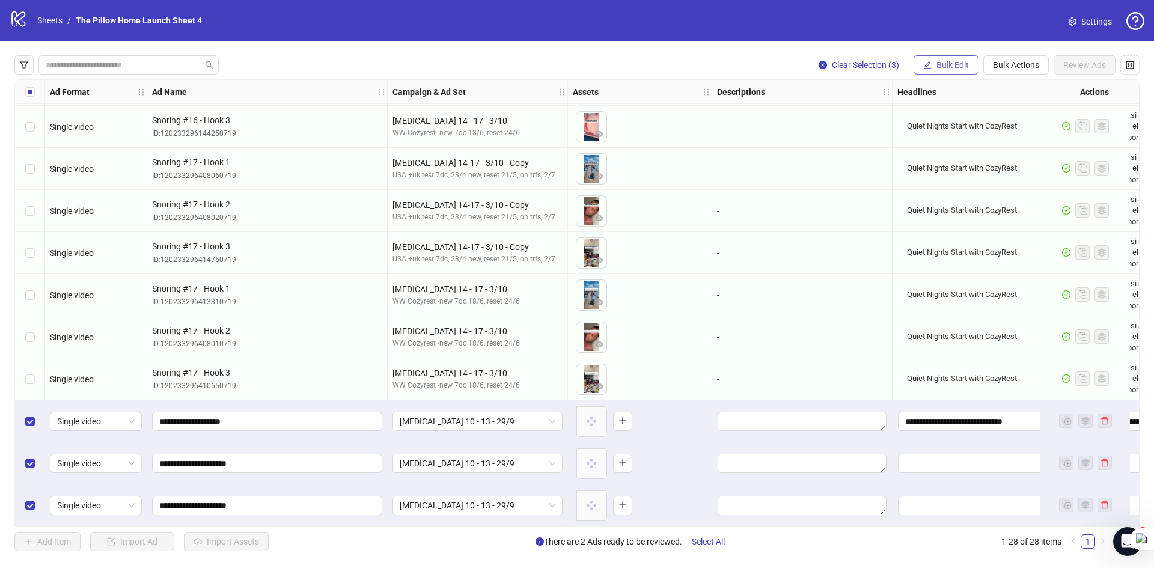
click at [963, 67] on span "Bulk Edit" at bounding box center [953, 65] width 32 height 10
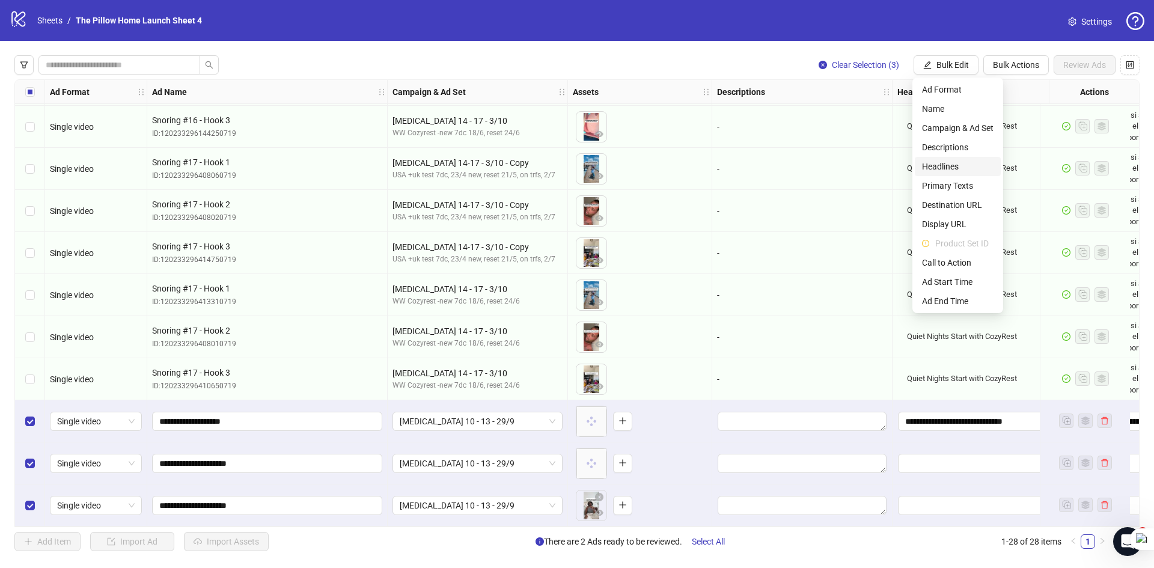
click at [945, 170] on span "Headlines" at bounding box center [958, 166] width 72 height 13
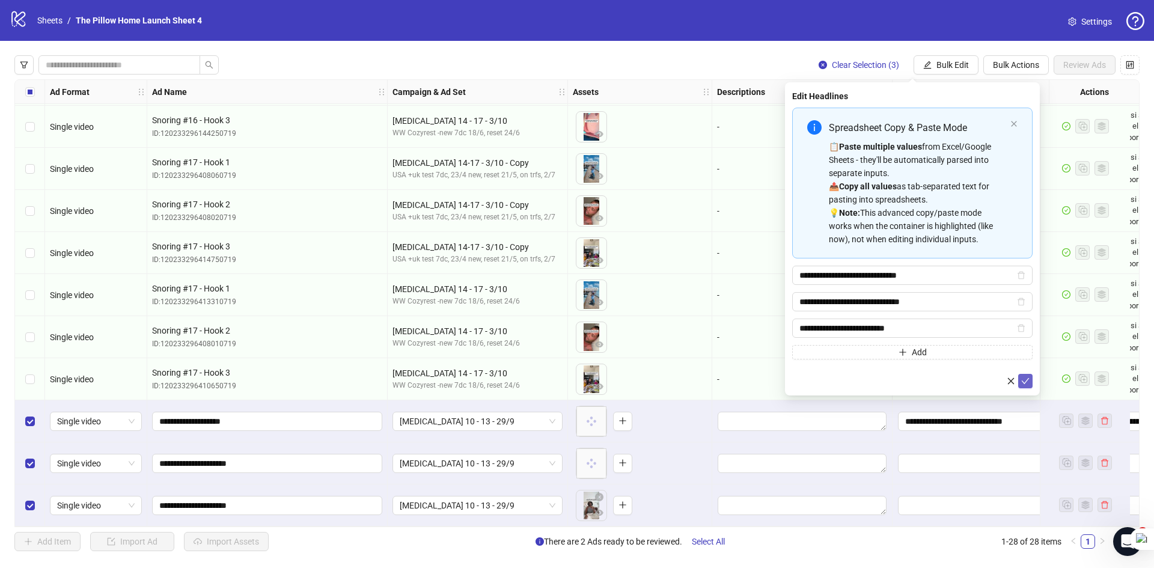
click at [1030, 382] on button "submit" at bounding box center [1025, 381] width 14 height 14
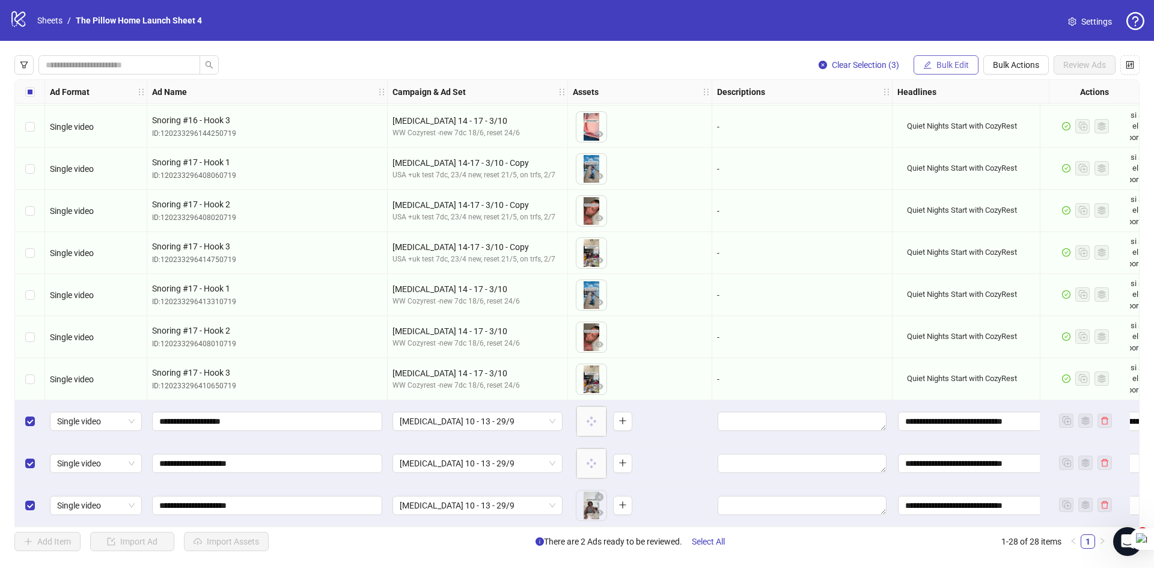
click at [936, 71] on button "Bulk Edit" at bounding box center [946, 64] width 65 height 19
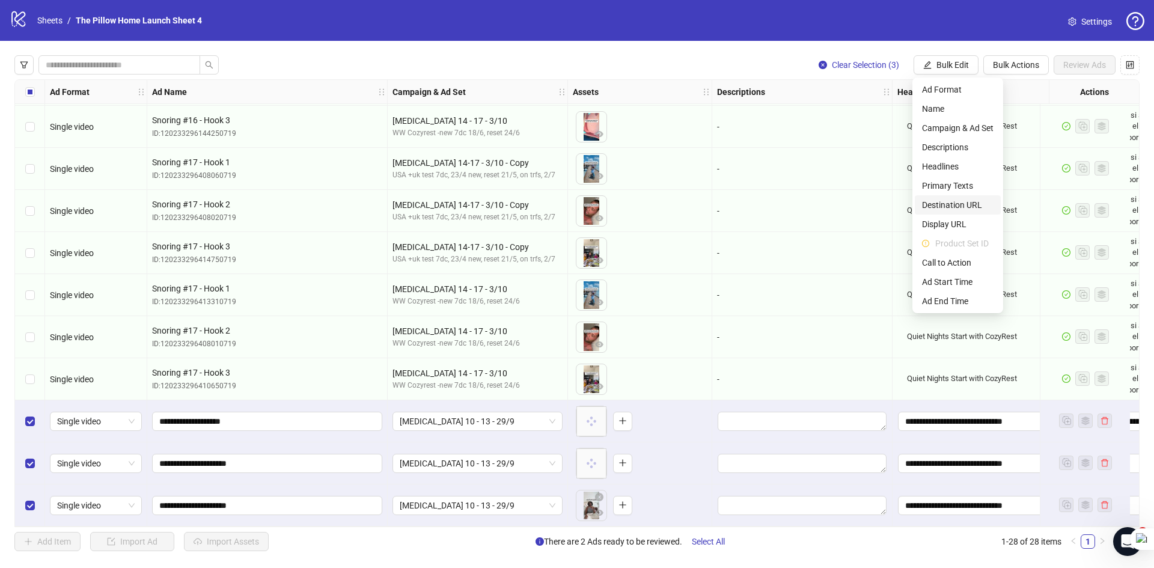
click at [945, 201] on span "Destination URL" at bounding box center [958, 204] width 72 height 13
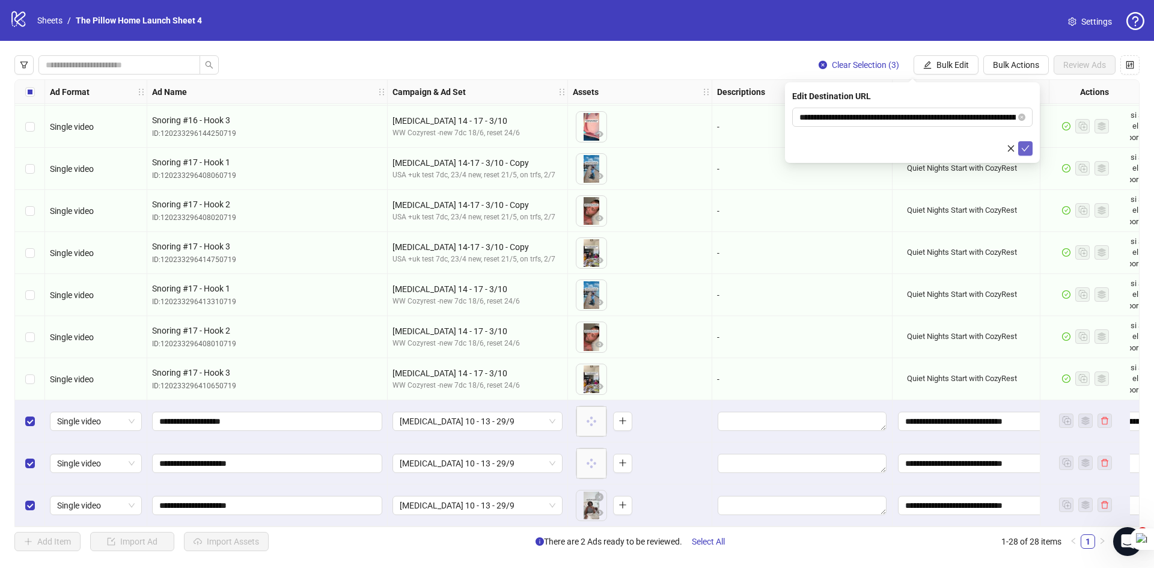
click at [1026, 155] on button "submit" at bounding box center [1025, 148] width 14 height 14
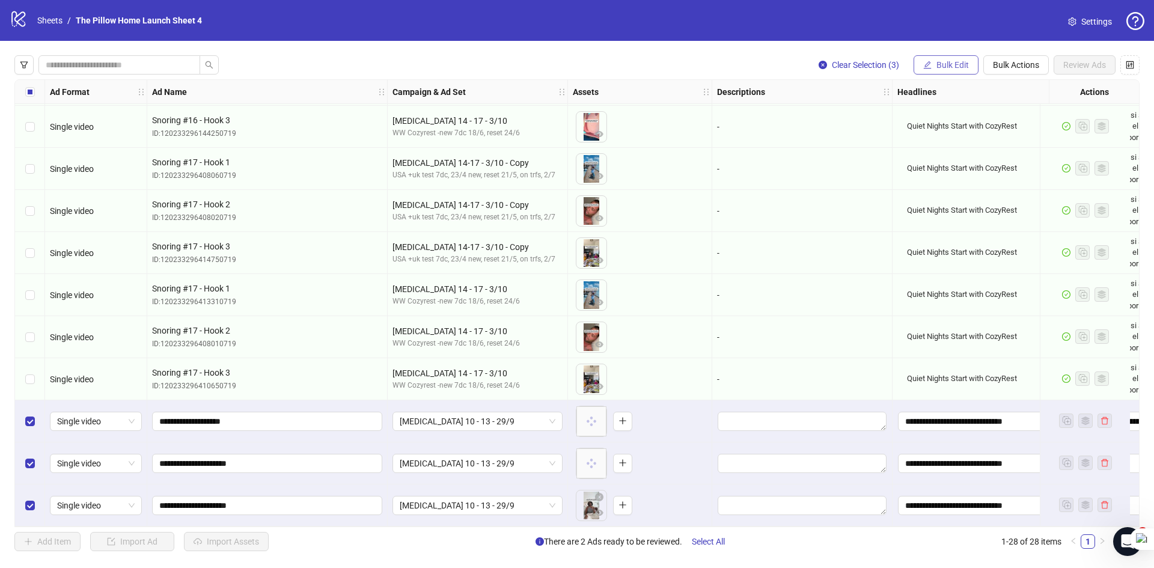
click at [957, 67] on span "Bulk Edit" at bounding box center [953, 65] width 32 height 10
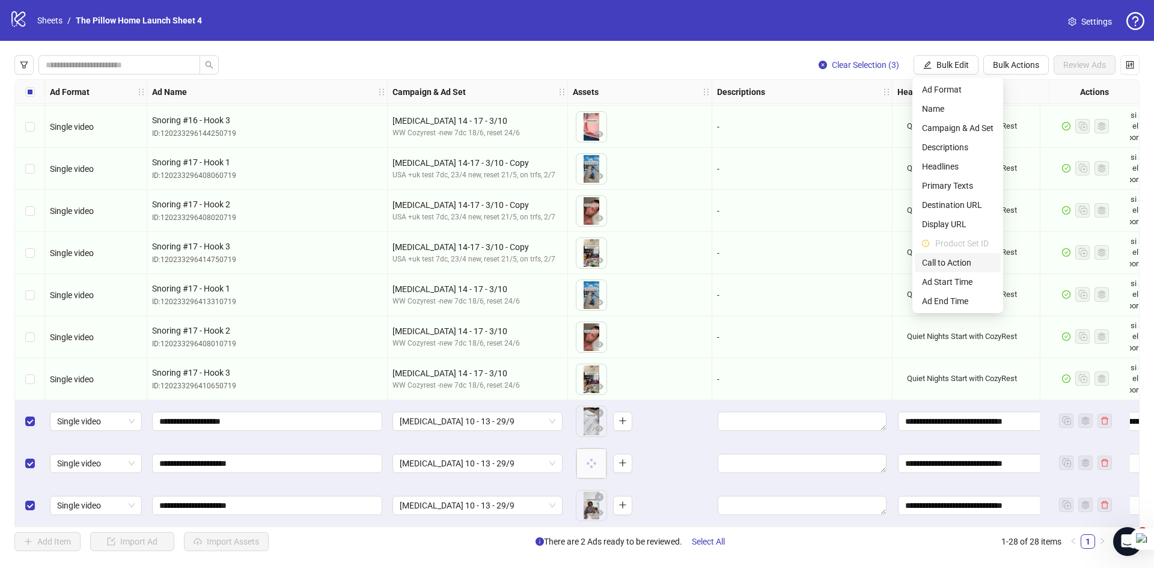
click at [953, 266] on span "Call to Action" at bounding box center [958, 262] width 72 height 13
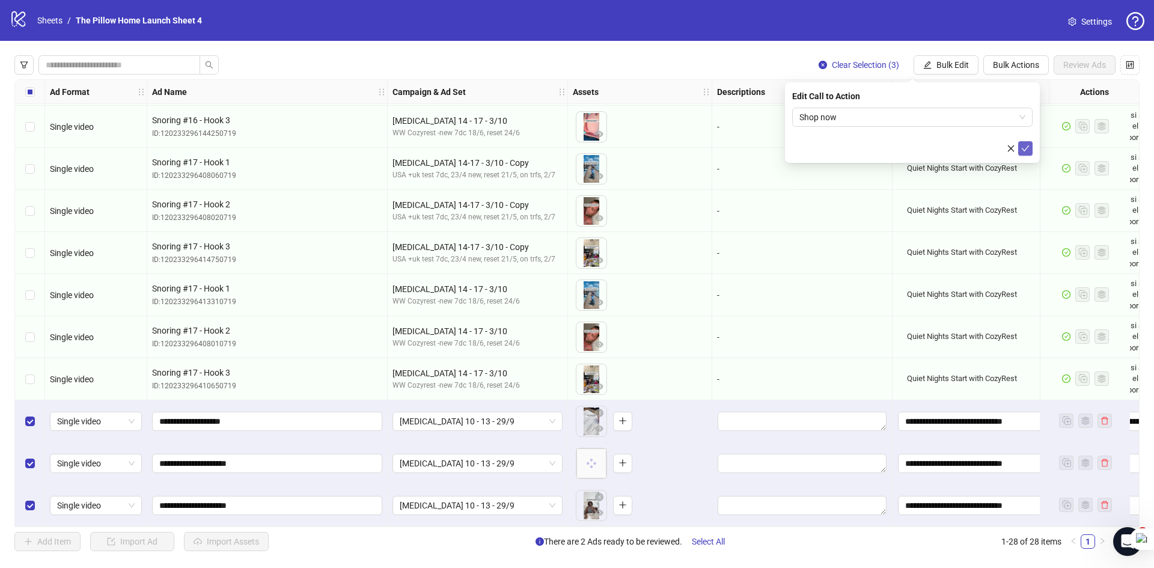
click at [1024, 146] on icon "check" at bounding box center [1025, 148] width 8 height 8
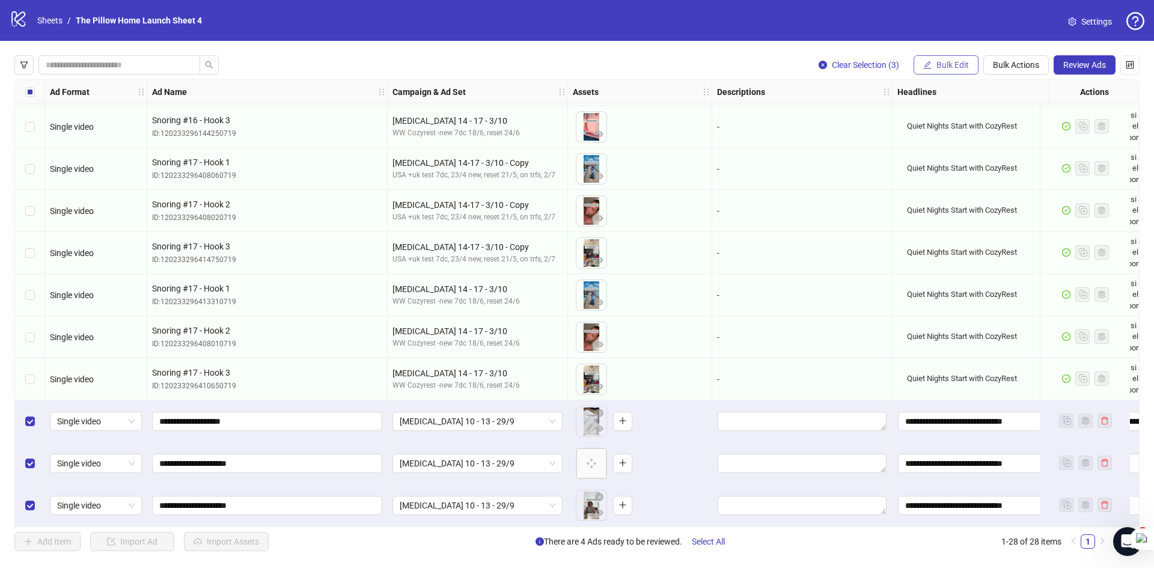
click at [952, 66] on span "Bulk Edit" at bounding box center [953, 65] width 32 height 10
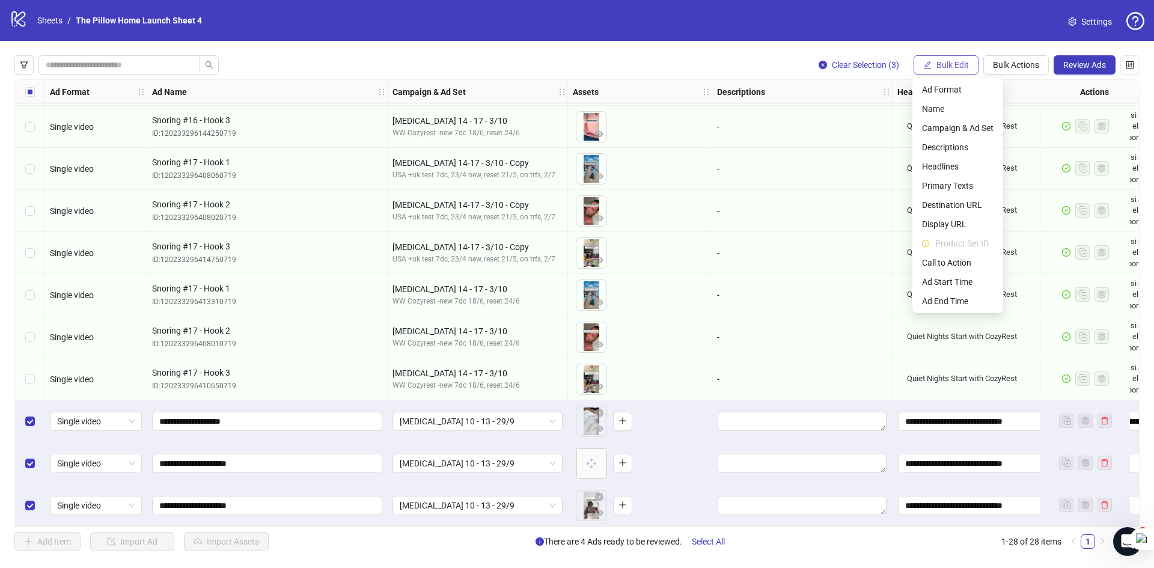
click at [952, 66] on span "Bulk Edit" at bounding box center [953, 65] width 32 height 10
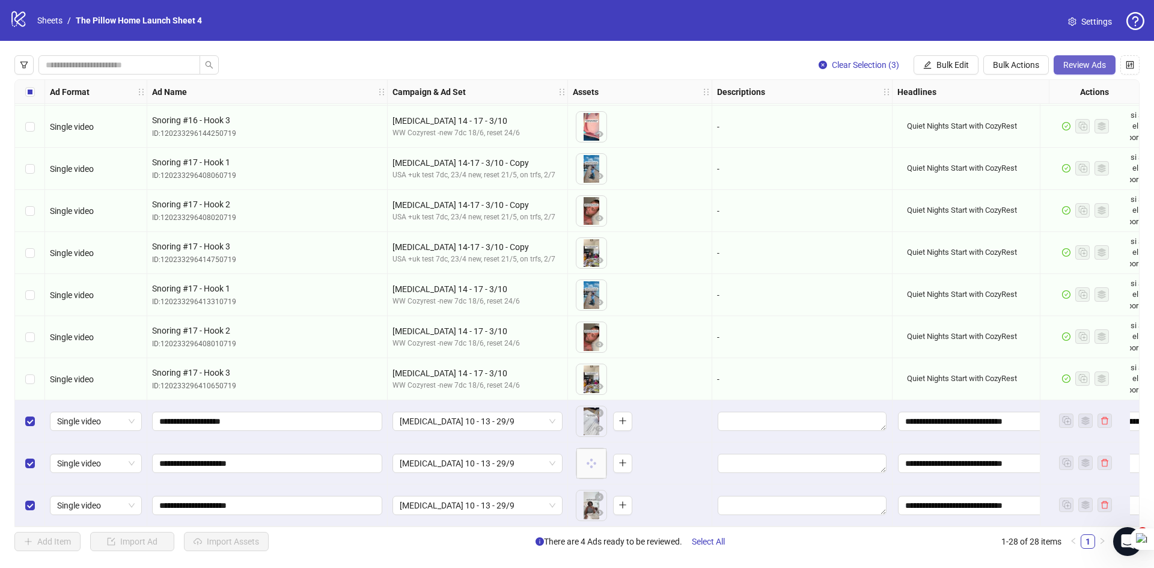
click at [1095, 69] on span "Review Ads" at bounding box center [1085, 65] width 43 height 10
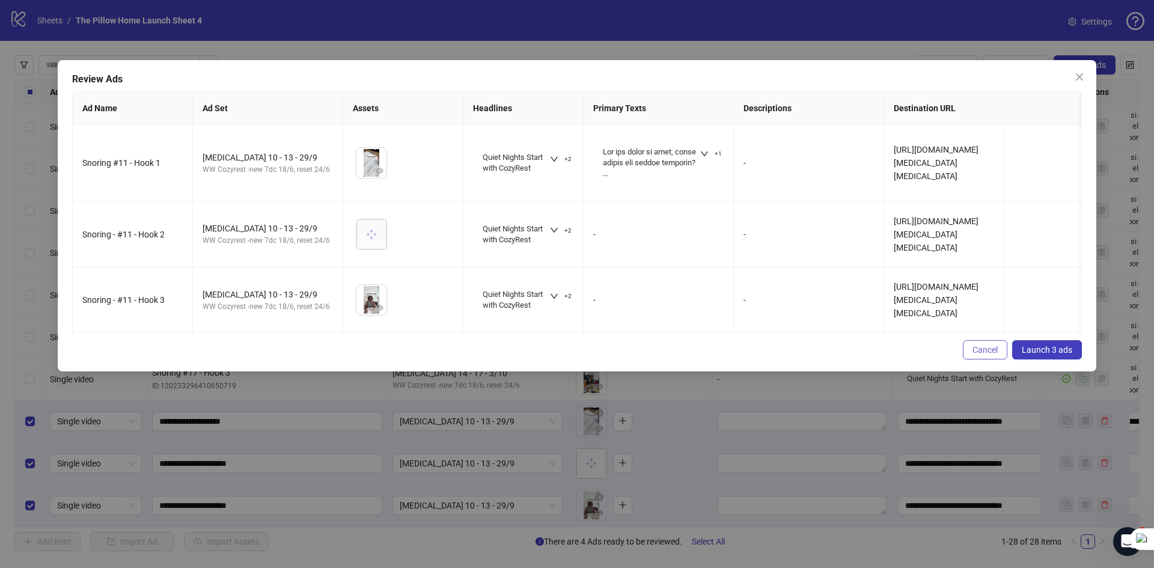
click at [978, 355] on span "Cancel" at bounding box center [985, 350] width 25 height 10
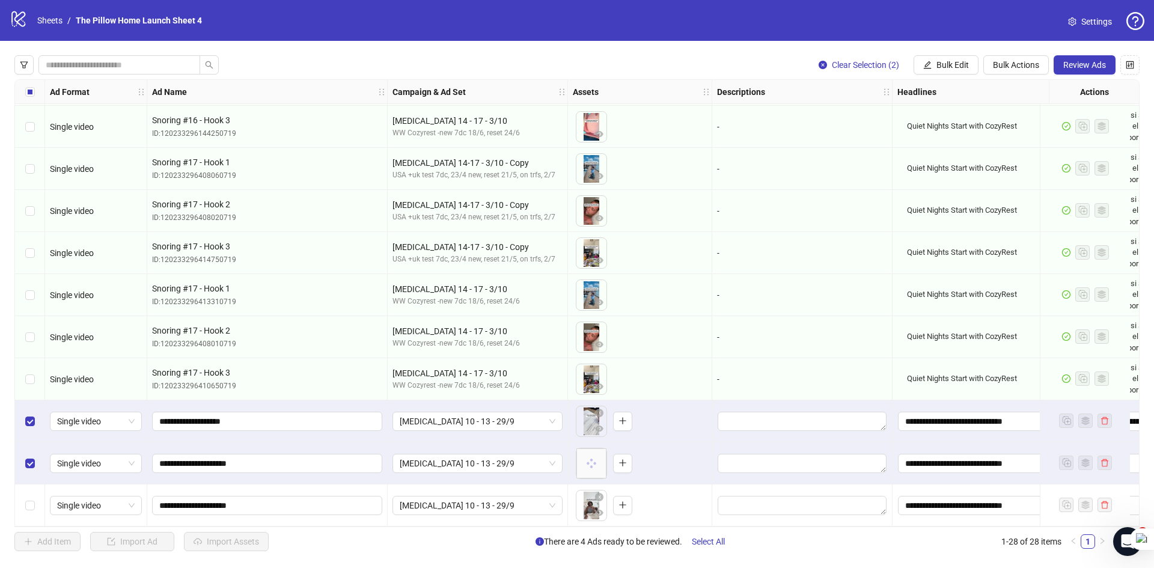
click at [33, 491] on div "Select row 28" at bounding box center [30, 506] width 30 height 42
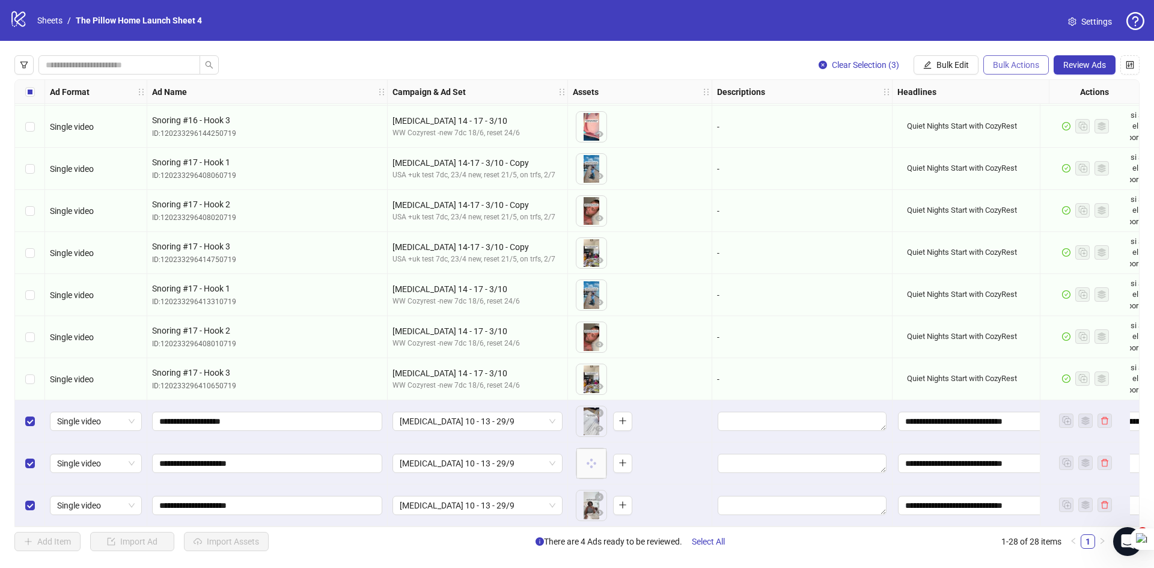
click at [999, 62] on span "Bulk Actions" at bounding box center [1016, 65] width 46 height 10
click at [1009, 124] on span "Duplicate with assets" at bounding box center [1034, 127] width 84 height 13
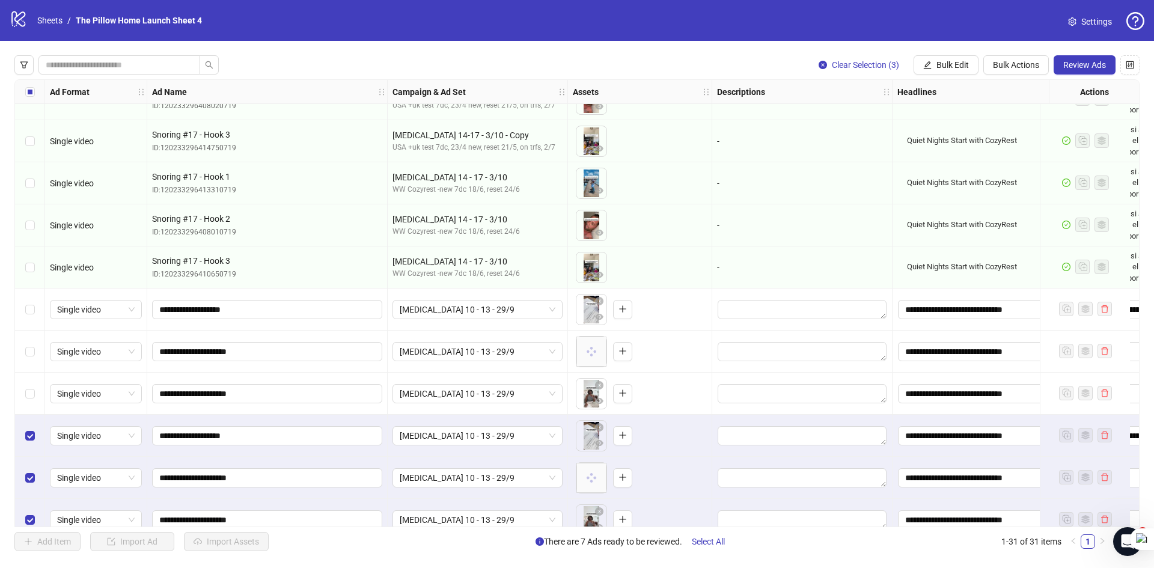
scroll to position [887, 0]
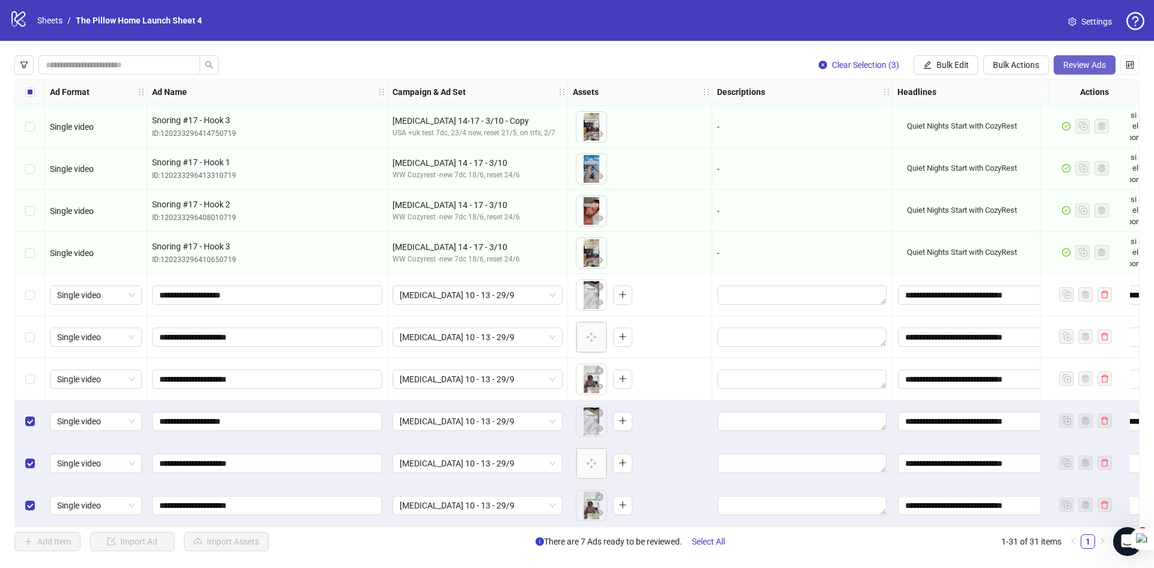
click at [1091, 67] on span "Review Ads" at bounding box center [1085, 65] width 43 height 10
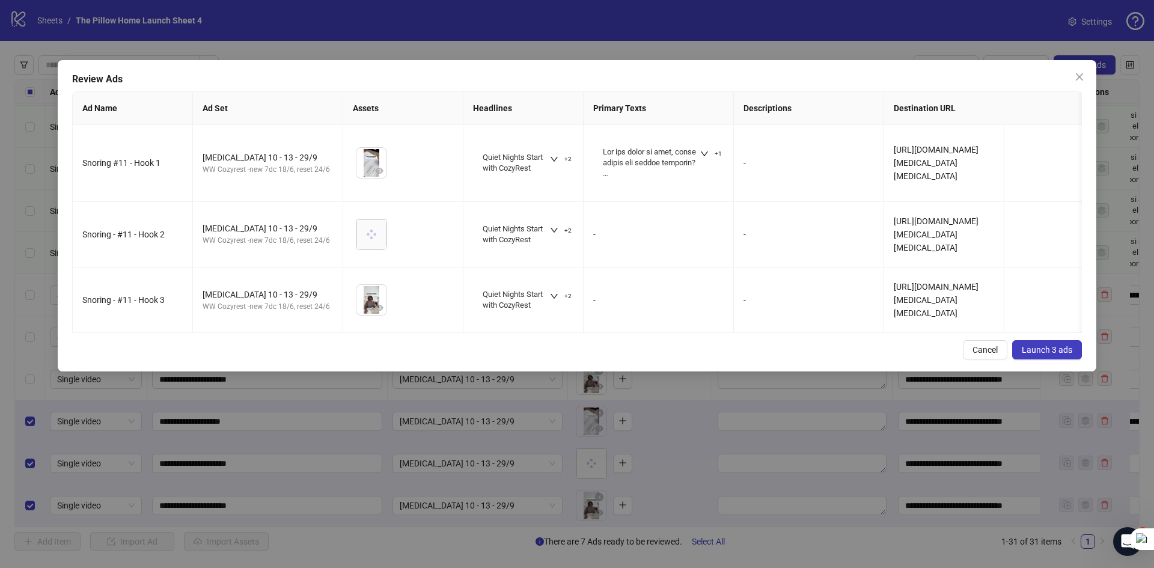
click at [1050, 360] on button "Launch 3 ads" at bounding box center [1047, 349] width 70 height 19
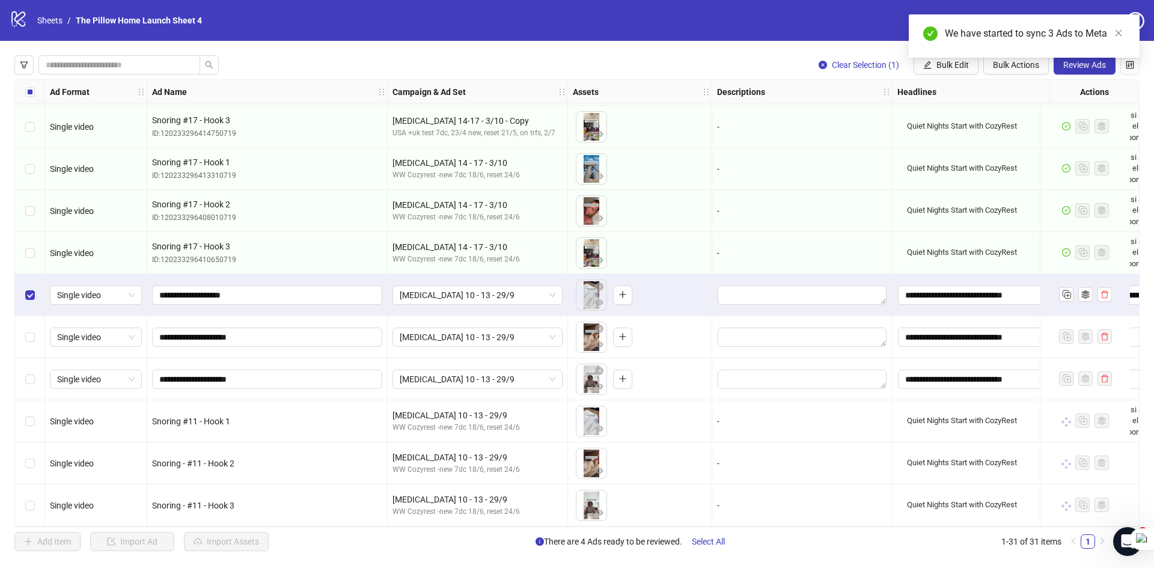
click at [35, 319] on div "Select row 27" at bounding box center [30, 337] width 30 height 42
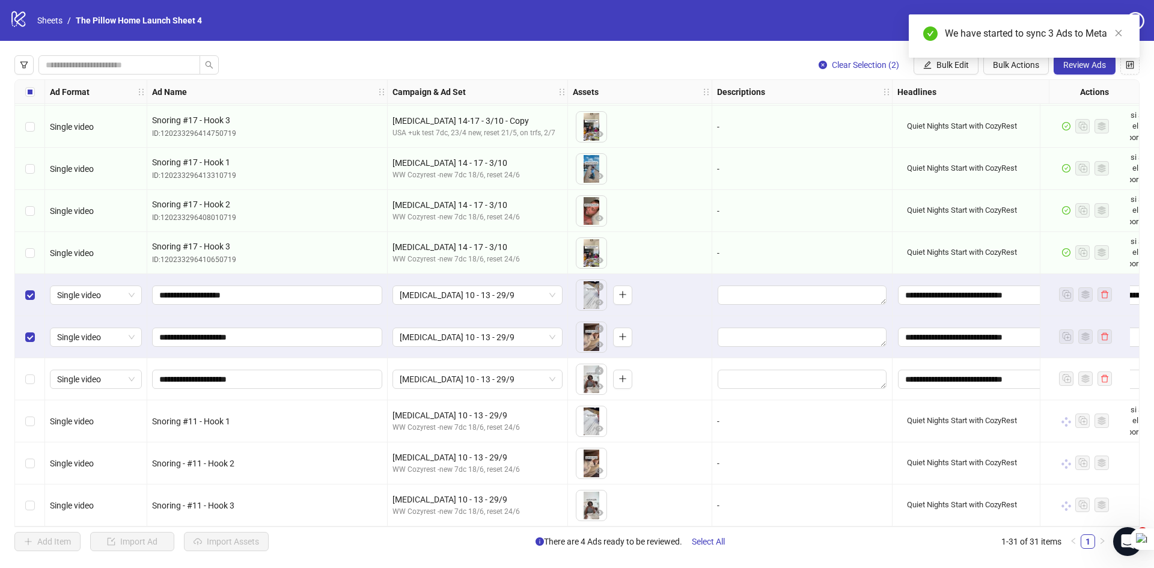
click at [35, 368] on div "Select row 28" at bounding box center [30, 379] width 30 height 42
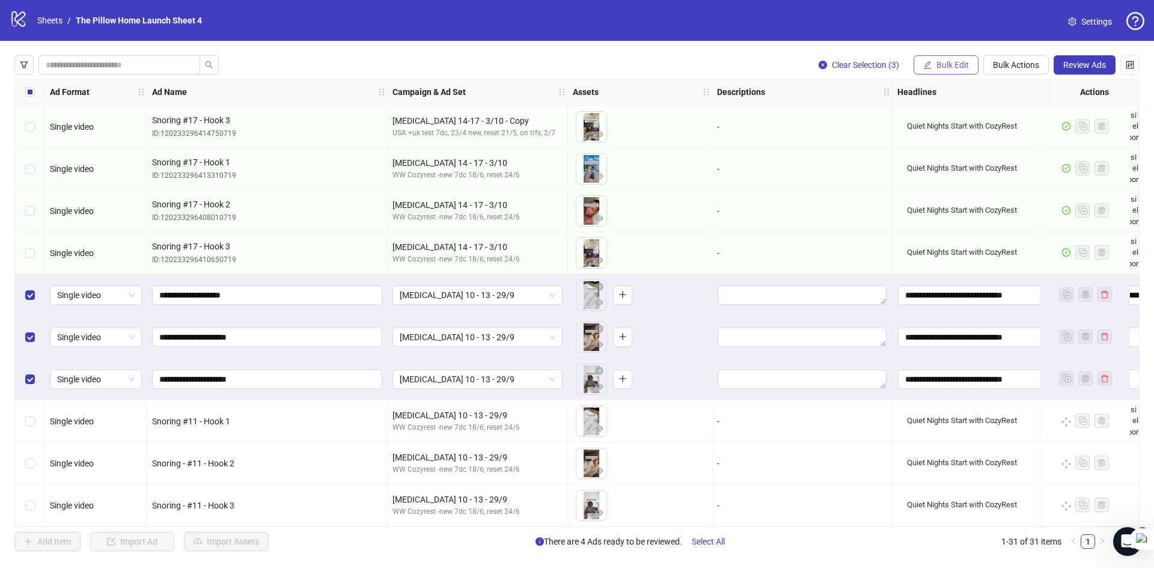
click at [966, 69] on span "Bulk Edit" at bounding box center [953, 65] width 32 height 10
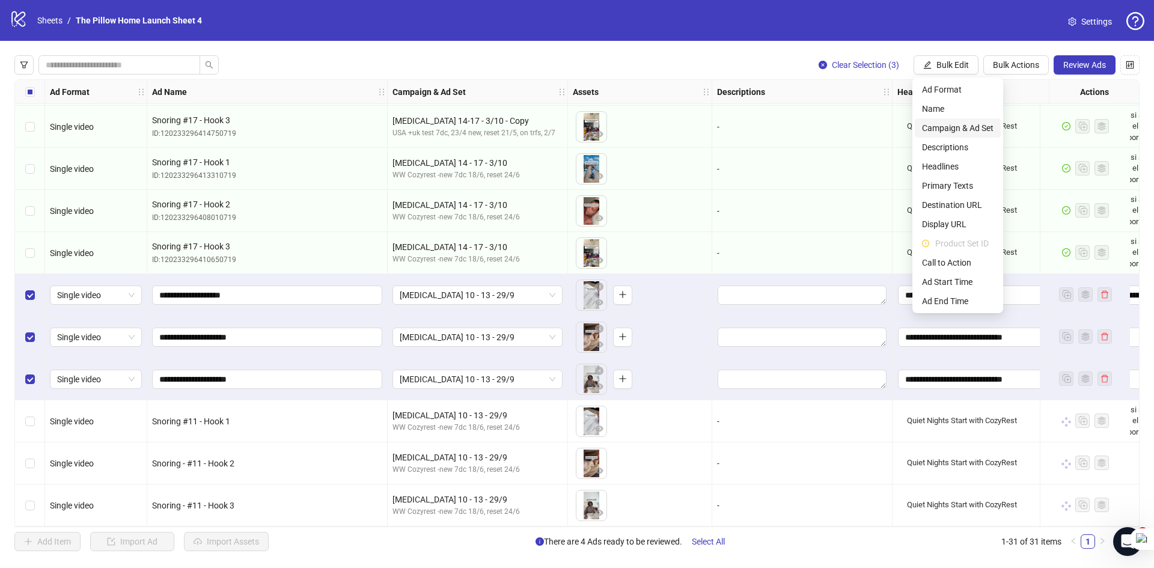
click at [958, 127] on span "Campaign & Ad Set" at bounding box center [958, 127] width 72 height 13
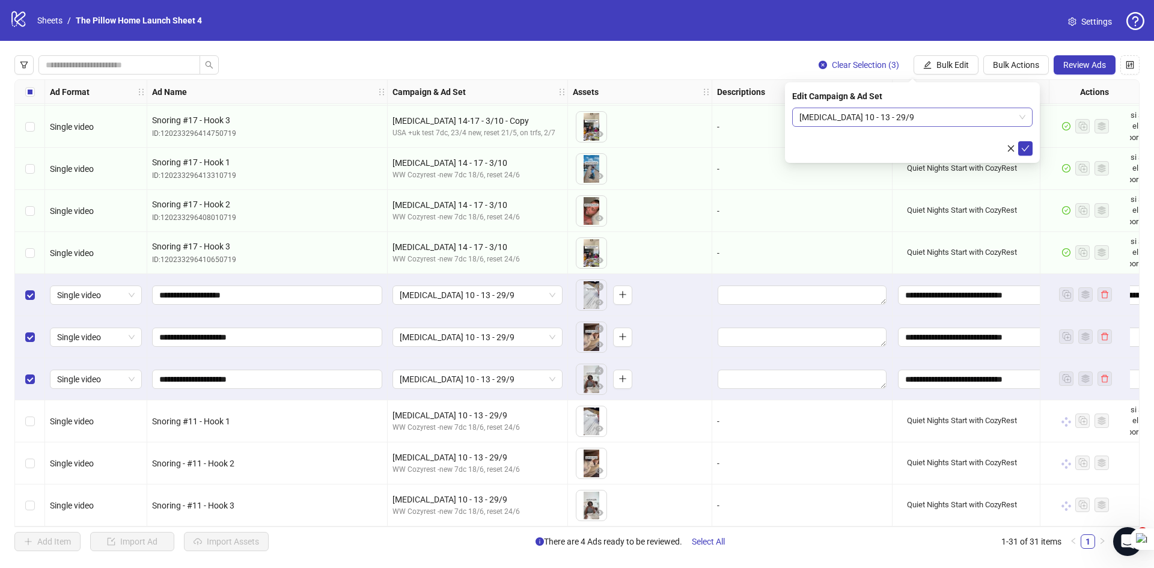
click at [879, 126] on div "[MEDICAL_DATA] 10 - 13 - 29/9" at bounding box center [912, 117] width 240 height 19
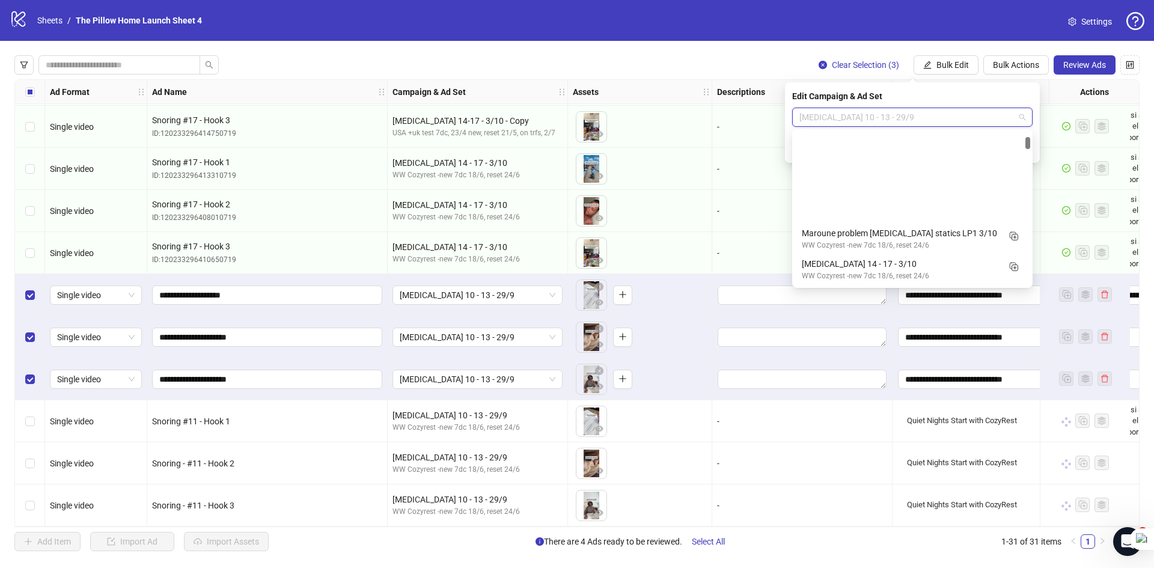
scroll to position [122, 0]
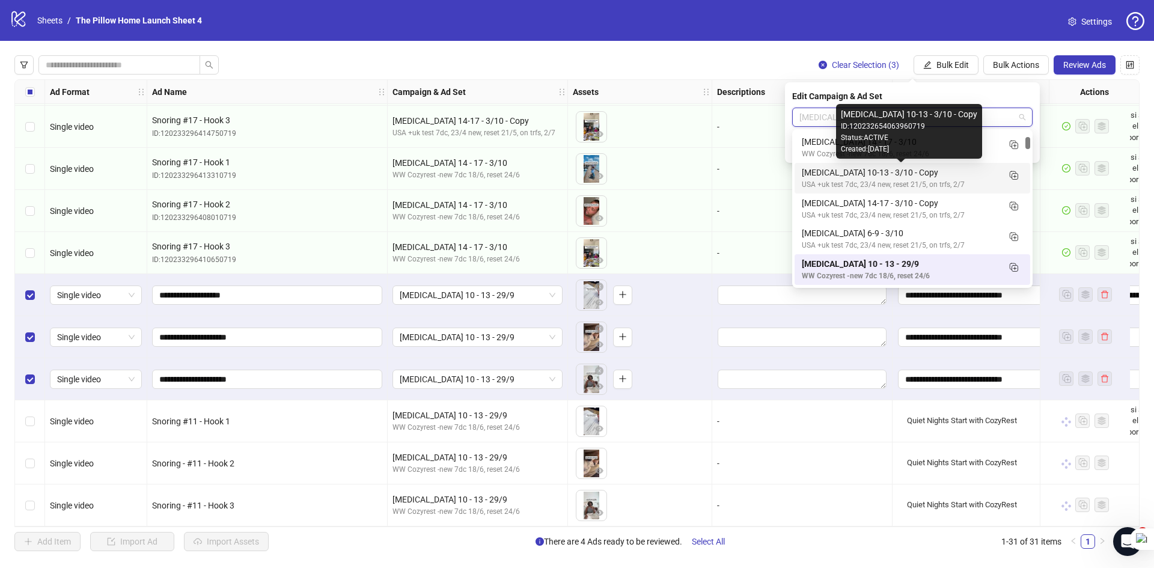
click at [912, 178] on div "[MEDICAL_DATA] 10-13 - 3/10 - Copy" at bounding box center [900, 172] width 197 height 13
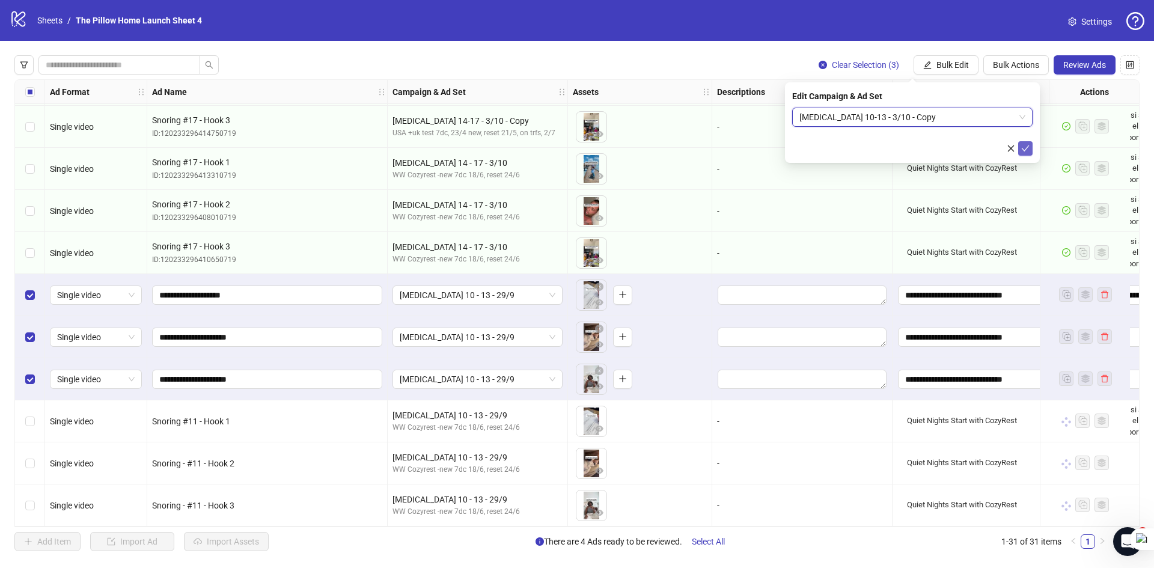
click at [1021, 153] on button "submit" at bounding box center [1025, 148] width 14 height 14
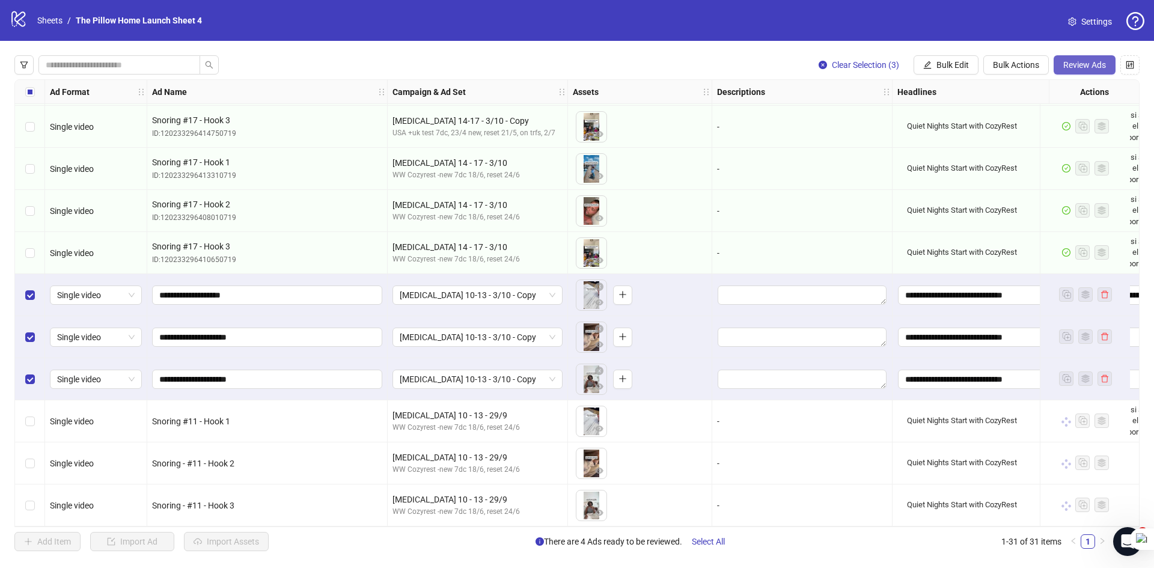
click at [1067, 60] on span "Review Ads" at bounding box center [1085, 65] width 43 height 10
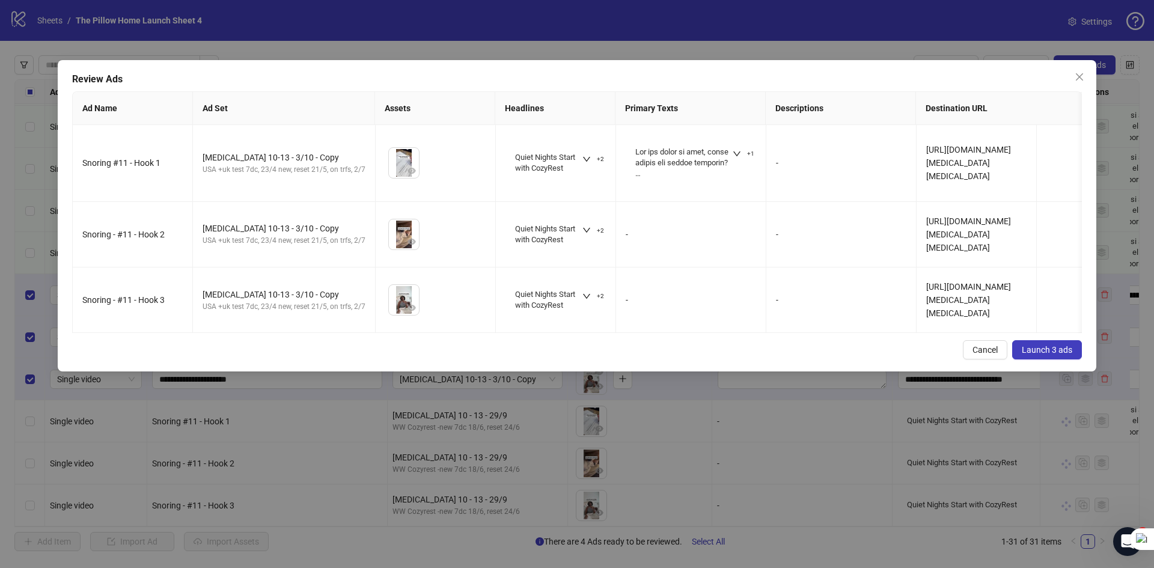
click at [1028, 355] on span "Launch 3 ads" at bounding box center [1047, 350] width 51 height 10
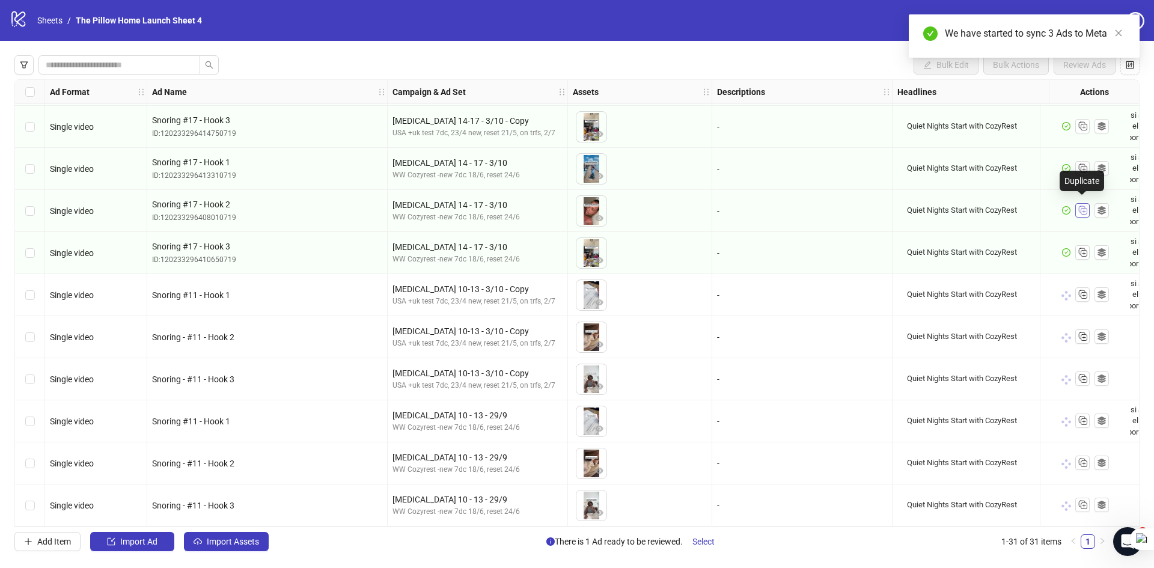
click at [1083, 206] on icon "Duplicate" at bounding box center [1083, 210] width 12 height 12
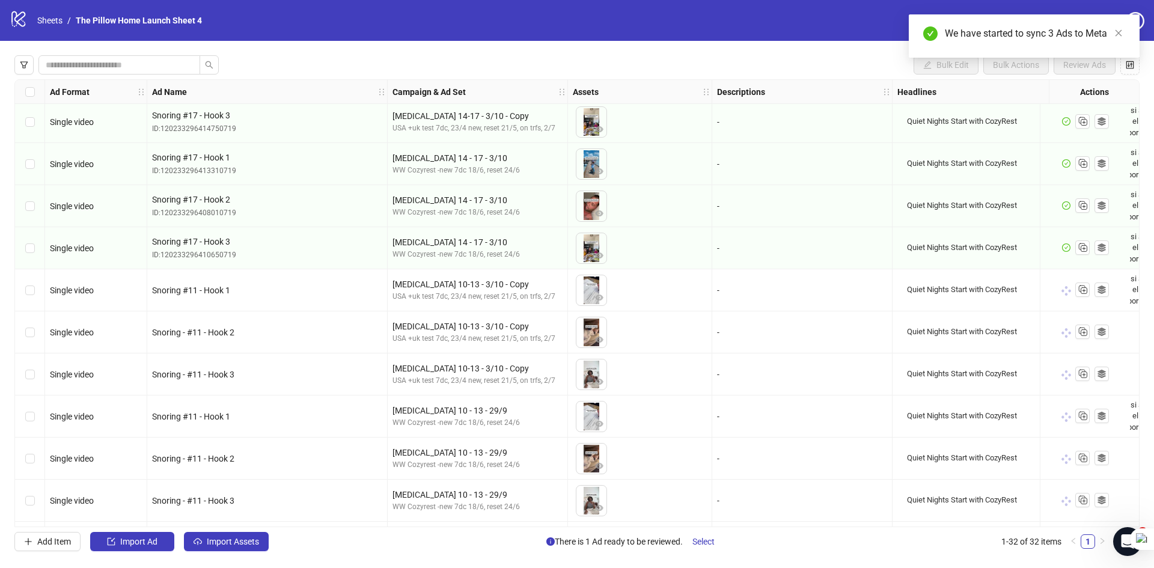
scroll to position [929, 0]
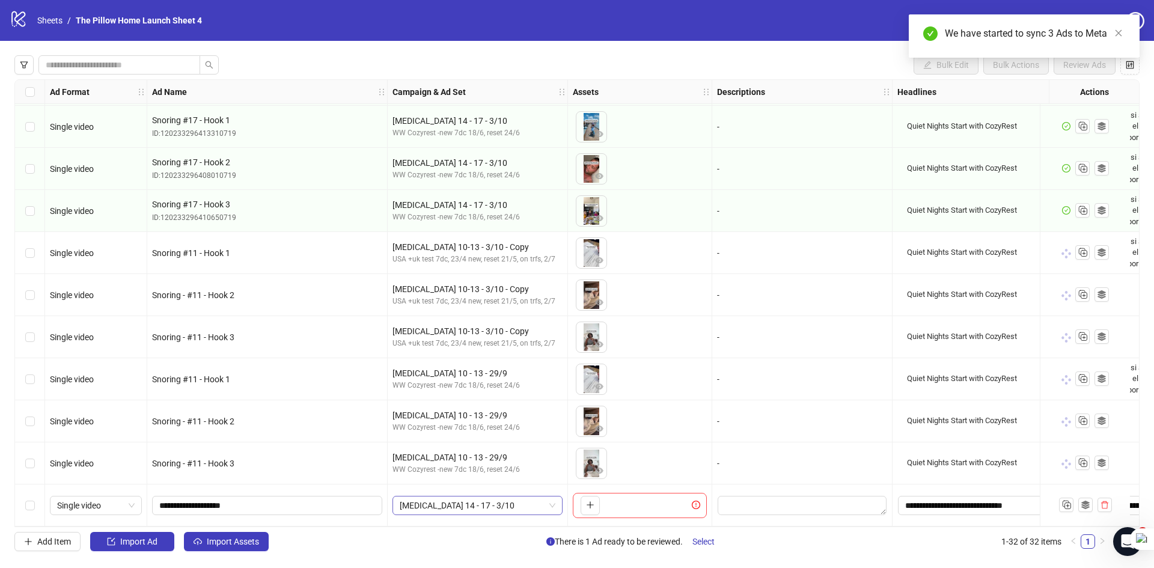
click at [473, 506] on span "[MEDICAL_DATA] 14 - 17 - 3/10" at bounding box center [478, 506] width 156 height 18
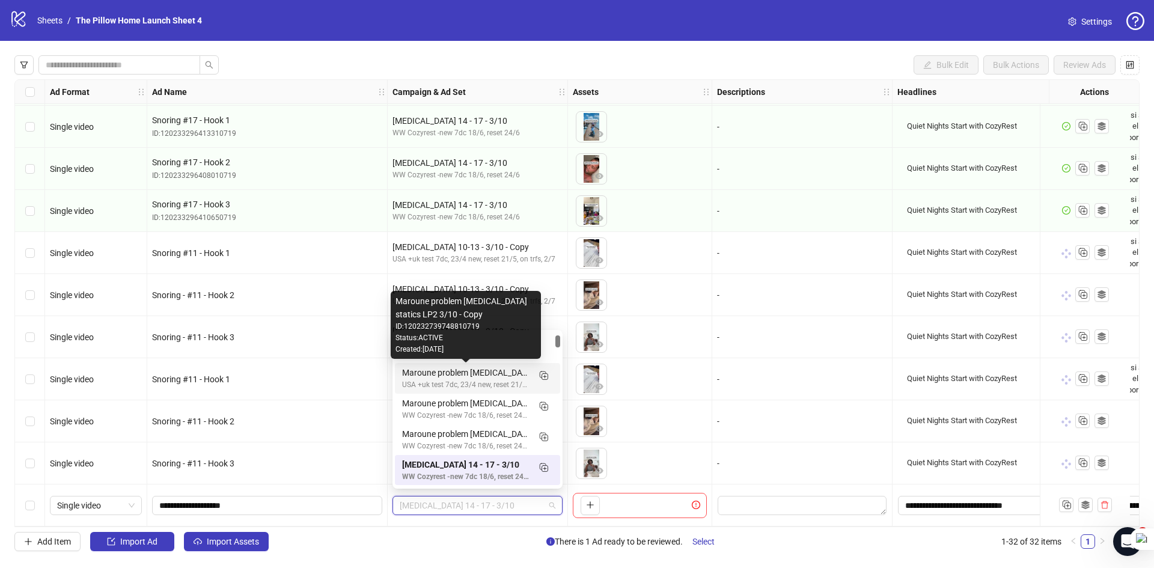
scroll to position [120, 0]
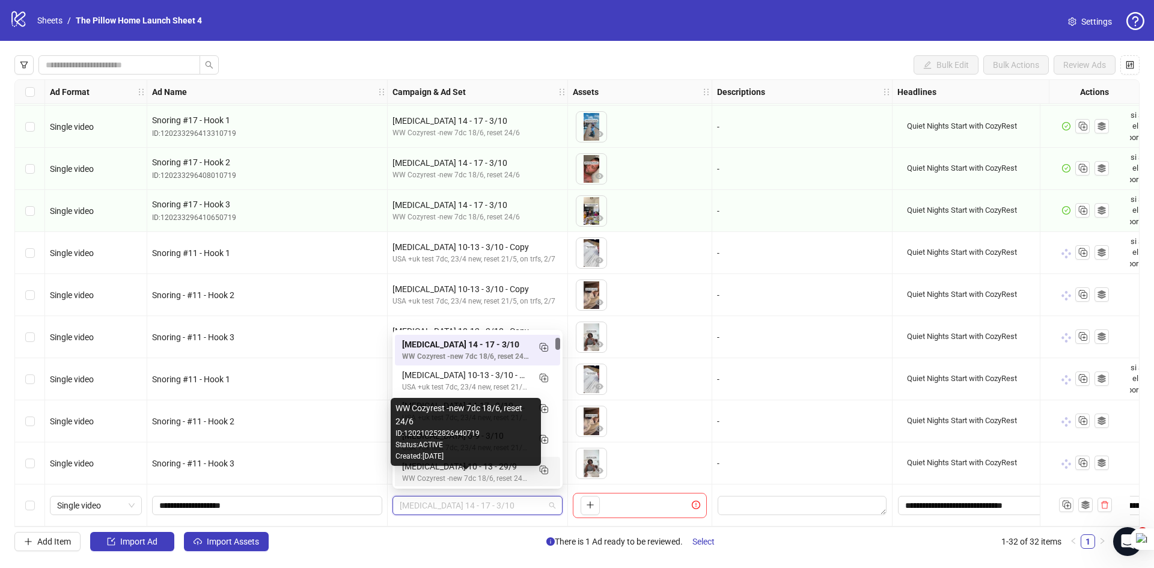
click at [452, 476] on div "WW Cozyrest -new 7dc 18/6, reset 24/6" at bounding box center [465, 478] width 127 height 11
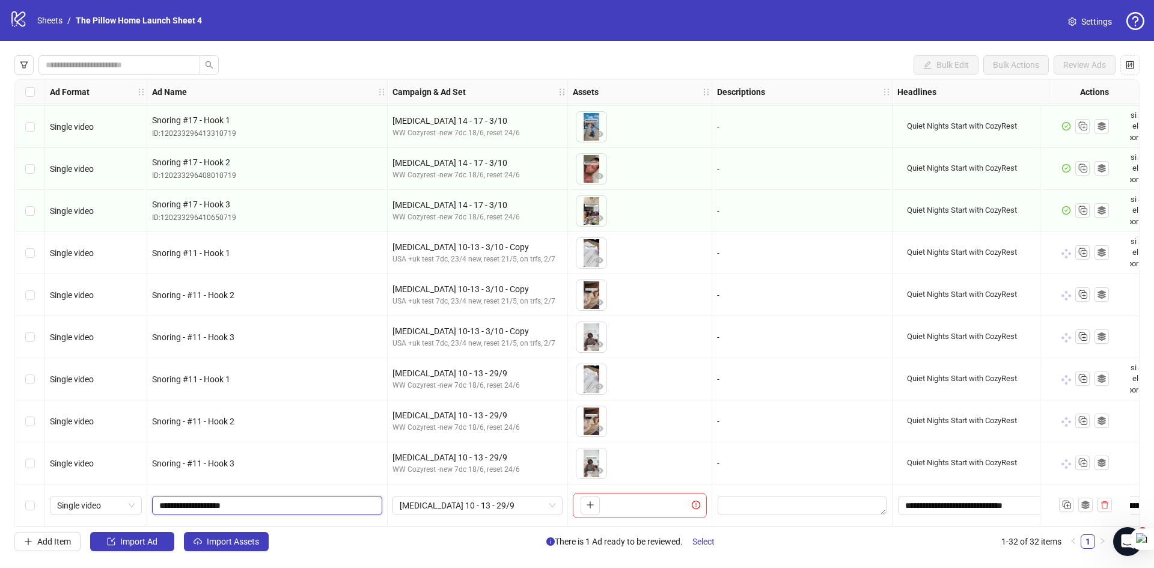
click at [204, 499] on input "**********" at bounding box center [265, 505] width 213 height 13
click at [292, 499] on input "**********" at bounding box center [265, 505] width 213 height 13
type input "**********"
click at [596, 501] on button "button" at bounding box center [590, 505] width 19 height 19
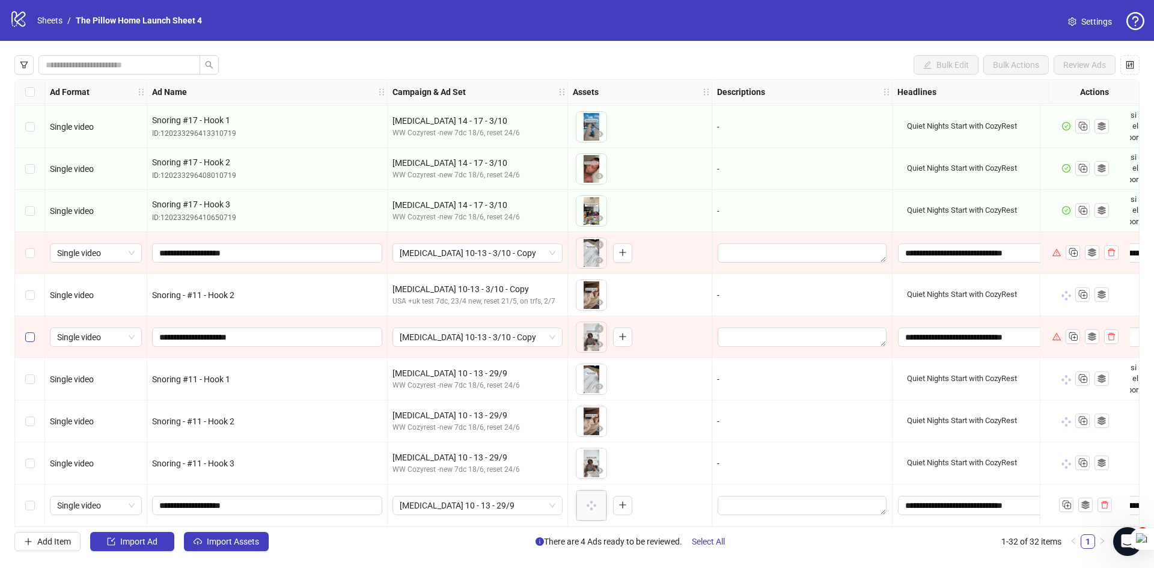
click at [31, 338] on label "Select row 28" at bounding box center [30, 337] width 10 height 13
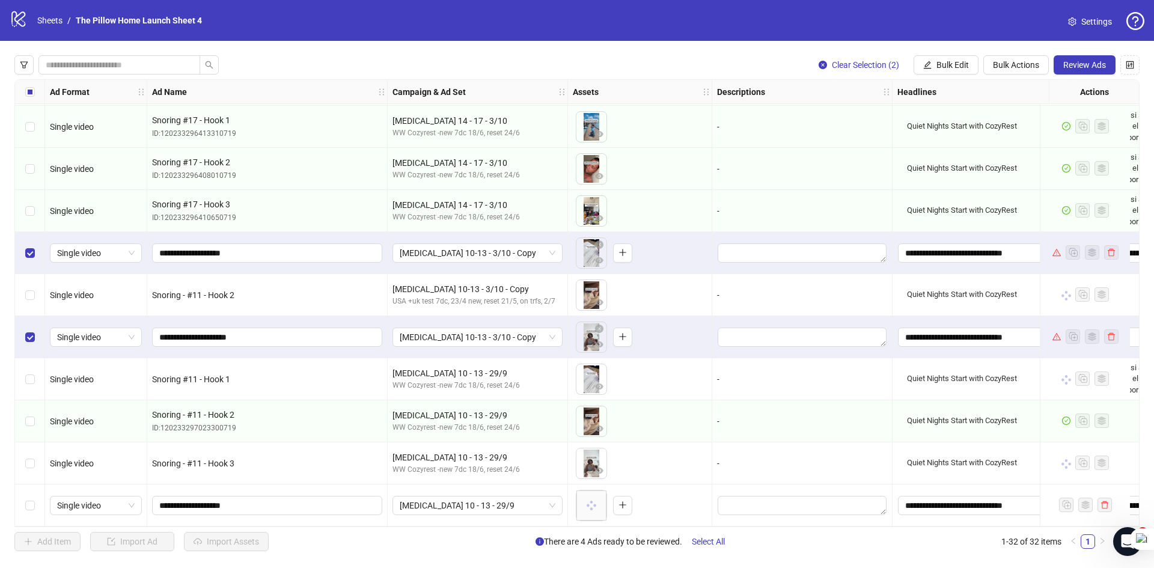
click at [1061, 63] on button "Review Ads" at bounding box center [1085, 64] width 62 height 19
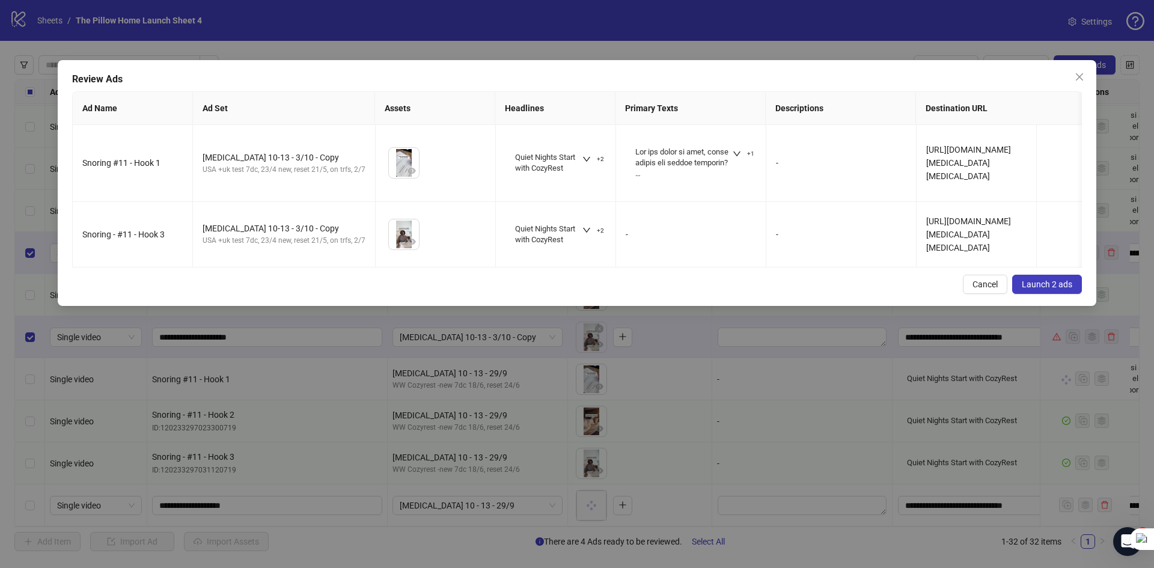
click at [1052, 289] on span "Launch 2 ads" at bounding box center [1047, 285] width 51 height 10
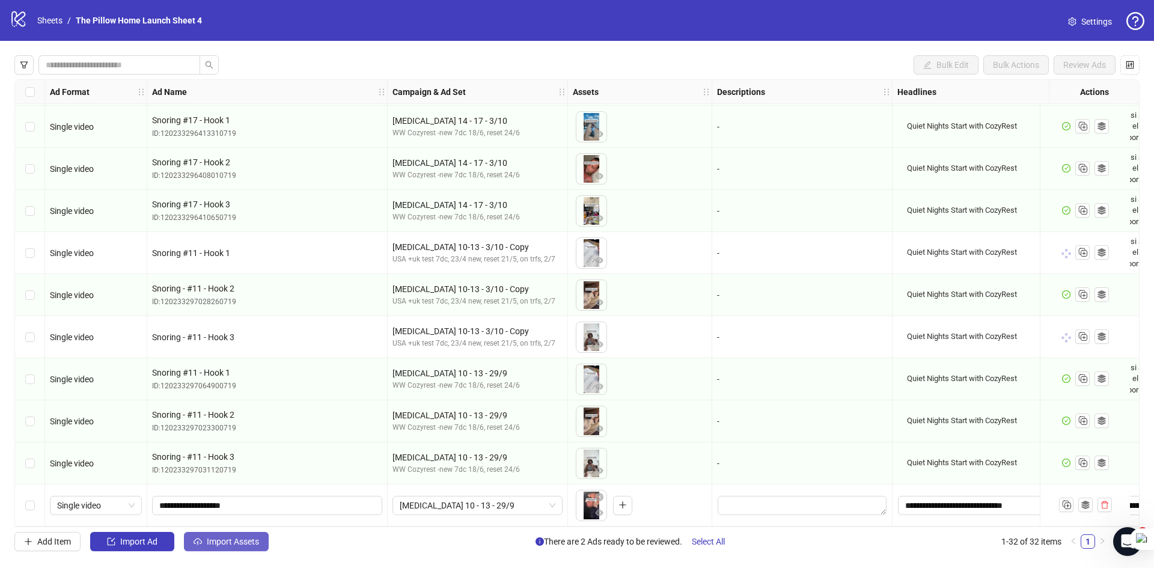
click at [253, 537] on span "Import Assets" at bounding box center [233, 542] width 52 height 10
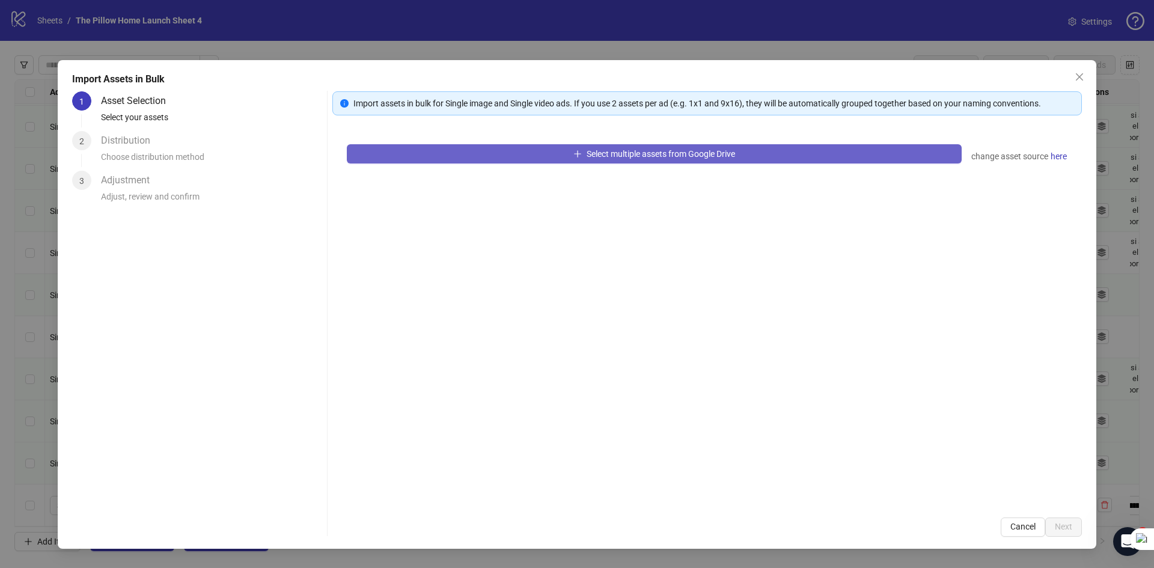
click at [489, 153] on button "Select multiple assets from Google Drive" at bounding box center [654, 153] width 615 height 19
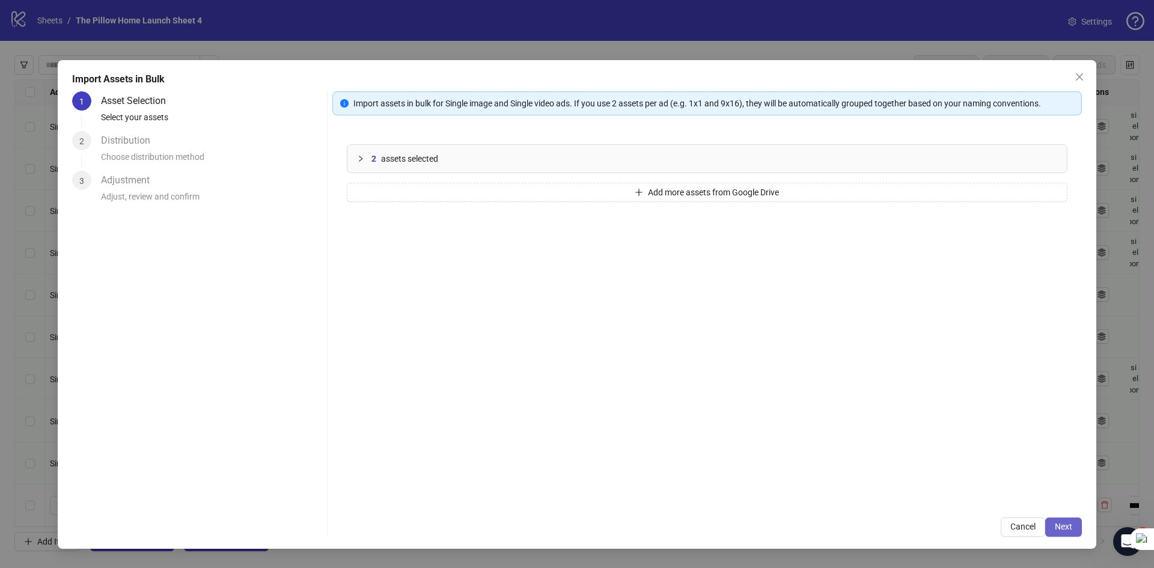
click at [1061, 531] on span "Next" at bounding box center [1063, 527] width 17 height 10
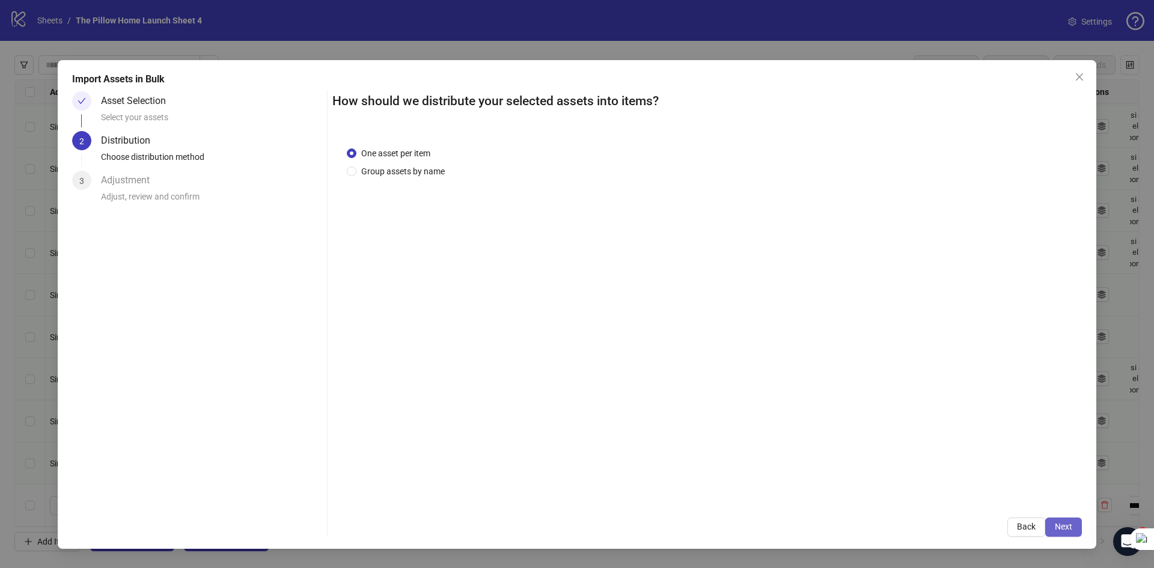
click at [1064, 525] on span "Next" at bounding box center [1063, 527] width 17 height 10
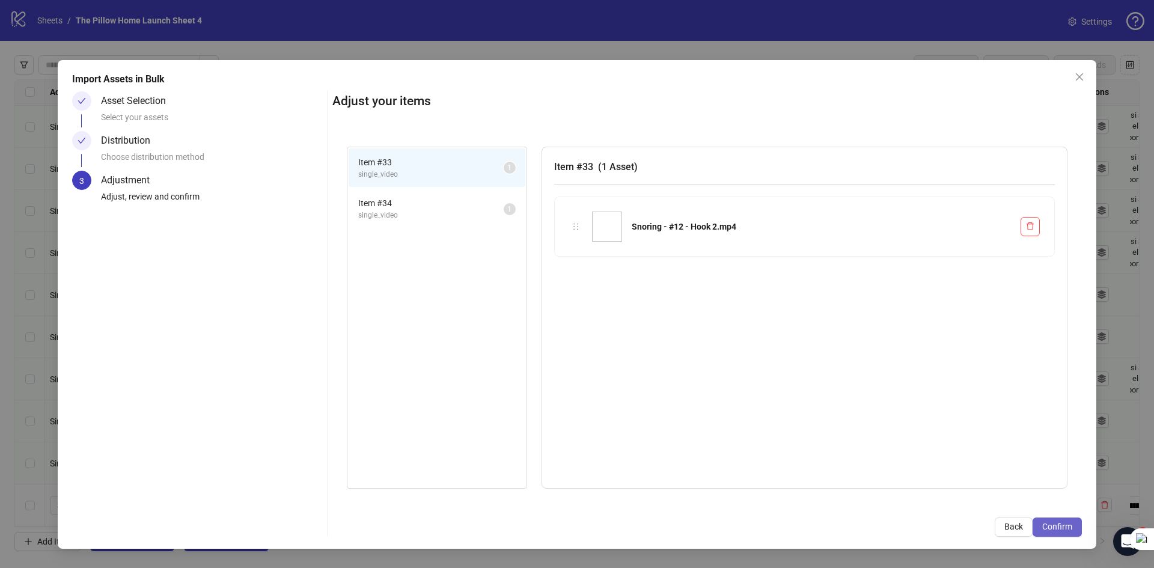
click at [1053, 533] on button "Confirm" at bounding box center [1057, 527] width 49 height 19
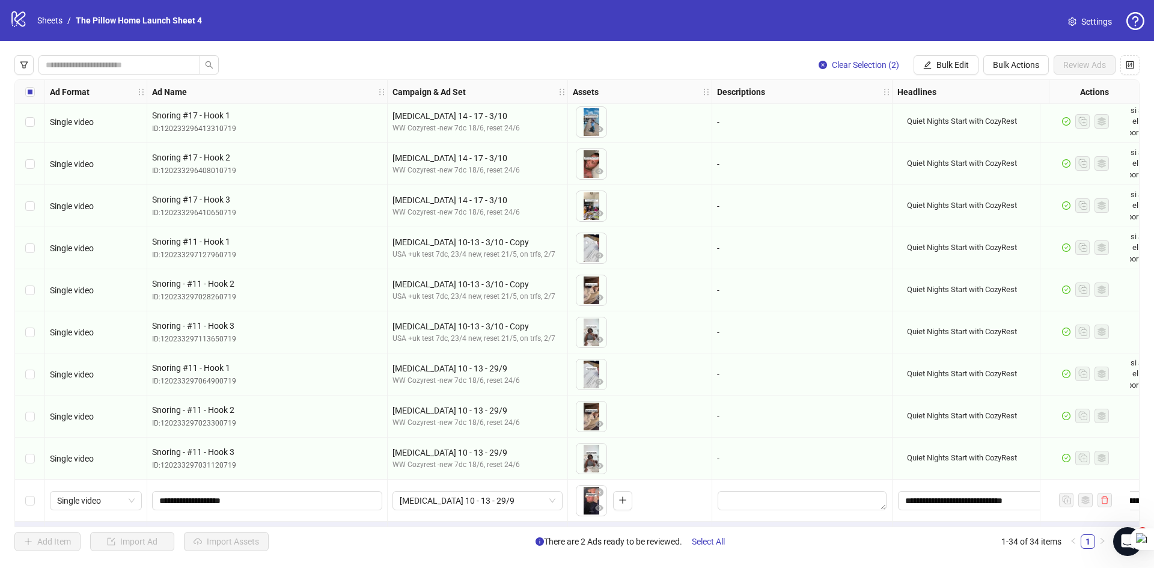
scroll to position [1013, 0]
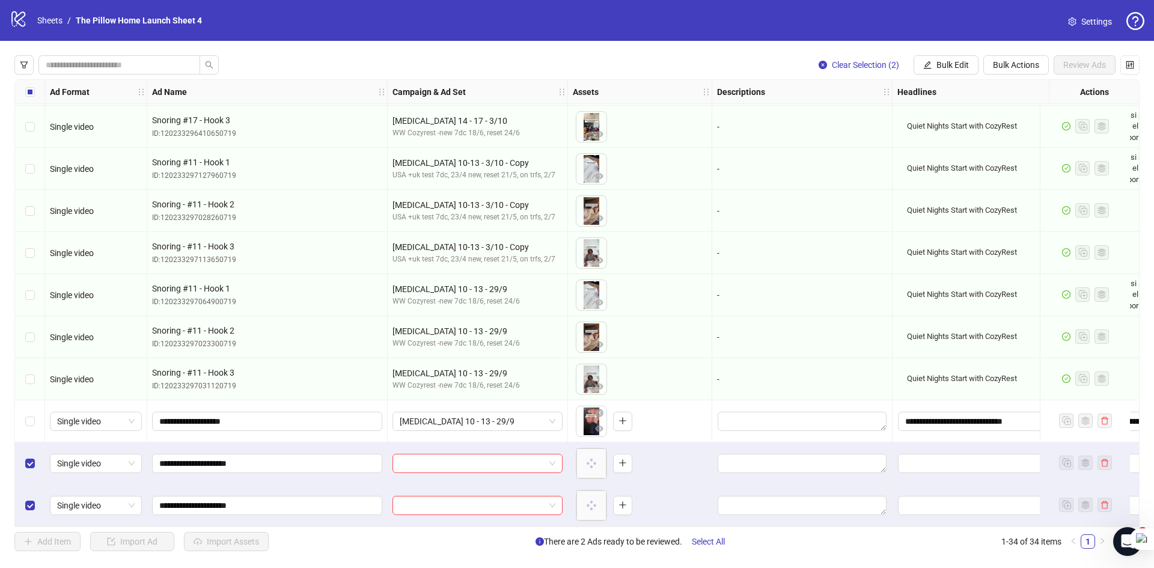
click at [35, 416] on div "Select row 32" at bounding box center [30, 421] width 30 height 42
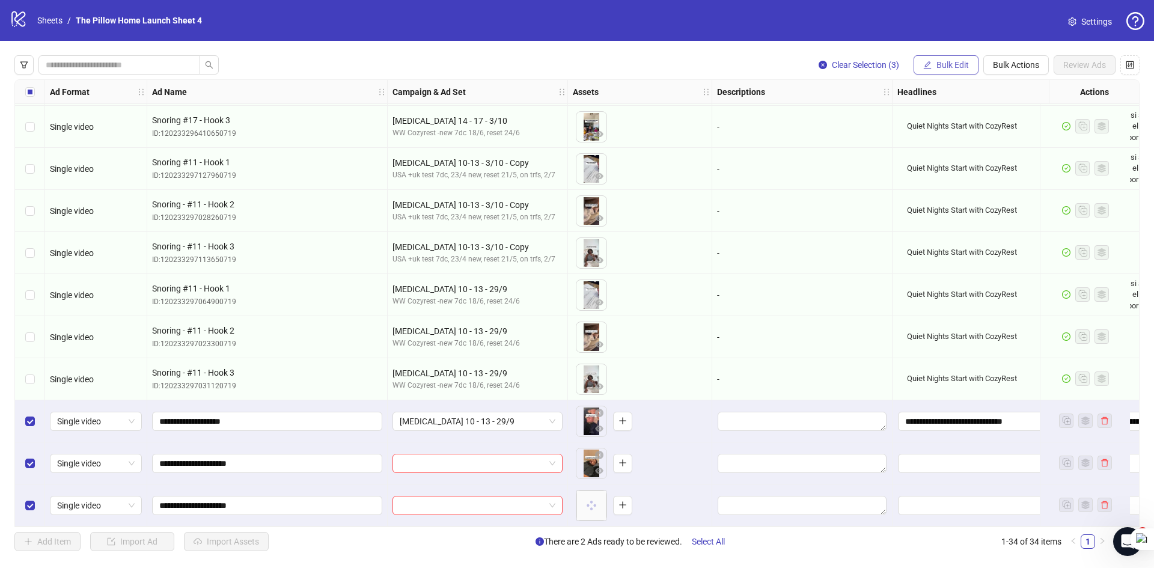
click at [961, 62] on span "Bulk Edit" at bounding box center [953, 65] width 32 height 10
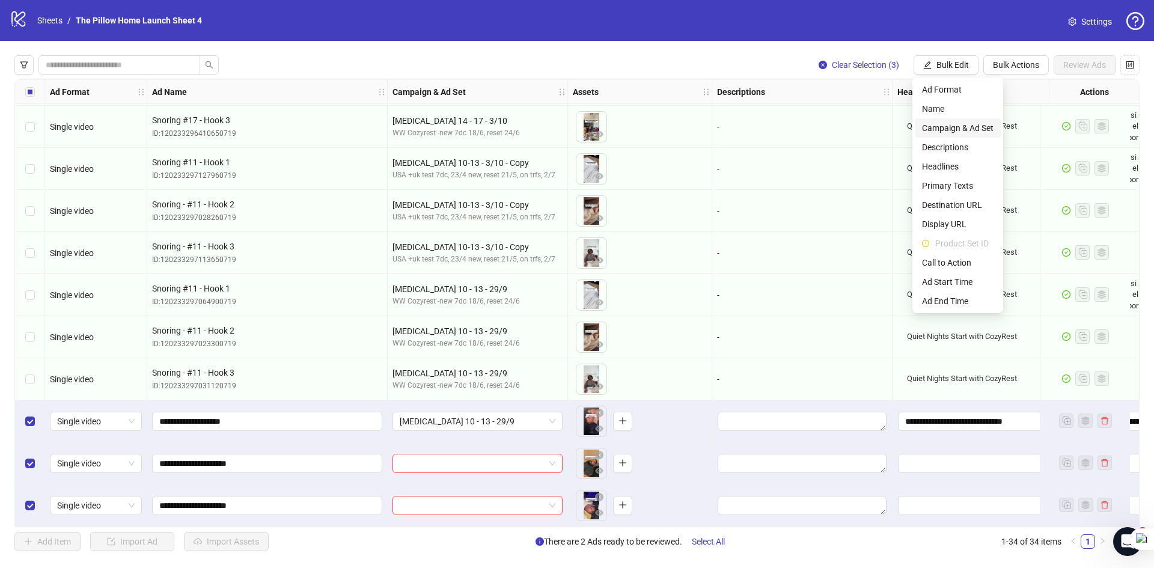
click at [963, 130] on span "Campaign & Ad Set" at bounding box center [958, 127] width 72 height 13
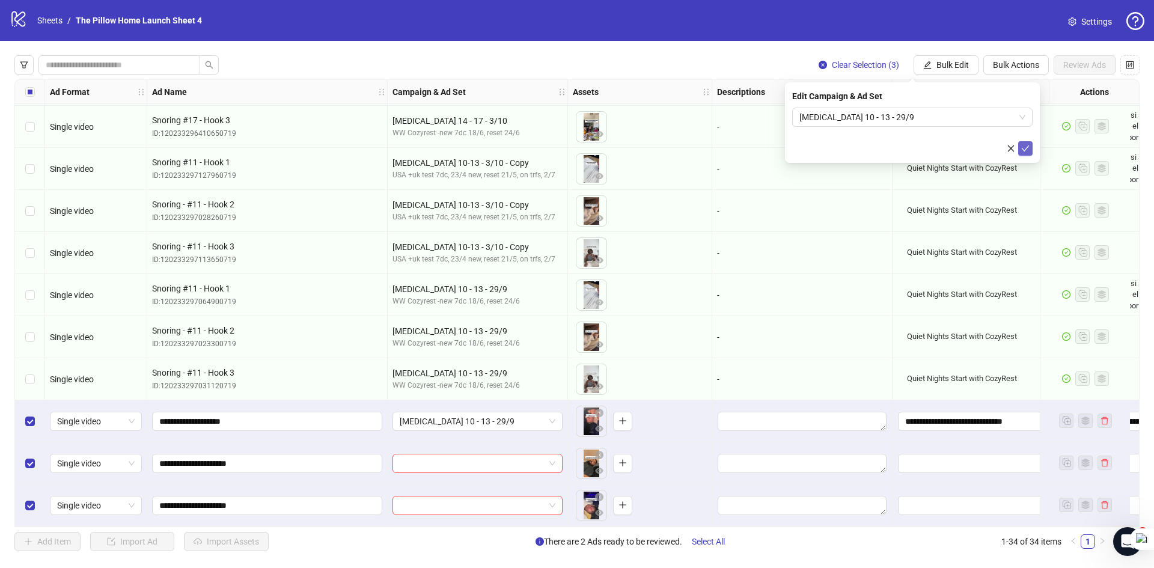
click at [1024, 147] on icon "check" at bounding box center [1025, 148] width 8 height 8
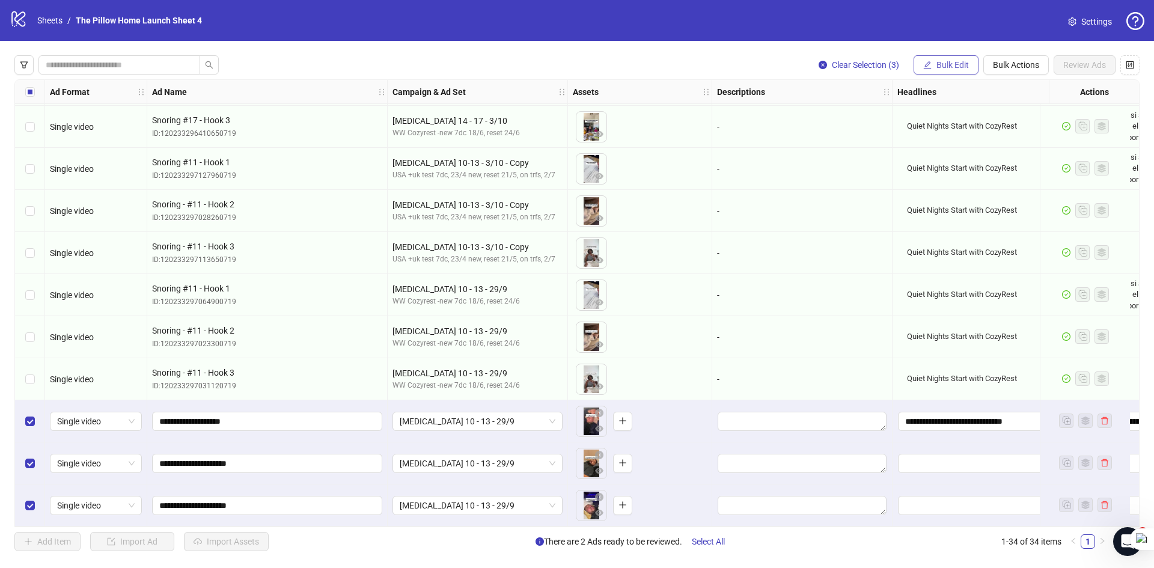
click at [958, 66] on span "Bulk Edit" at bounding box center [953, 65] width 32 height 10
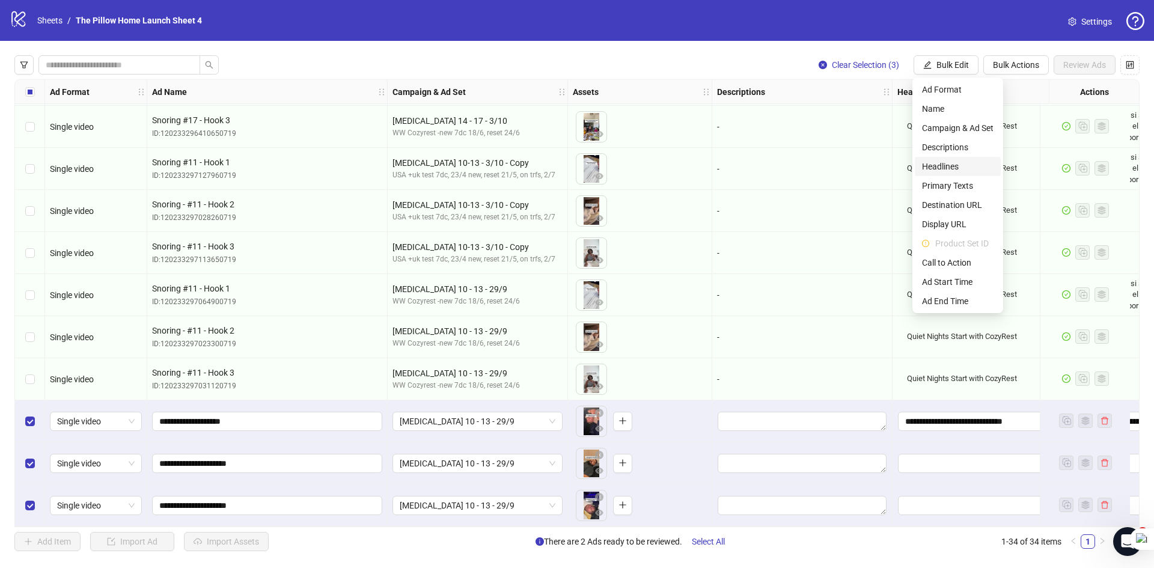
click at [942, 161] on span "Headlines" at bounding box center [958, 166] width 72 height 13
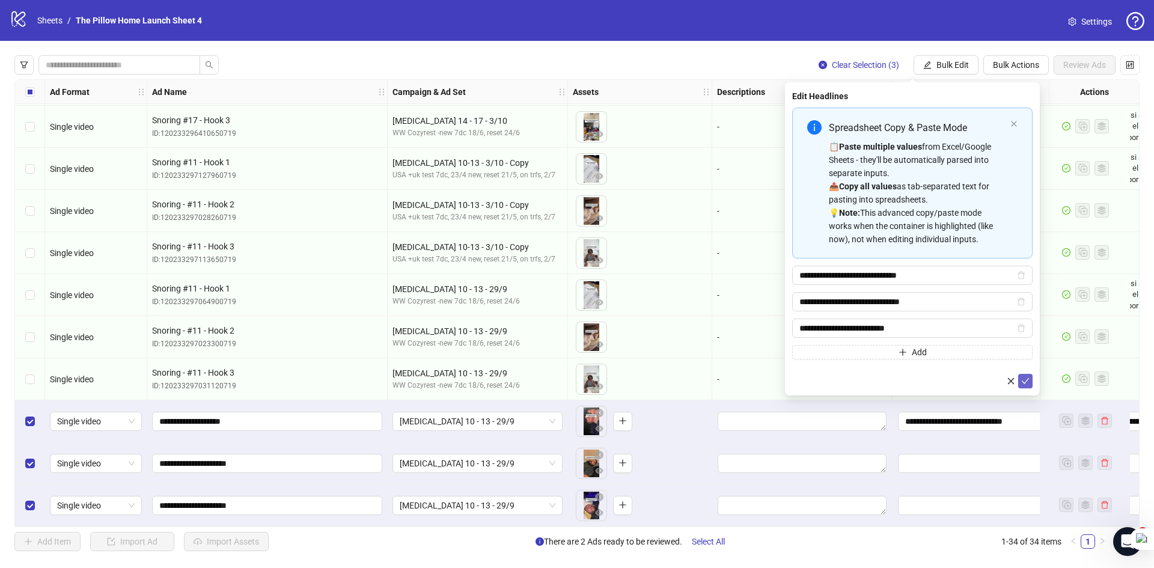
click at [1025, 385] on span "submit" at bounding box center [1025, 381] width 8 height 10
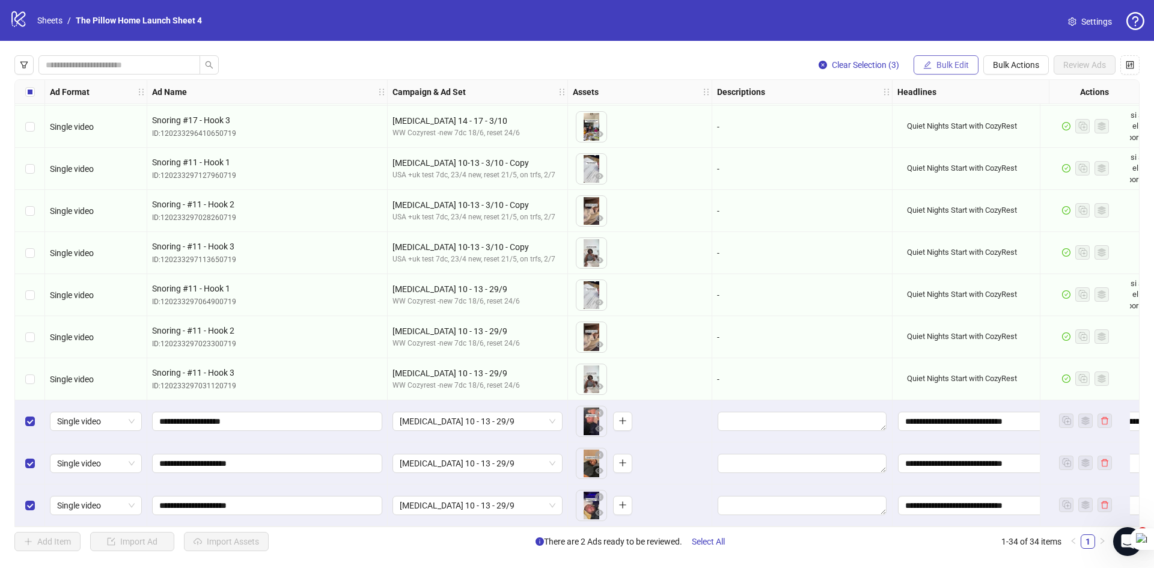
click at [957, 60] on span "Bulk Edit" at bounding box center [953, 65] width 32 height 10
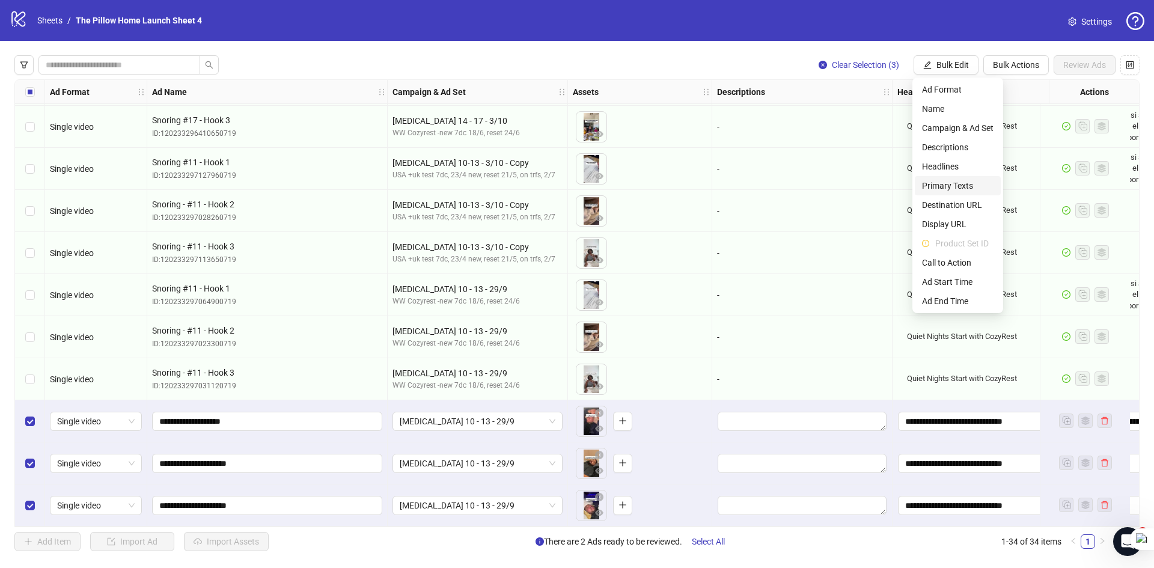
click at [944, 185] on span "Primary Texts" at bounding box center [958, 185] width 72 height 13
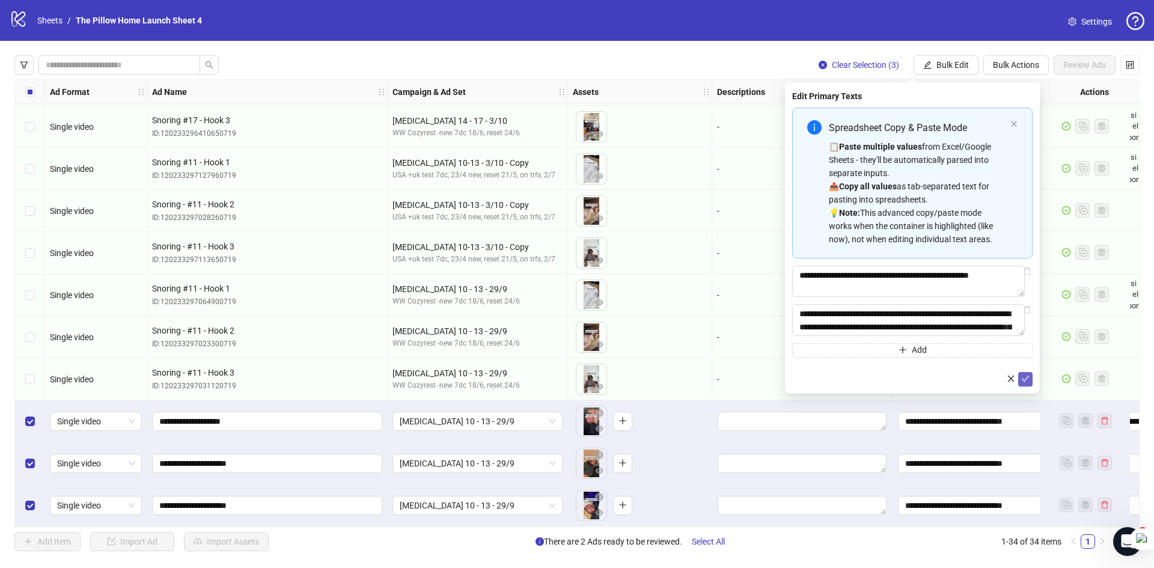
click at [1024, 381] on icon "check" at bounding box center [1025, 379] width 8 height 8
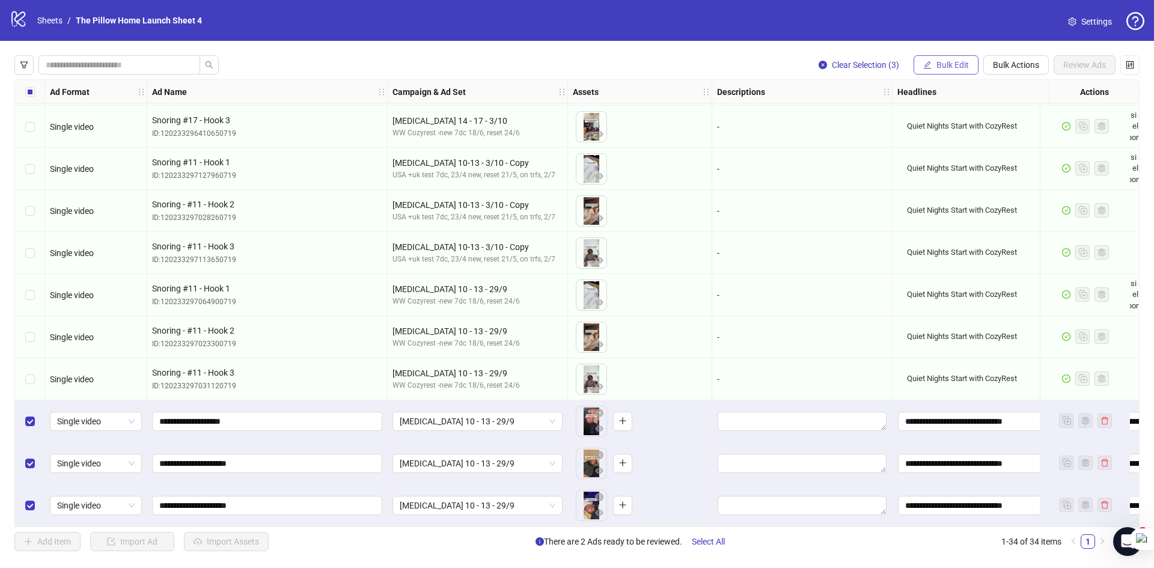
click at [942, 67] on span "Bulk Edit" at bounding box center [953, 65] width 32 height 10
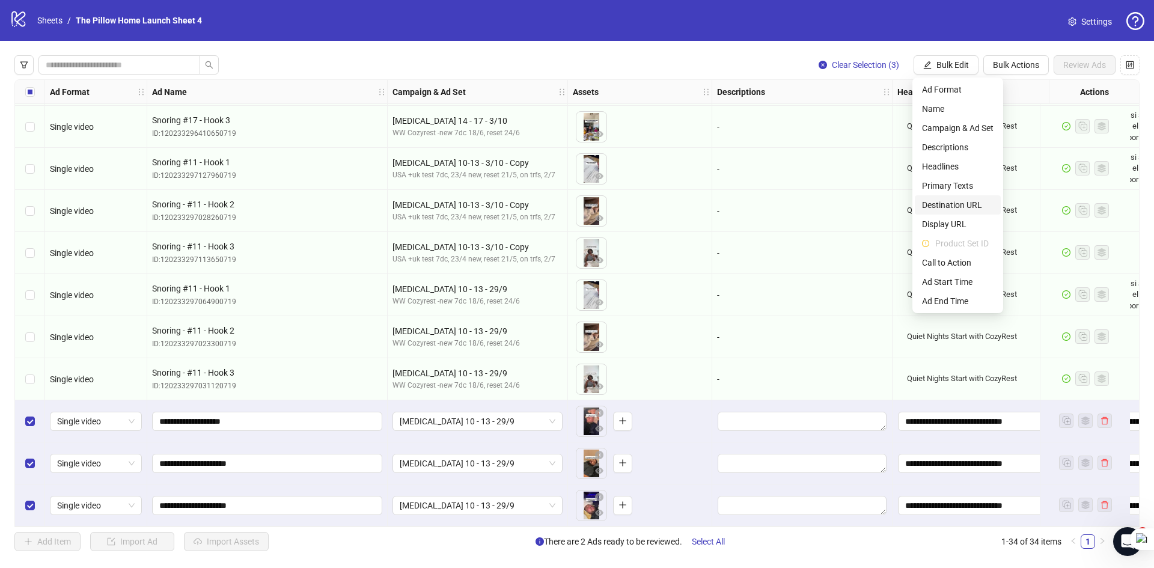
click at [947, 209] on span "Destination URL" at bounding box center [958, 204] width 72 height 13
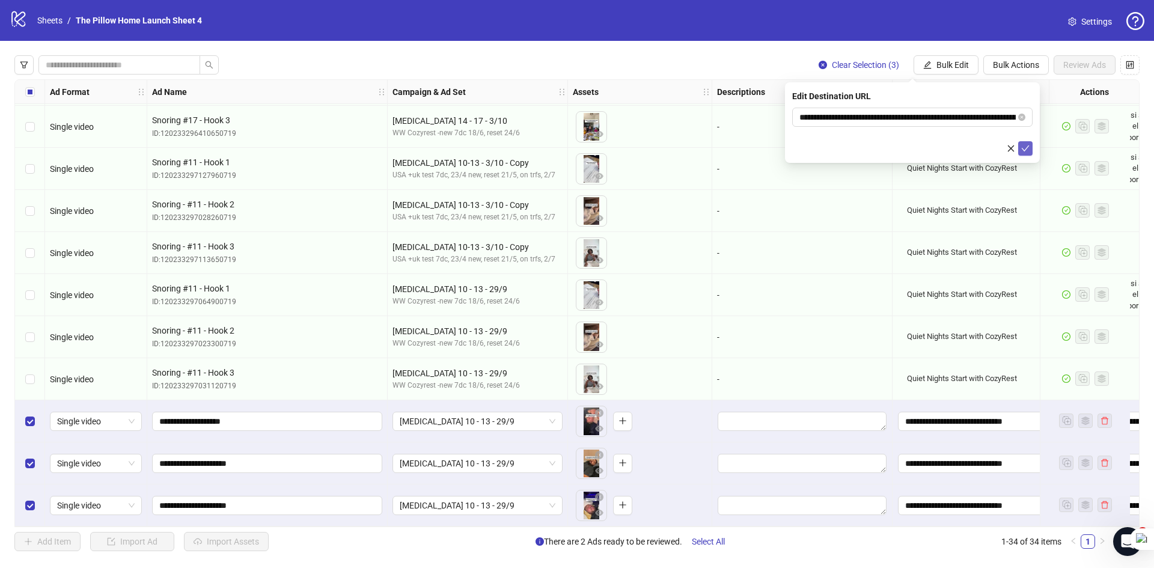
click at [1025, 149] on icon "check" at bounding box center [1025, 148] width 8 height 8
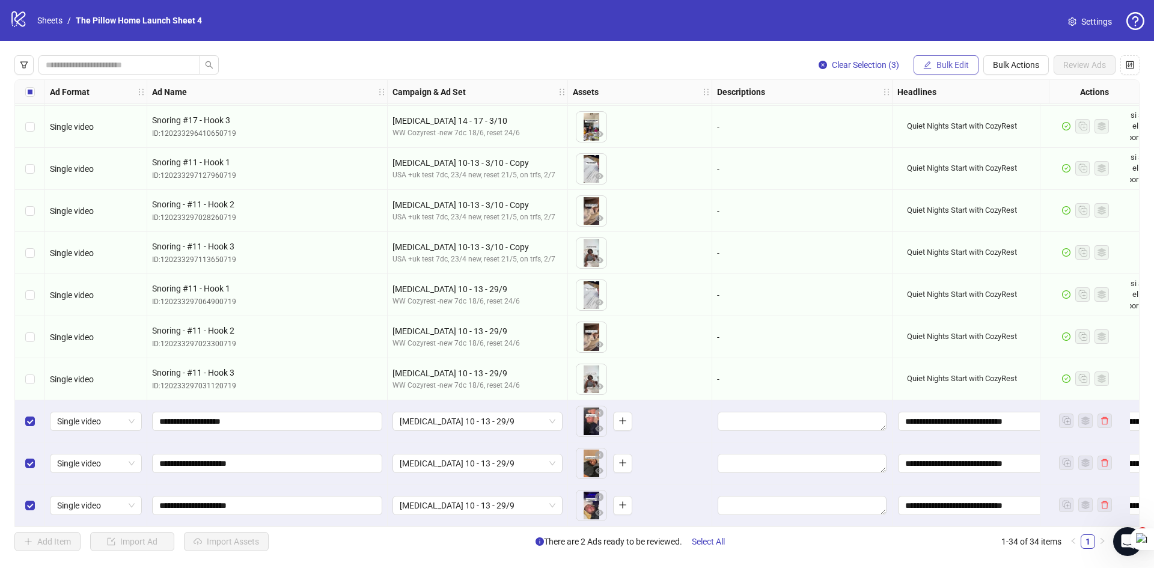
click at [932, 66] on button "Bulk Edit" at bounding box center [946, 64] width 65 height 19
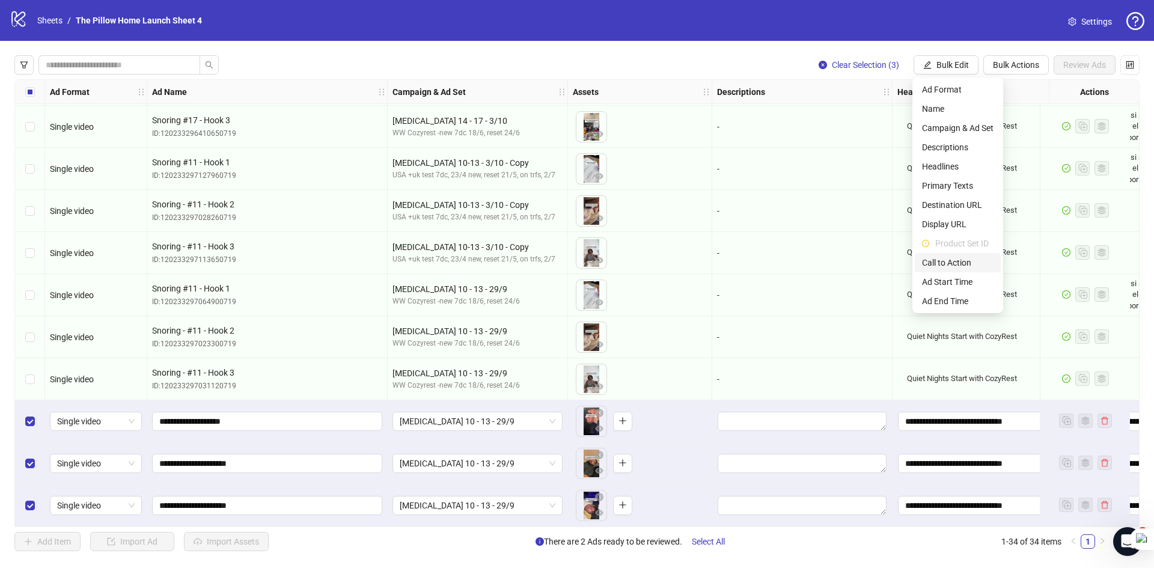
click at [939, 265] on span "Call to Action" at bounding box center [958, 262] width 72 height 13
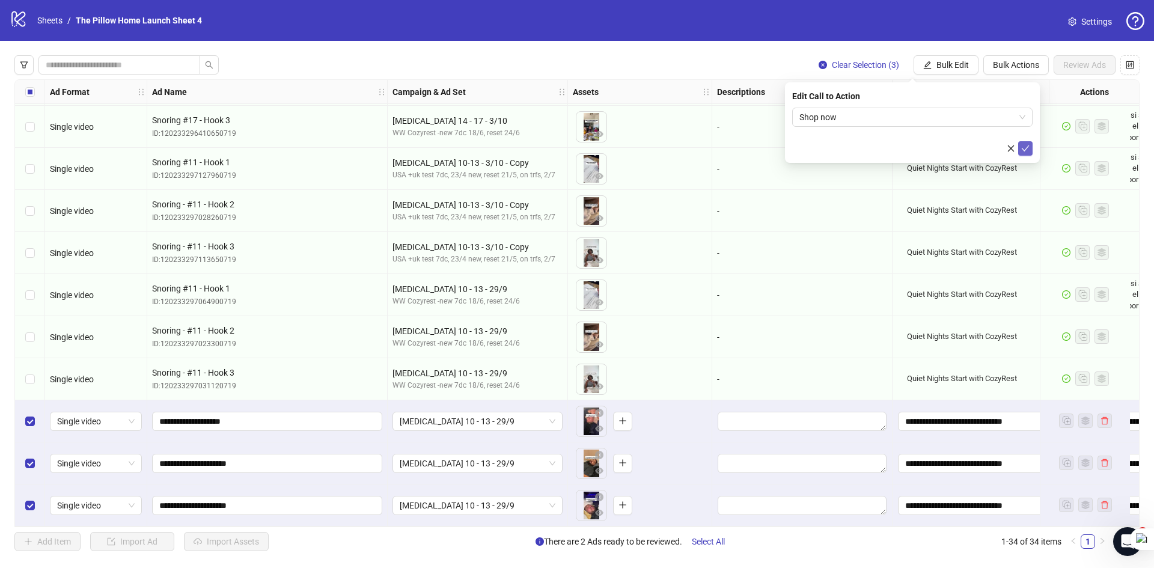
click at [1027, 147] on icon "check" at bounding box center [1026, 148] width 8 height 6
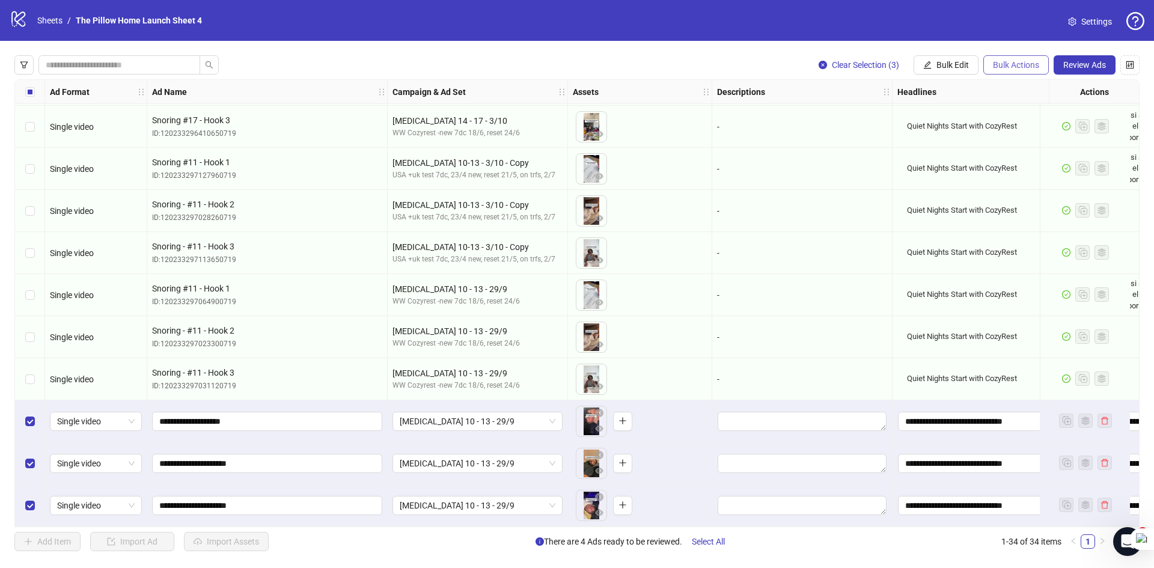
click at [1037, 61] on span "Bulk Actions" at bounding box center [1016, 65] width 46 height 10
click at [1018, 132] on span "Duplicate with assets" at bounding box center [1034, 127] width 84 height 13
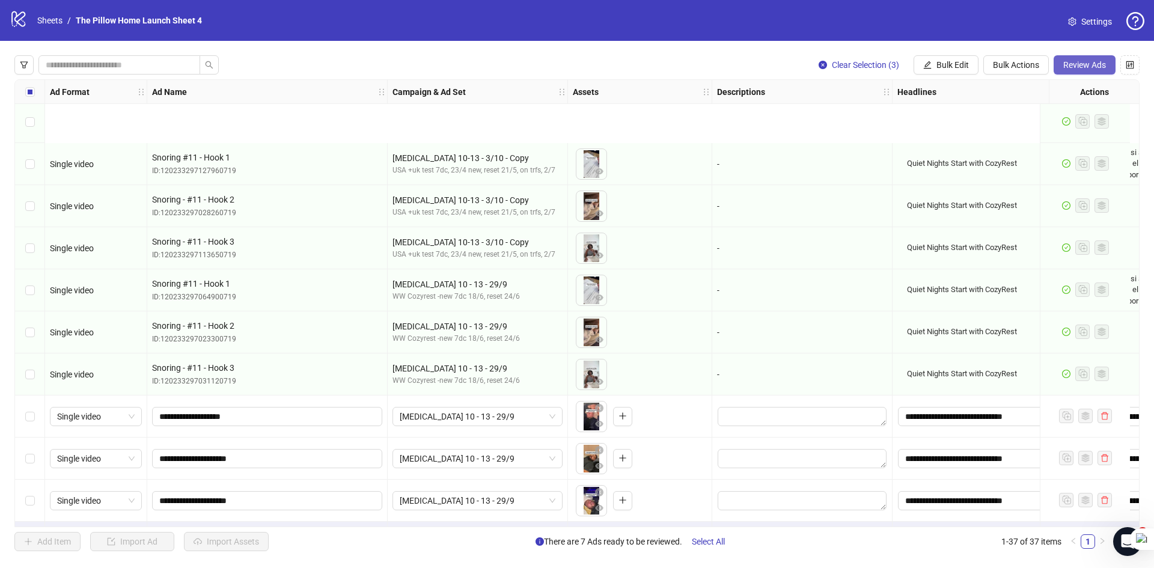
scroll to position [1139, 0]
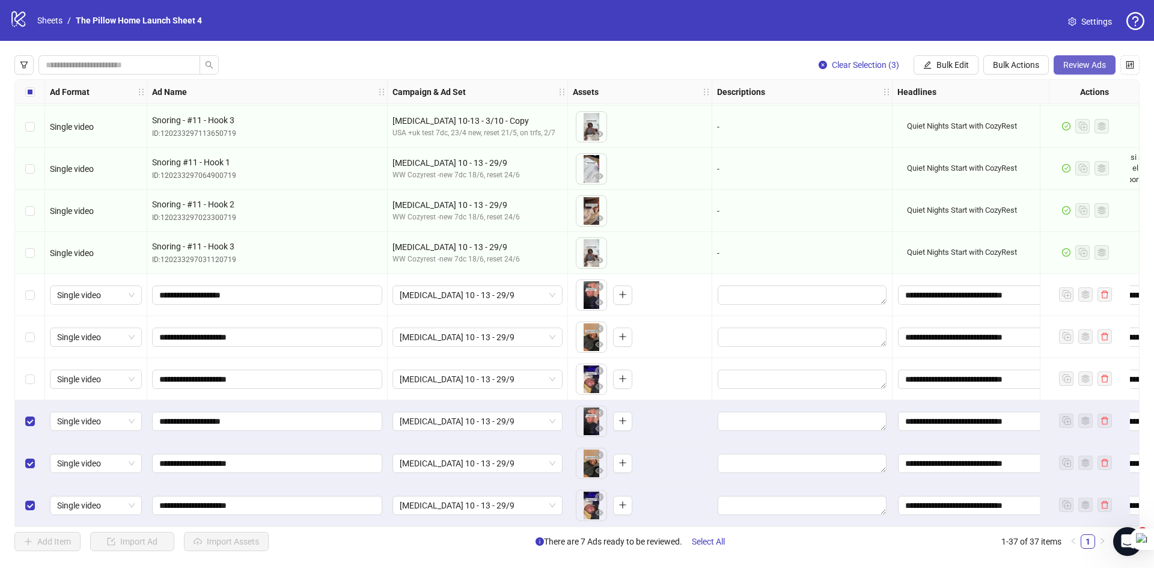
click at [1077, 64] on span "Review Ads" at bounding box center [1085, 65] width 43 height 10
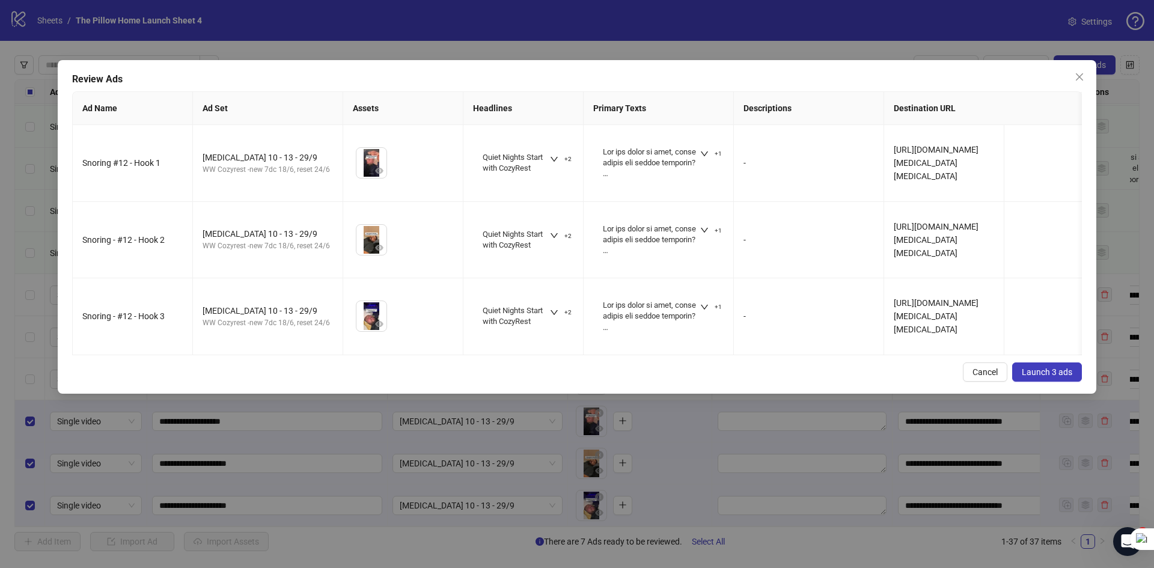
click at [1041, 377] on span "Launch 3 ads" at bounding box center [1047, 372] width 51 height 10
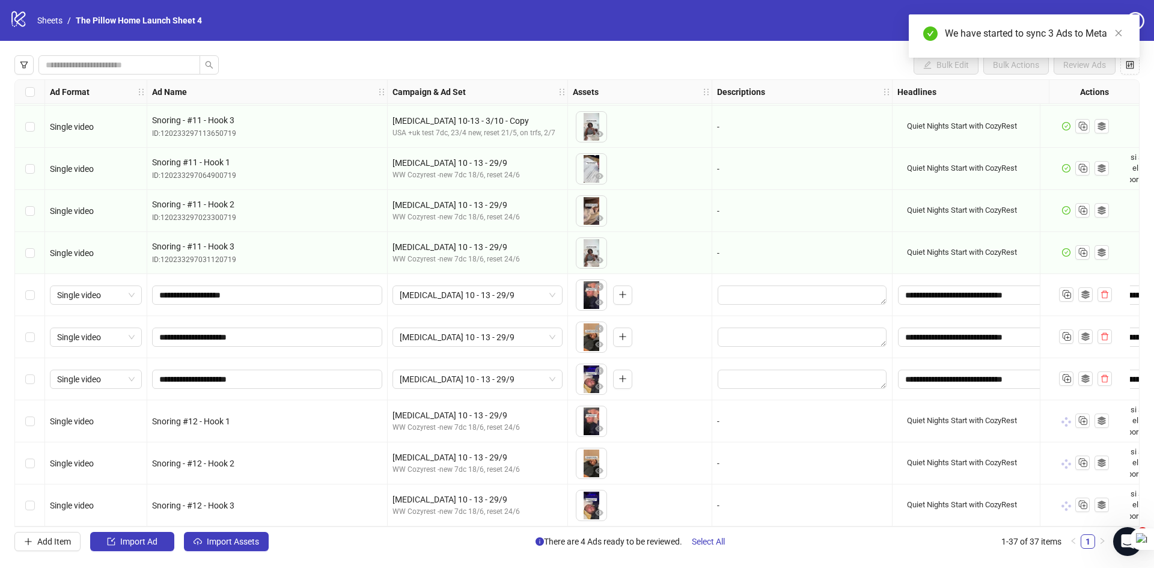
click at [40, 382] on div "Select row 34" at bounding box center [30, 379] width 30 height 42
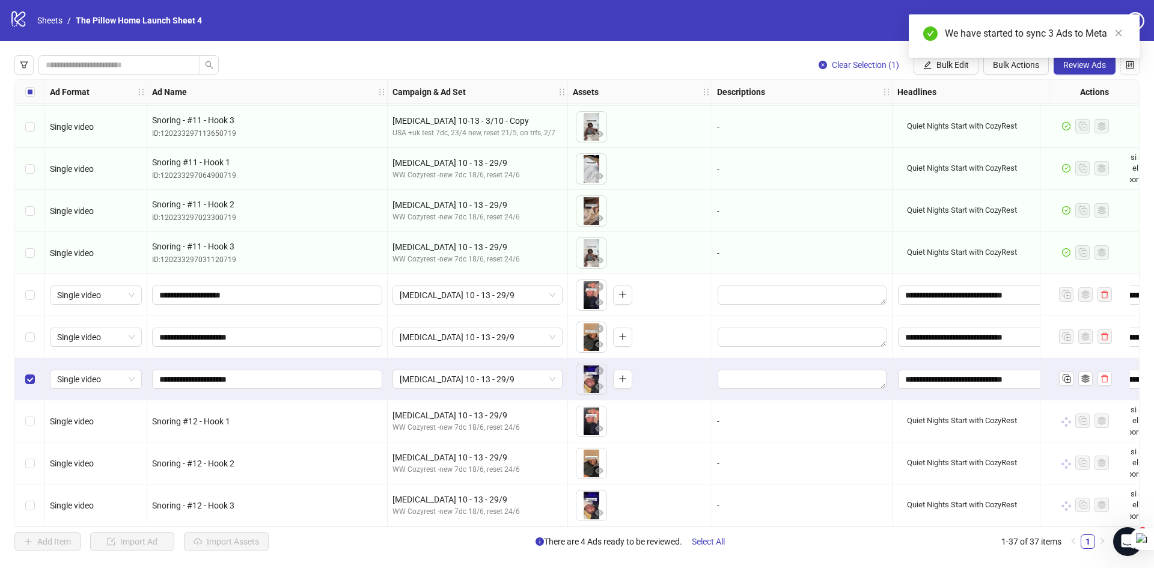
click at [37, 321] on div "Select row 33" at bounding box center [30, 337] width 30 height 42
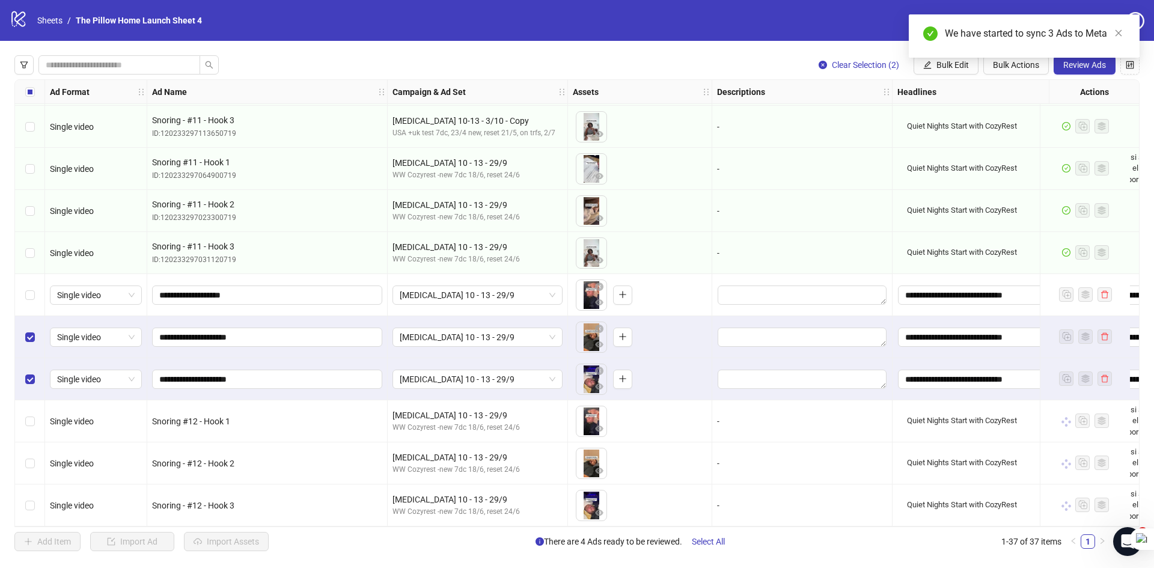
click at [37, 297] on div "Select row 32" at bounding box center [30, 295] width 30 height 42
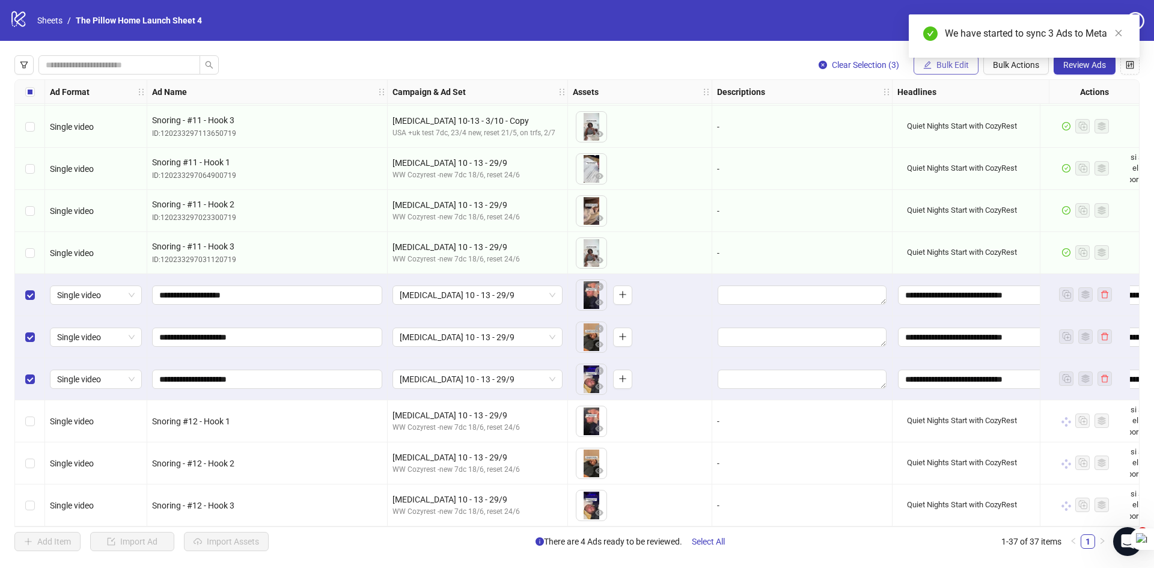
click at [968, 67] on span "Bulk Edit" at bounding box center [953, 65] width 32 height 10
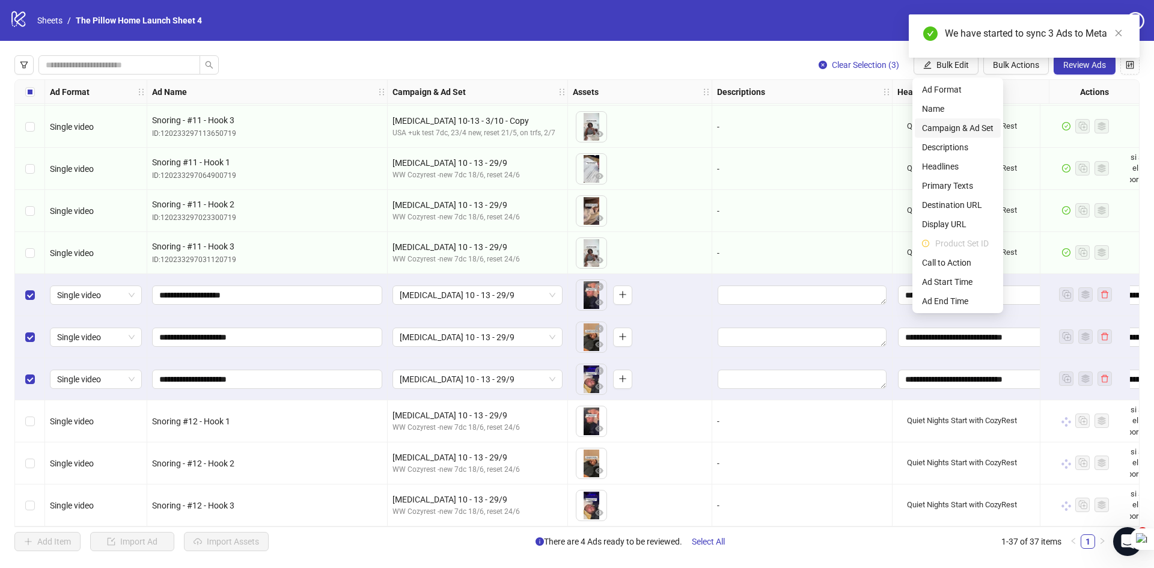
click at [956, 126] on span "Campaign & Ad Set" at bounding box center [958, 127] width 72 height 13
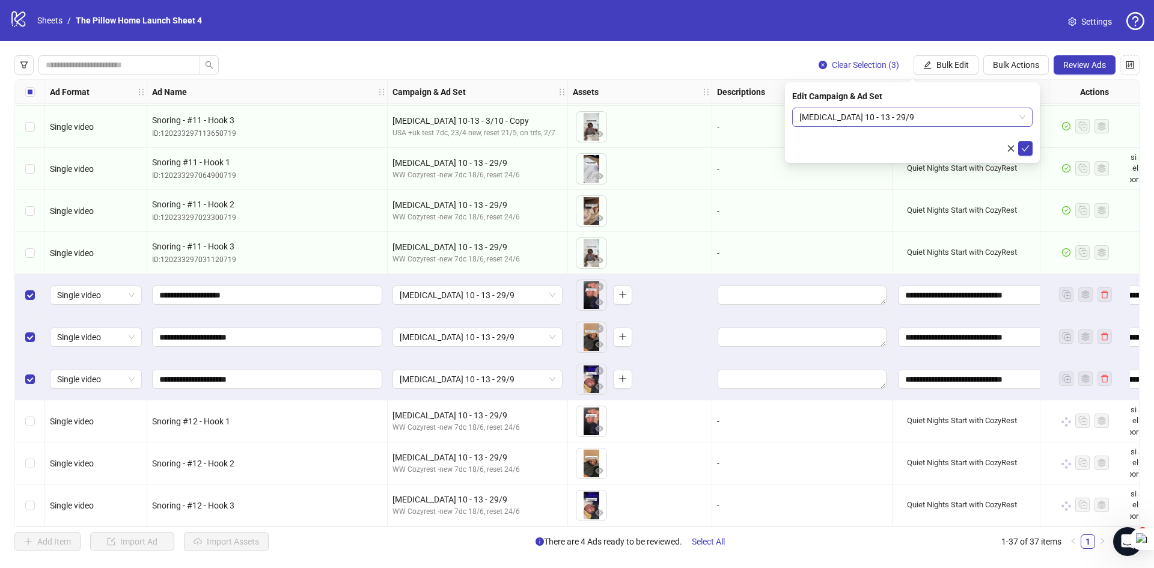
click at [907, 117] on span "[MEDICAL_DATA] 10 - 13 - 29/9" at bounding box center [913, 117] width 226 height 18
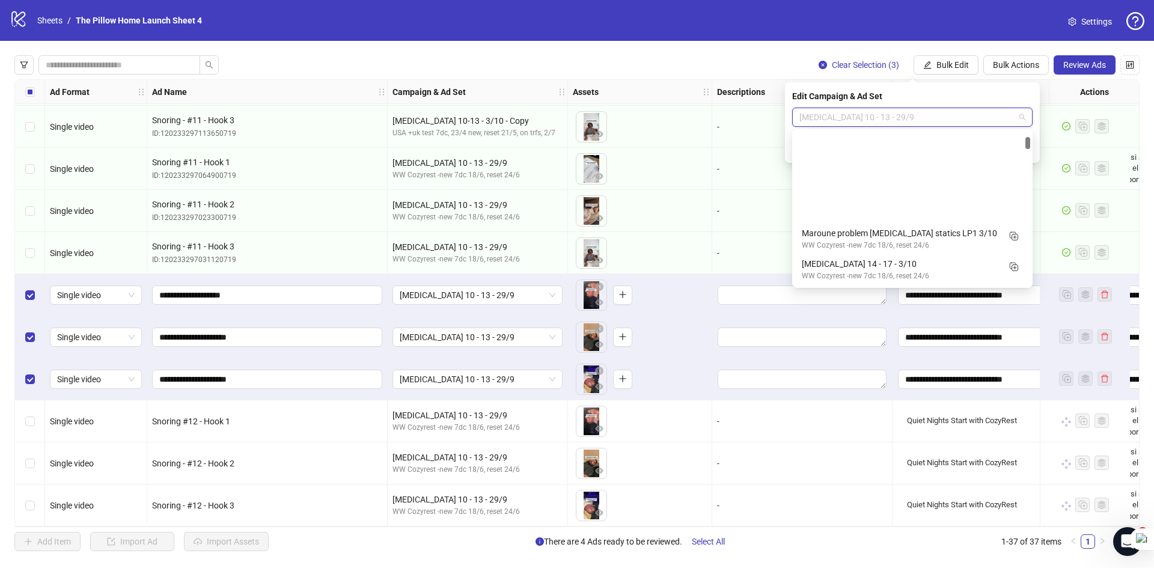
scroll to position [122, 0]
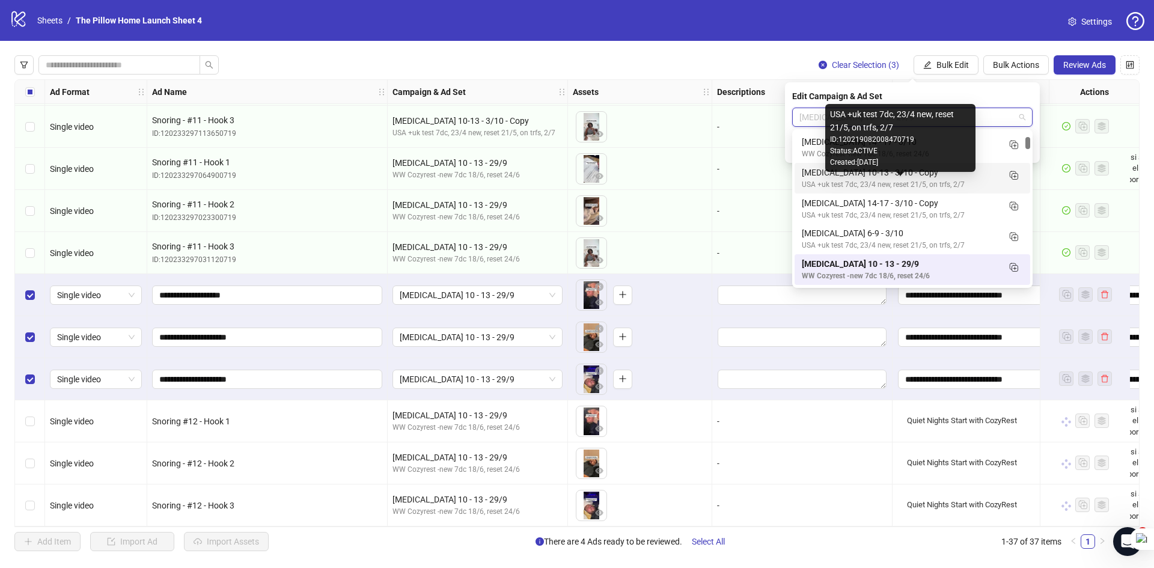
click at [953, 182] on div "USA +uk test 7dc, 23/4 new, reset 21/5, on trfs, 2/7" at bounding box center [900, 184] width 197 height 11
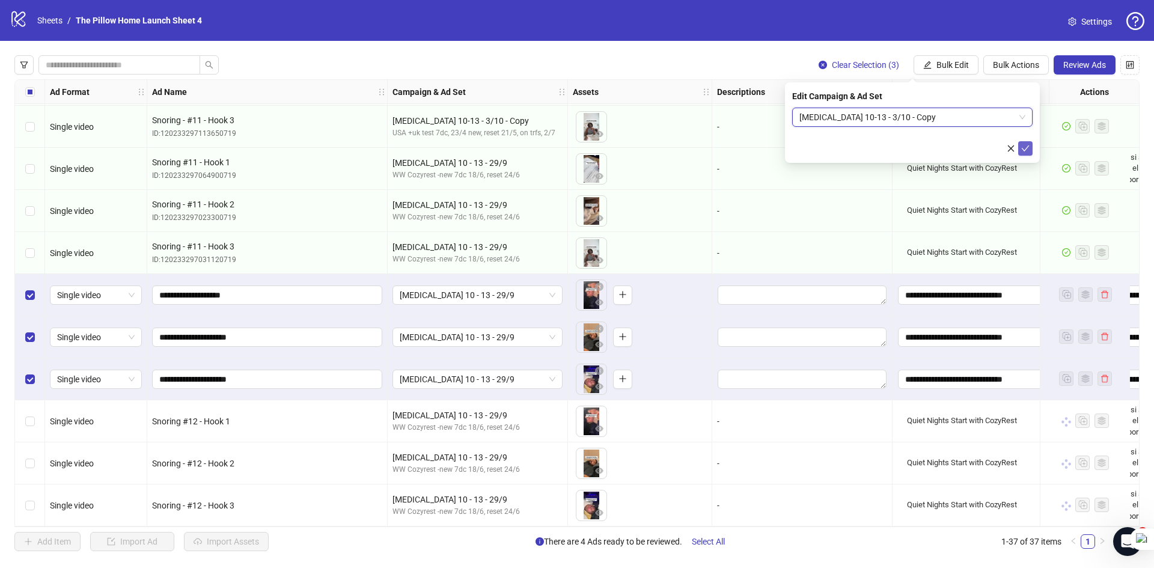
click at [1021, 152] on button "submit" at bounding box center [1025, 148] width 14 height 14
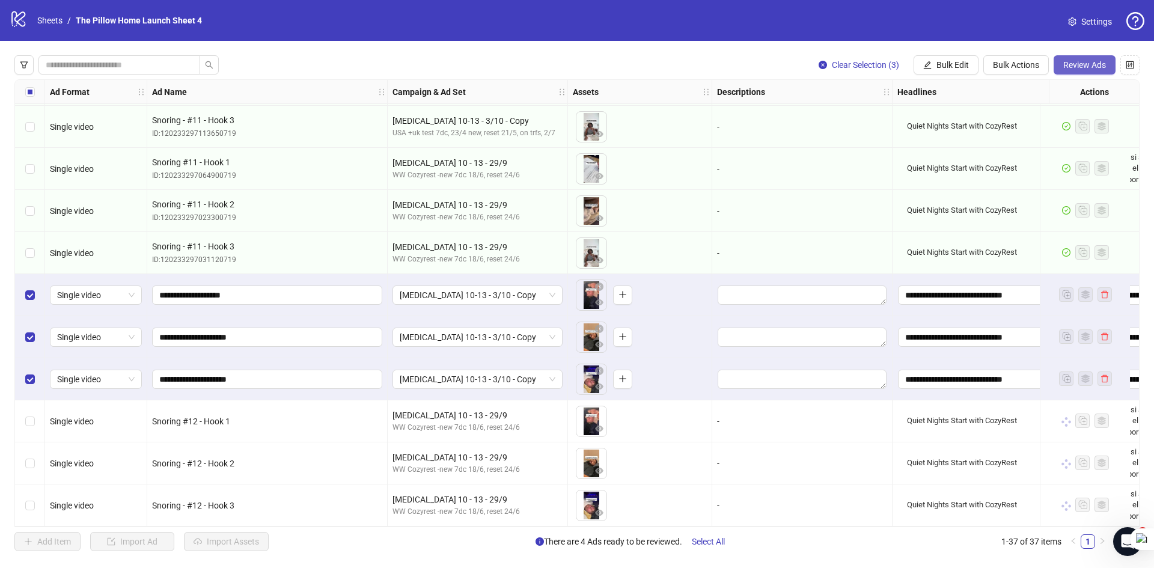
click at [1082, 66] on span "Review Ads" at bounding box center [1085, 65] width 43 height 10
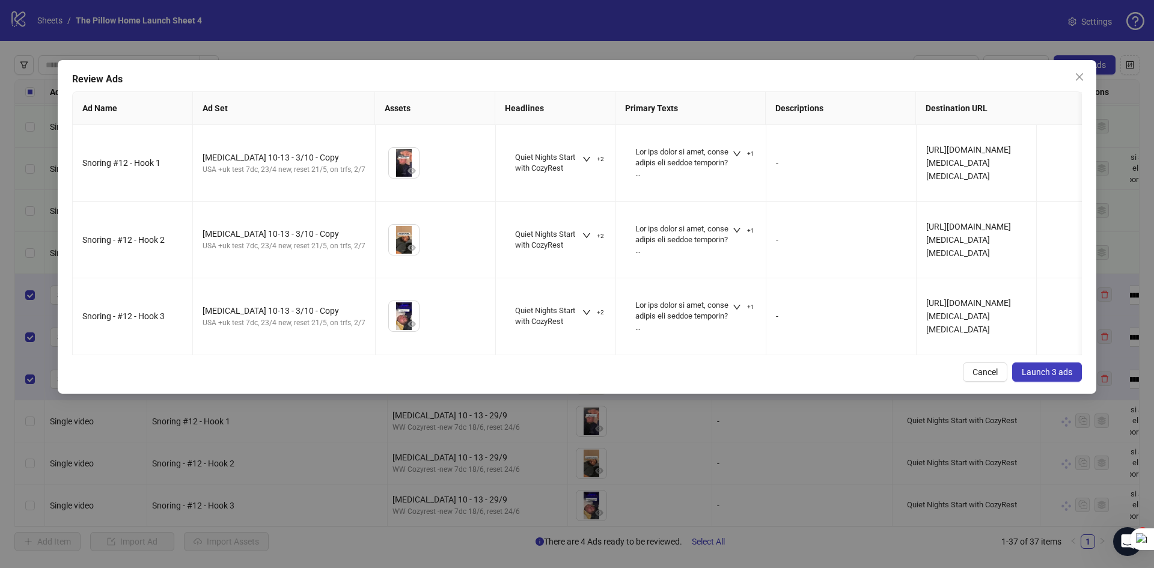
click at [1046, 377] on span "Launch 3 ads" at bounding box center [1047, 372] width 51 height 10
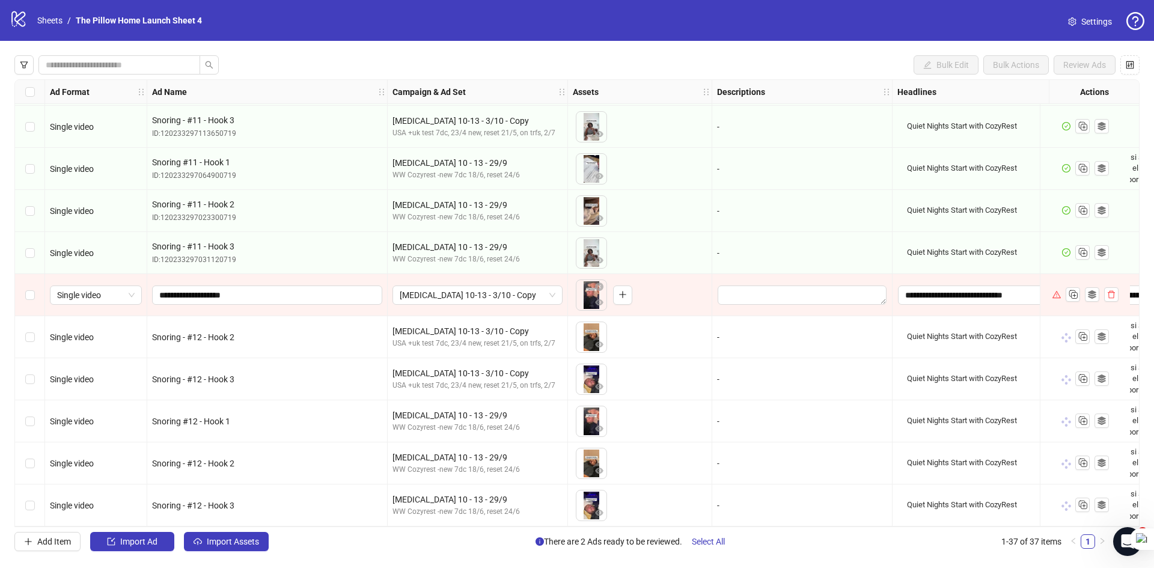
click at [23, 290] on div "Select row 32" at bounding box center [30, 295] width 30 height 42
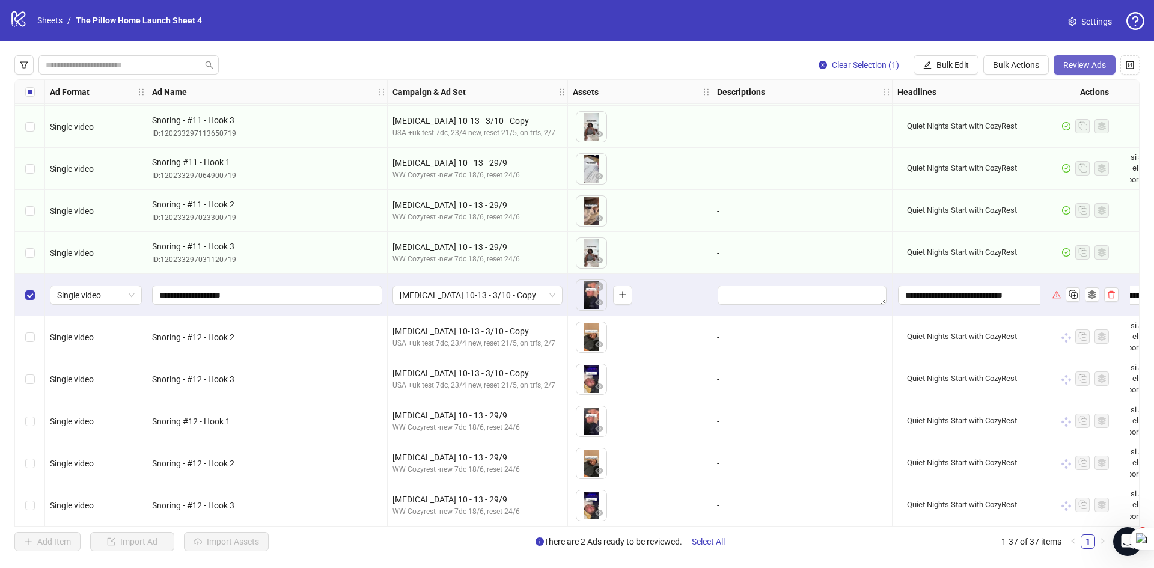
click at [1073, 68] on span "Review Ads" at bounding box center [1085, 65] width 43 height 10
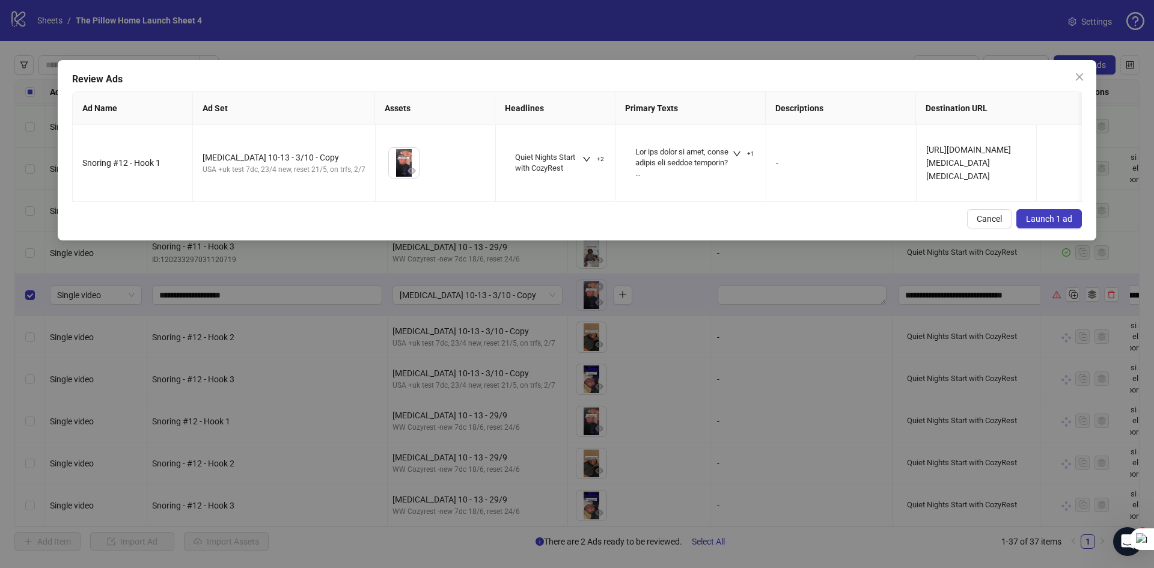
click at [1060, 224] on span "Launch 1 ad" at bounding box center [1049, 219] width 46 height 10
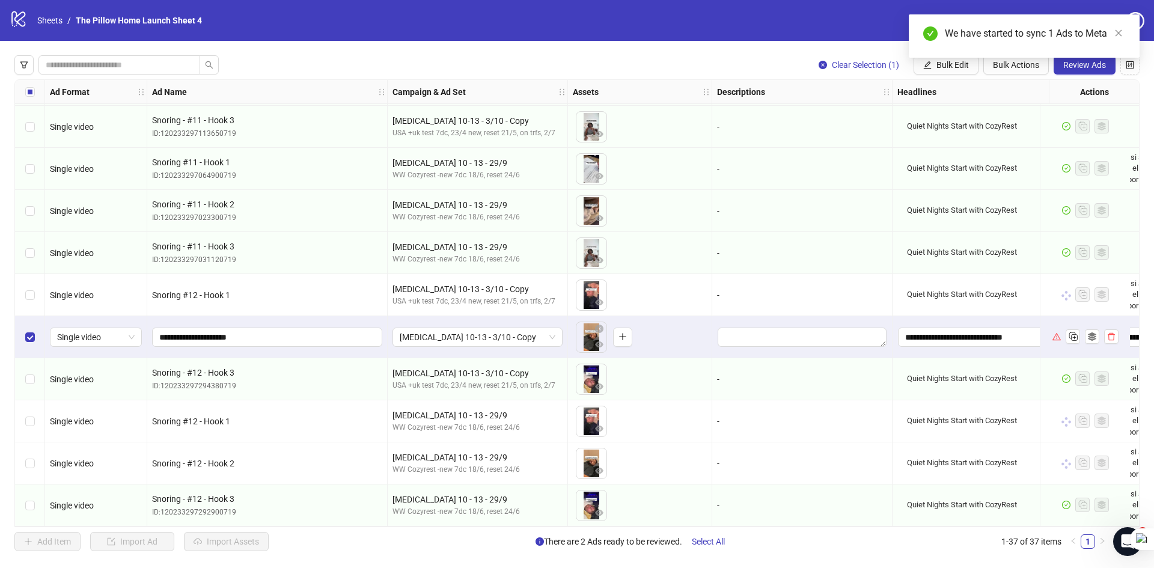
click at [1086, 58] on div "We have started to sync 1 Ads to Meta" at bounding box center [1024, 35] width 231 height 43
click at [1080, 69] on span "Review Ads" at bounding box center [1085, 65] width 43 height 10
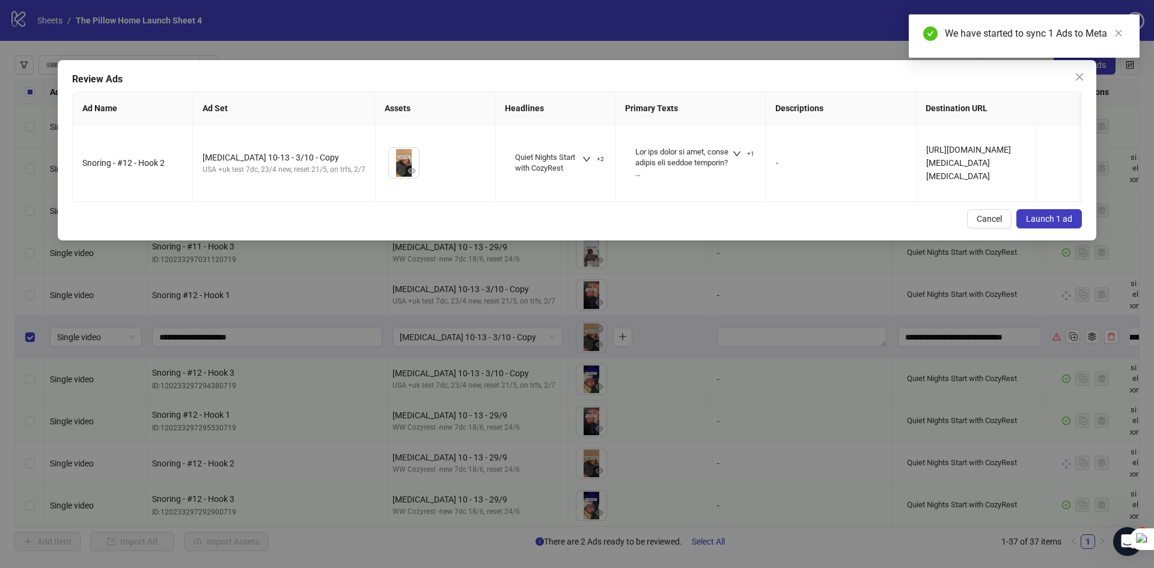
click at [1037, 222] on button "Launch 1 ad" at bounding box center [1050, 218] width 66 height 19
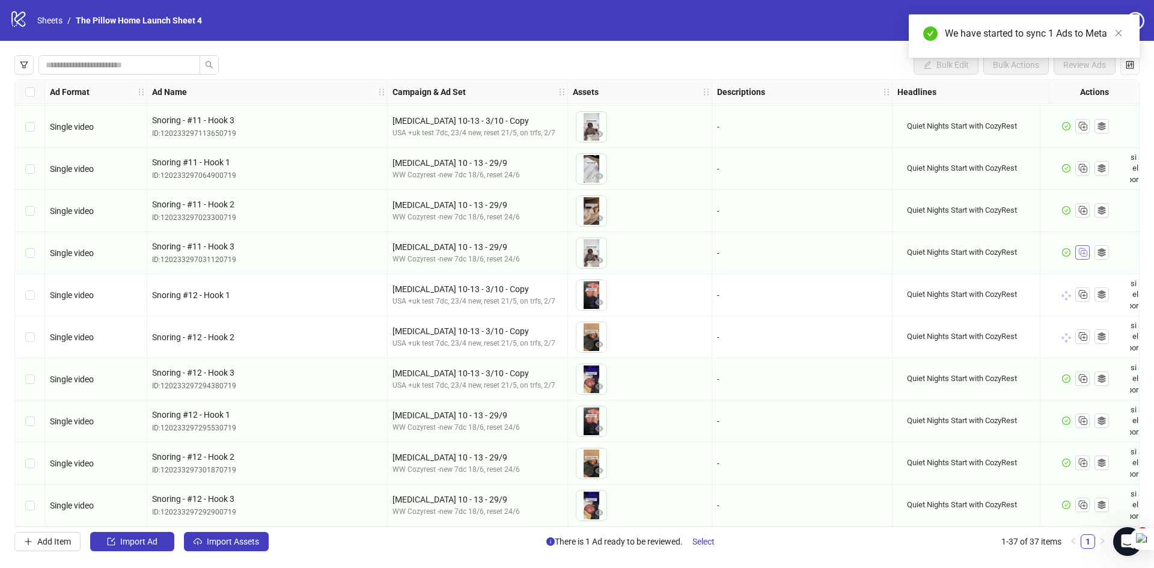
click at [1083, 250] on icon "Duplicate" at bounding box center [1083, 252] width 12 height 12
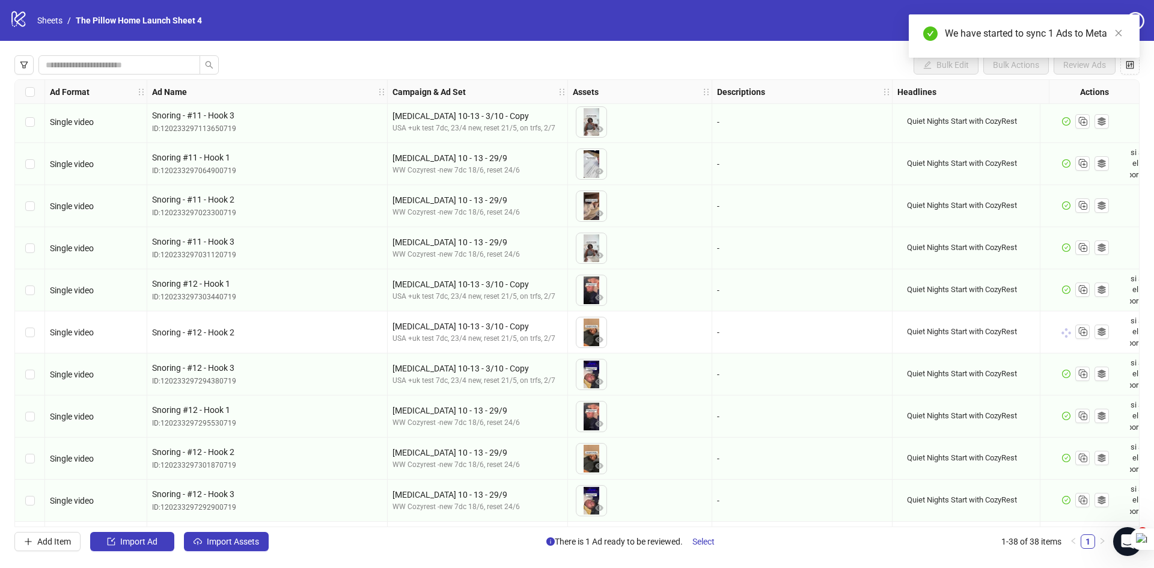
scroll to position [1181, 0]
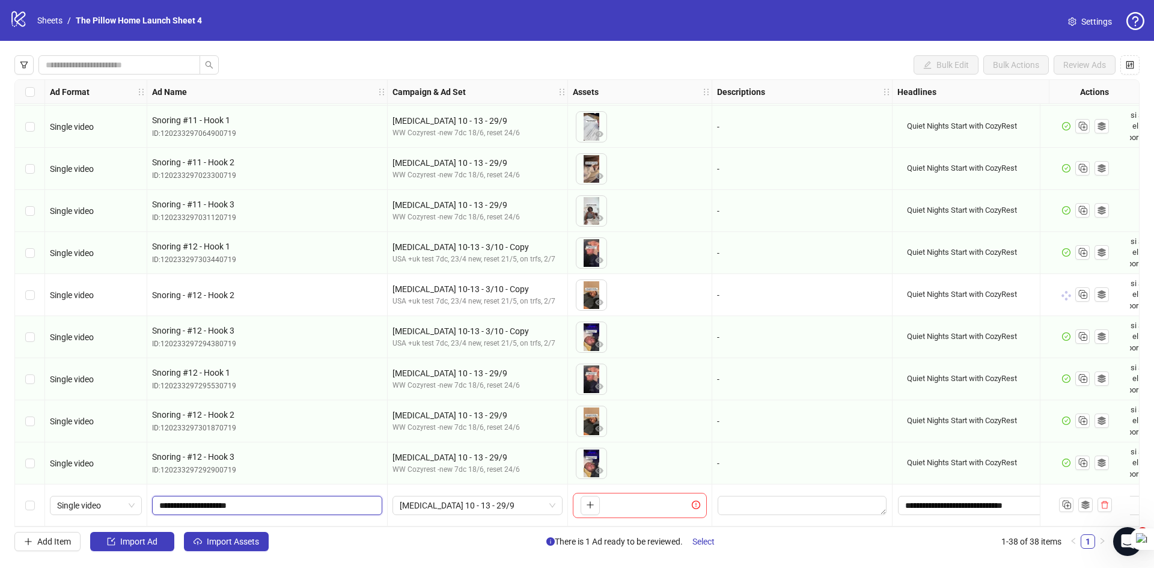
click at [207, 502] on input "**********" at bounding box center [265, 505] width 213 height 13
click at [247, 501] on input "**********" at bounding box center [265, 505] width 213 height 13
type input "**********"
click at [589, 501] on icon "plus" at bounding box center [590, 505] width 8 height 8
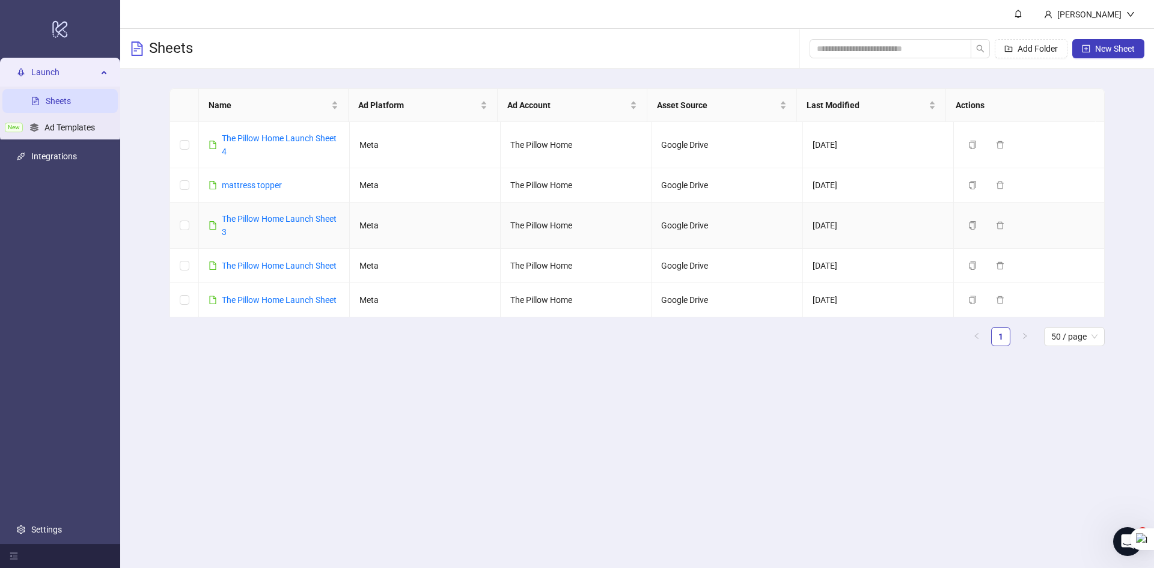
click at [283, 213] on div "The Pillow Home Launch Sheet 3" at bounding box center [281, 225] width 118 height 26
click at [286, 217] on link "The Pillow Home Launch Sheet 3" at bounding box center [279, 225] width 115 height 23
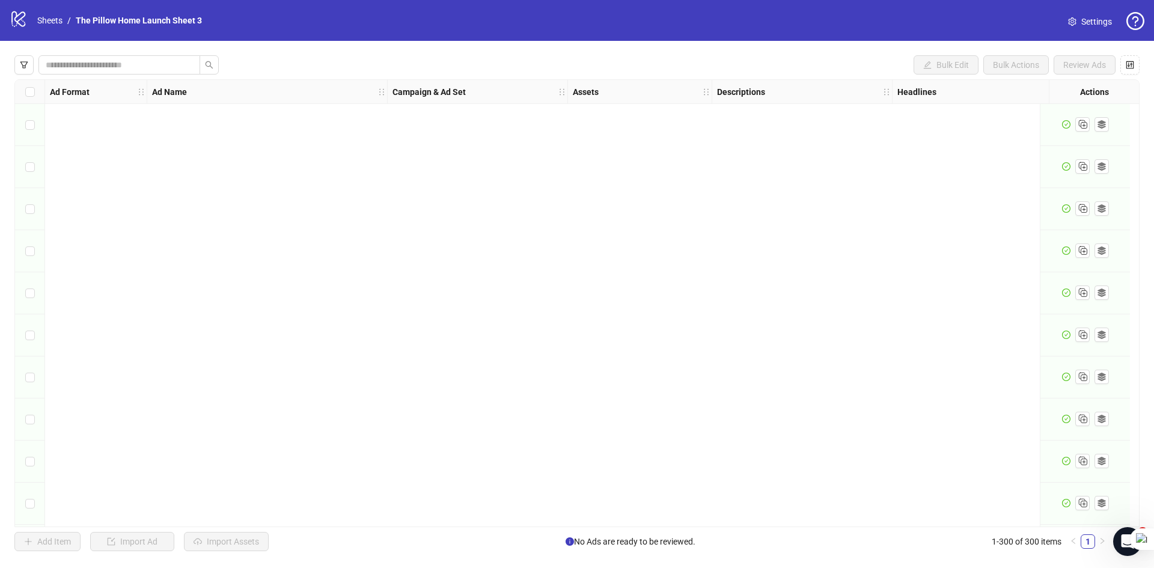
scroll to position [12208, 0]
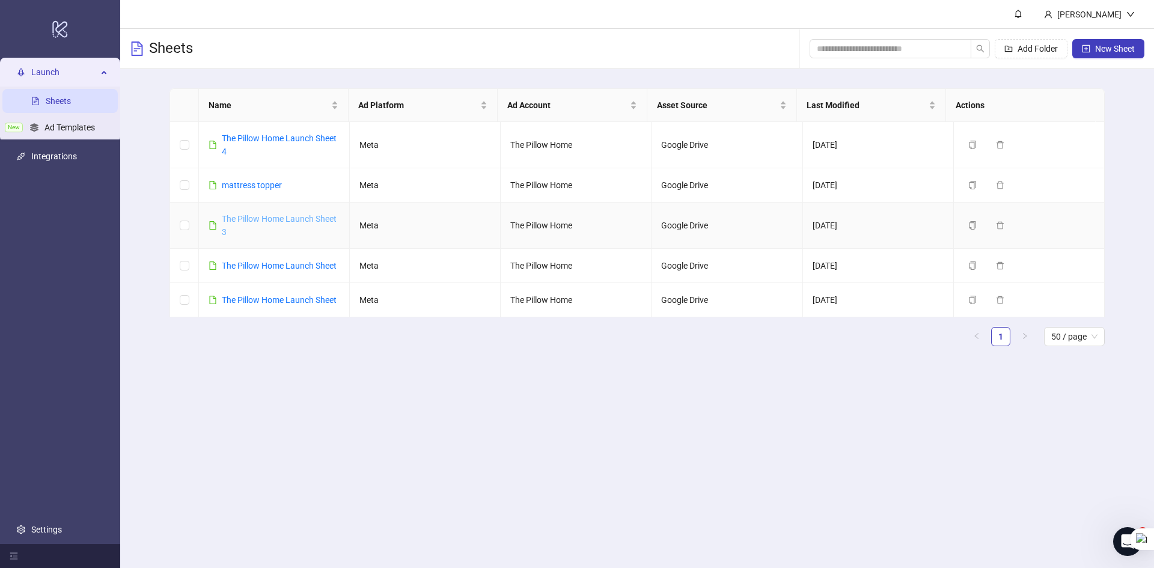
click at [275, 214] on link "The Pillow Home Launch Sheet 3" at bounding box center [279, 225] width 115 height 23
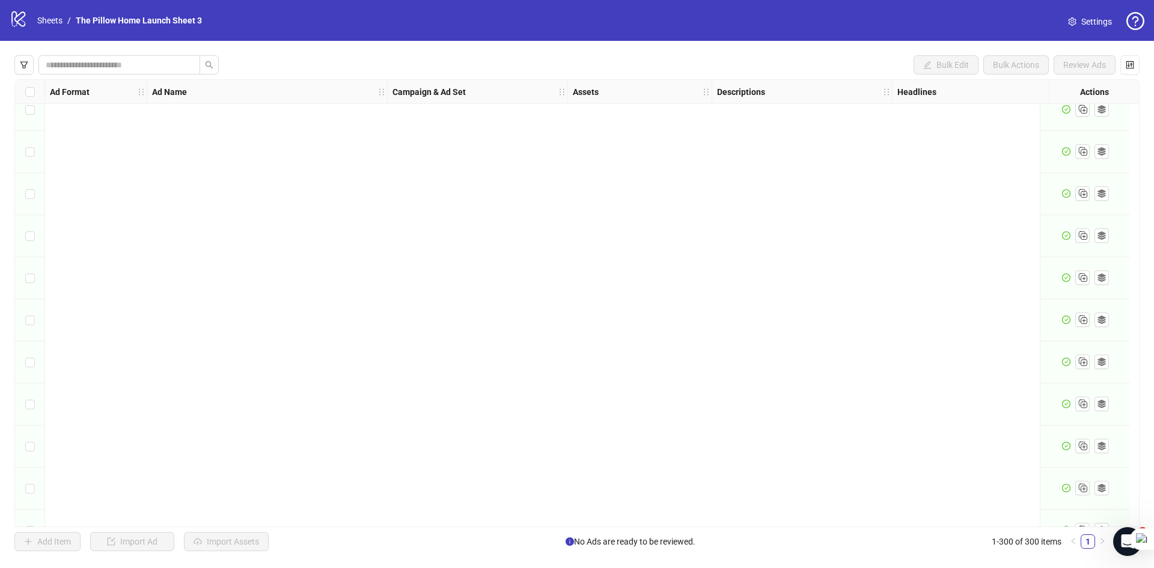
scroll to position [12208, 0]
